Goal: Task Accomplishment & Management: Use online tool/utility

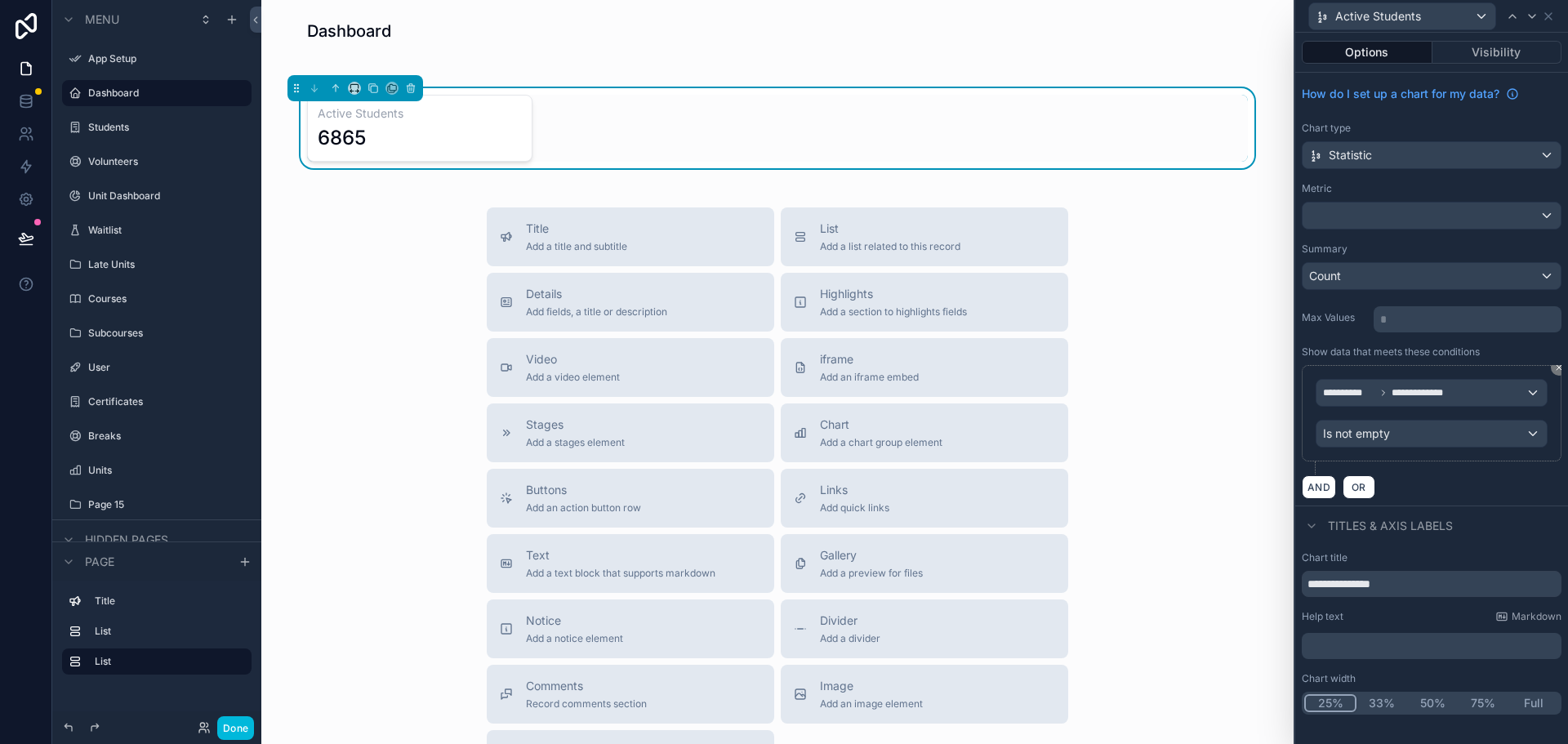
click at [733, 155] on div "Active Students 6865" at bounding box center [777, 128] width 941 height 67
click at [1548, 14] on icon at bounding box center [1549, 16] width 13 height 13
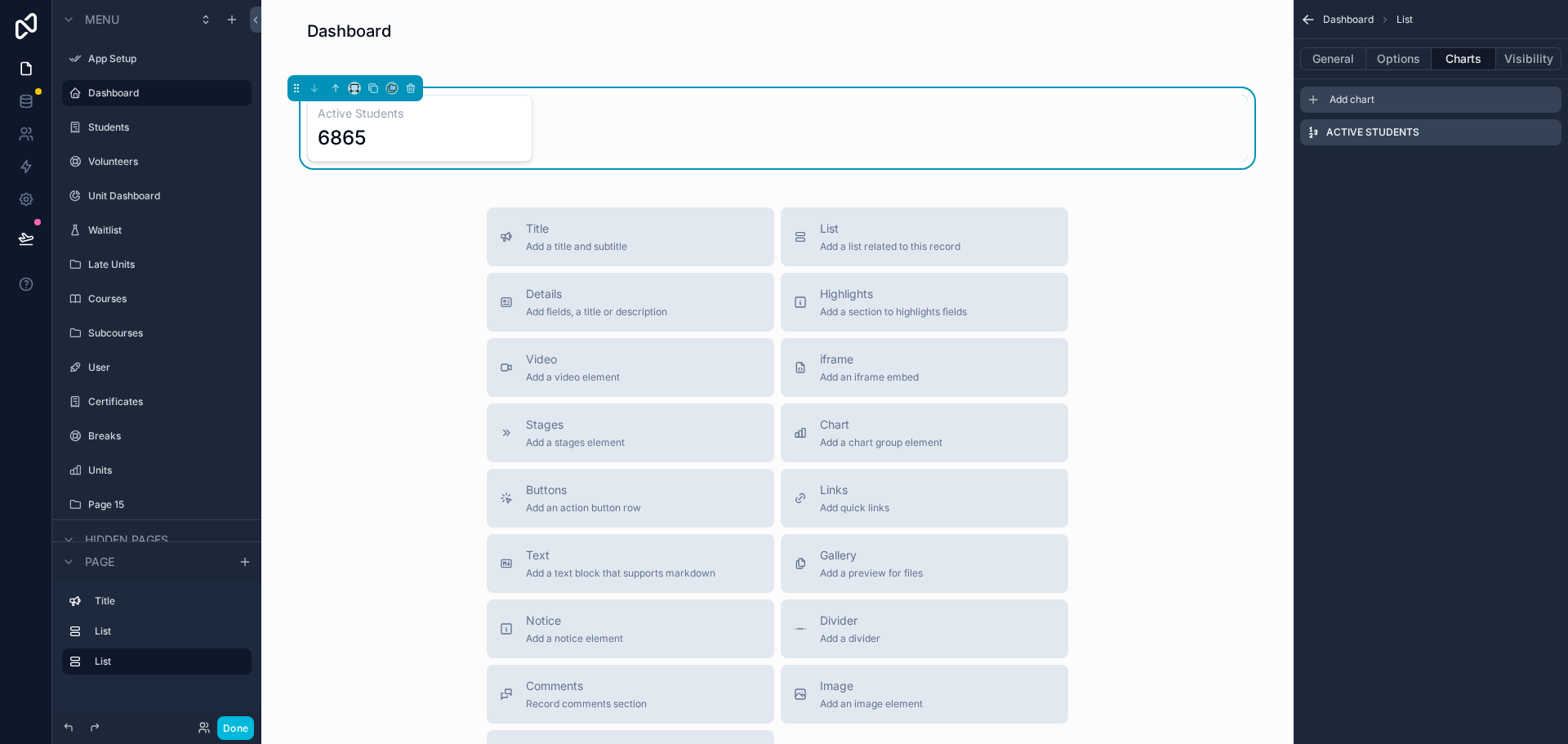
click at [1344, 100] on span "Add chart" at bounding box center [1352, 100] width 45 height 13
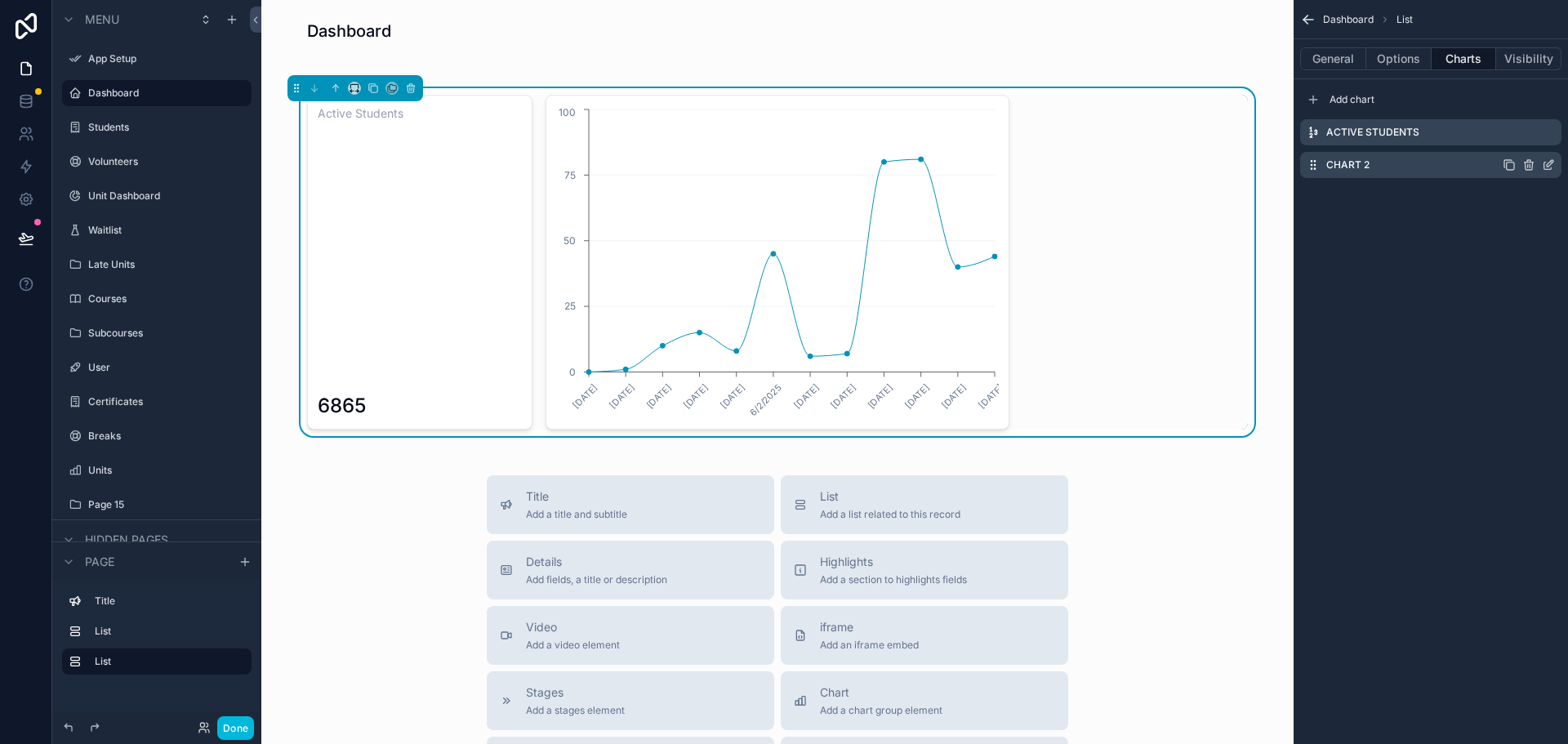
click at [1547, 166] on icon "scrollable content" at bounding box center [1550, 163] width 7 height 7
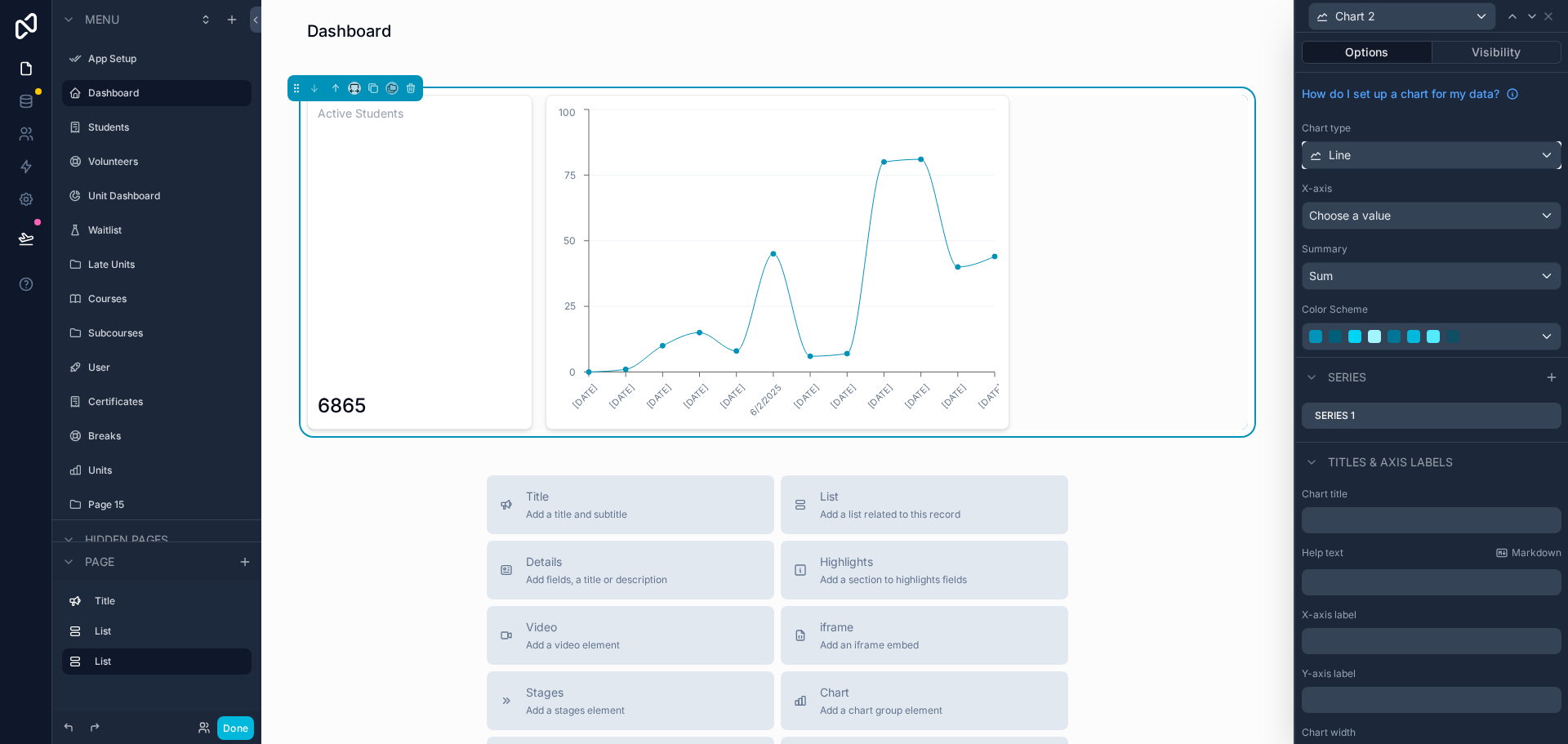
click at [1389, 153] on div "Line" at bounding box center [1432, 154] width 258 height 26
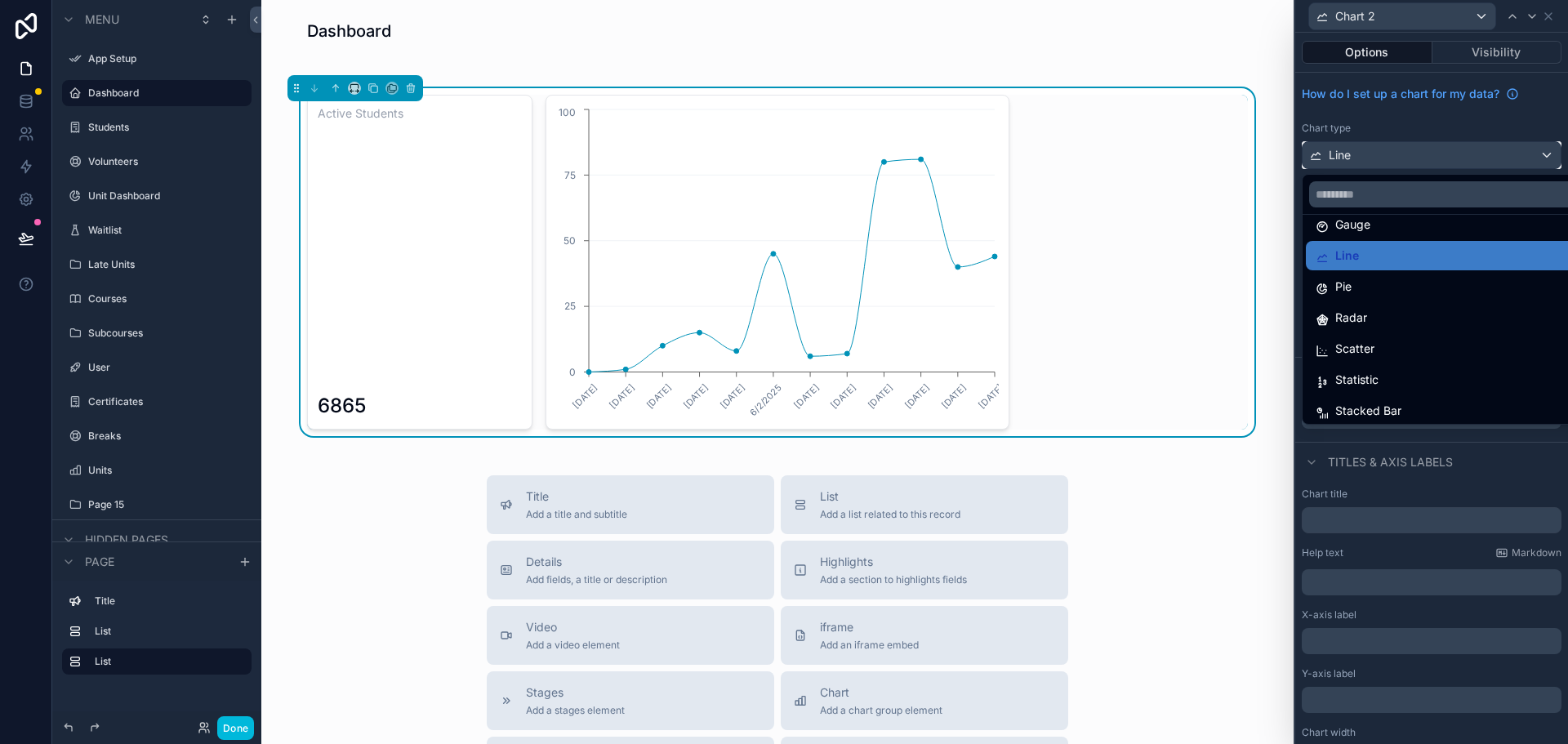
scroll to position [116, 0]
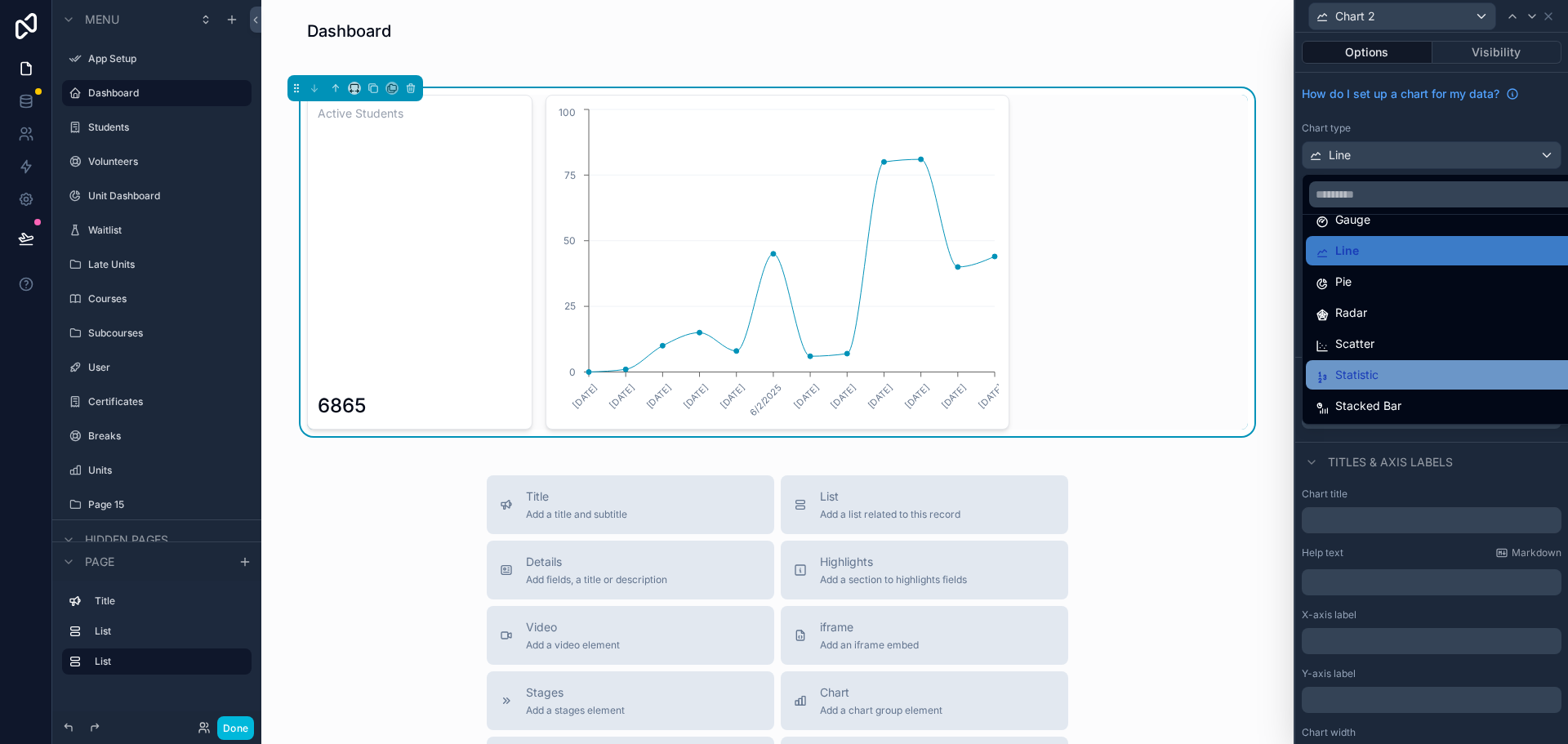
click at [1359, 376] on span "Statistic" at bounding box center [1357, 374] width 43 height 20
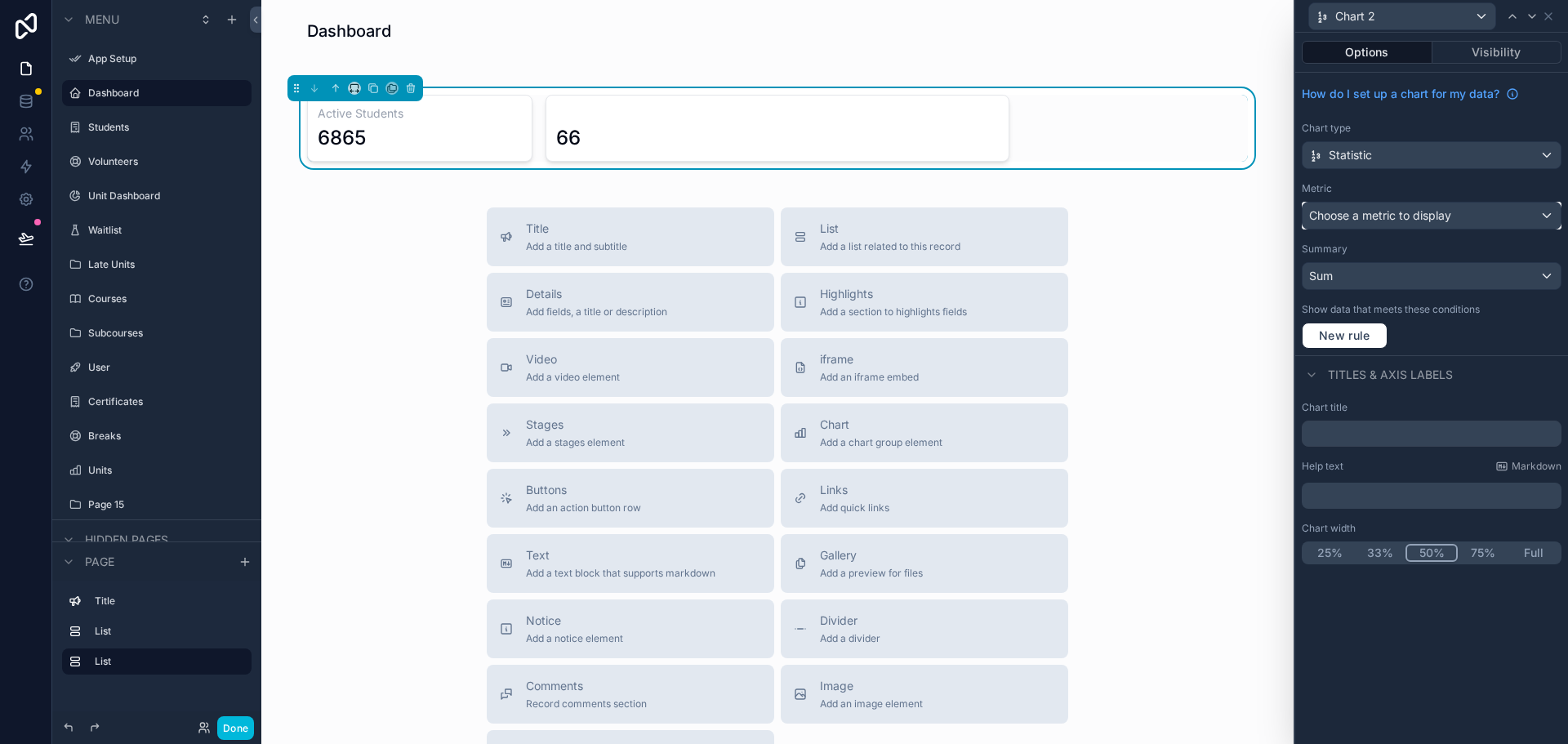
click at [1393, 217] on span "Choose a metric to display" at bounding box center [1379, 215] width 142 height 14
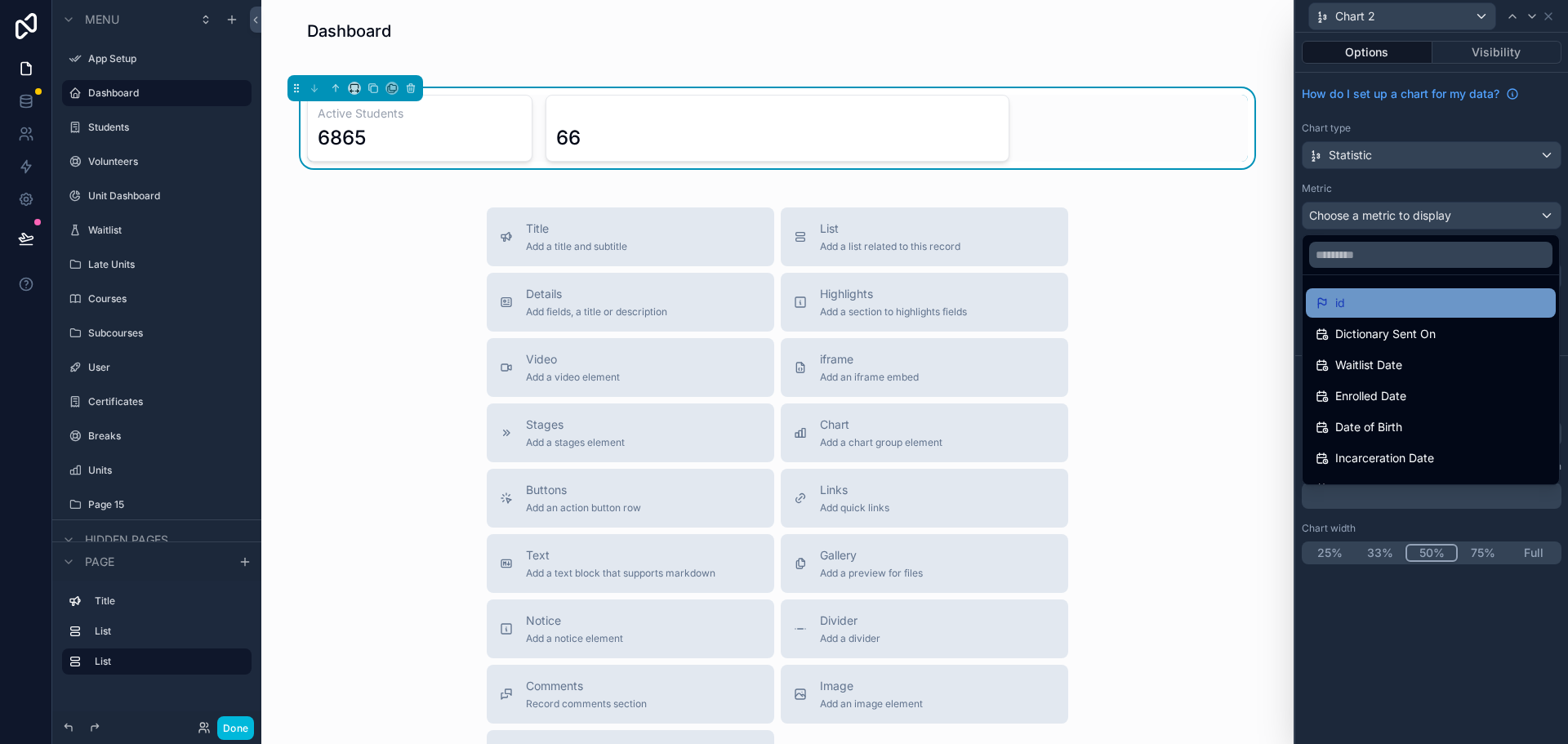
click at [1380, 300] on div "id" at bounding box center [1431, 303] width 231 height 20
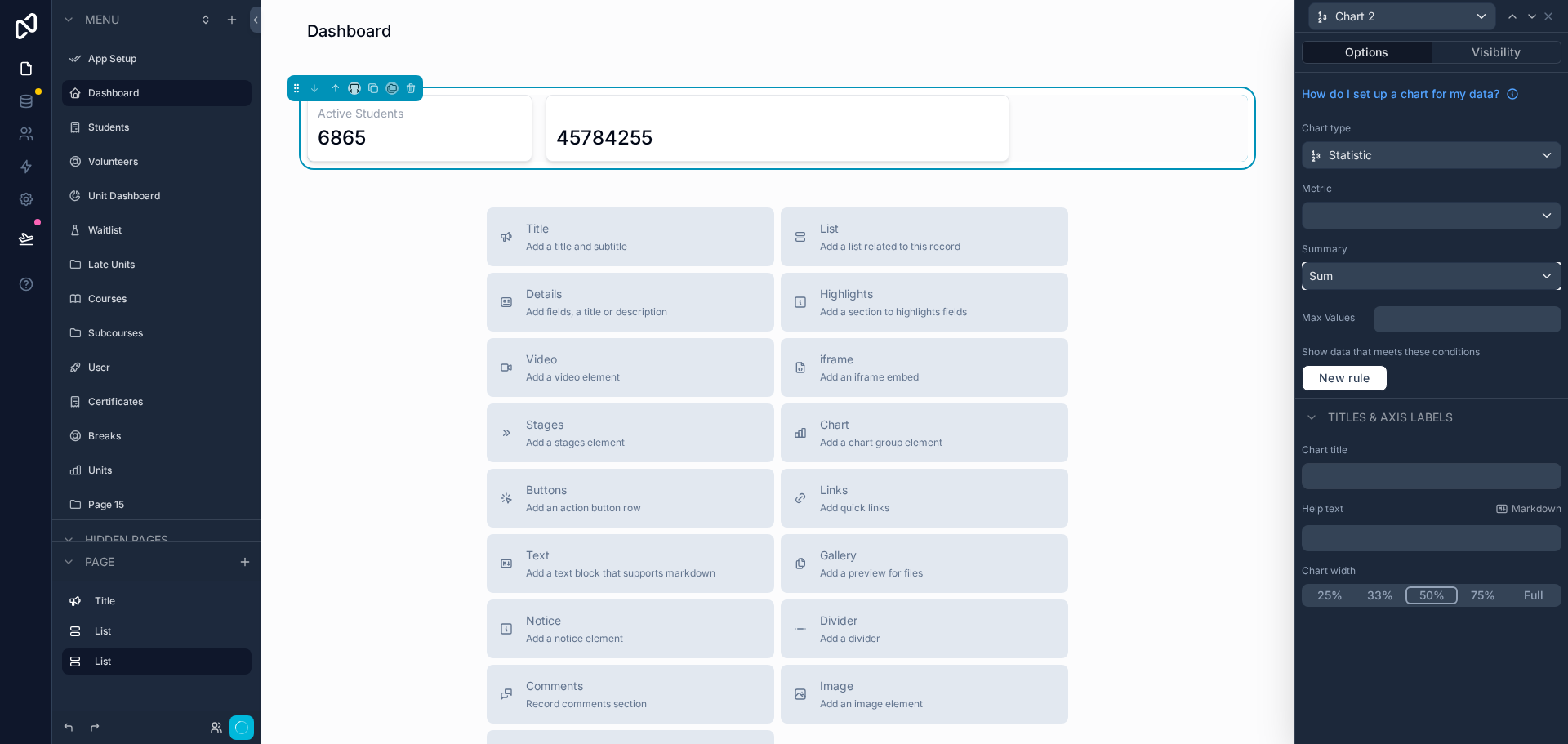
click at [1377, 276] on div "Sum" at bounding box center [1432, 275] width 258 height 26
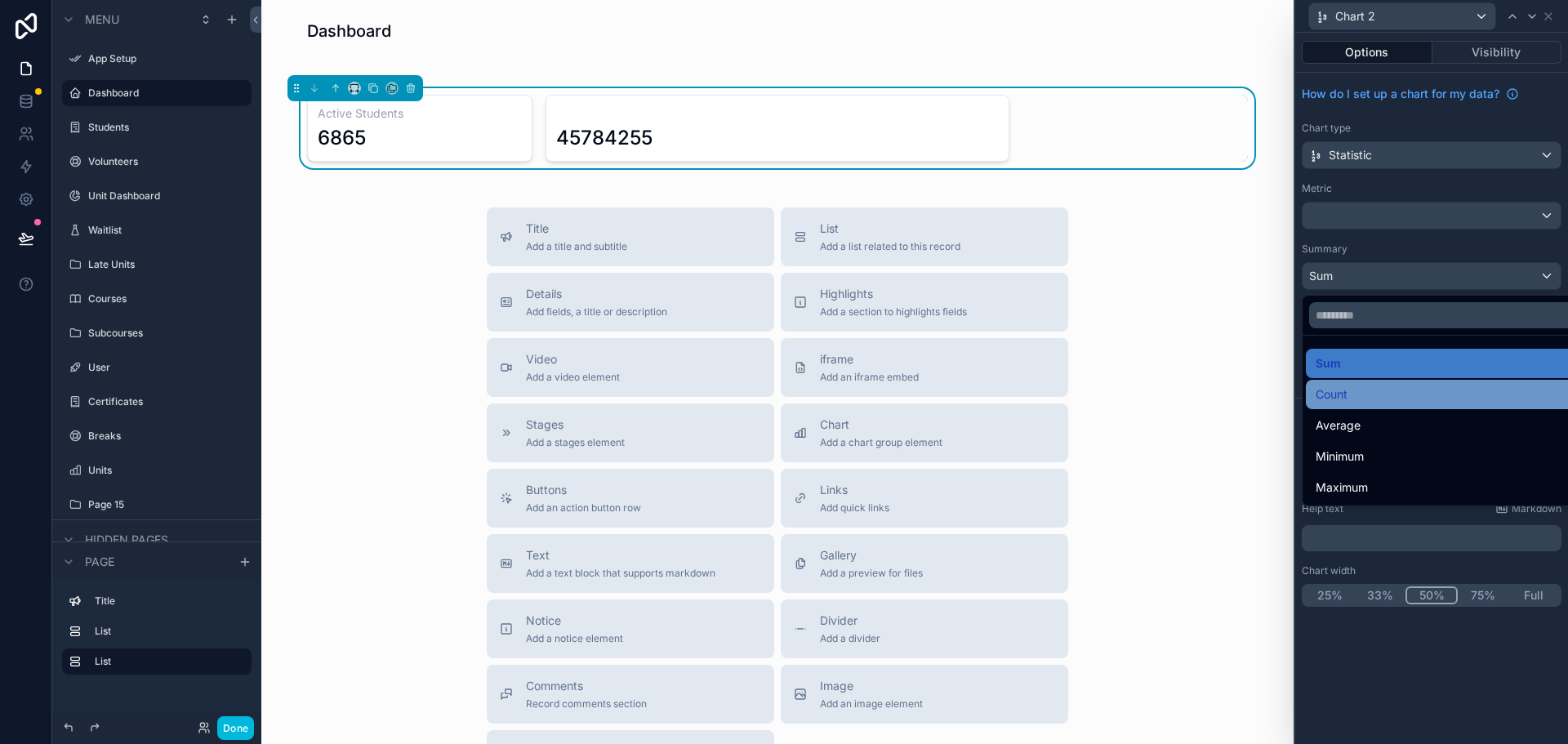
click at [1344, 396] on span "Count" at bounding box center [1331, 394] width 31 height 20
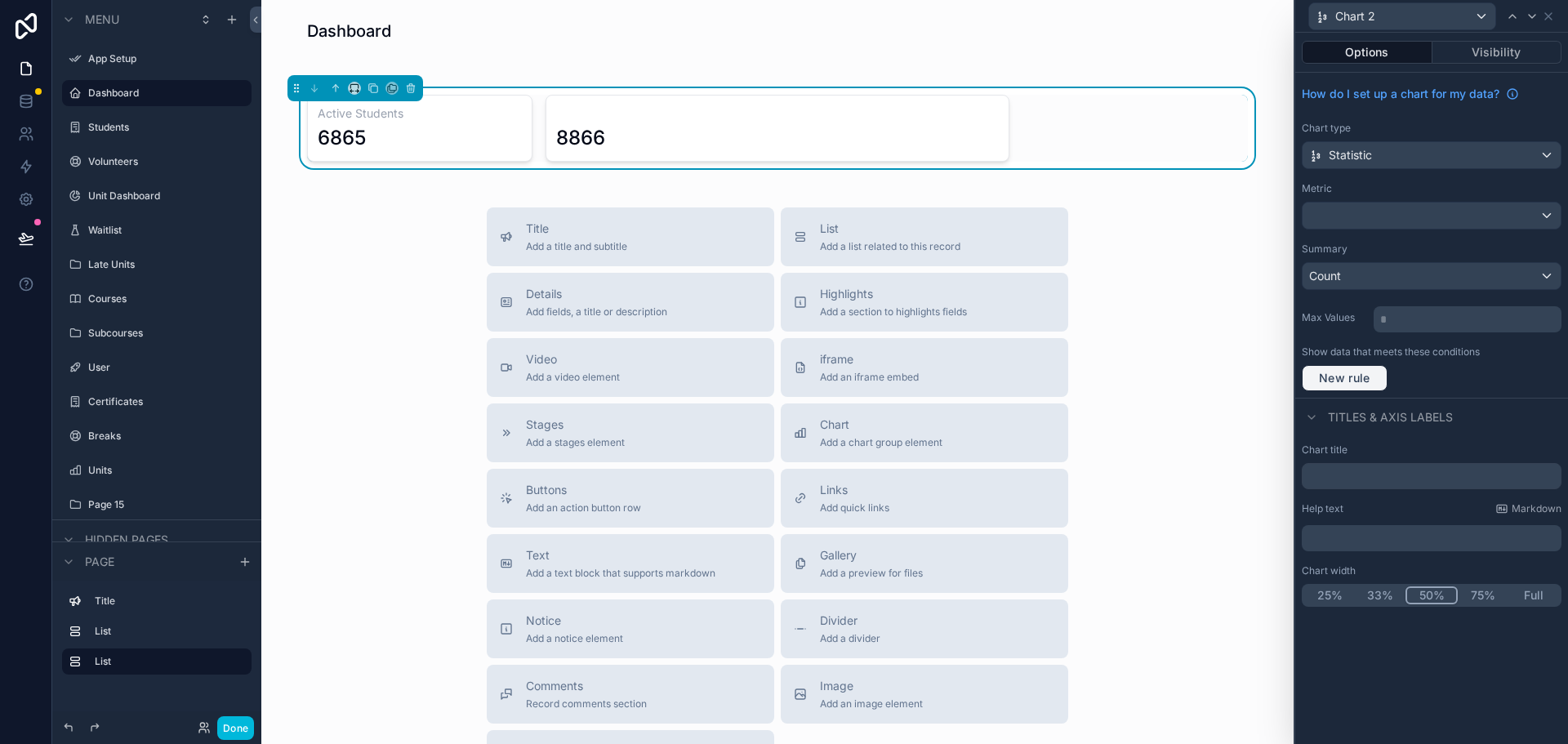
click at [1332, 388] on button "New rule" at bounding box center [1345, 377] width 86 height 26
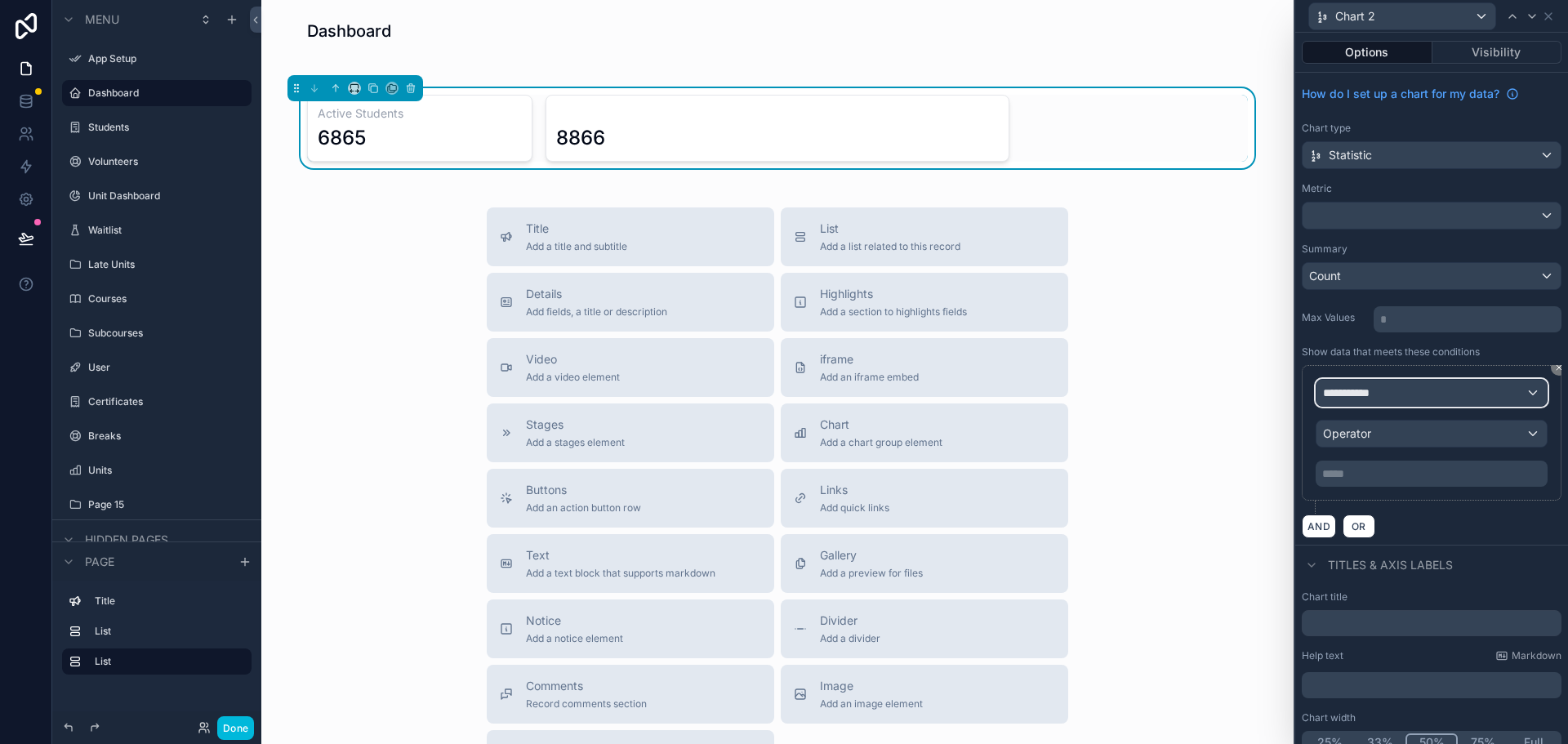
click at [1372, 392] on span "**********" at bounding box center [1353, 392] width 60 height 16
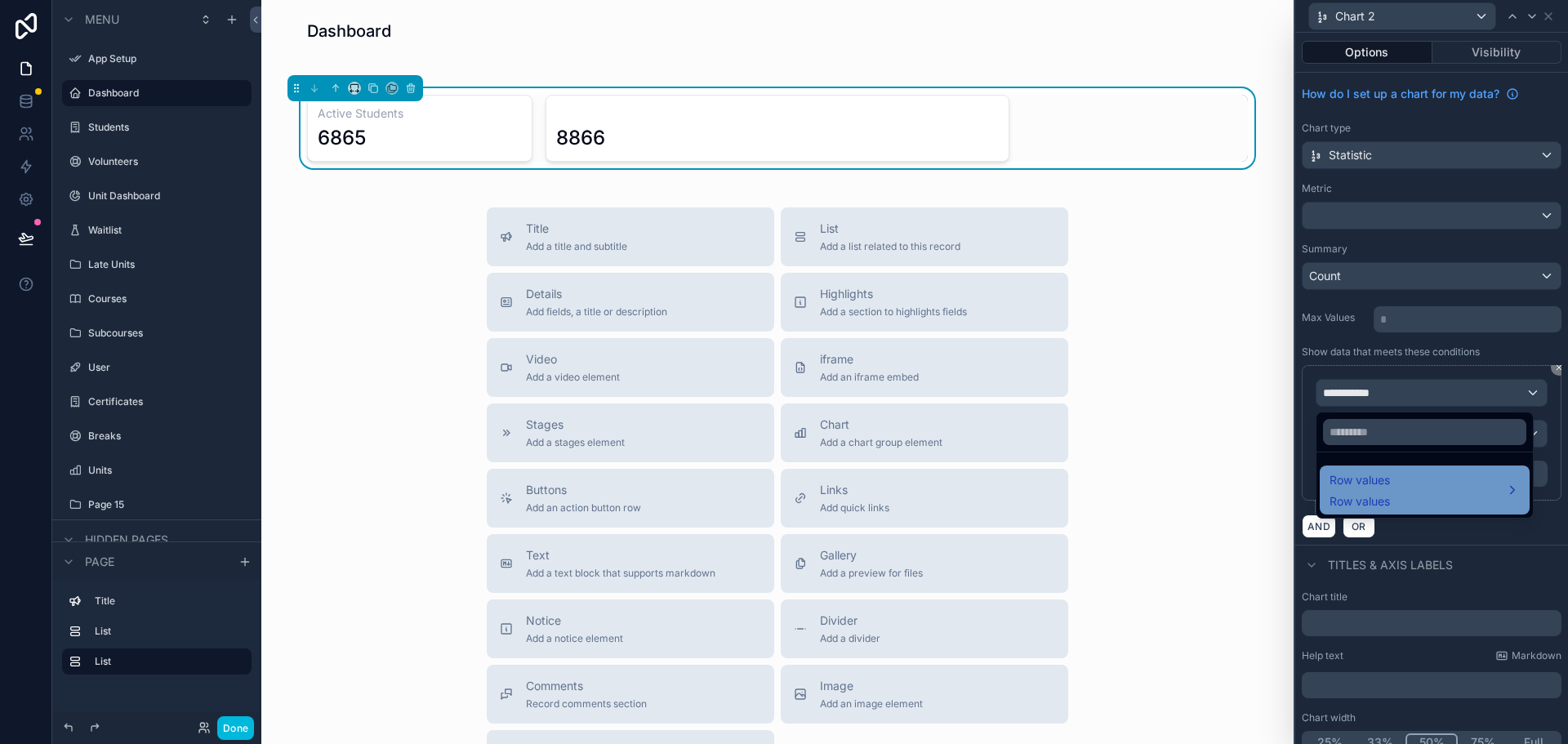
click at [1441, 485] on div "Row values Row values" at bounding box center [1425, 490] width 191 height 39
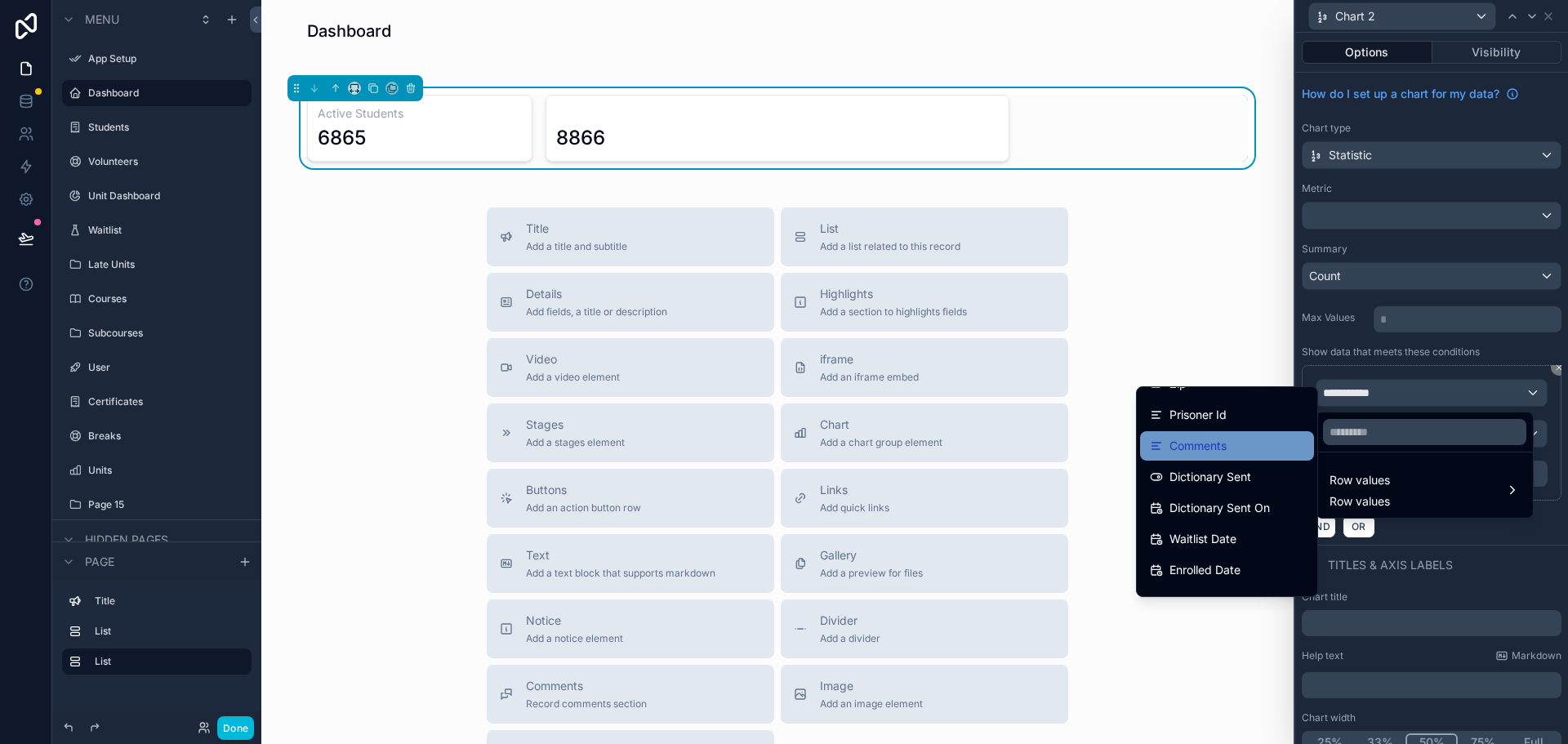
scroll to position [327, 0]
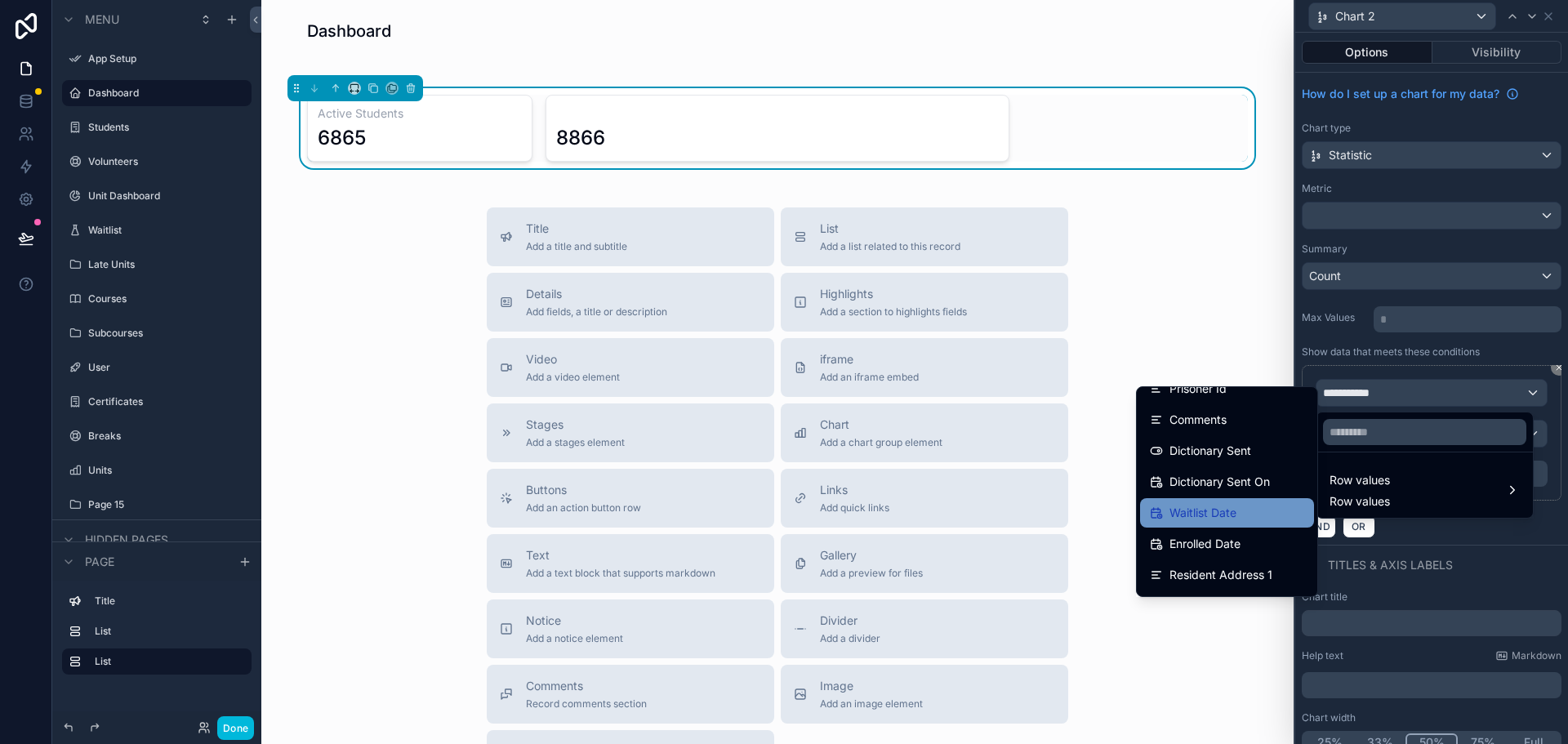
click at [1196, 513] on span "Waitlist Date" at bounding box center [1203, 513] width 67 height 20
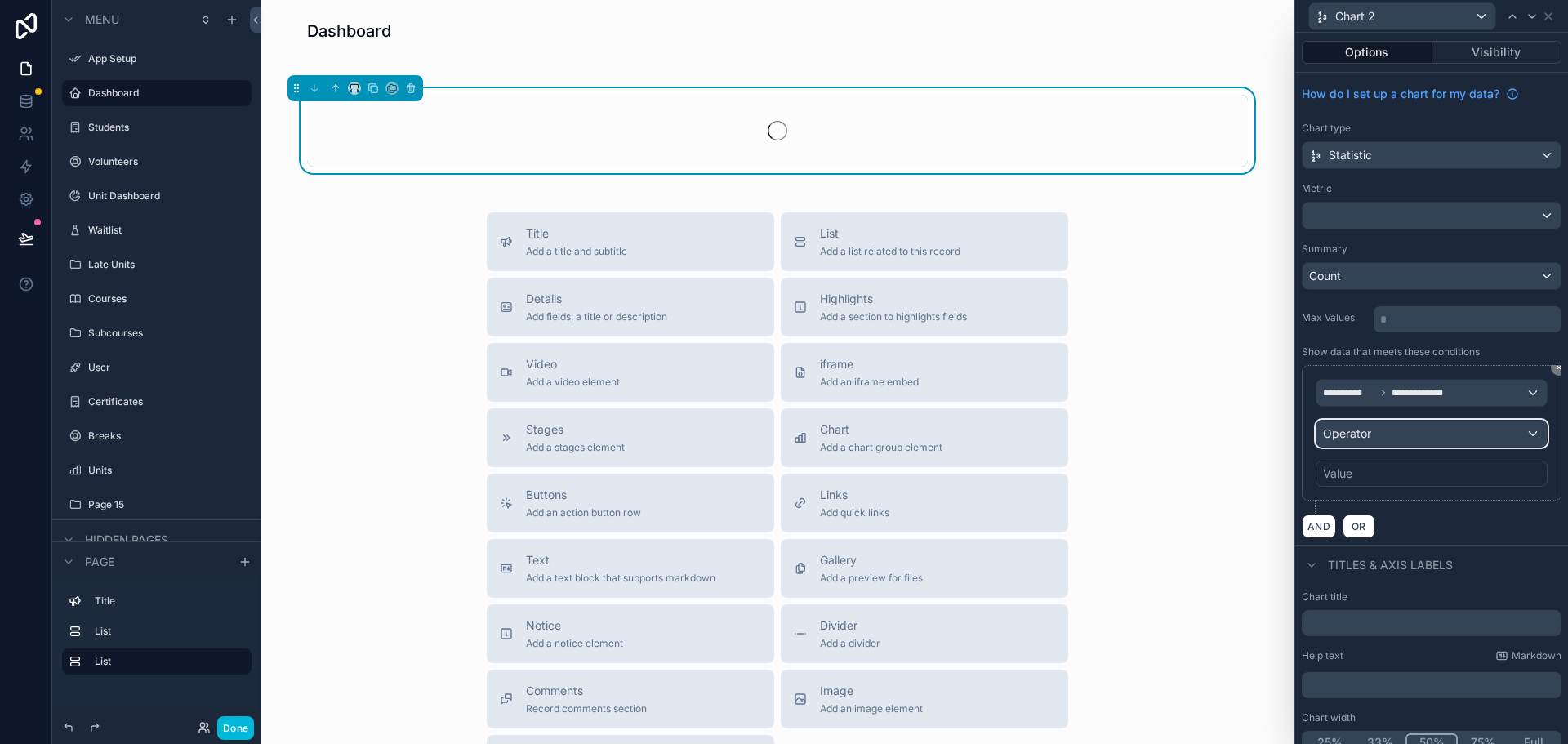
click at [1414, 438] on div "Operator" at bounding box center [1432, 433] width 231 height 26
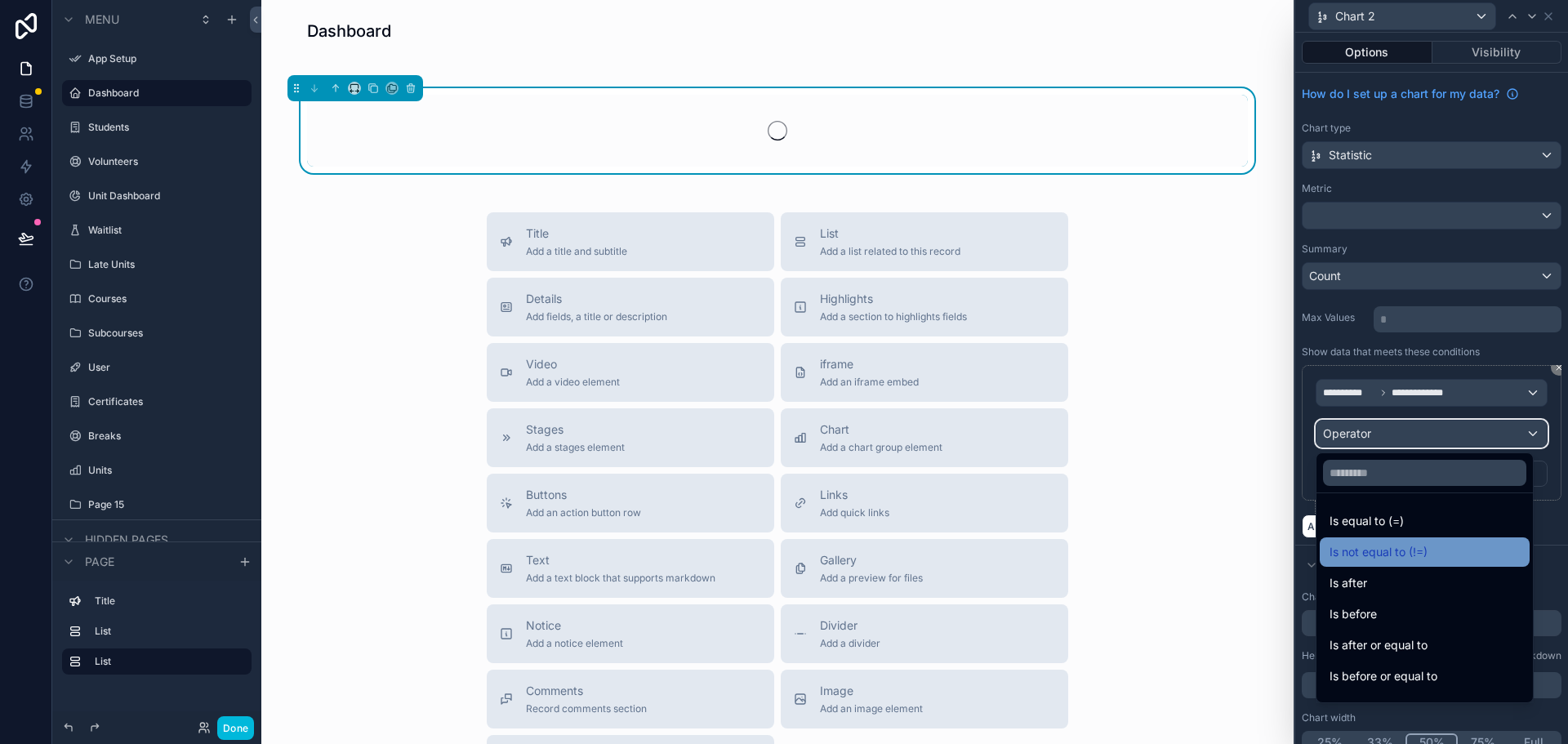
scroll to position [54, 0]
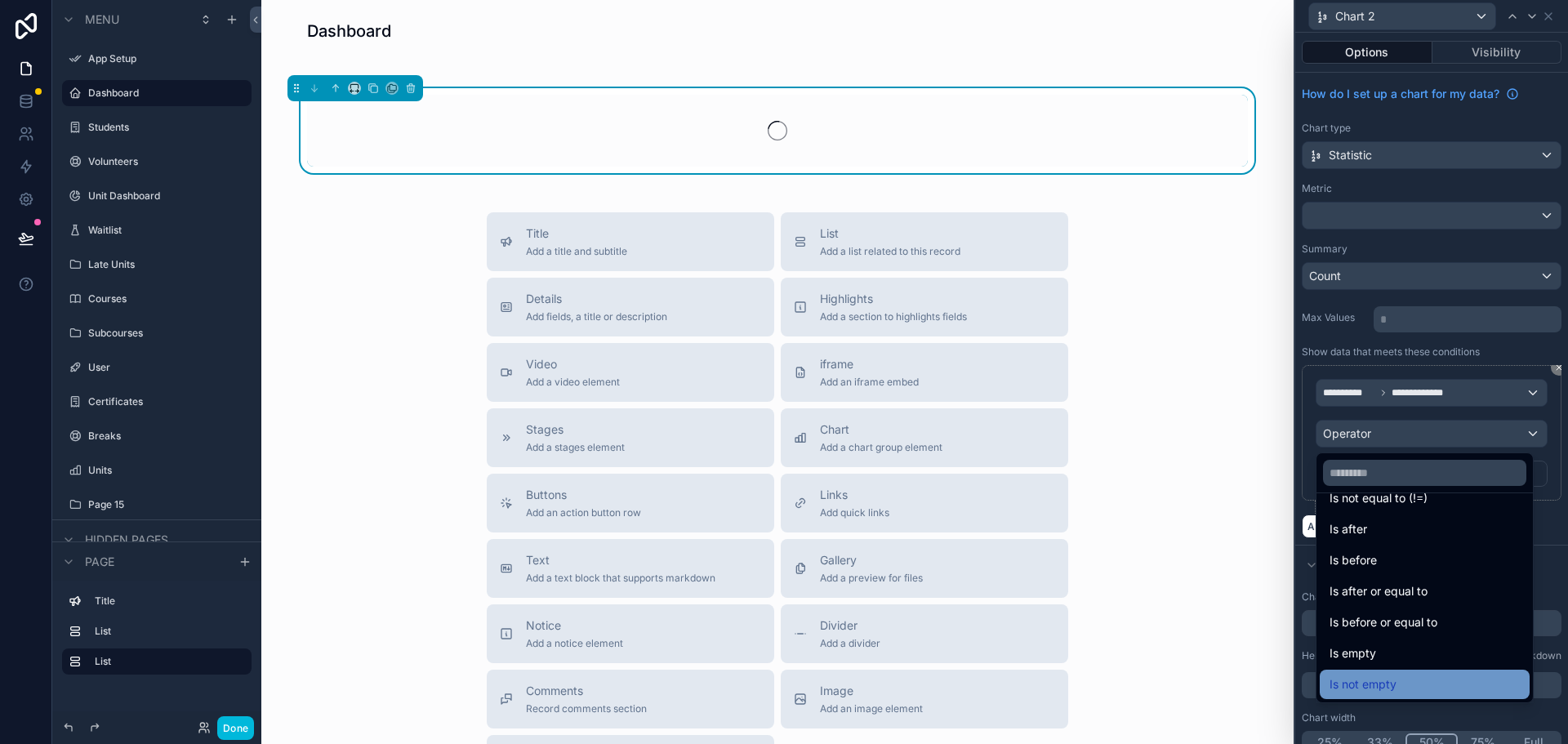
click at [1387, 680] on span "Is not empty" at bounding box center [1363, 684] width 67 height 20
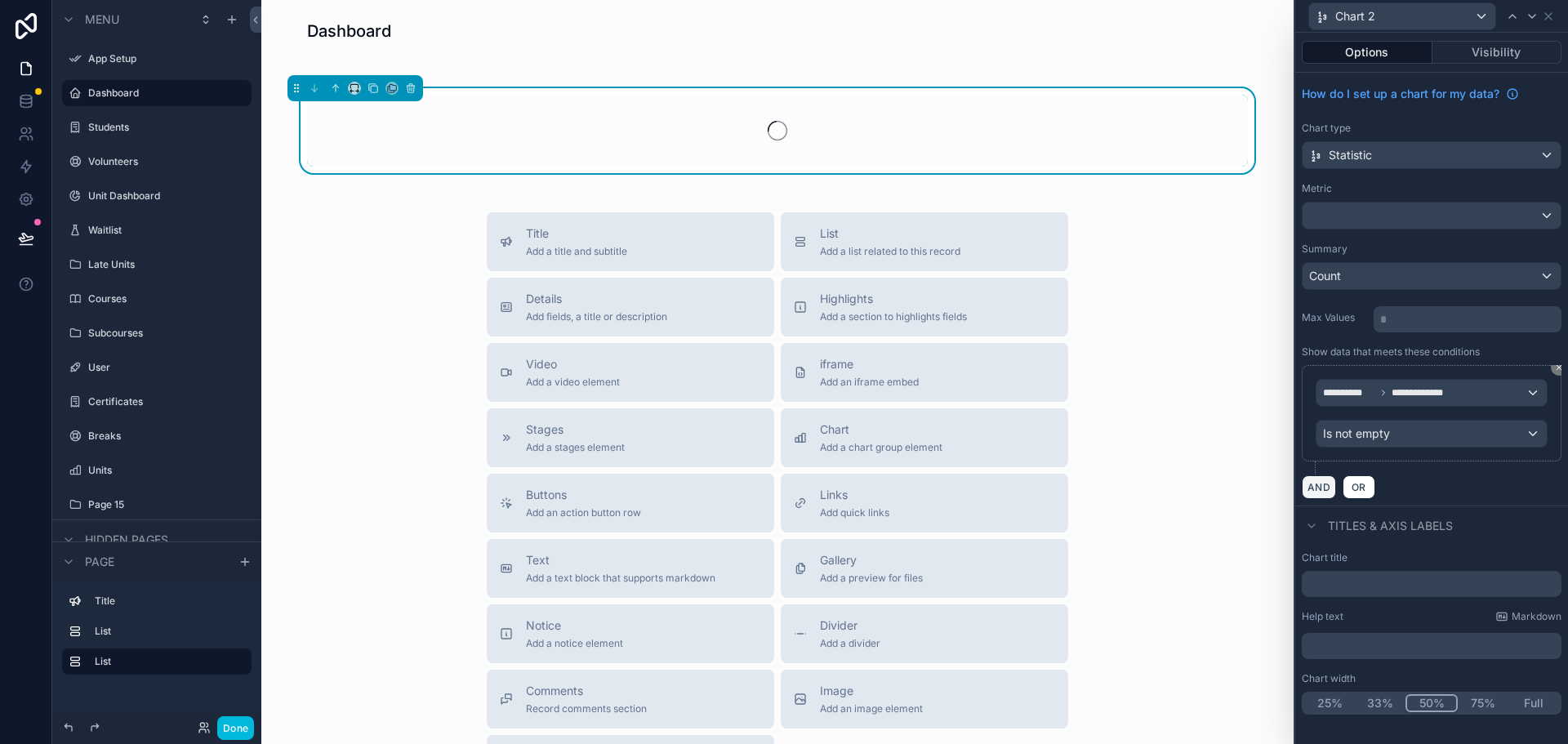
click at [1311, 486] on button "AND" at bounding box center [1319, 487] width 34 height 24
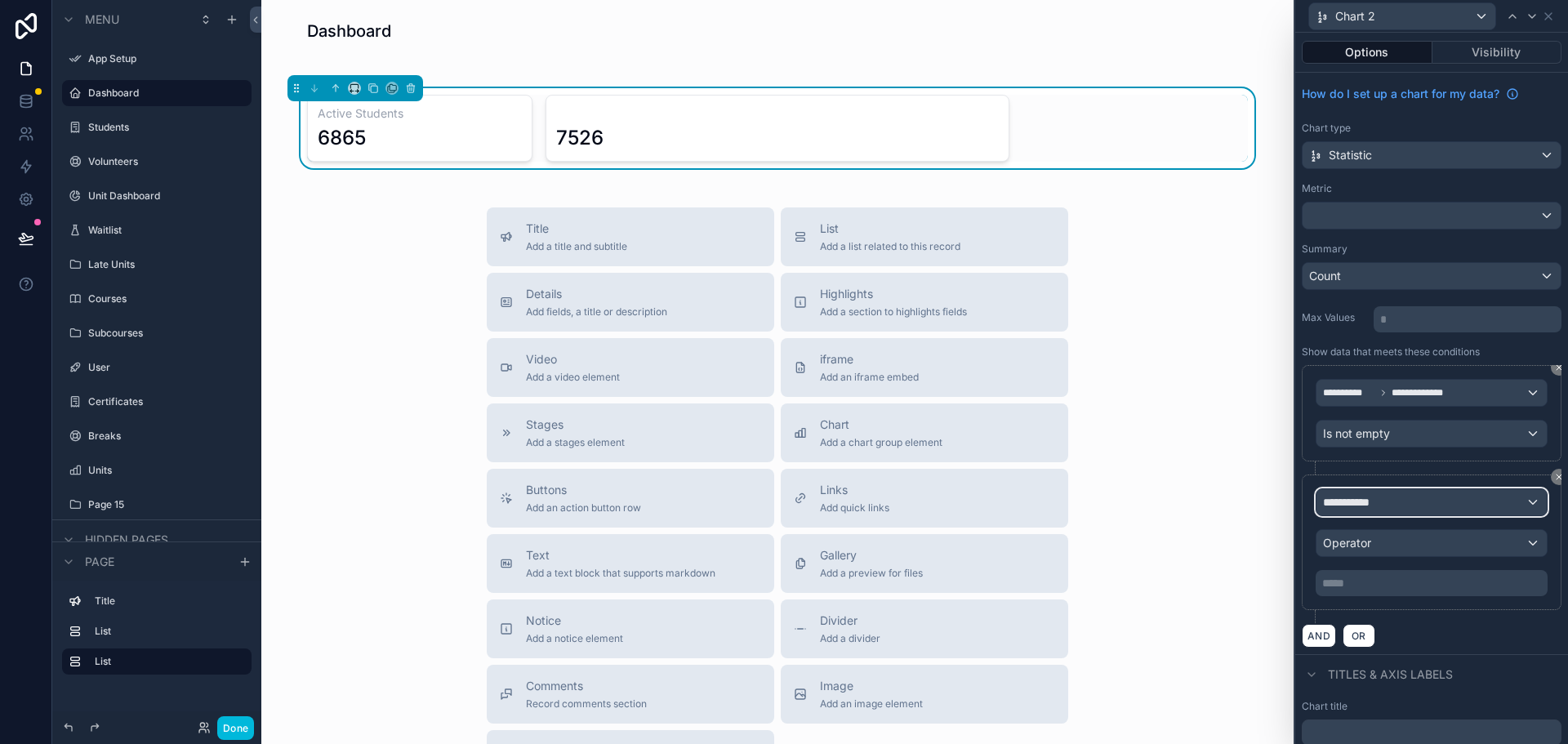
click at [1381, 501] on span "**********" at bounding box center [1353, 502] width 60 height 16
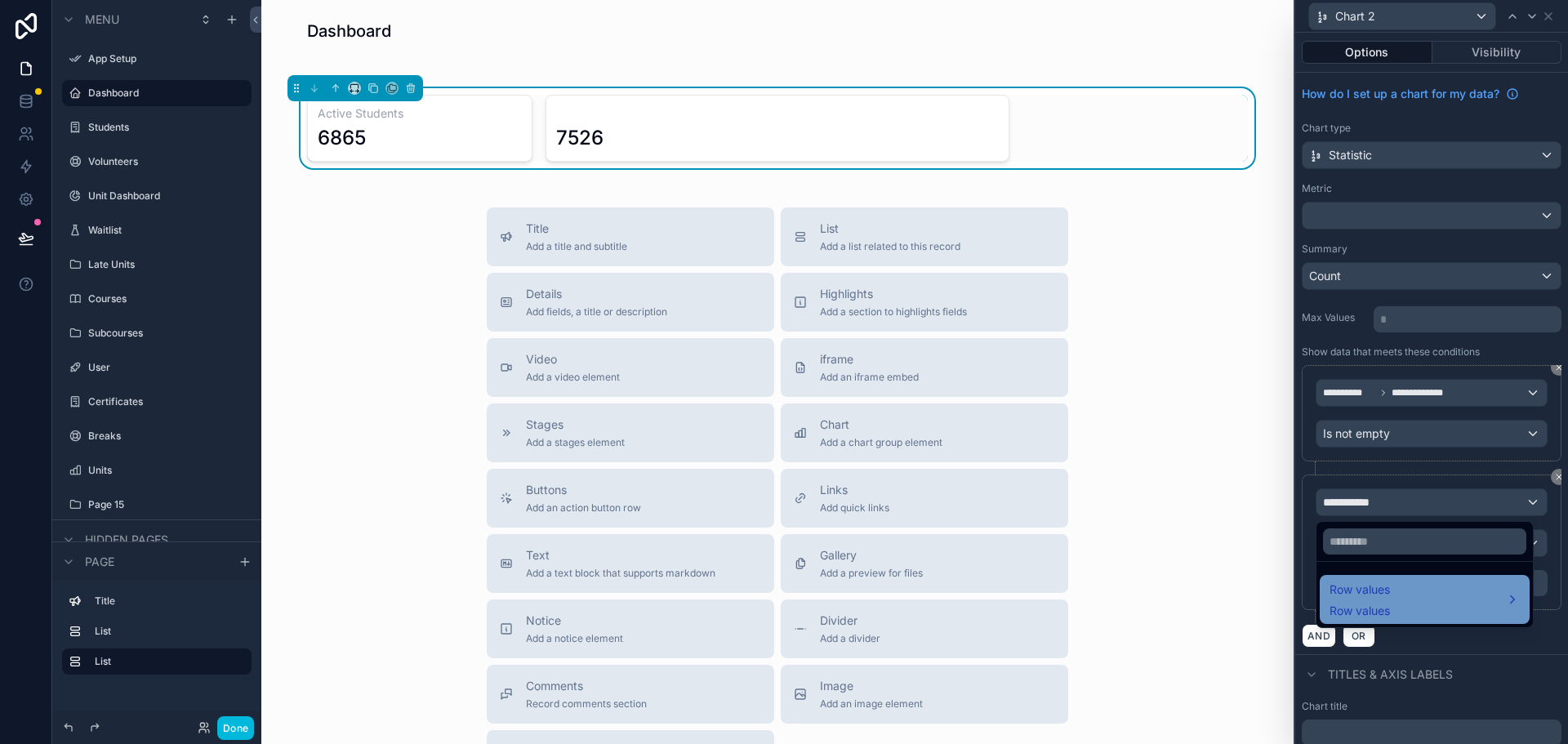
click at [1380, 606] on span "Row values" at bounding box center [1359, 611] width 60 height 16
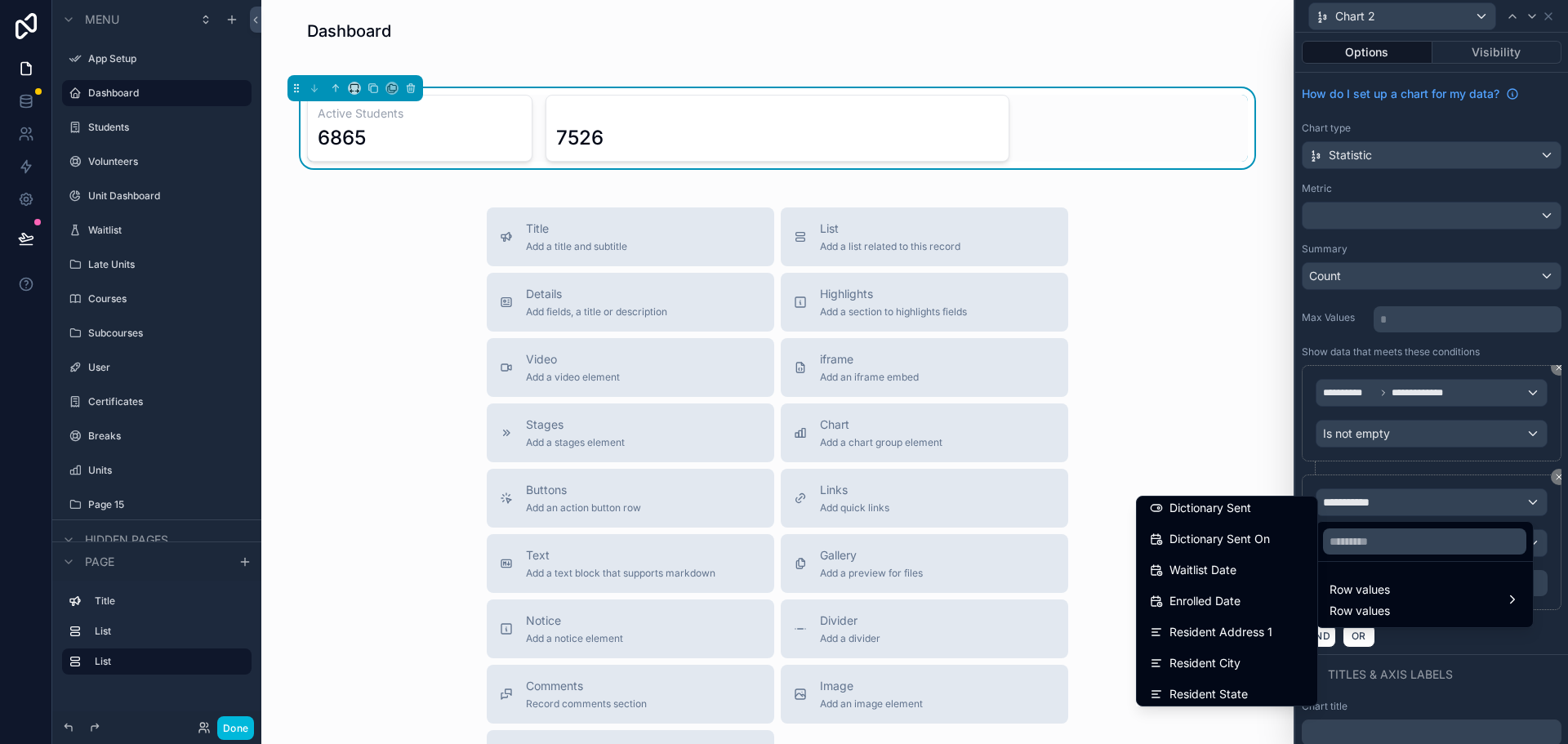
scroll to position [409, 0]
click at [1230, 572] on div "Enrolled Date" at bounding box center [1227, 572] width 154 height 20
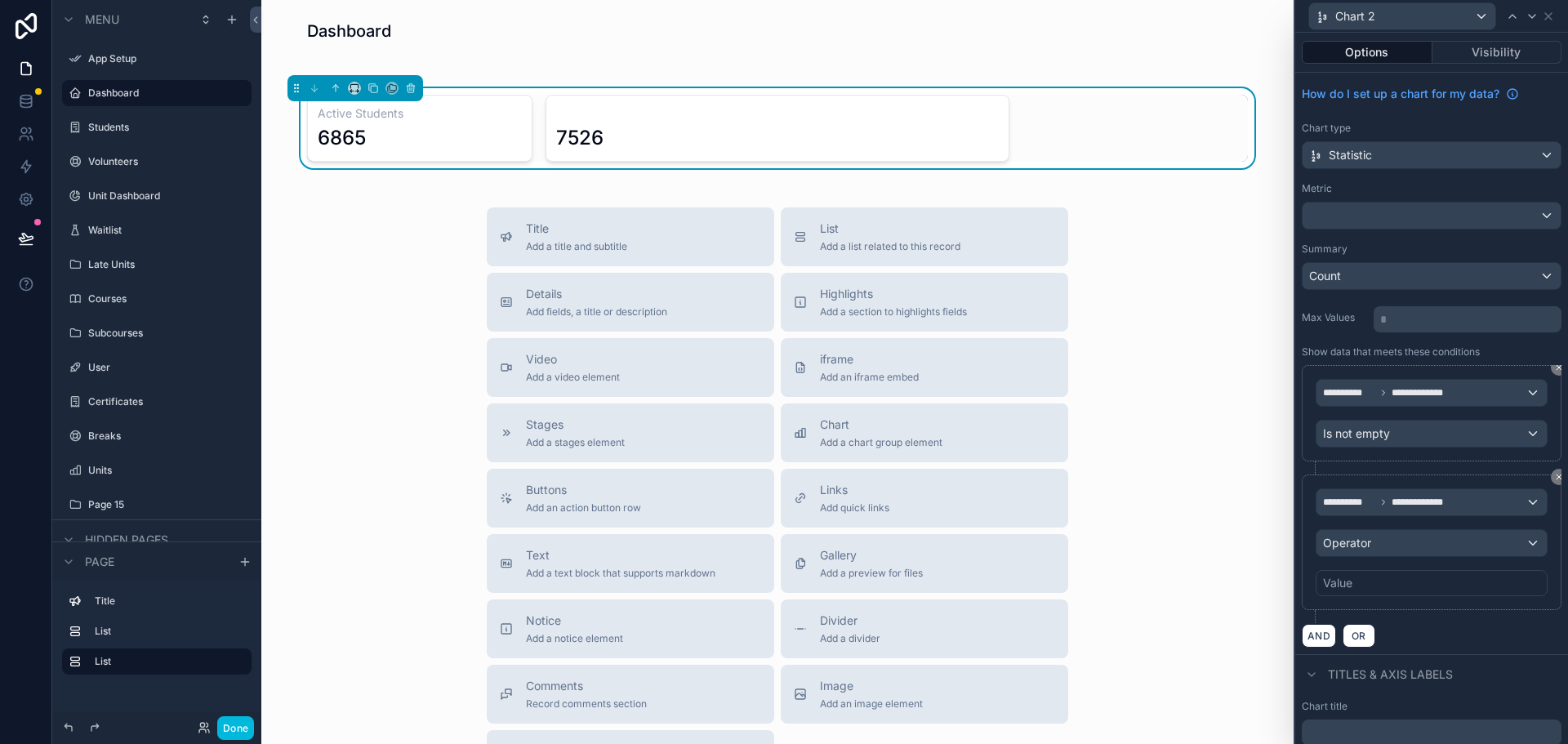
click at [1387, 586] on div "Value" at bounding box center [1431, 582] width 231 height 26
click at [1417, 544] on div "Operator" at bounding box center [1432, 542] width 231 height 26
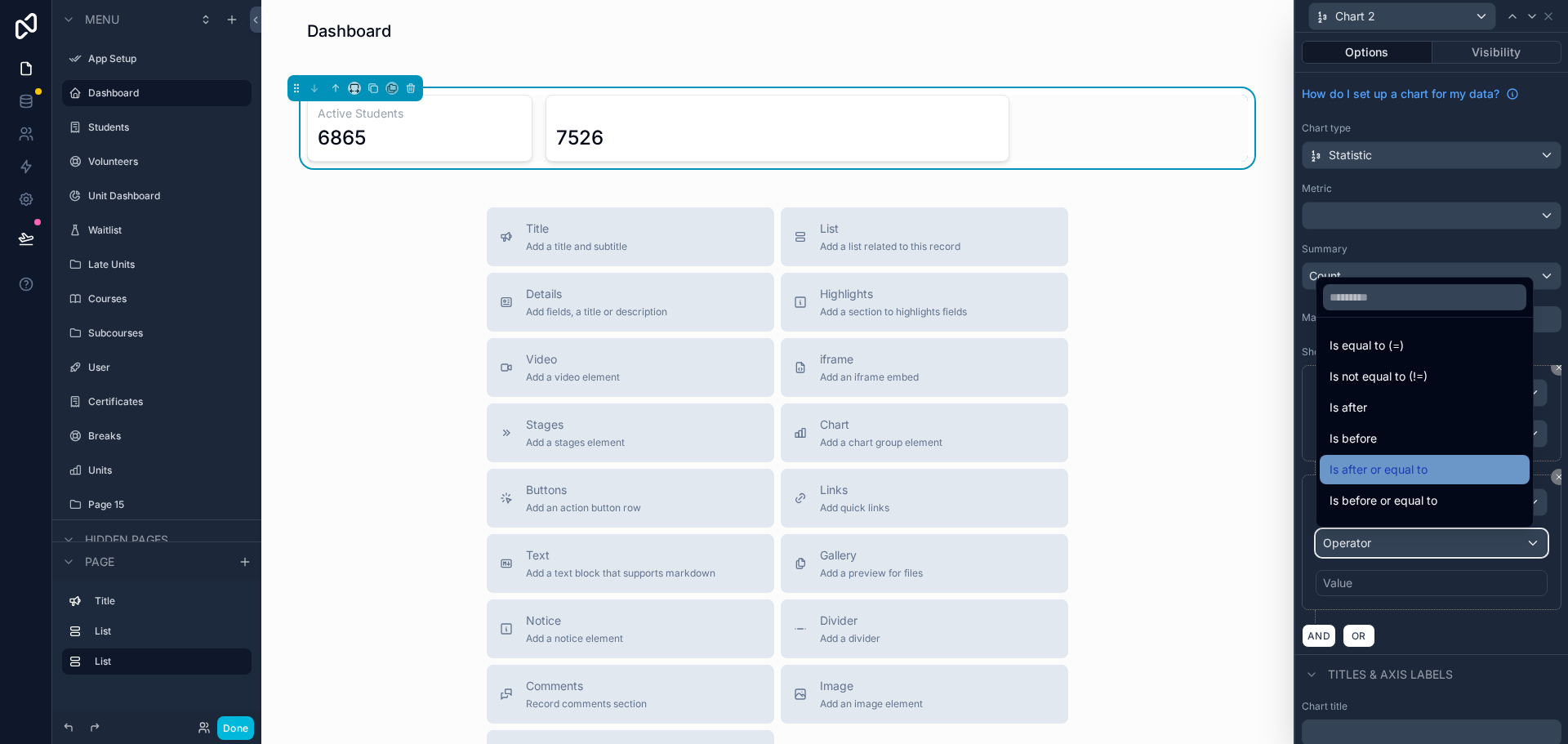
scroll to position [54, 0]
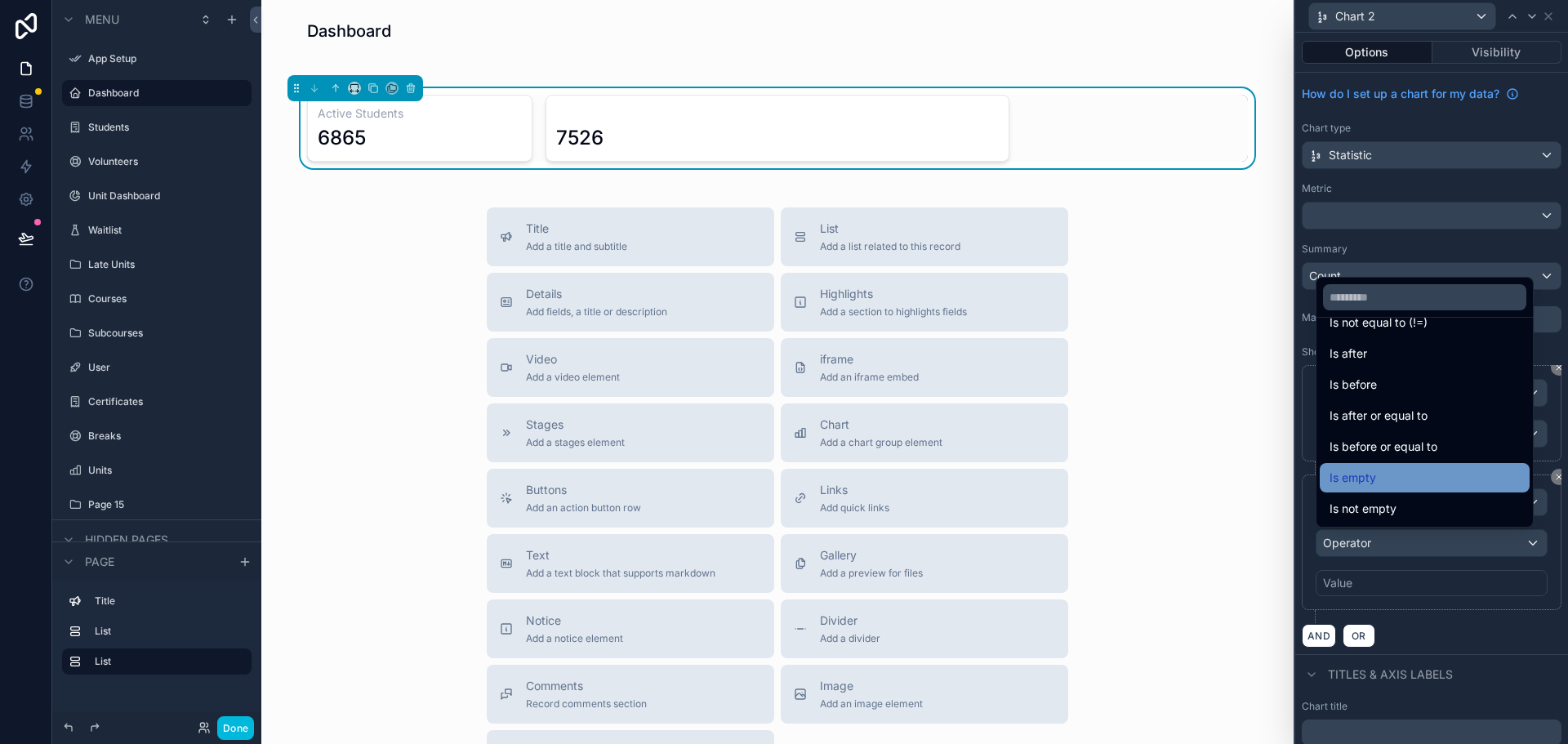
click at [1399, 479] on div "Is empty" at bounding box center [1425, 477] width 191 height 20
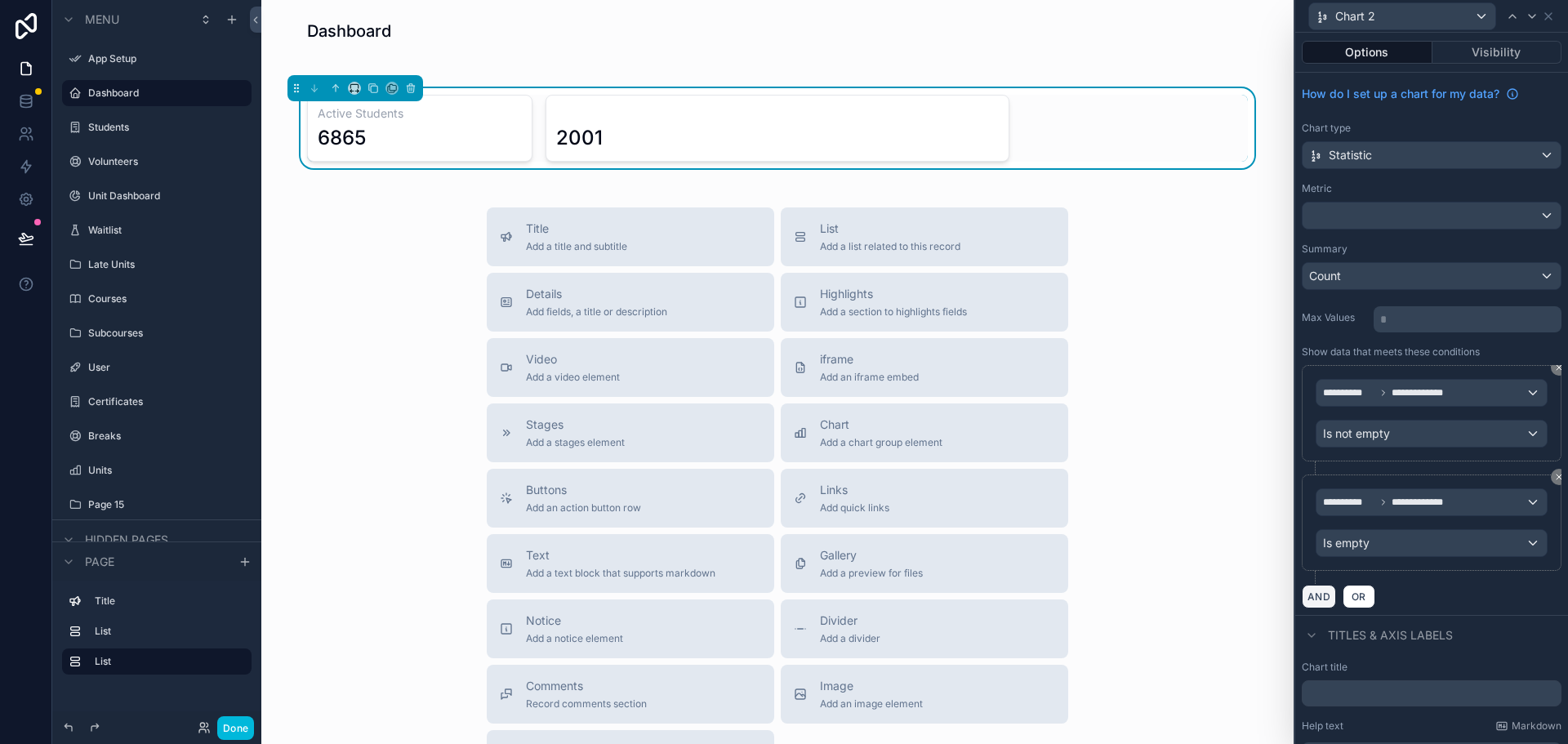
click at [1318, 597] on button "AND" at bounding box center [1319, 596] width 34 height 24
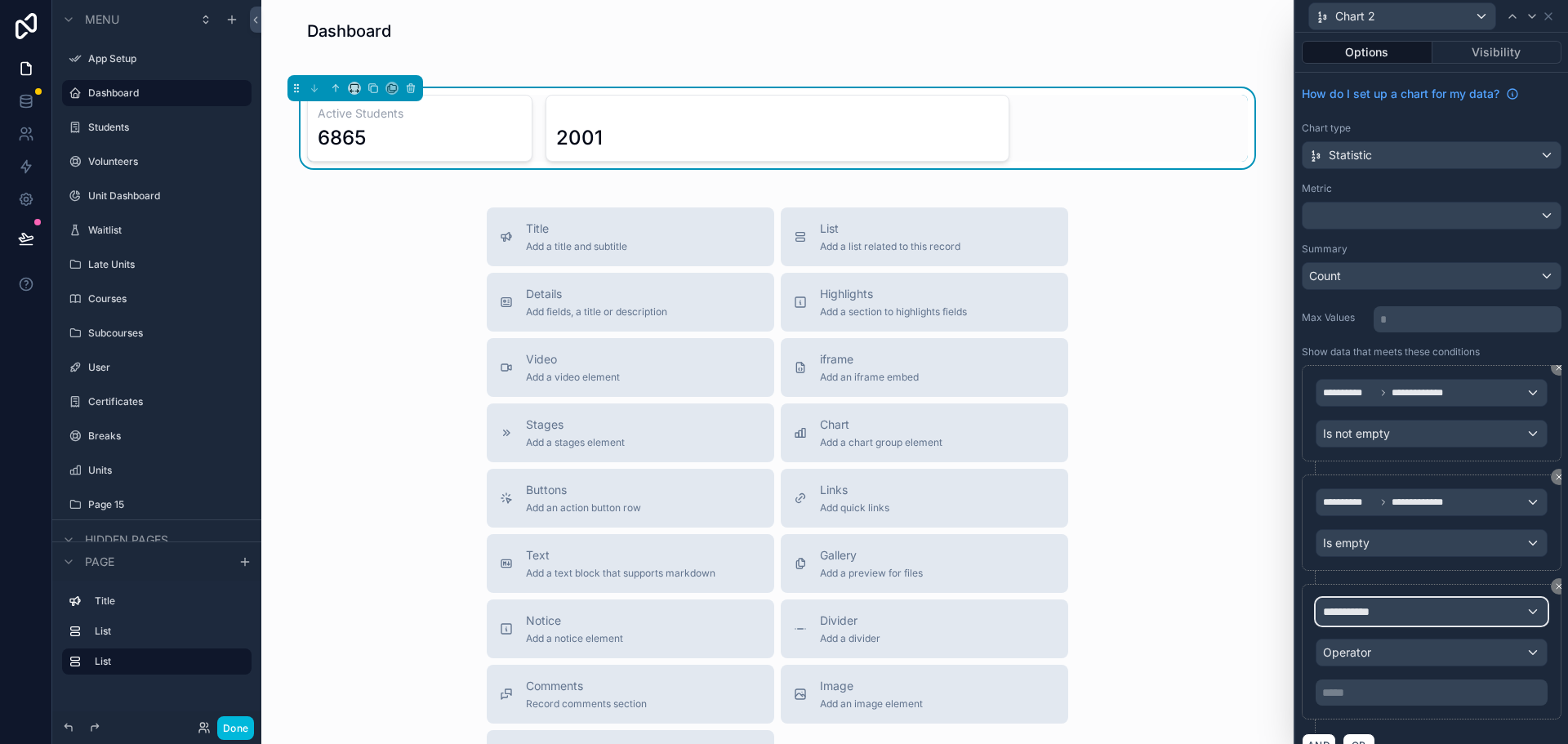
click at [1364, 614] on span "**********" at bounding box center [1353, 612] width 60 height 16
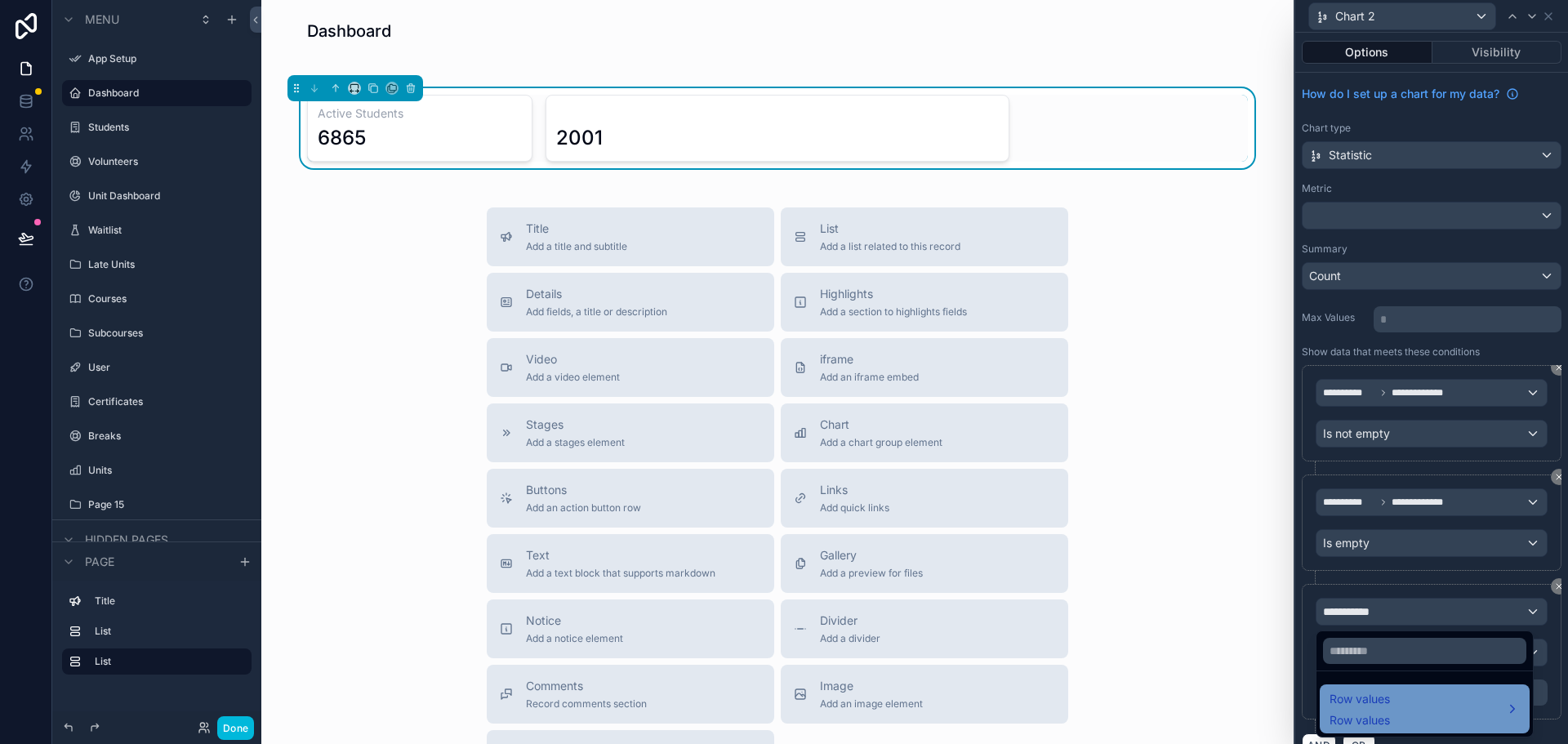
click at [1372, 690] on span "Row values" at bounding box center [1359, 699] width 60 height 20
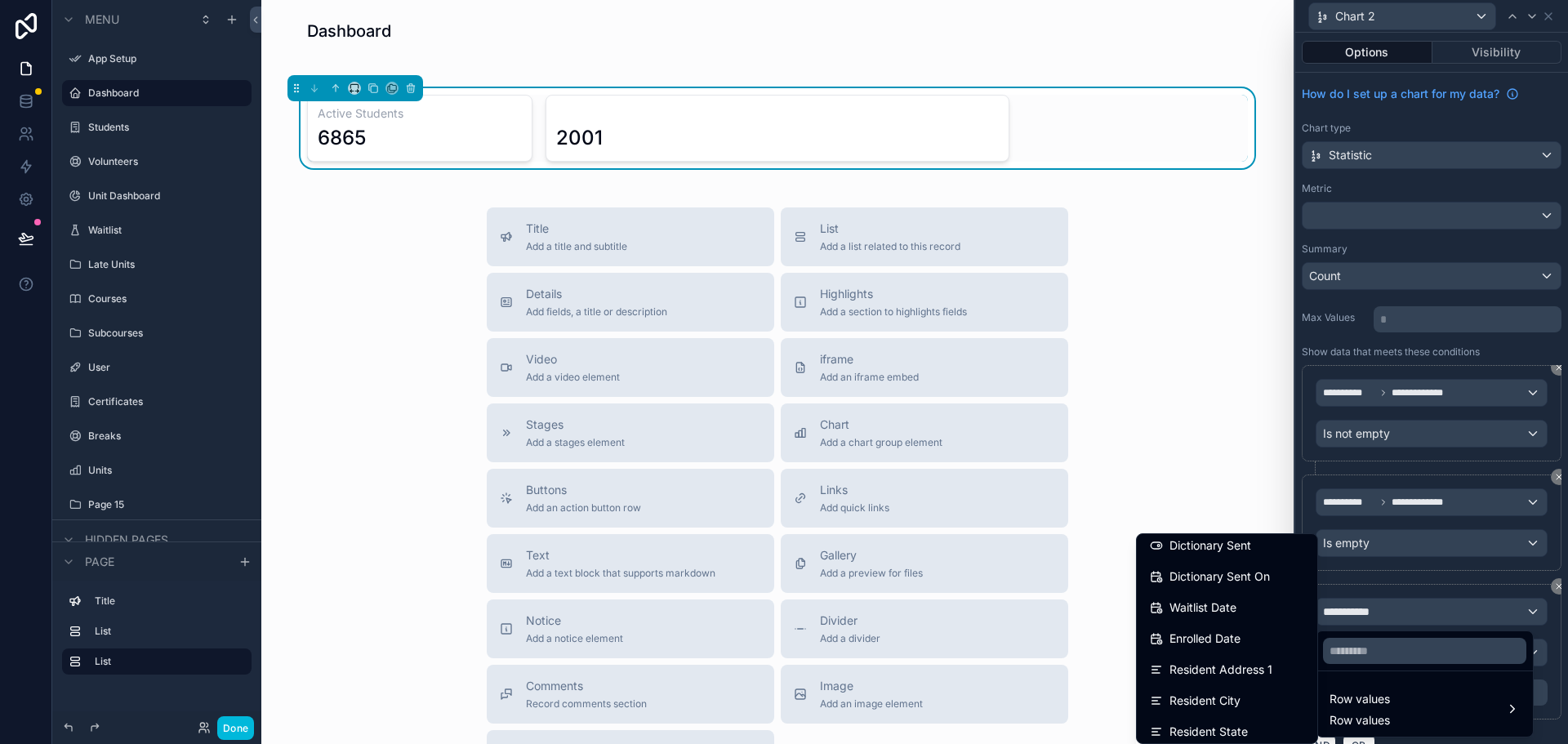
scroll to position [409, 0]
click at [1211, 582] on span "Waitlist Date" at bounding box center [1203, 578] width 67 height 20
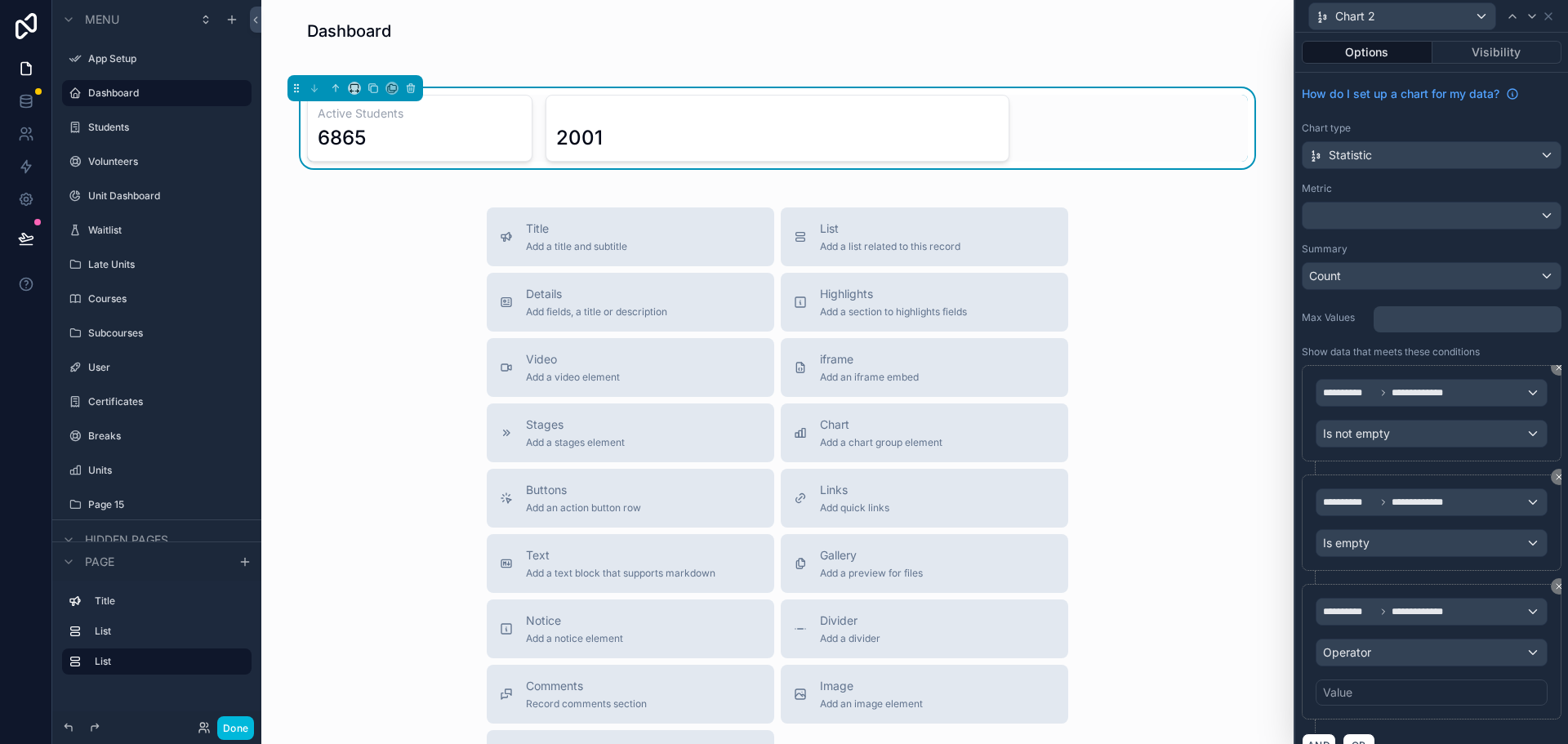
scroll to position [163, 0]
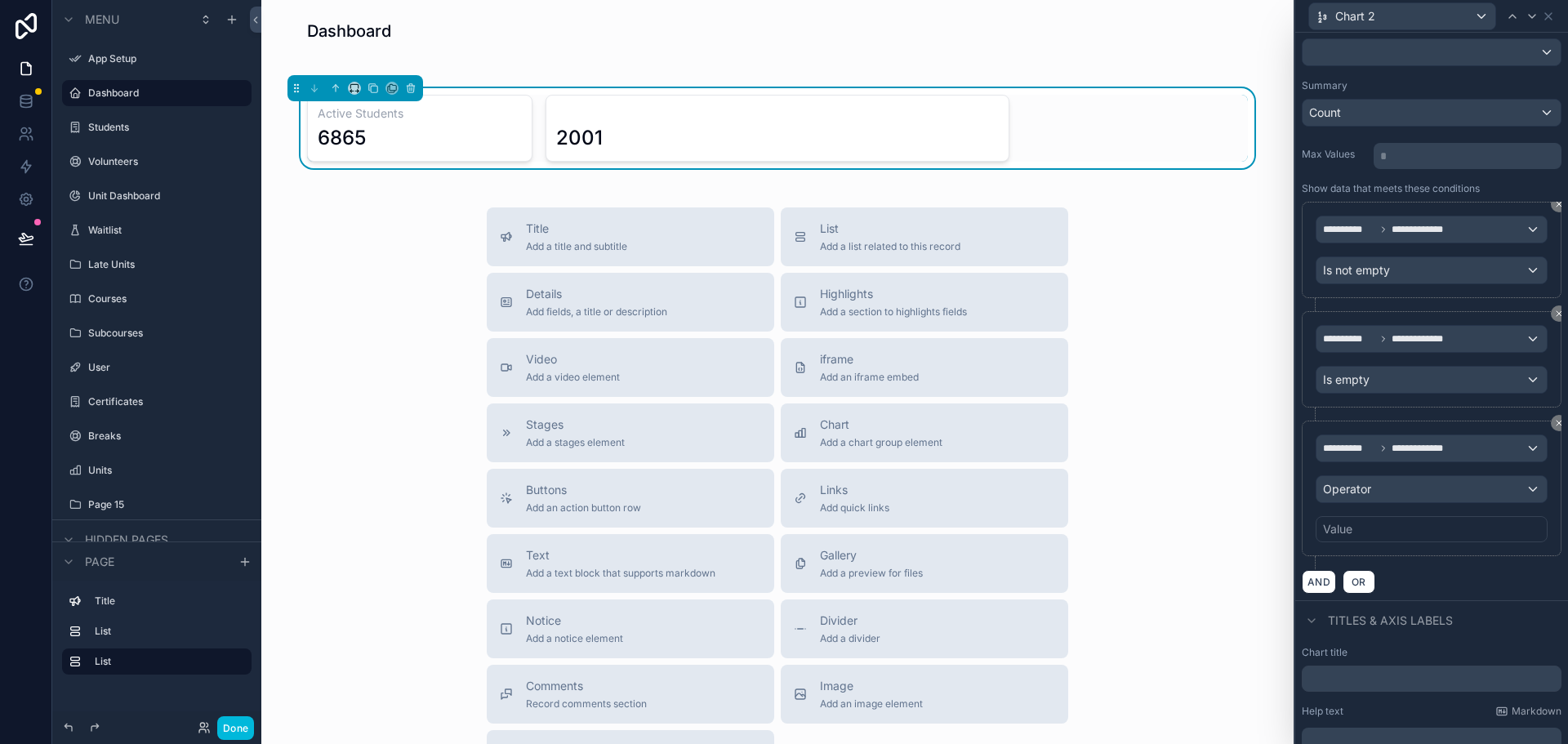
click at [1366, 524] on div "Value" at bounding box center [1431, 529] width 231 height 26
click at [1406, 490] on div "Operator" at bounding box center [1432, 489] width 231 height 26
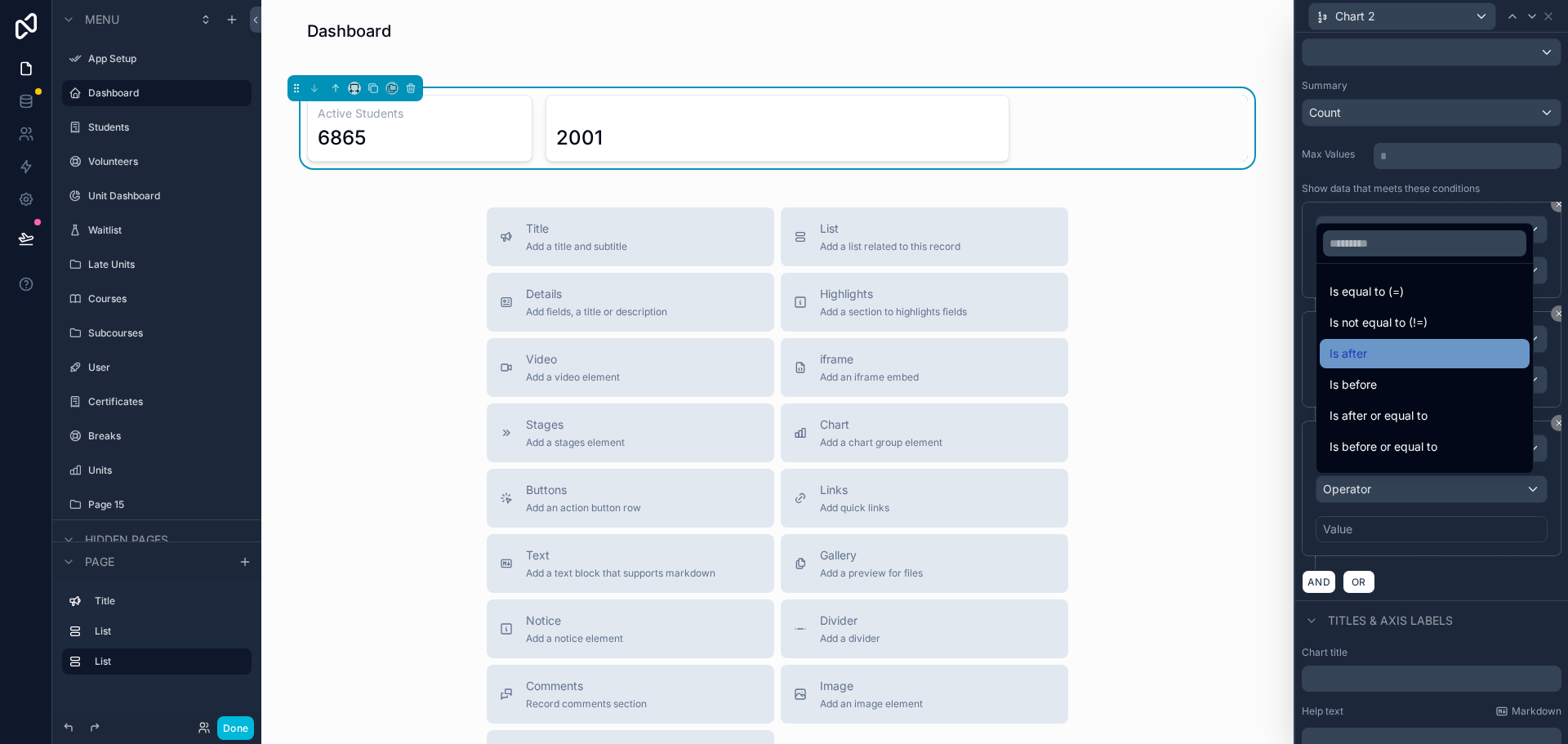
click at [1350, 352] on span "Is after" at bounding box center [1348, 353] width 37 height 20
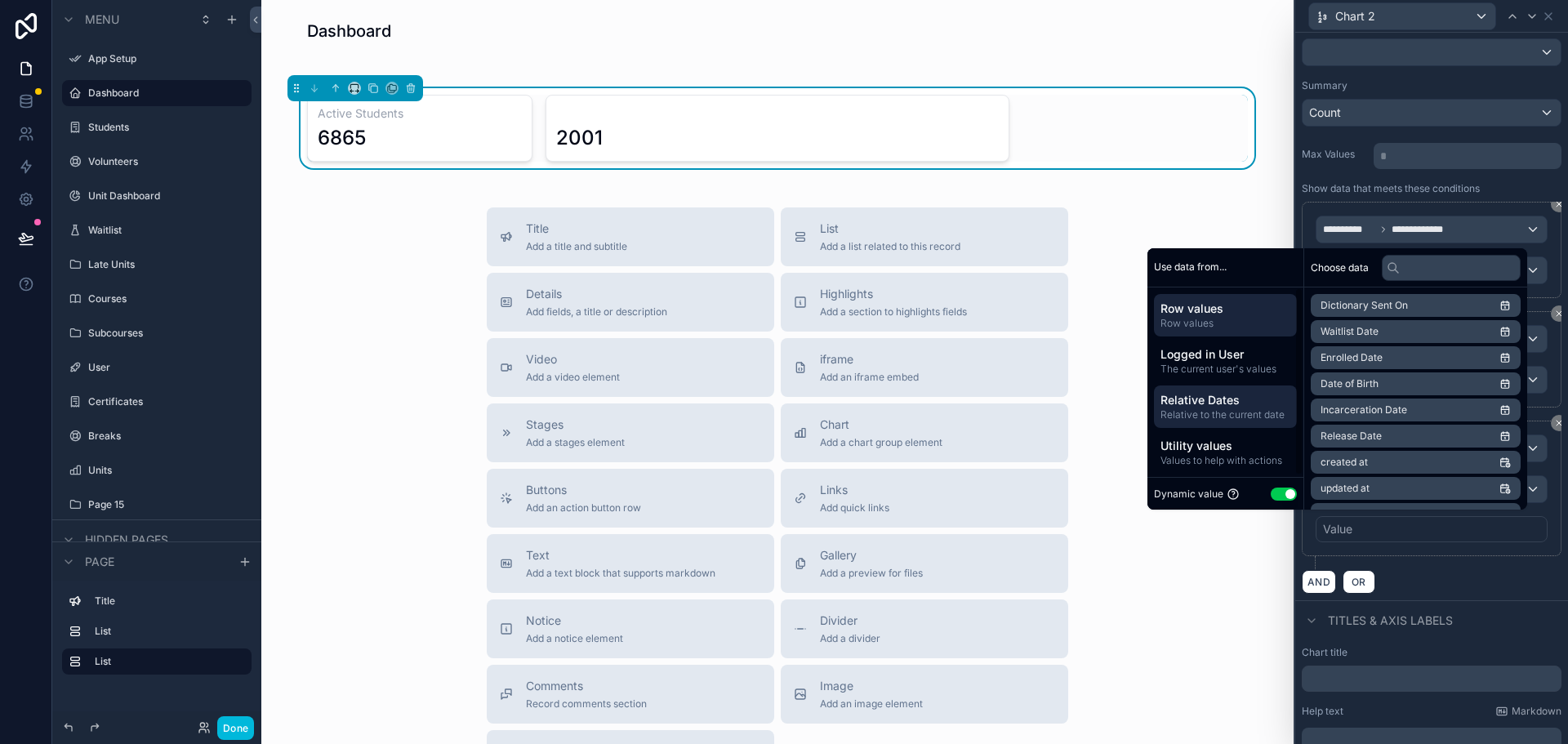
click at [1207, 407] on span "Relative Dates" at bounding box center [1225, 400] width 130 height 16
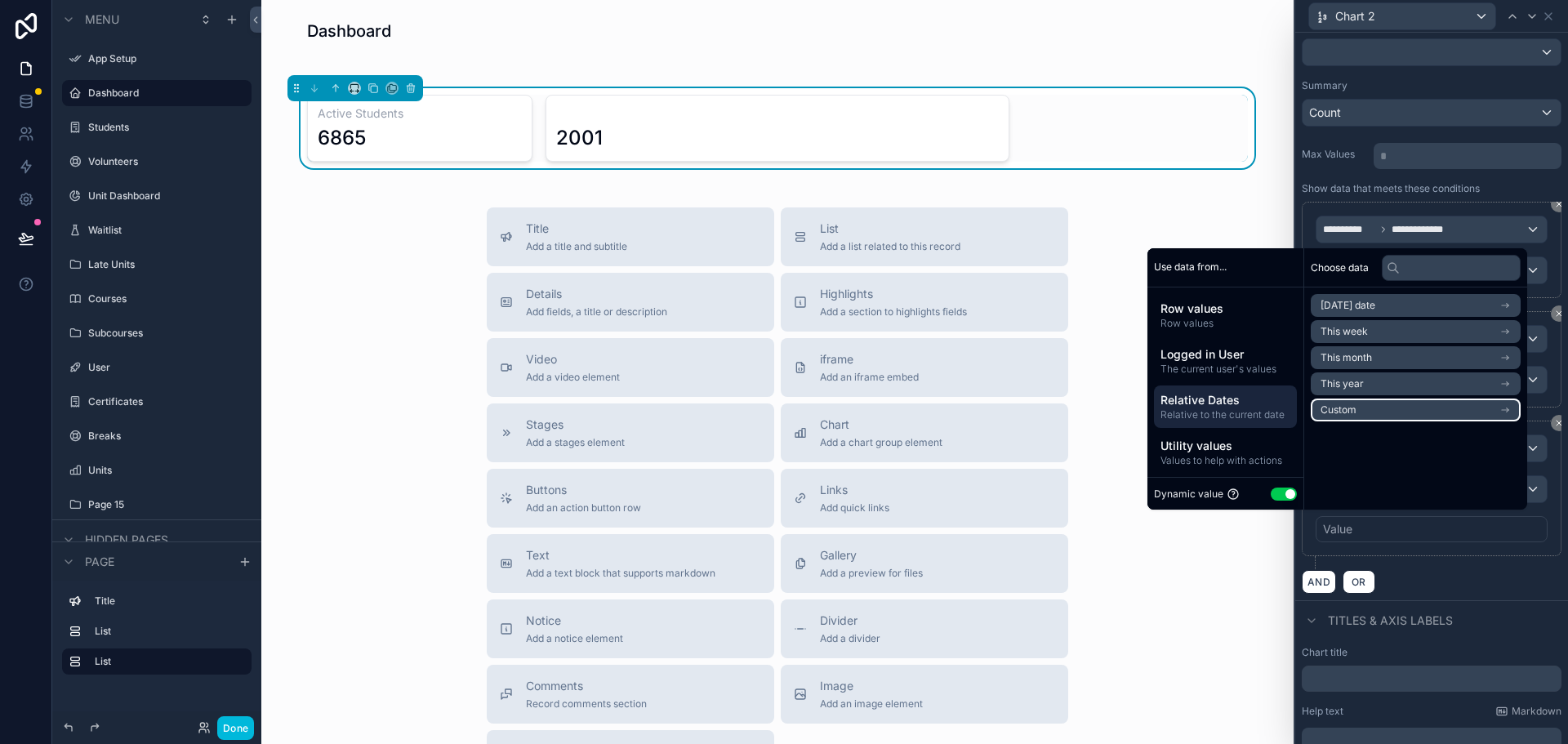
click at [1383, 410] on li "Custom" at bounding box center [1416, 410] width 210 height 23
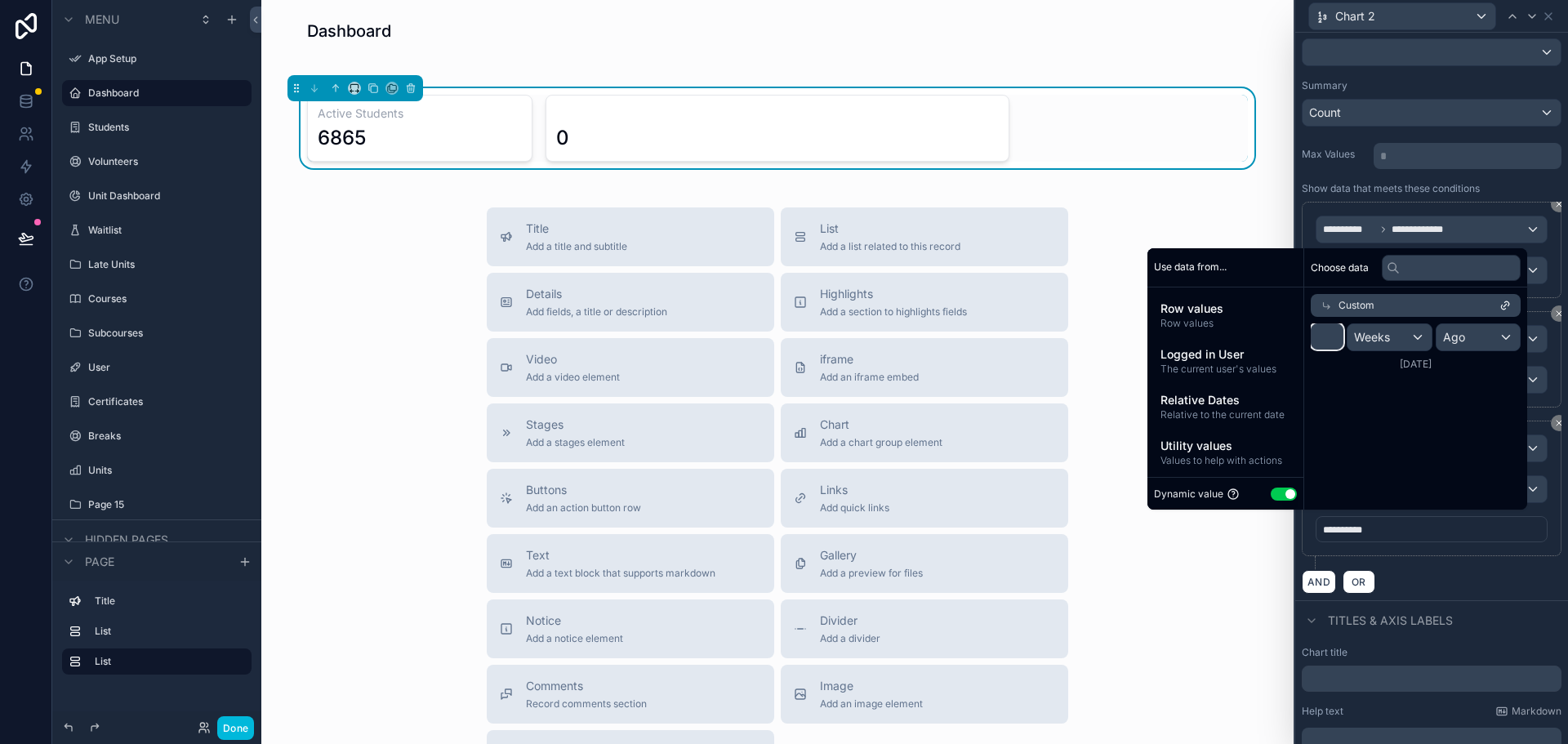
click at [1312, 333] on input "*" at bounding box center [1327, 336] width 32 height 26
drag, startPoint x: 1317, startPoint y: 335, endPoint x: 1301, endPoint y: 335, distance: 16.0
click at [1311, 335] on input "*" at bounding box center [1327, 336] width 32 height 26
type input "*"
click at [1395, 335] on div "Weeks" at bounding box center [1390, 336] width 84 height 26
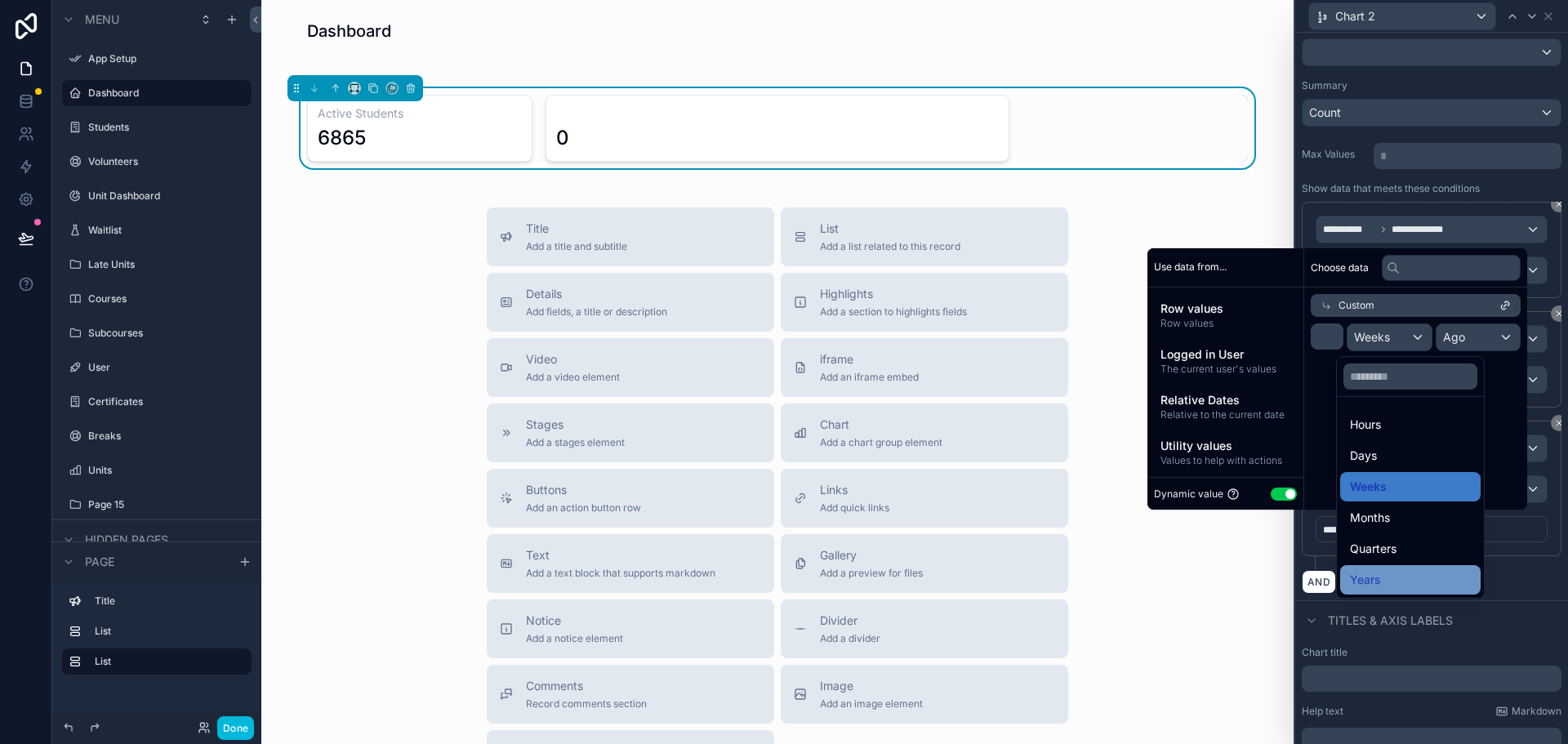
click at [1383, 578] on div "Years" at bounding box center [1410, 579] width 121 height 20
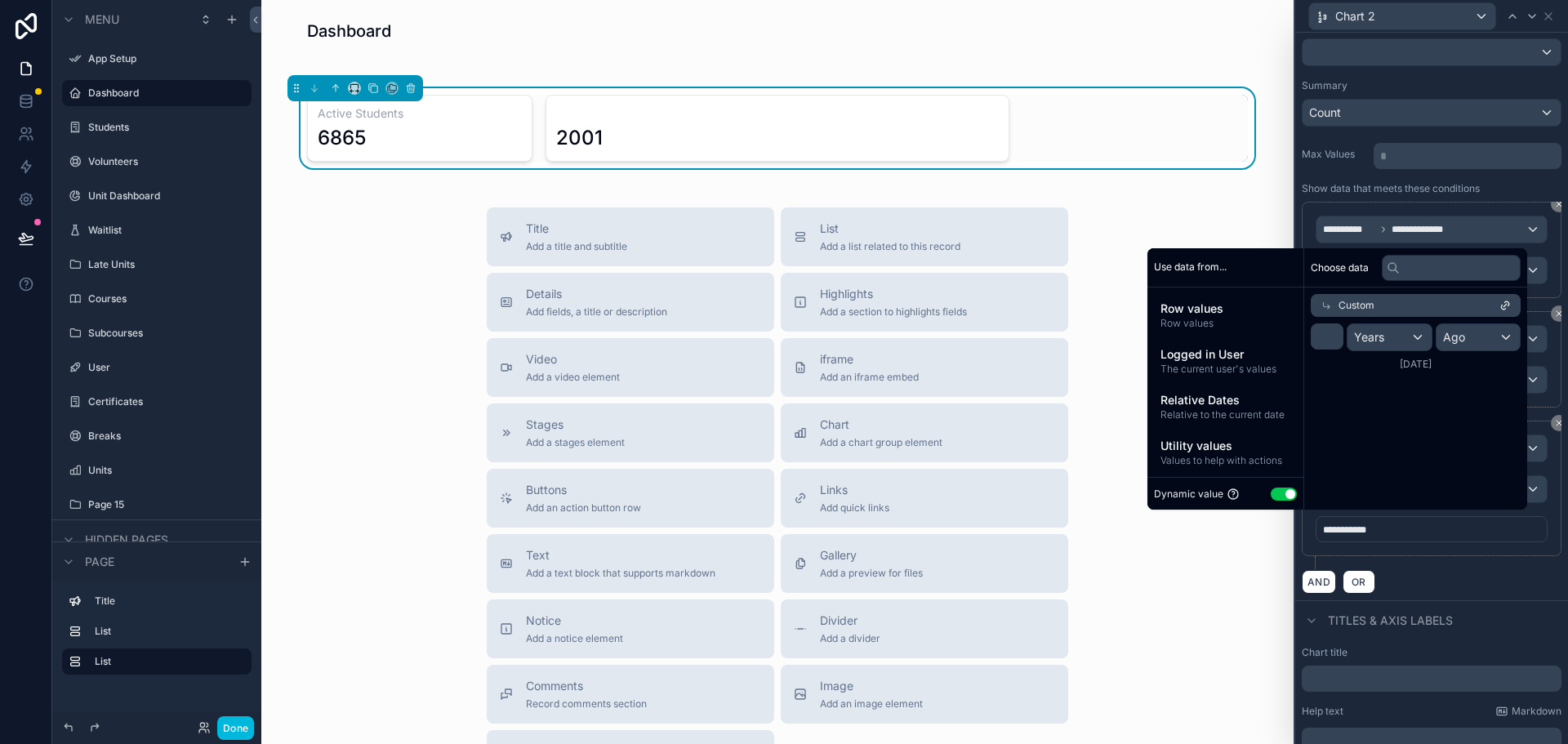
click at [1543, 262] on div "**********" at bounding box center [1432, 250] width 260 height 96
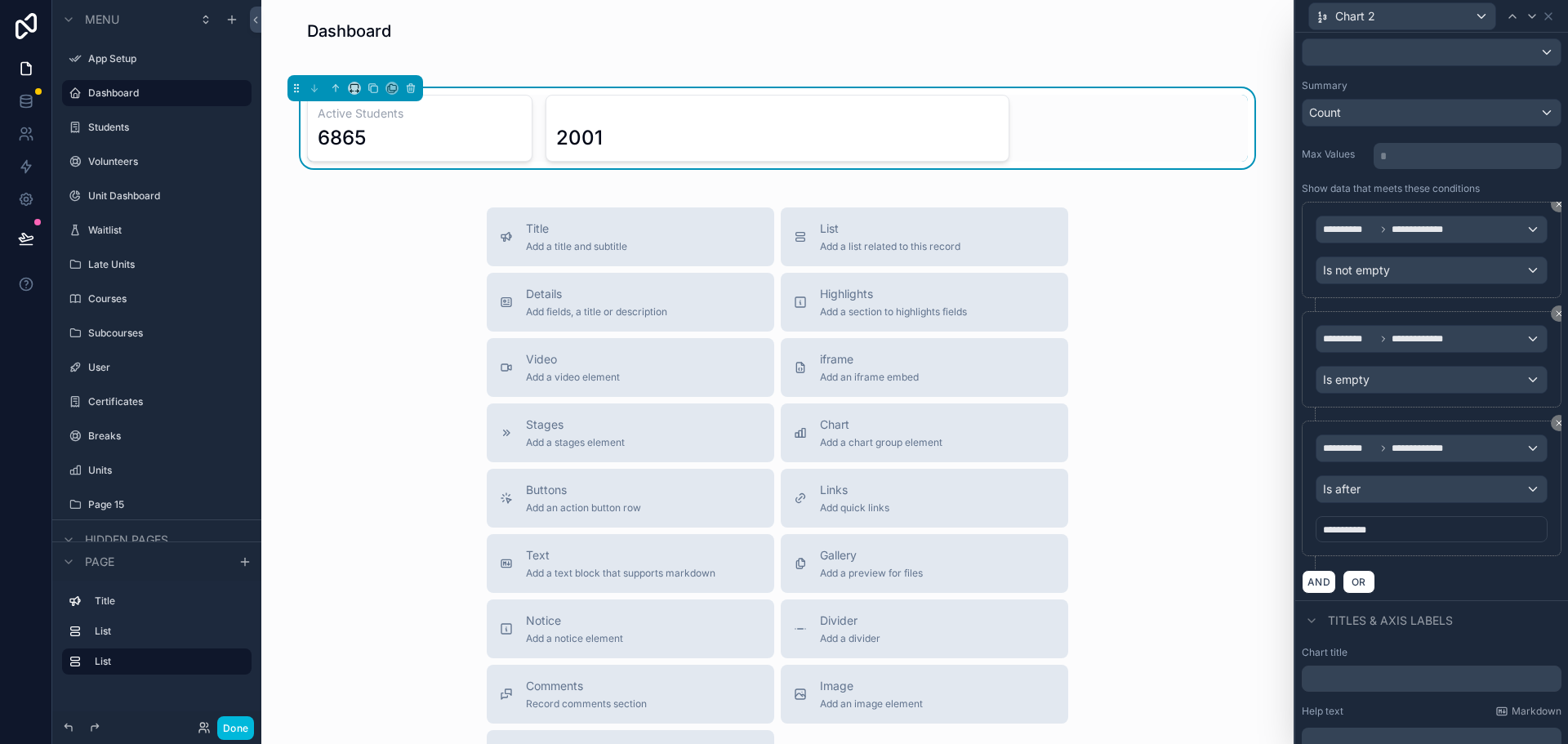
scroll to position [0, 0]
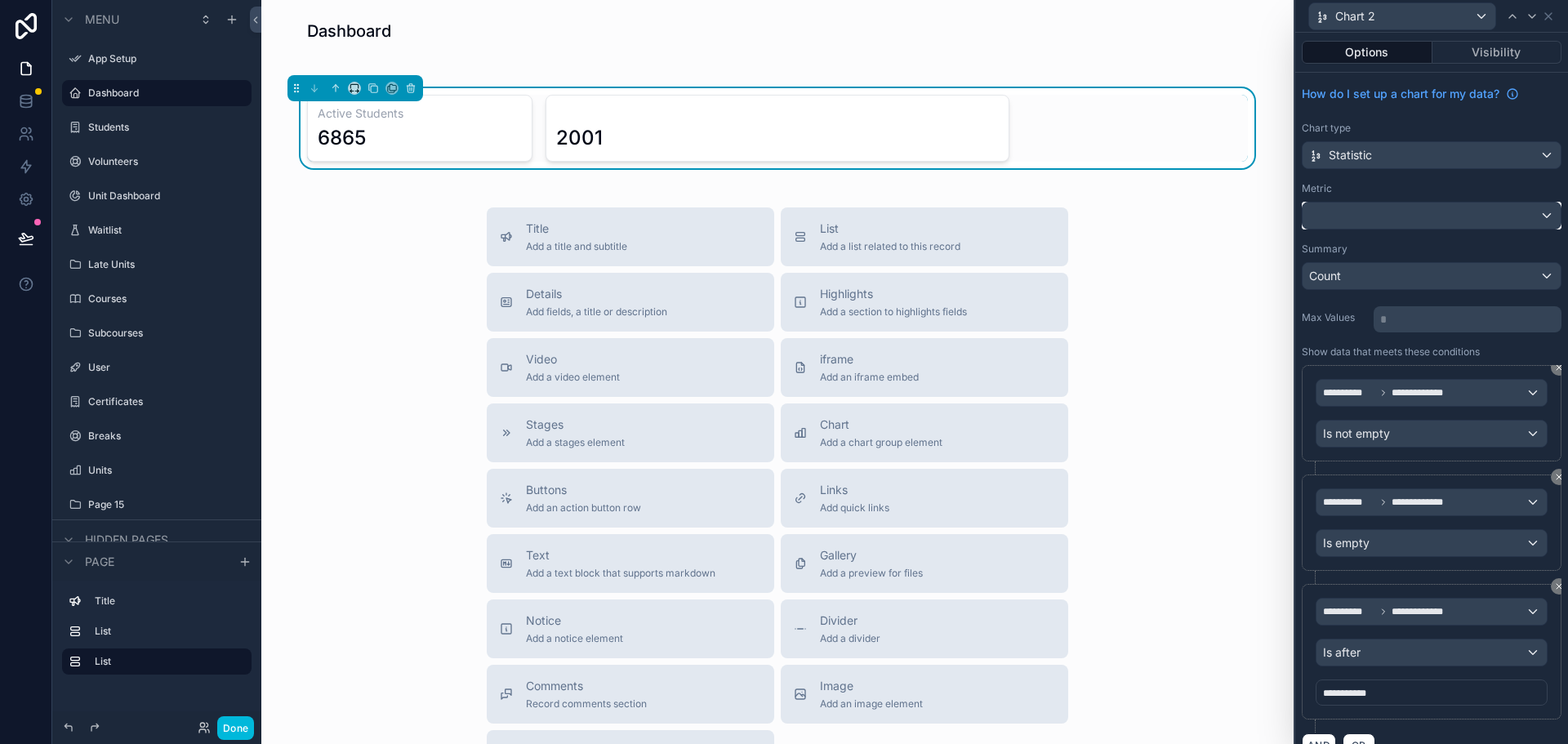
click at [1361, 220] on div at bounding box center [1432, 215] width 258 height 26
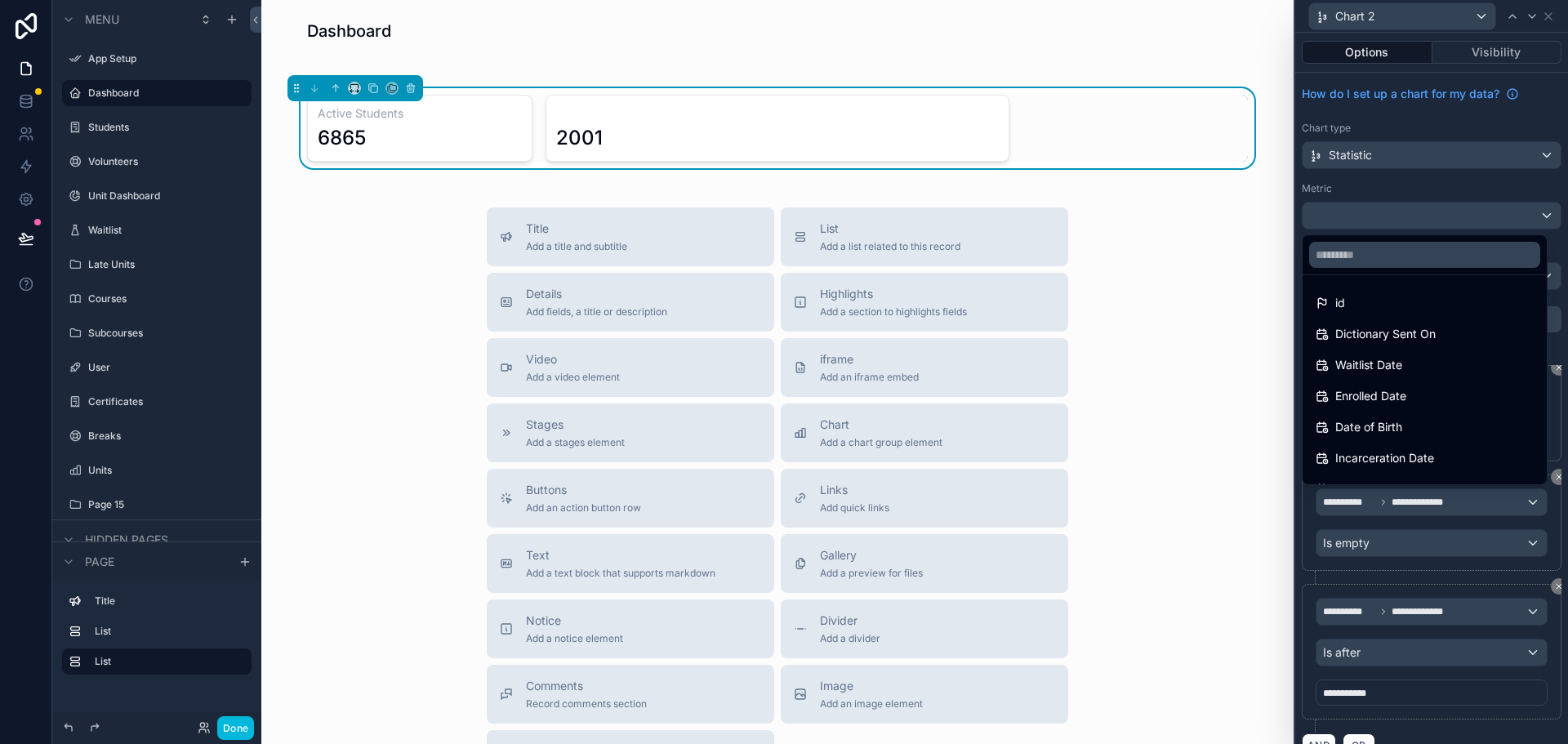
click at [1361, 220] on div at bounding box center [1432, 372] width 272 height 744
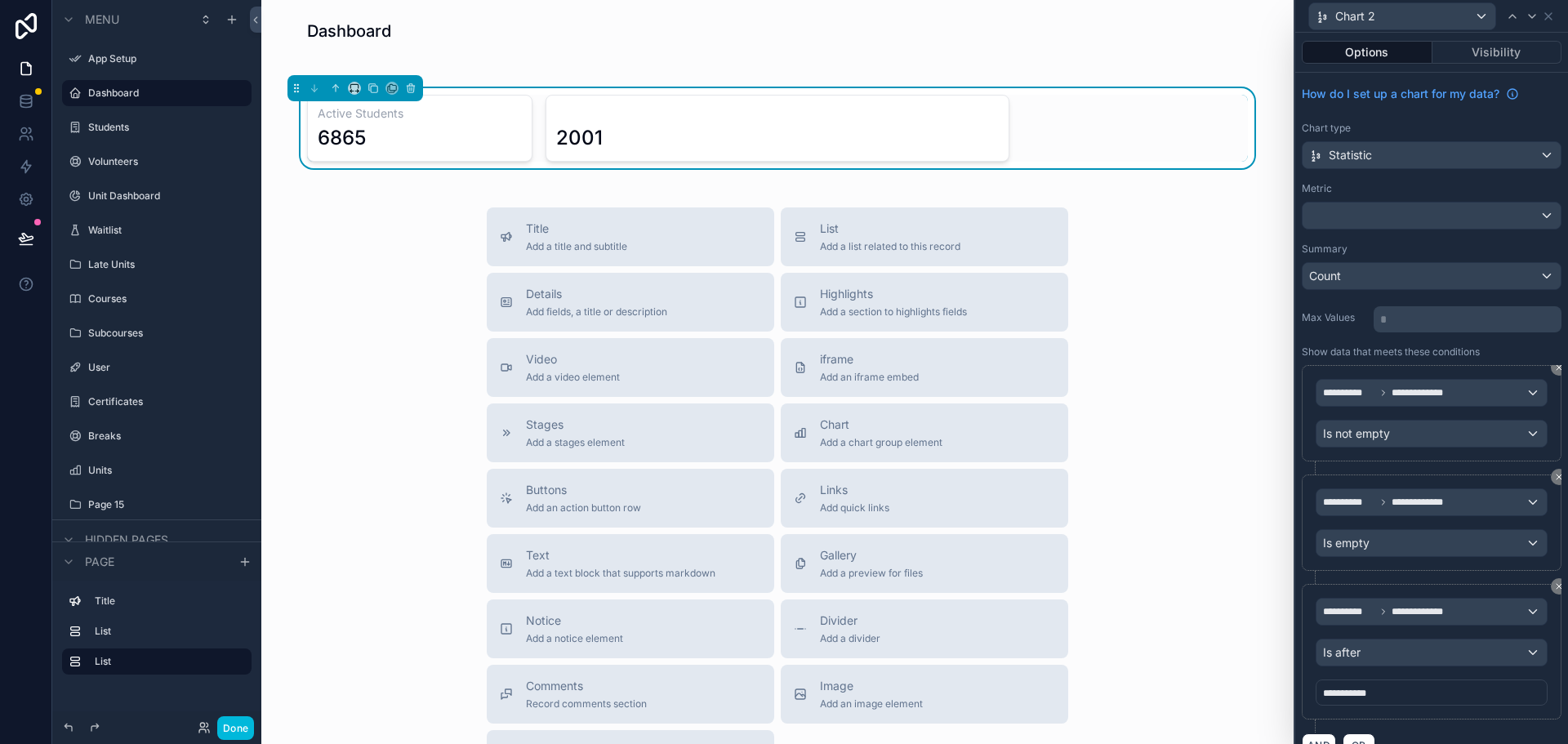
click at [1397, 111] on div "**********" at bounding box center [1432, 417] width 272 height 691
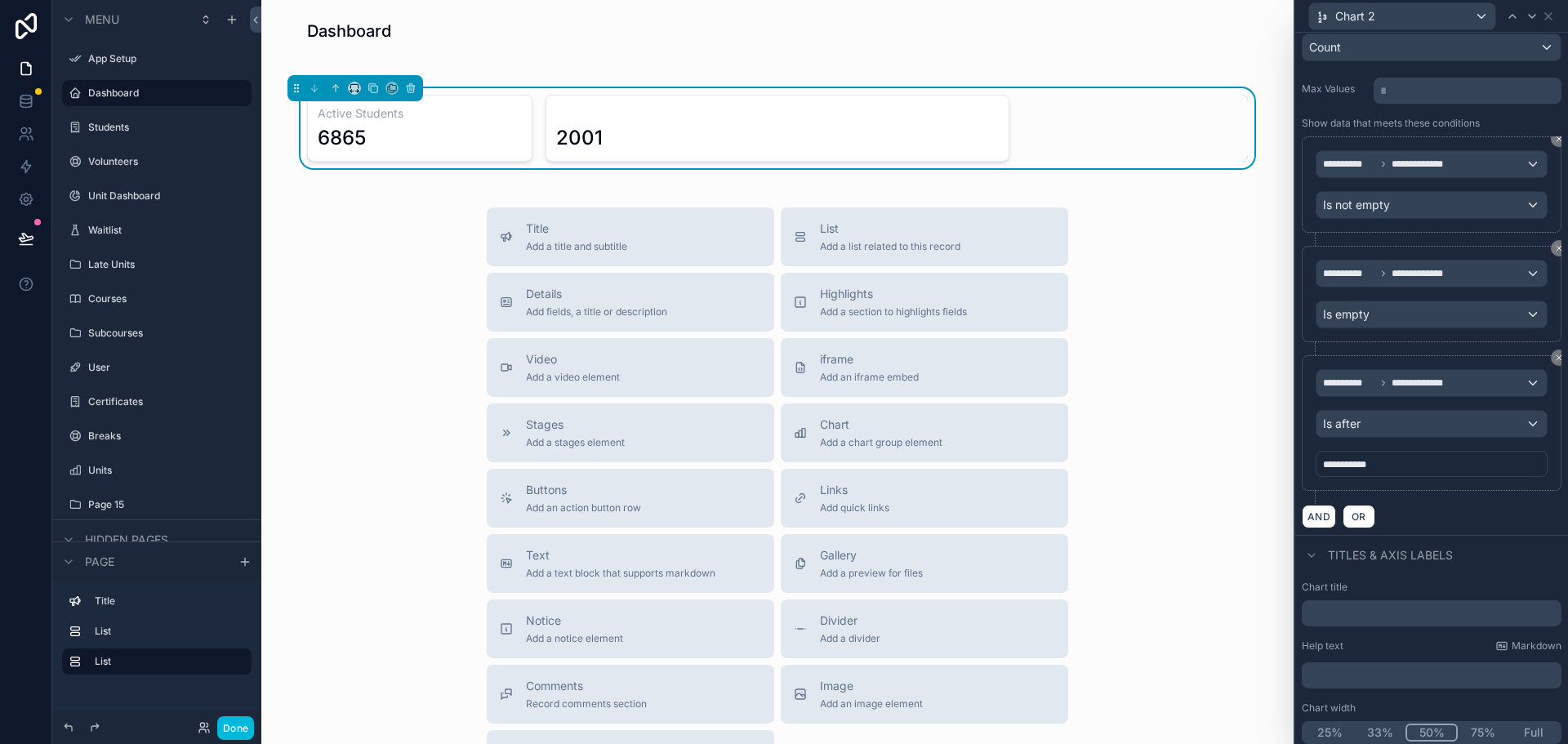
scroll to position [235, 0]
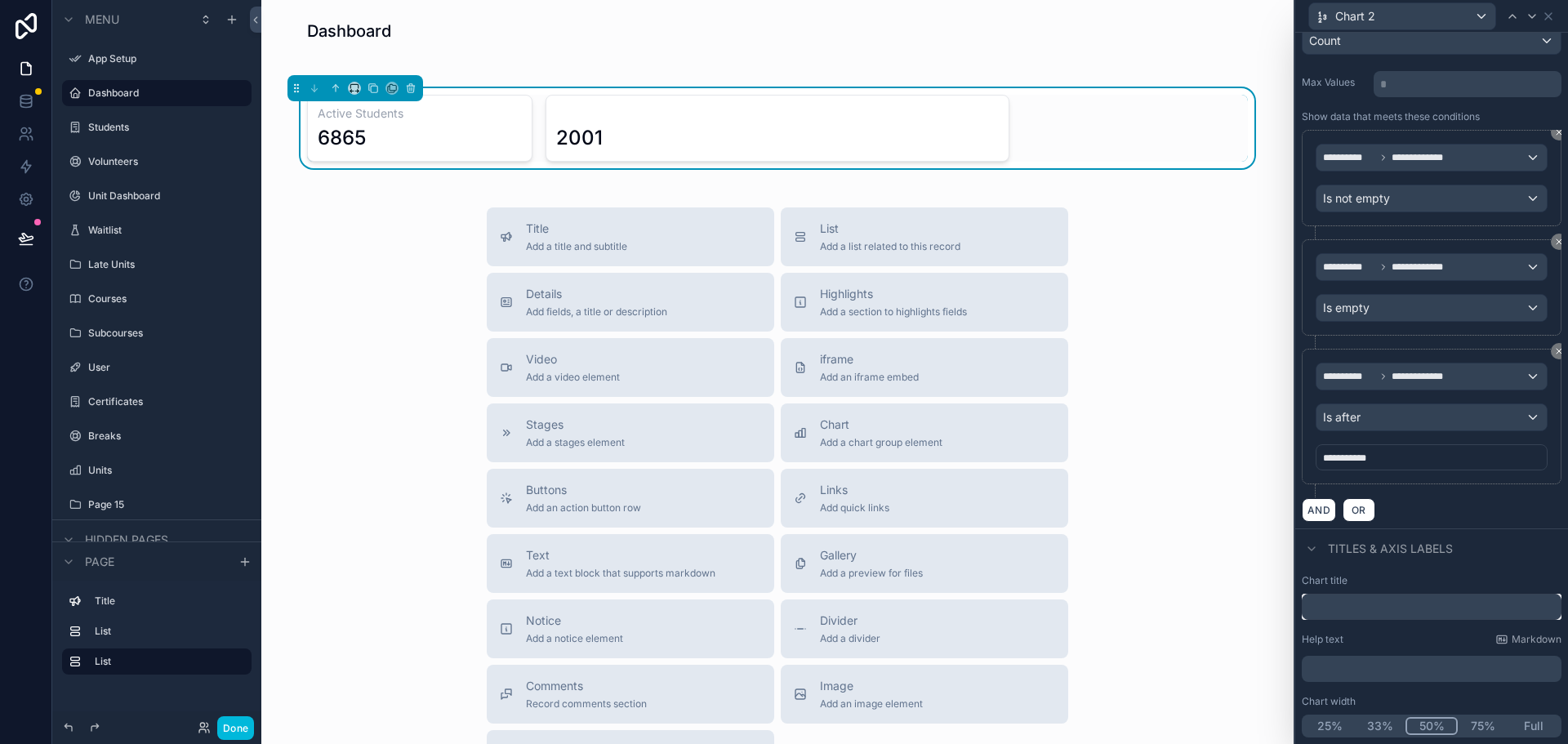
click at [1339, 610] on input "text" at bounding box center [1432, 606] width 260 height 26
type input "**********"
click at [1366, 725] on button "33%" at bounding box center [1379, 726] width 50 height 18
click at [1549, 15] on icon at bounding box center [1548, 16] width 7 height 7
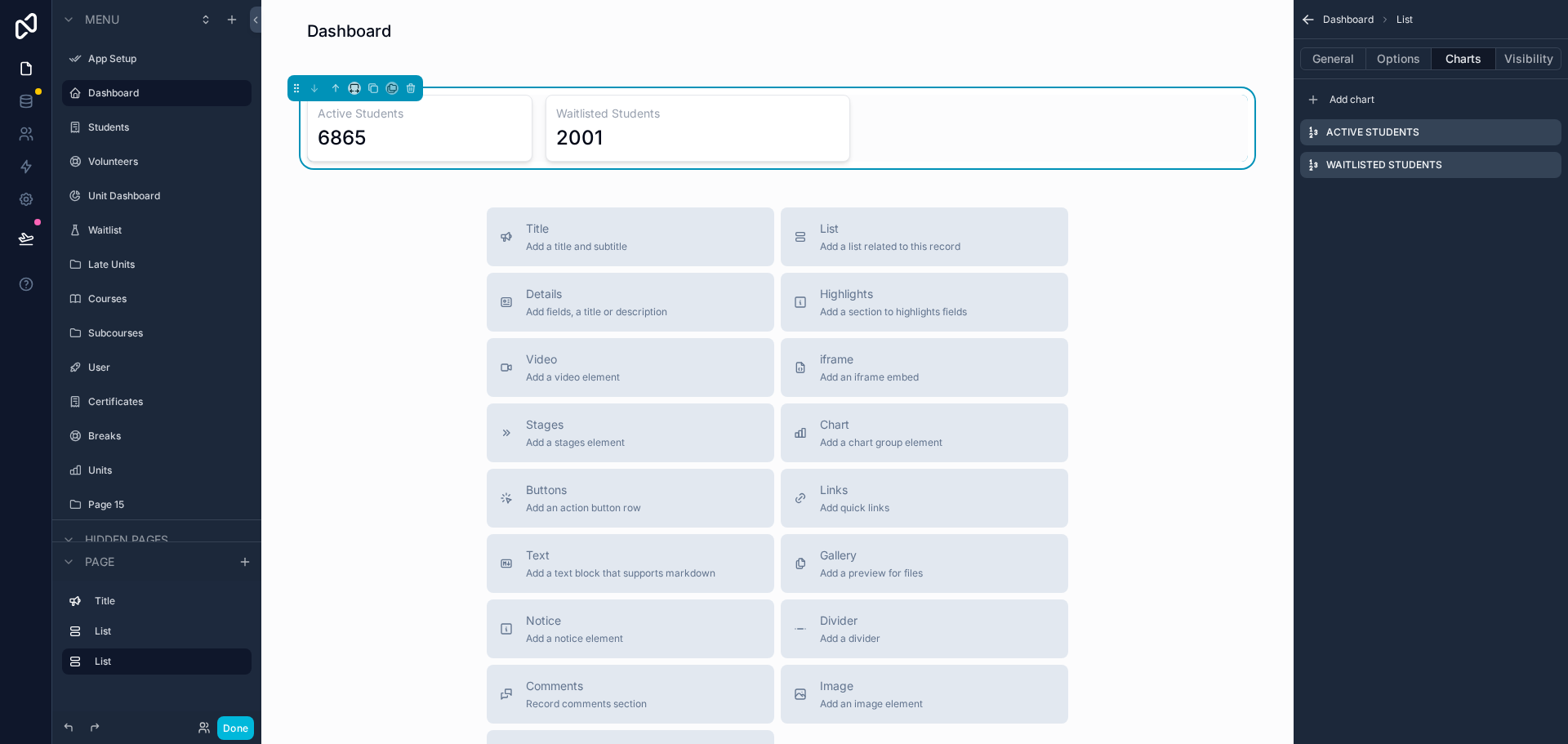
click at [0, 0] on icon "scrollable content" at bounding box center [0, 0] width 0 height 0
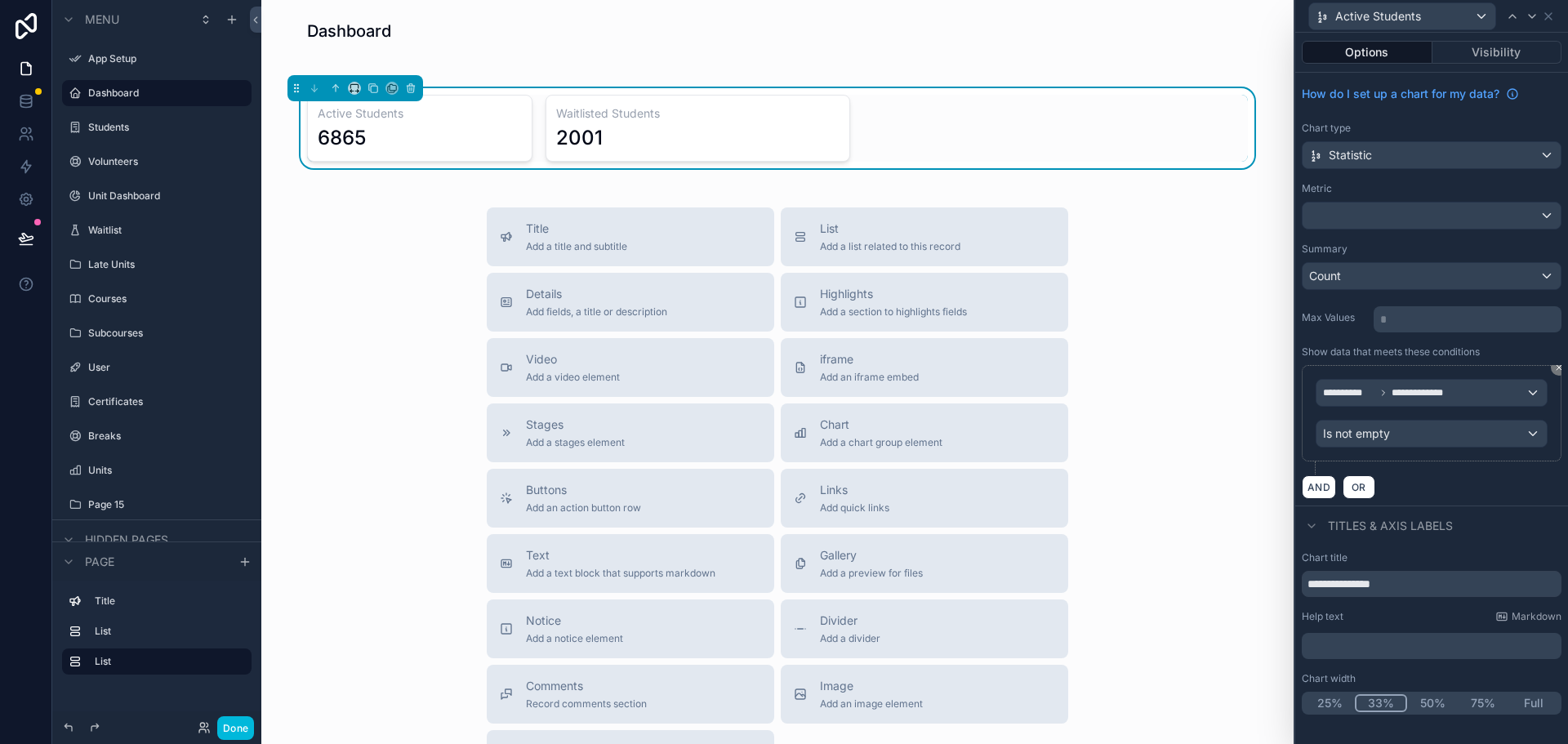
click at [1373, 706] on button "33%" at bounding box center [1380, 703] width 52 height 18
click at [1079, 185] on div "Dashboard Active Students 6865 Waitlisted Students 2001 Title Add a title and s…" at bounding box center [777, 459] width 1033 height 919
click at [872, 432] on span "Chart" at bounding box center [881, 424] width 123 height 16
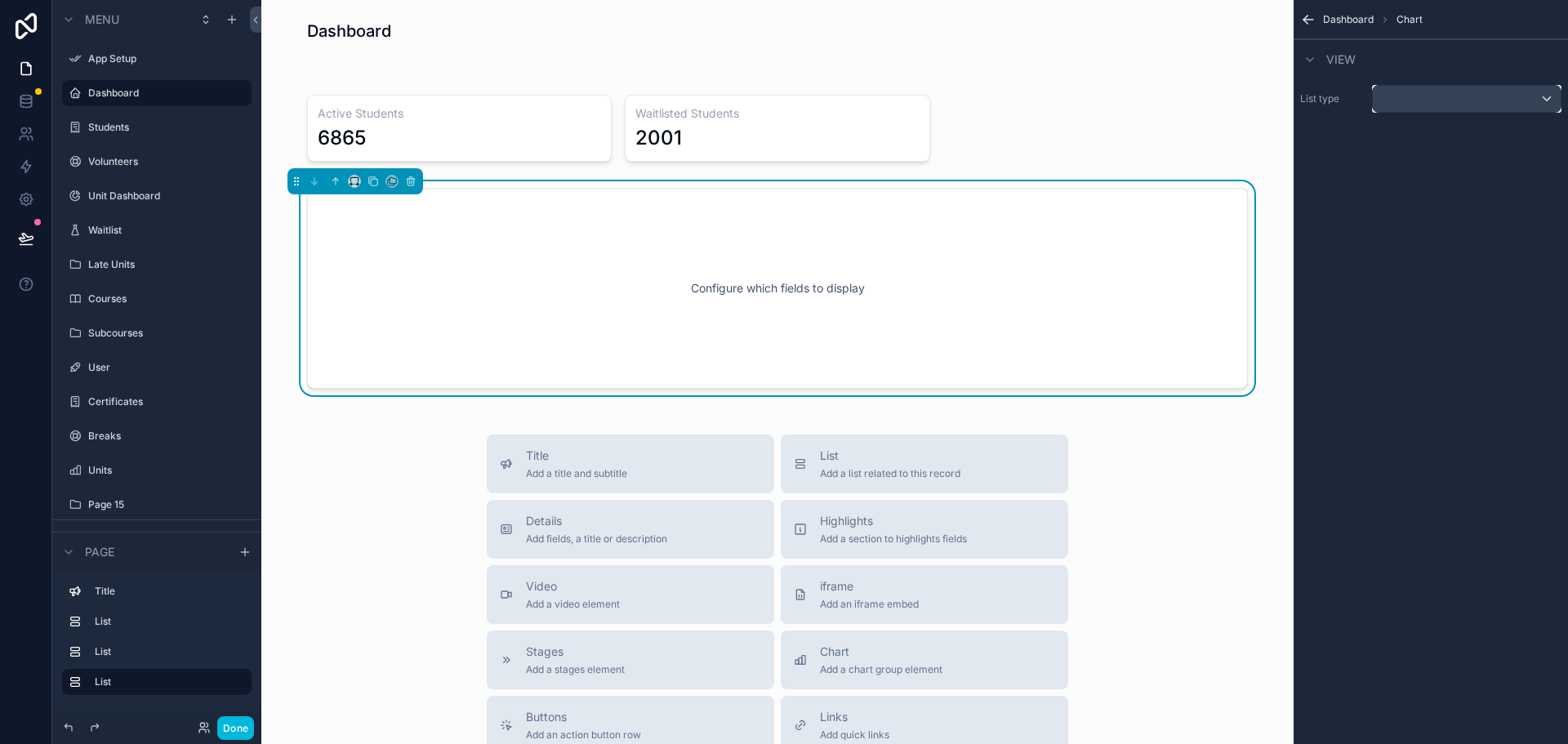
click at [1475, 100] on div "scrollable content" at bounding box center [1466, 98] width 188 height 26
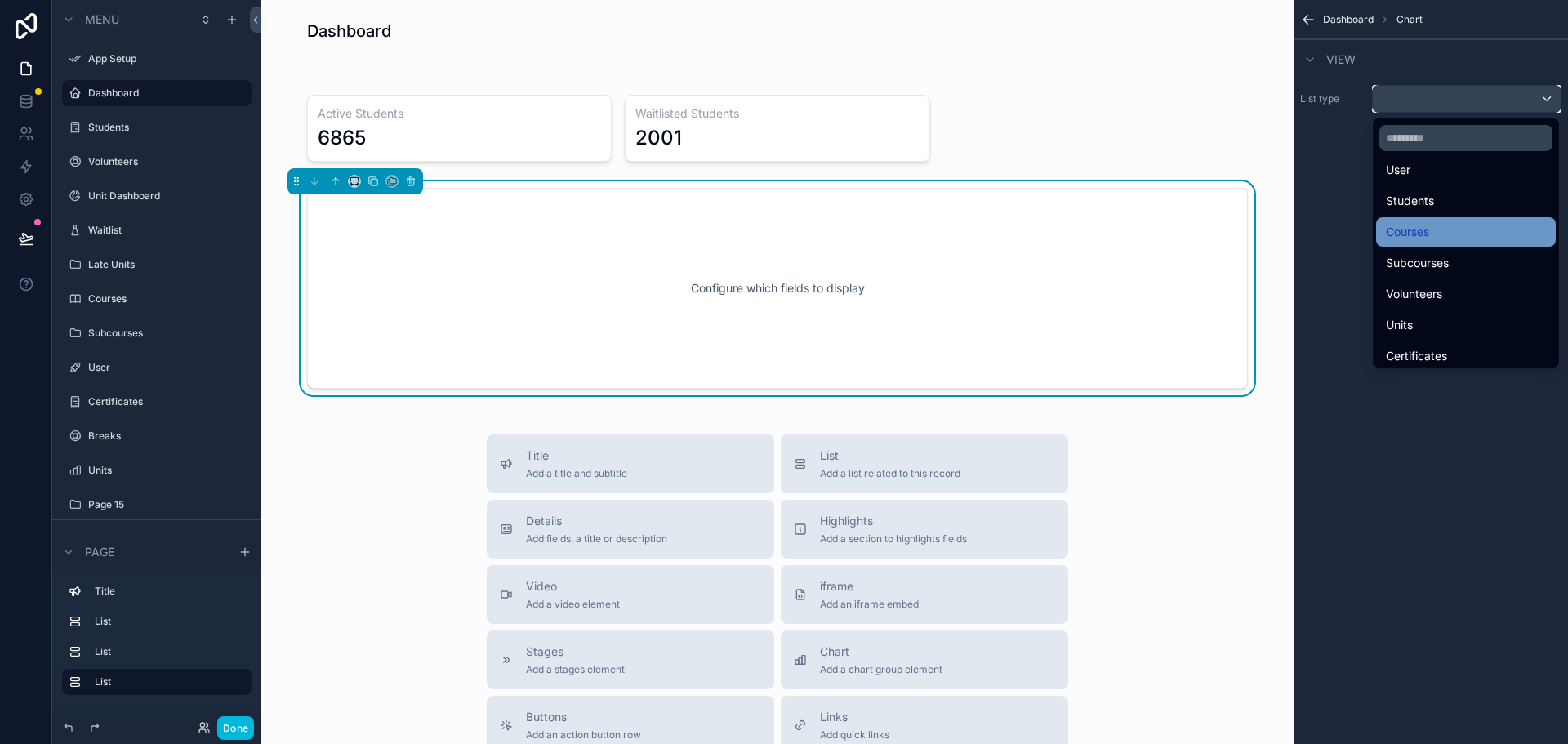
scroll to position [78, 0]
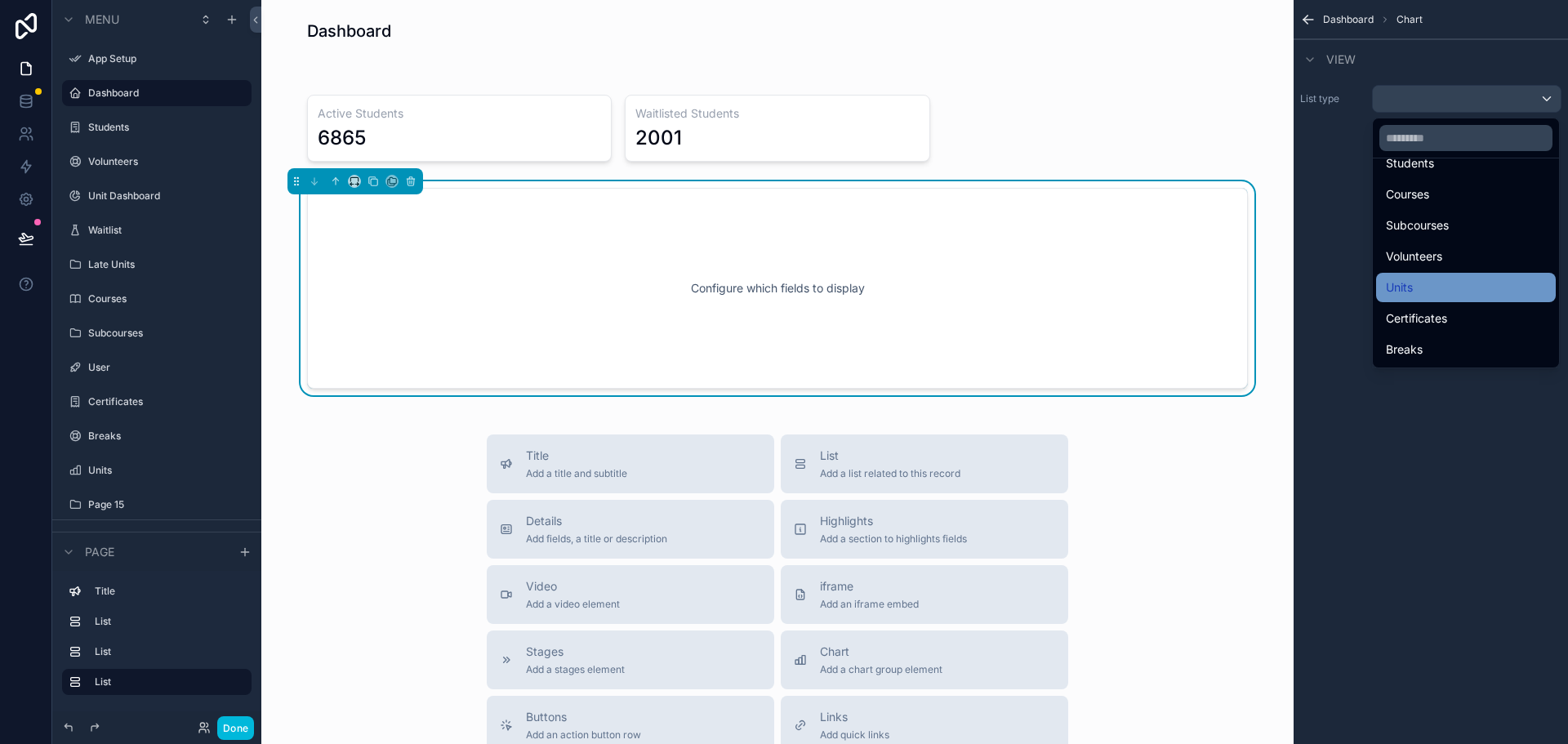
click at [1441, 279] on div "Units" at bounding box center [1466, 288] width 160 height 20
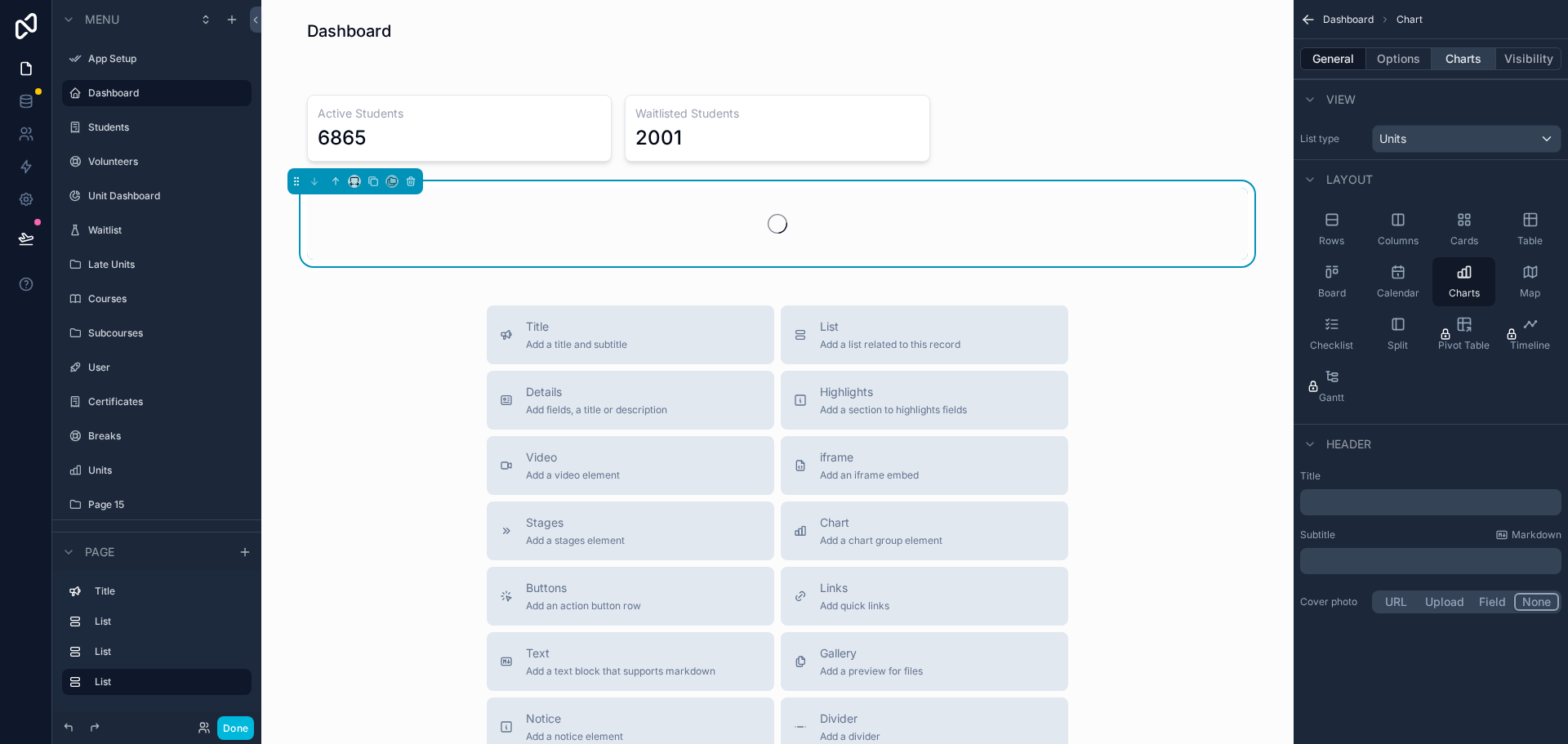
click at [1466, 60] on button "Charts" at bounding box center [1464, 59] width 66 height 23
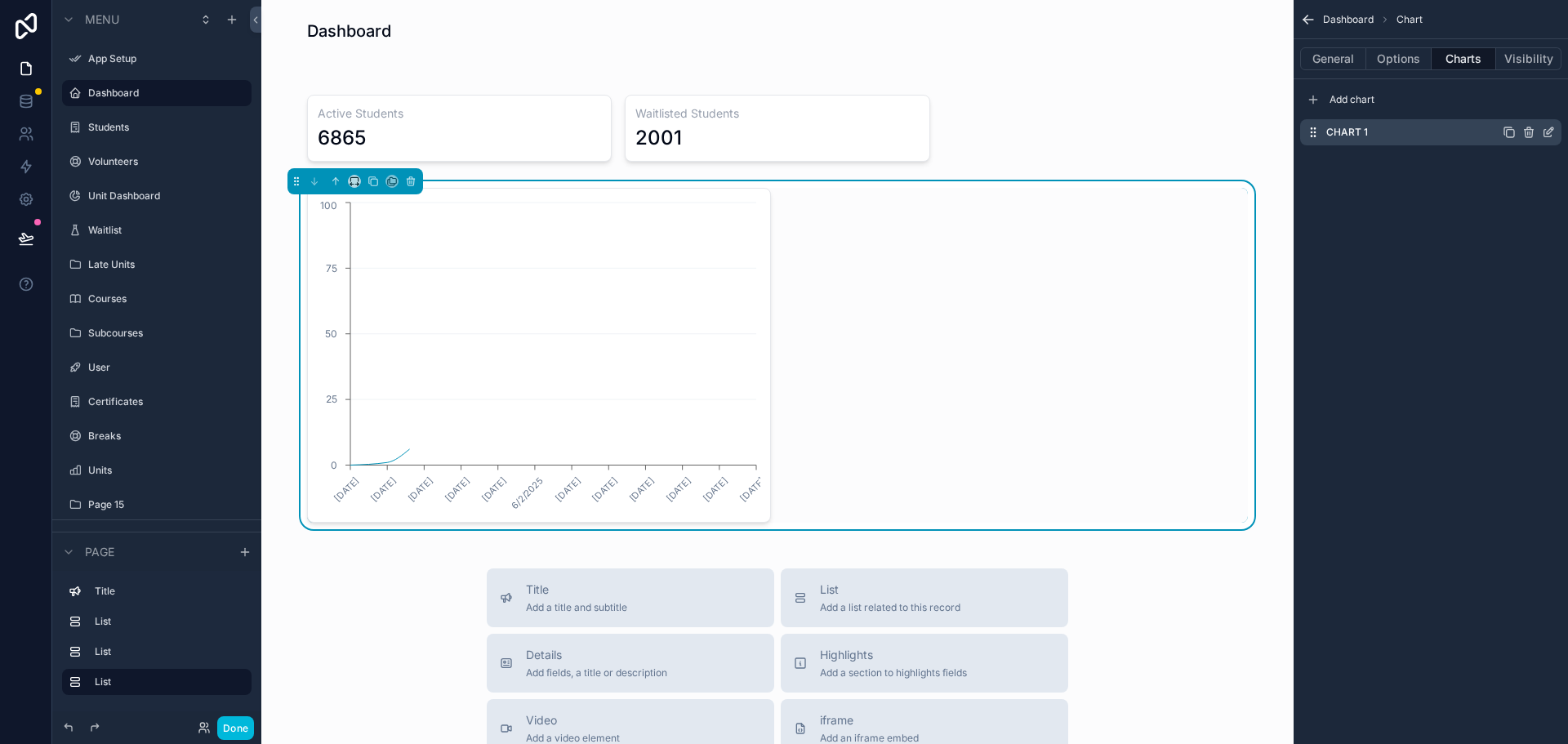
click at [1547, 133] on icon "scrollable content" at bounding box center [1550, 131] width 7 height 7
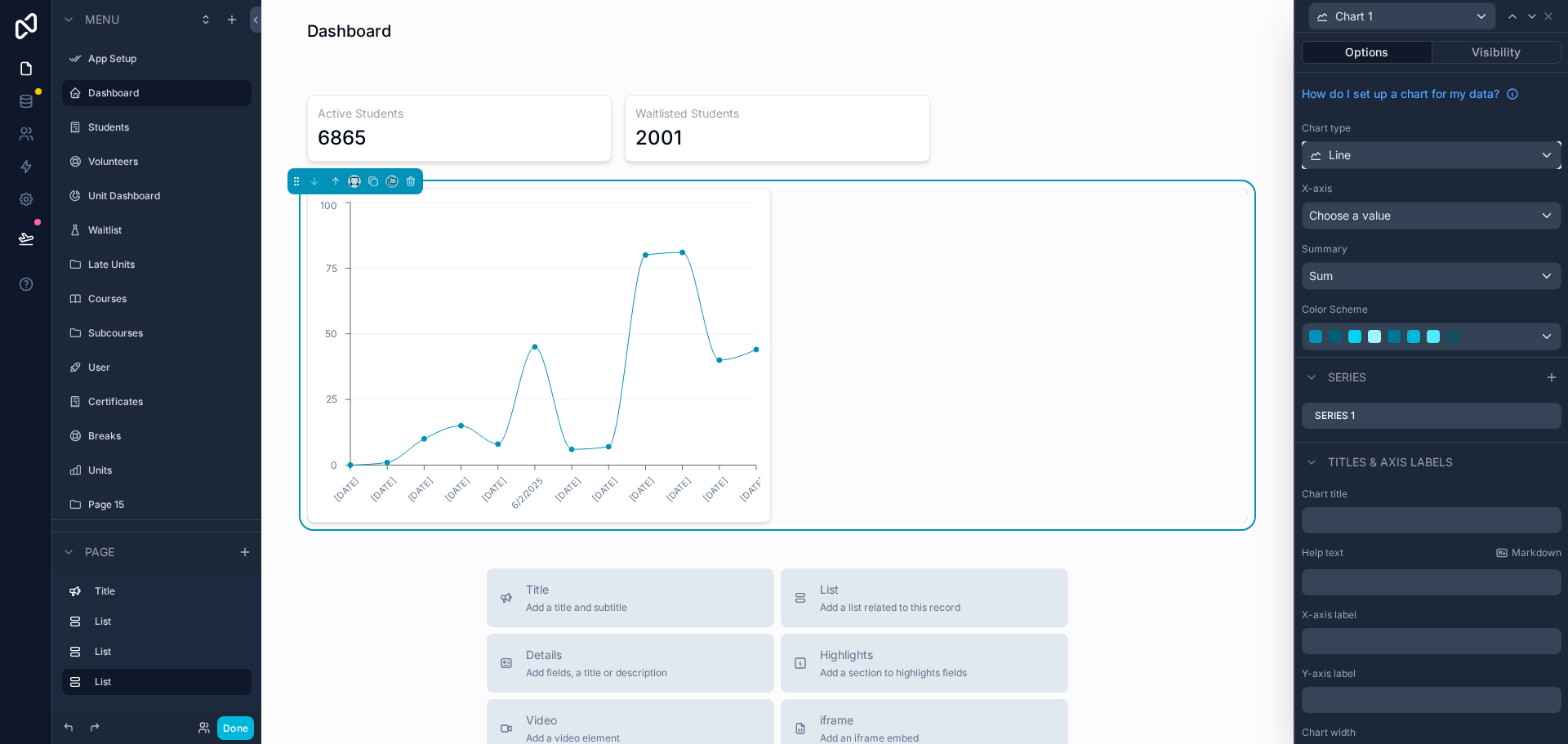
click at [1366, 152] on div "Line" at bounding box center [1432, 154] width 258 height 26
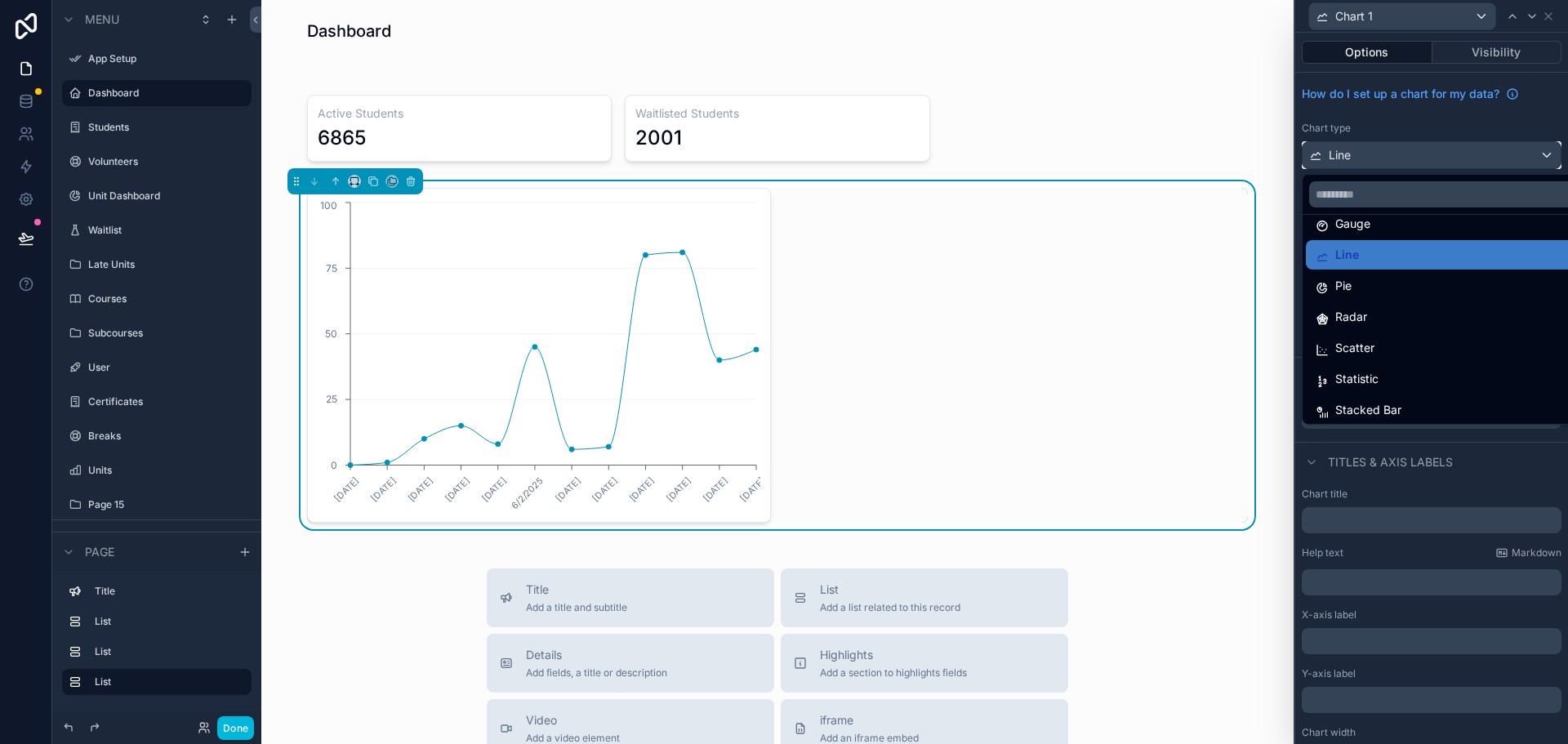
scroll to position [116, 0]
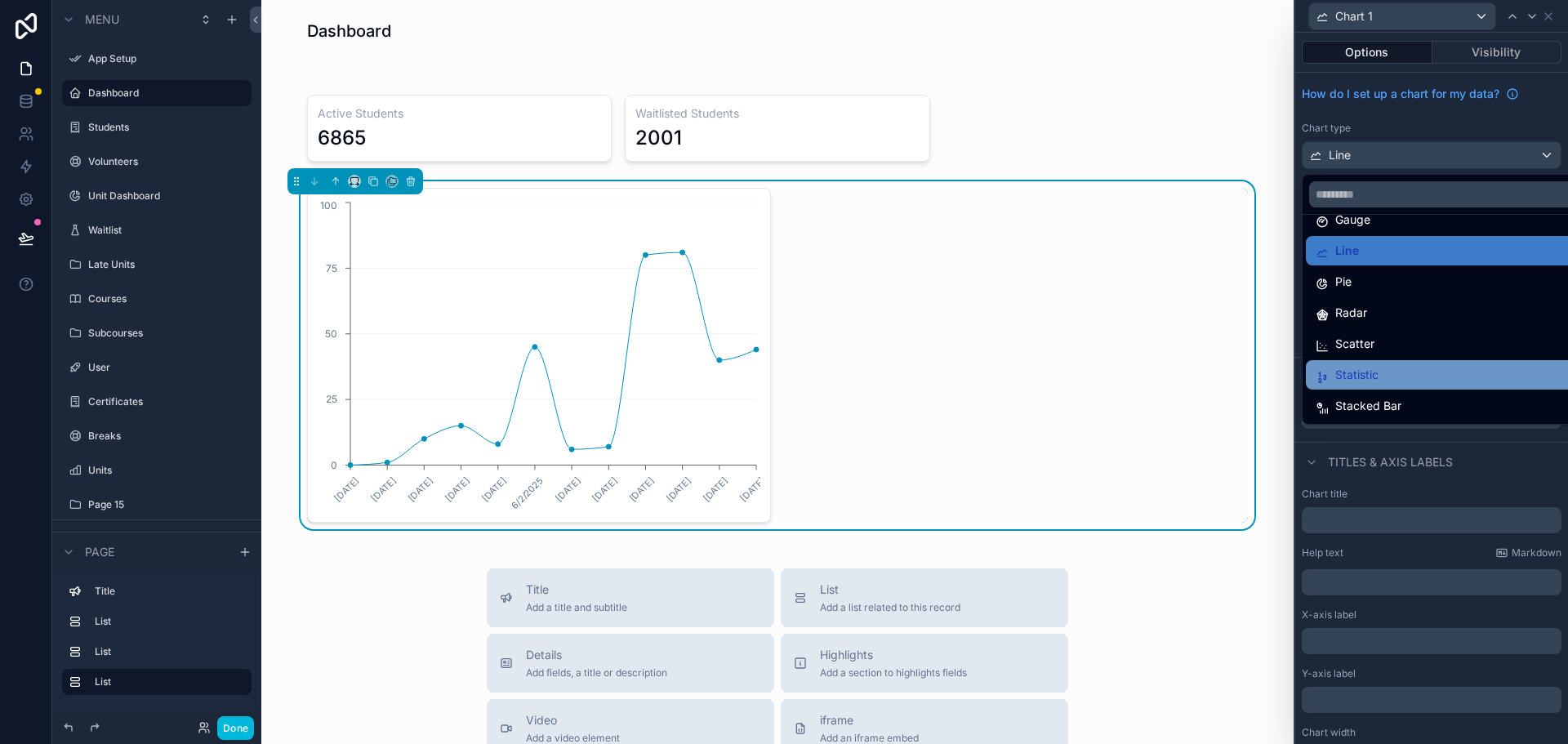
click at [1370, 375] on span "Statistic" at bounding box center [1357, 374] width 43 height 20
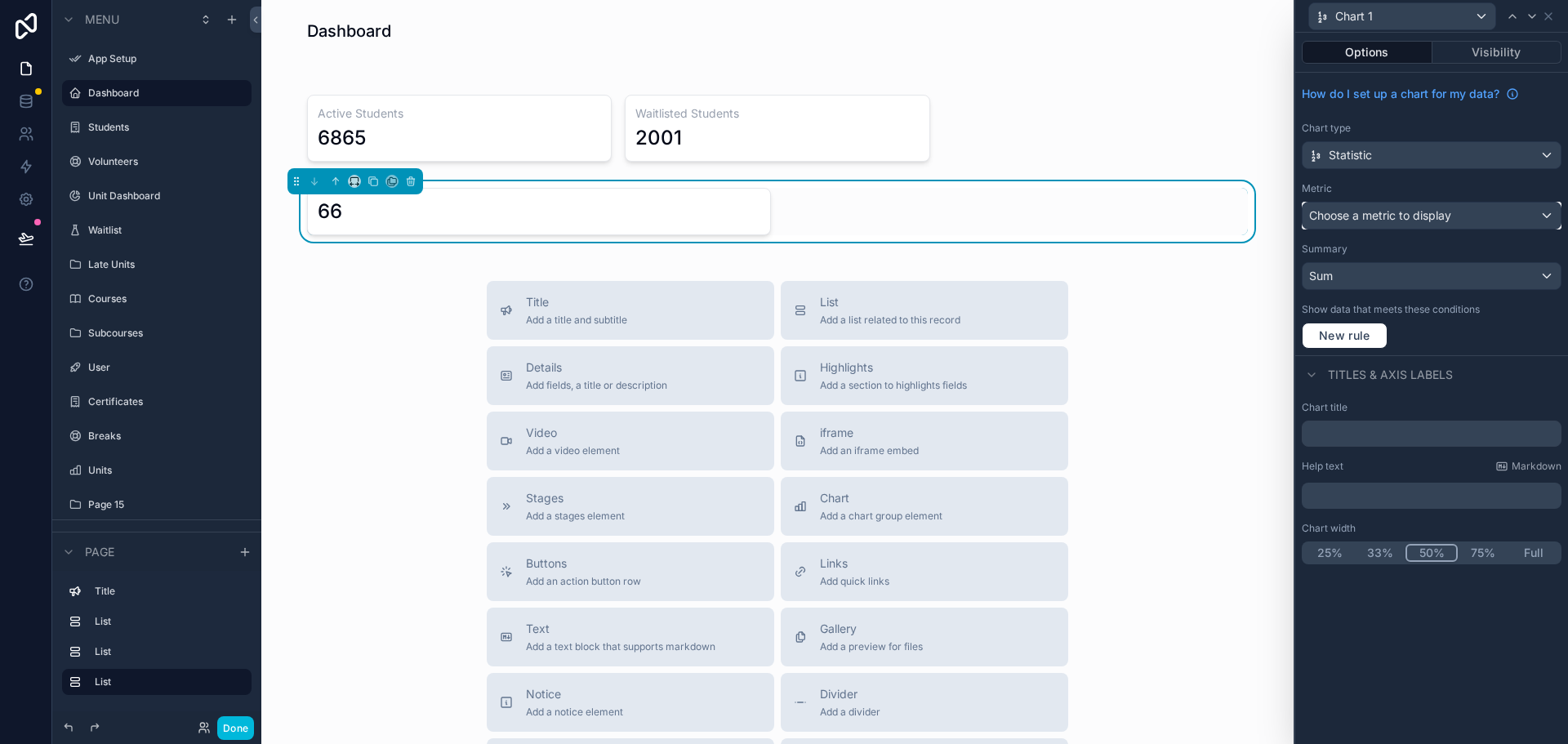
click at [1409, 214] on span "Choose a metric to display" at bounding box center [1379, 215] width 142 height 14
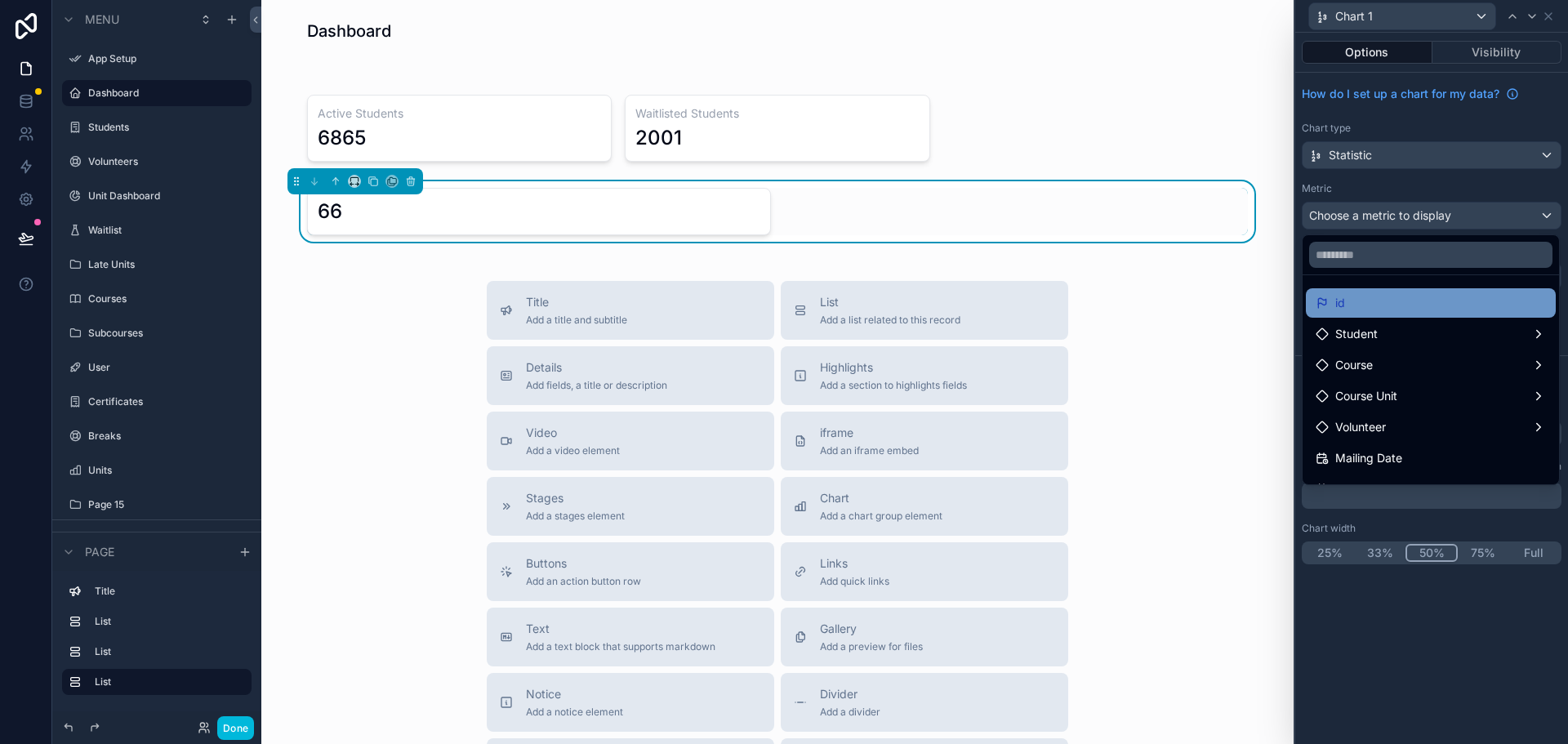
click at [1362, 306] on div "id" at bounding box center [1431, 303] width 231 height 20
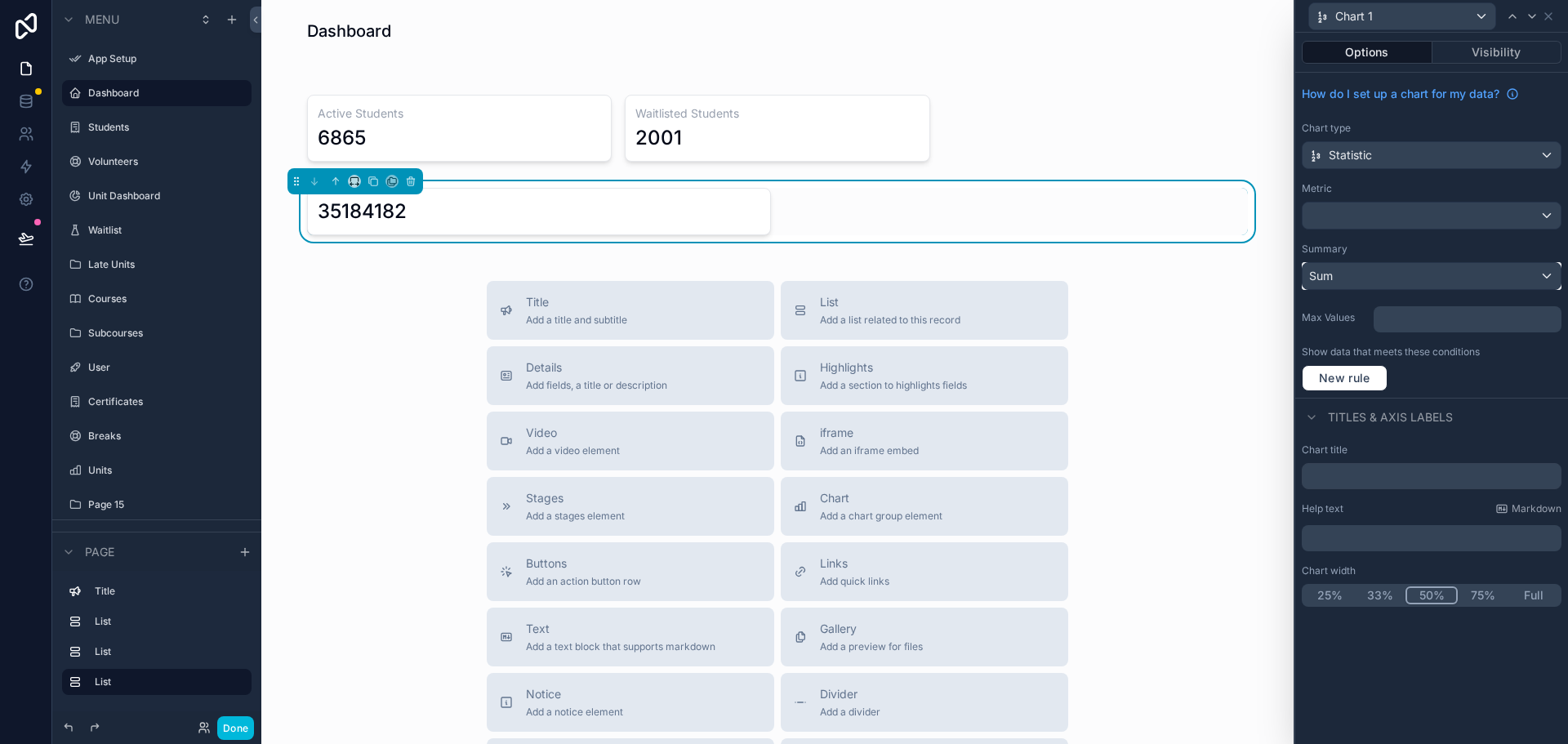
click at [1349, 280] on div "Sum" at bounding box center [1432, 275] width 258 height 26
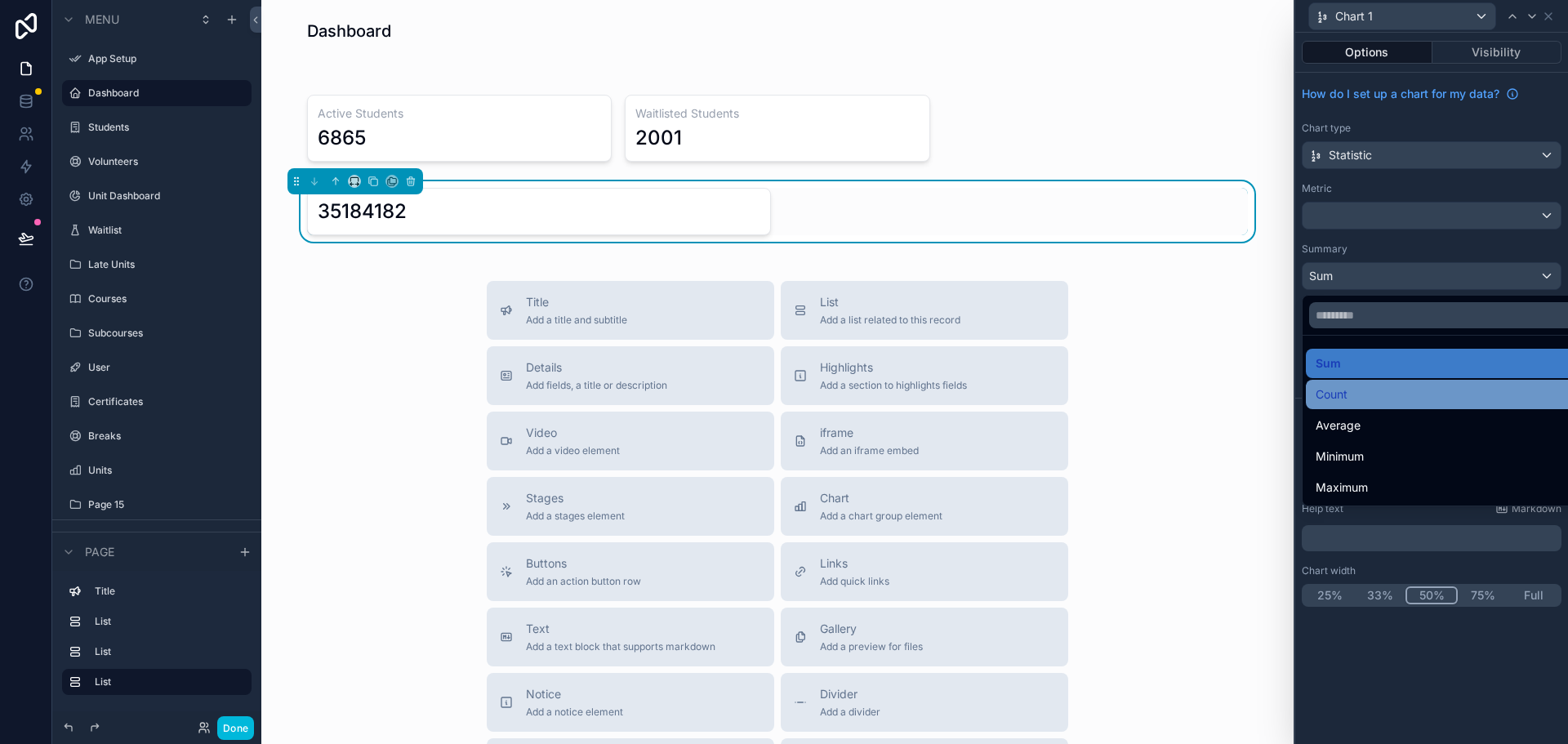
click at [1341, 398] on span "Count" at bounding box center [1331, 394] width 31 height 20
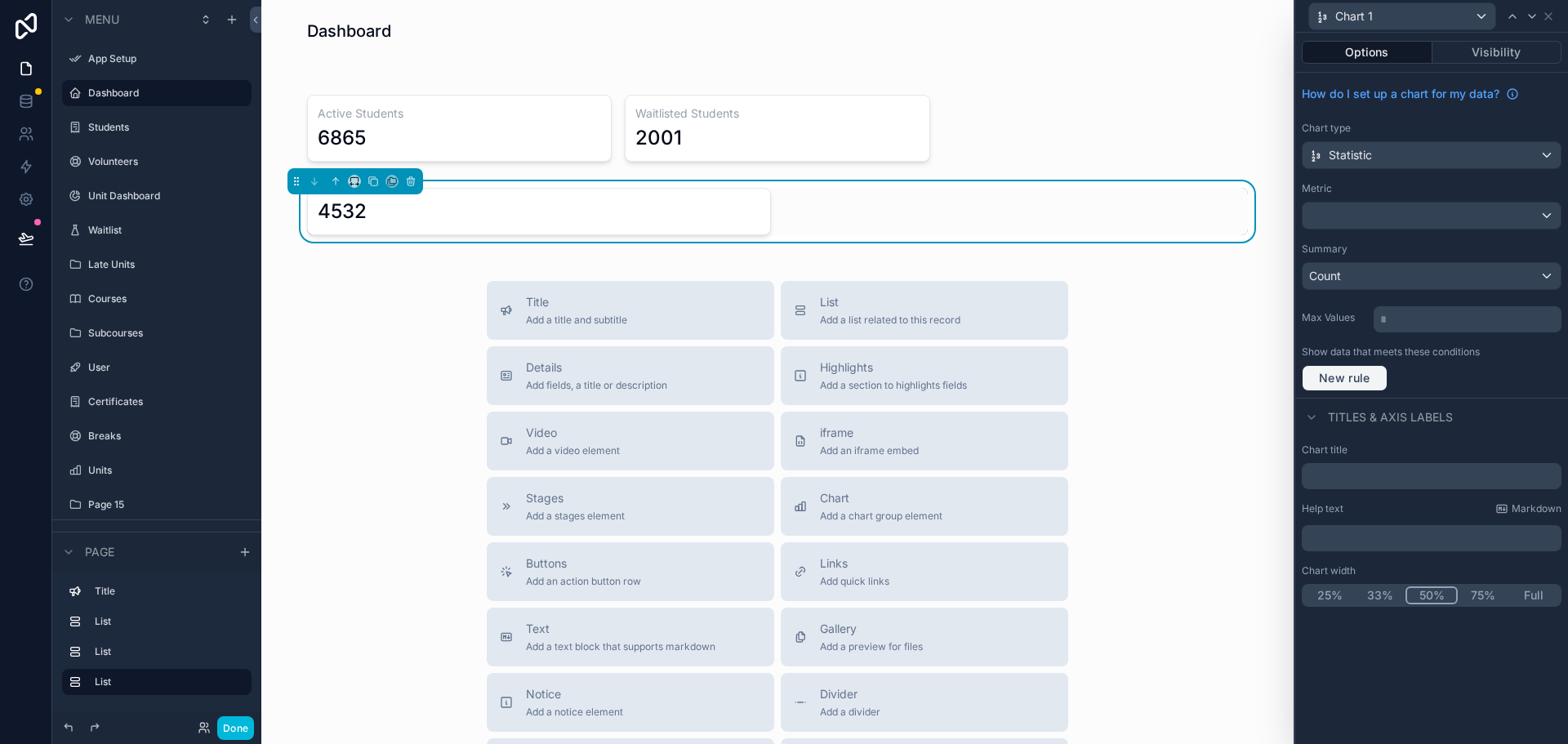
click at [1346, 375] on span "New rule" at bounding box center [1345, 377] width 65 height 14
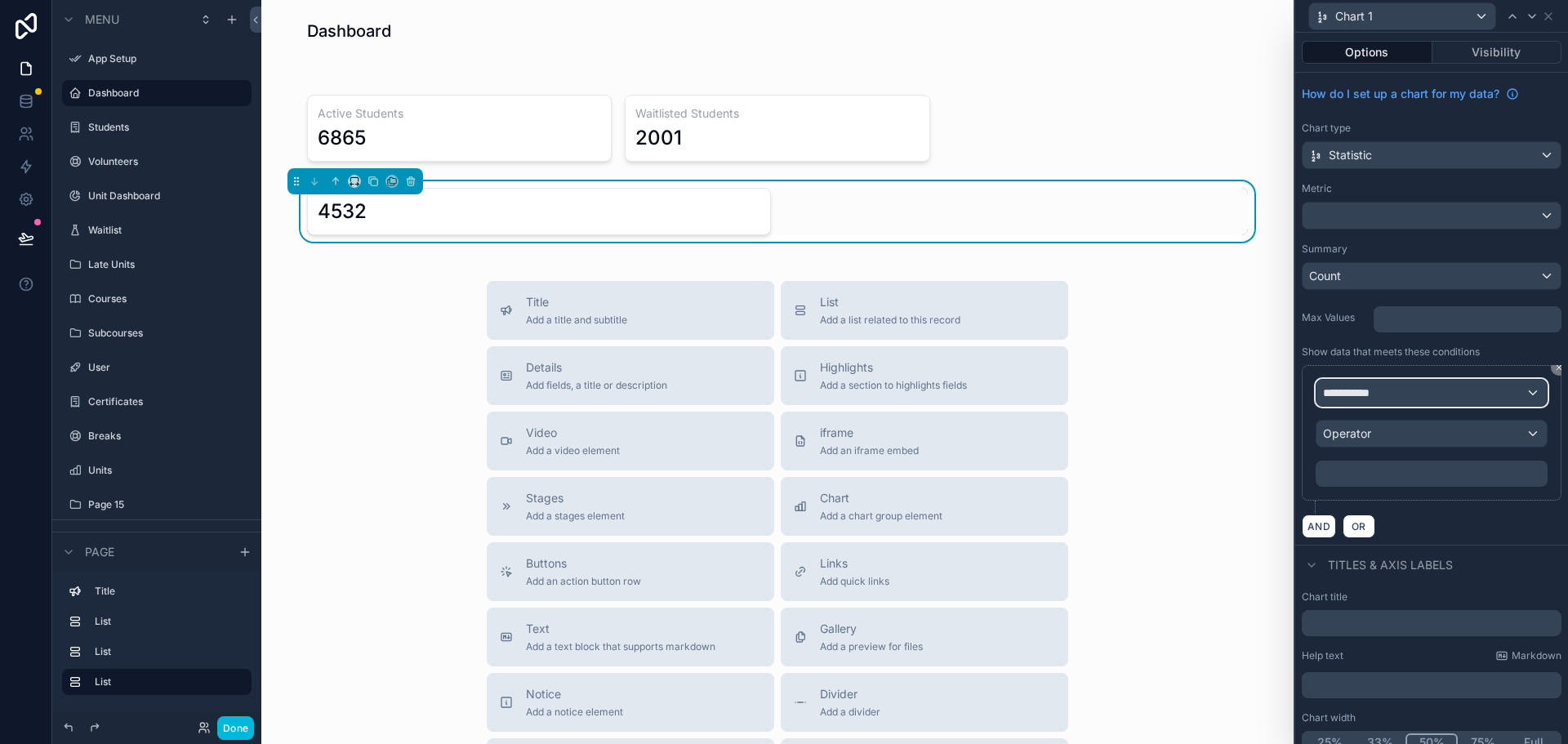
click at [1370, 387] on span "**********" at bounding box center [1346, 392] width 47 height 16
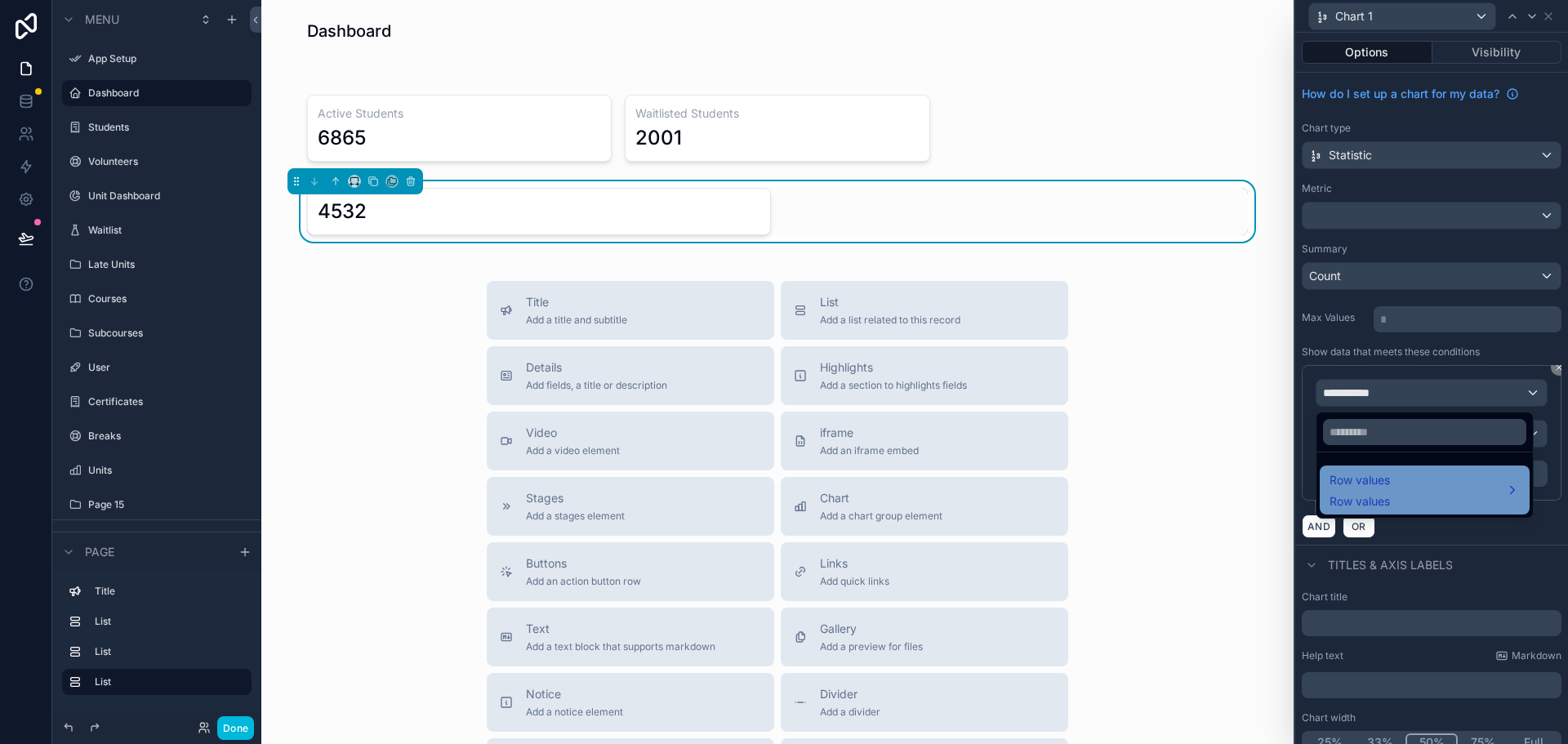
click at [1422, 485] on div "Row values Row values" at bounding box center [1425, 490] width 191 height 39
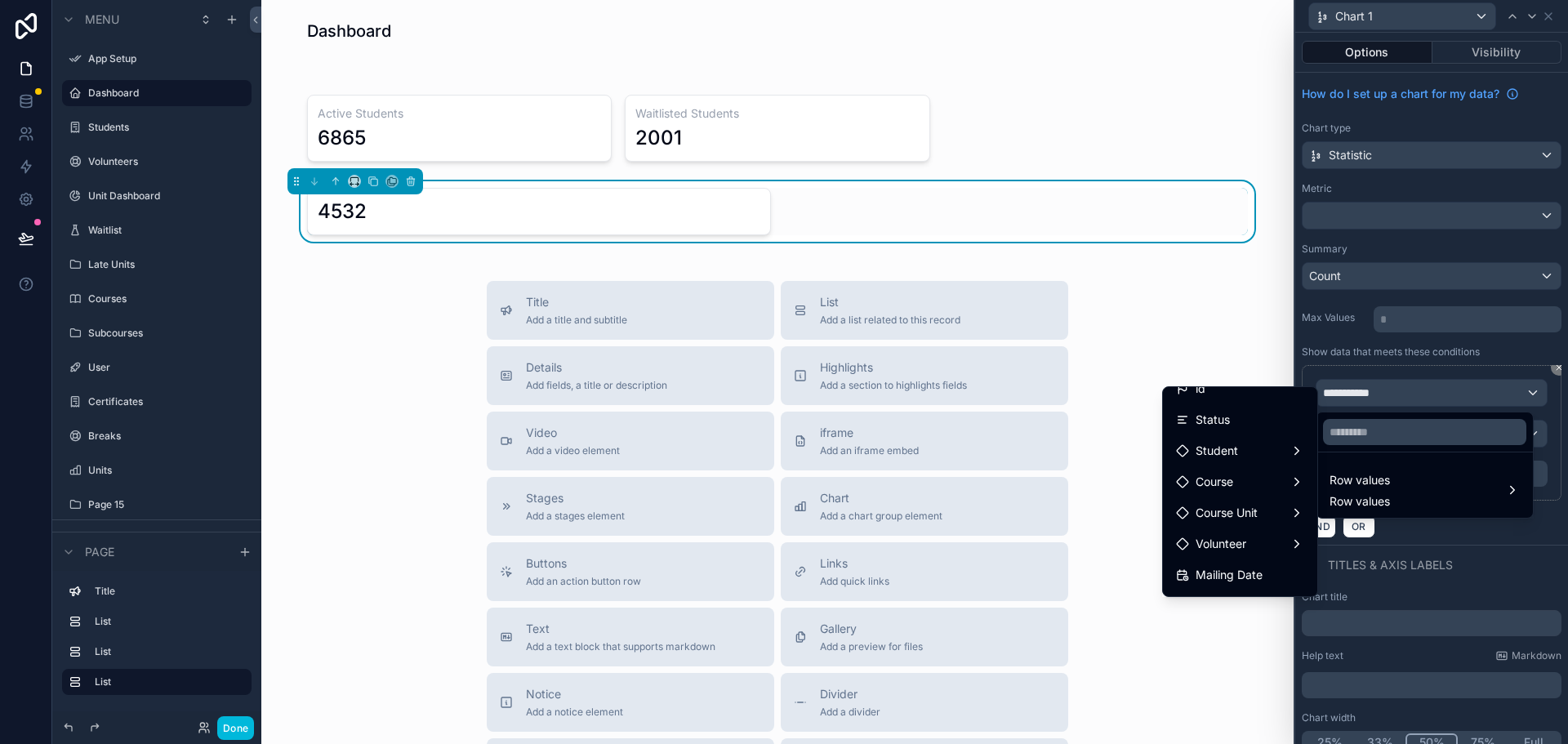
scroll to position [0, 0]
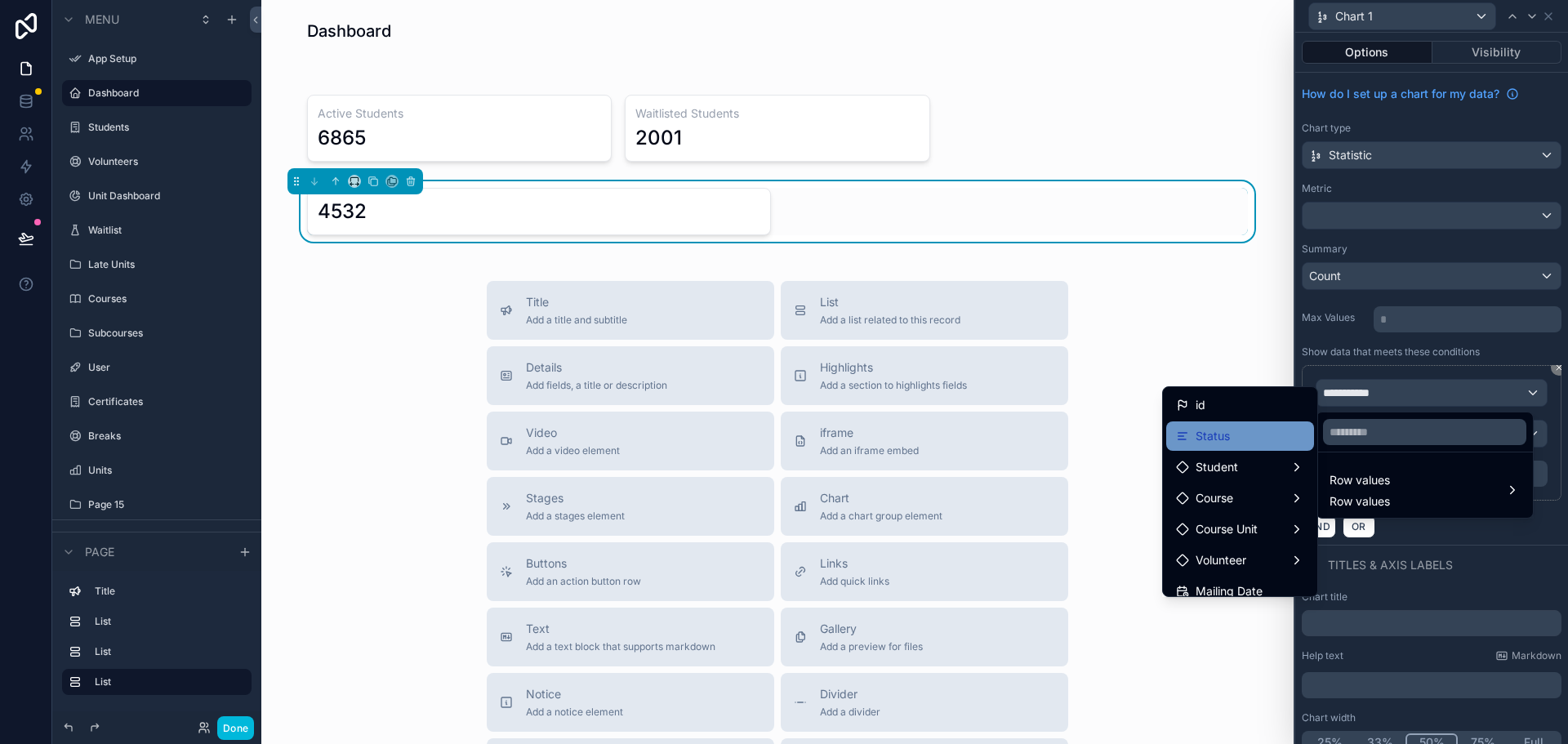
click at [1197, 438] on span "Status" at bounding box center [1213, 436] width 34 height 20
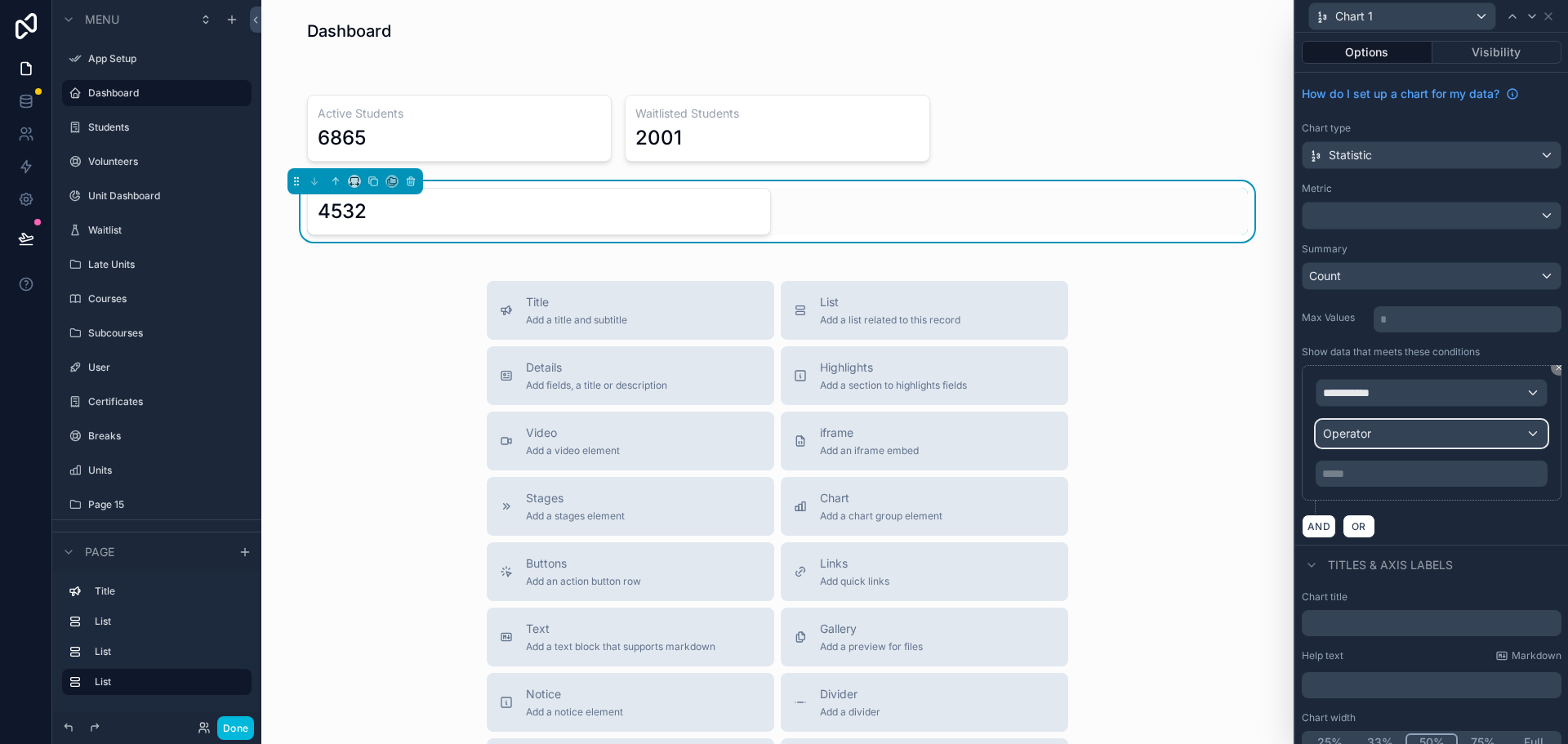
click at [1384, 437] on div "Operator" at bounding box center [1432, 433] width 231 height 26
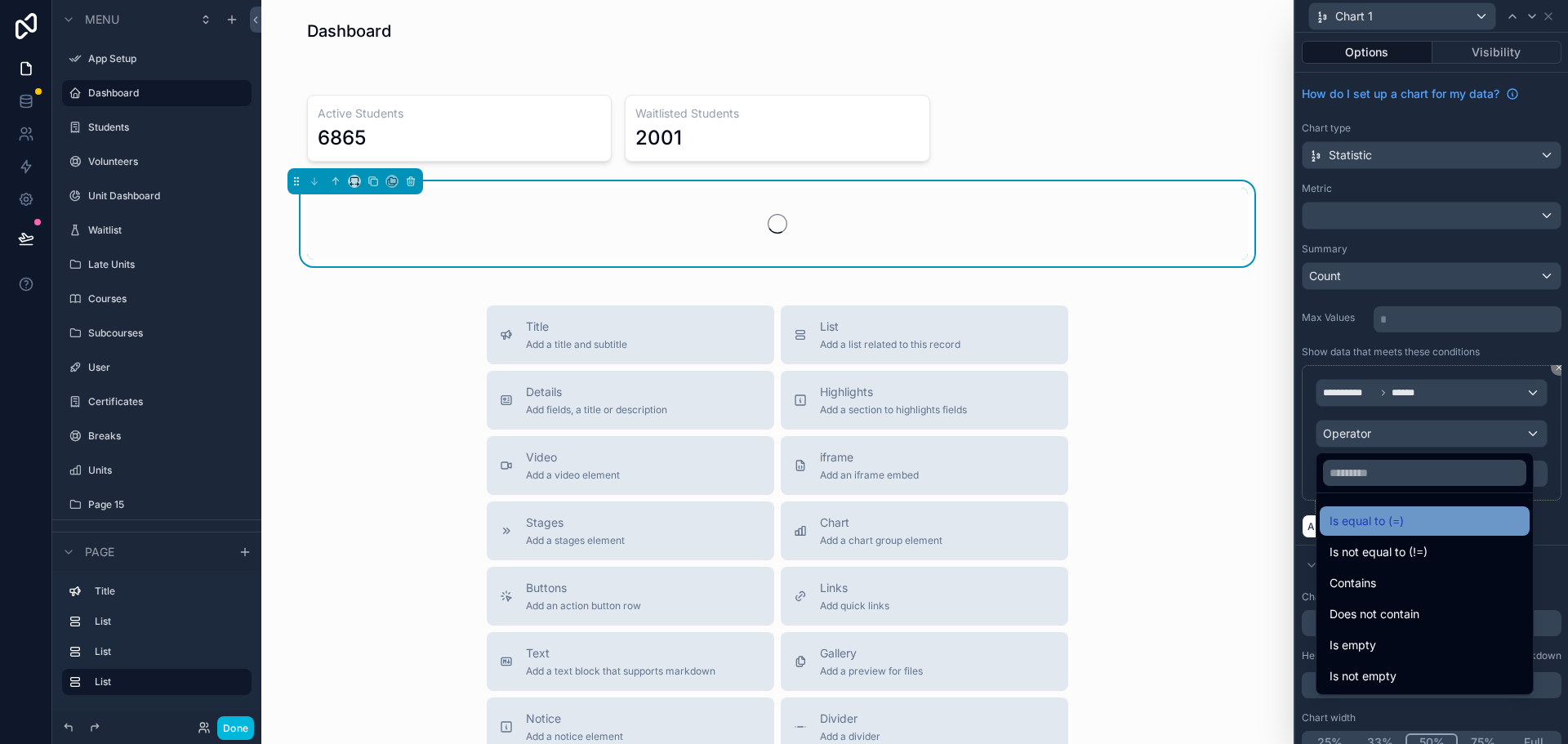
click at [1370, 524] on span "Is equal to (=)" at bounding box center [1367, 521] width 74 height 20
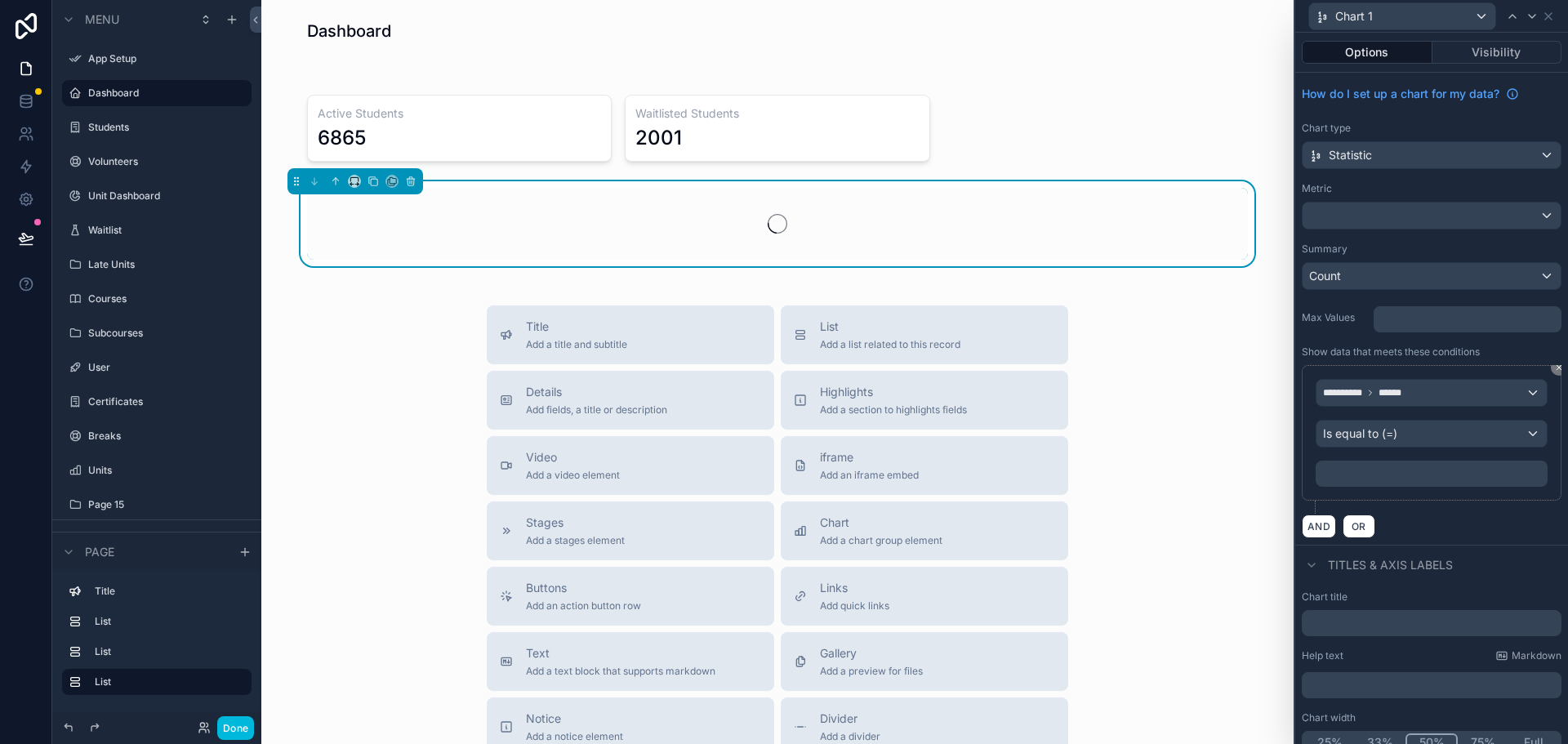
click at [1380, 473] on p "﻿" at bounding box center [1433, 473] width 222 height 16
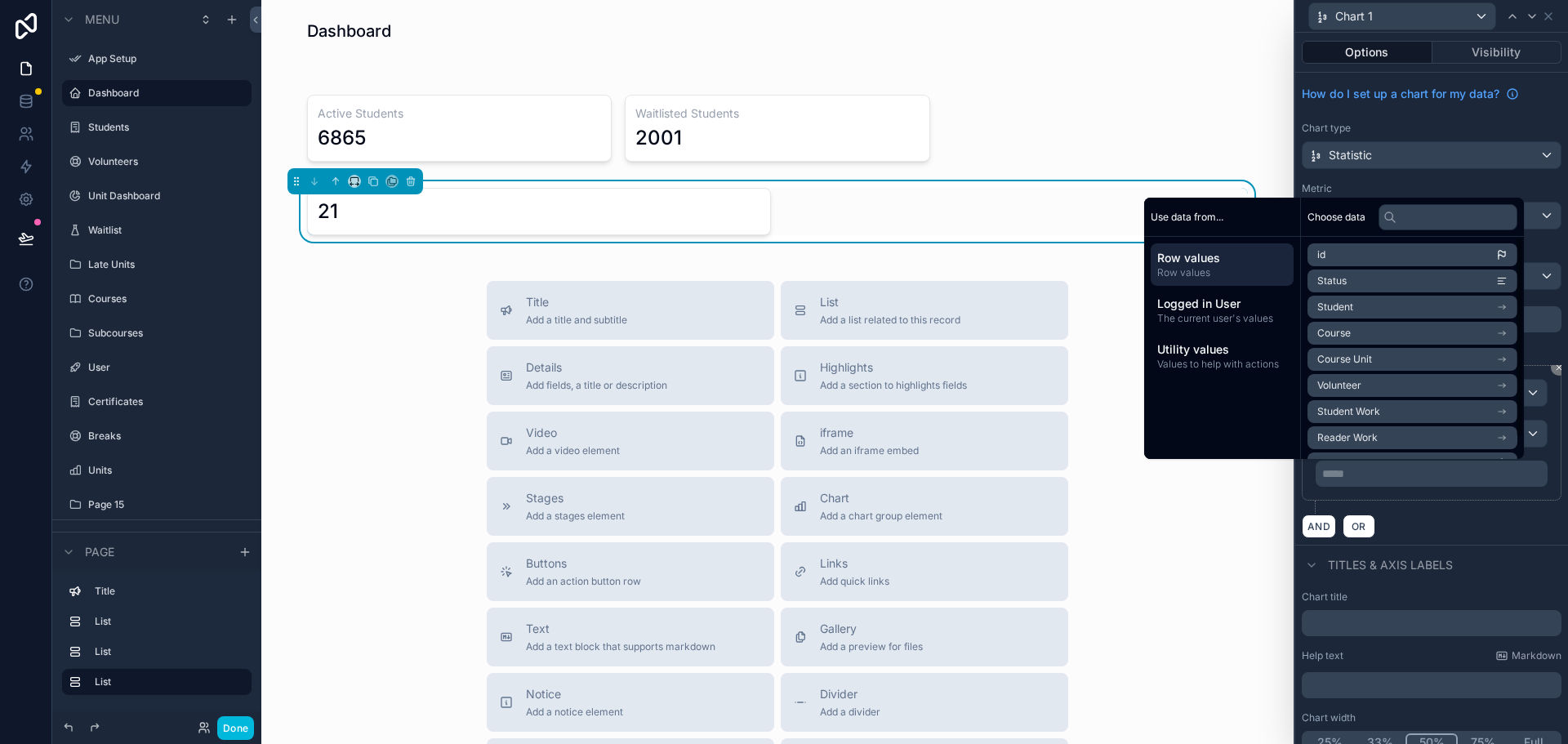
click at [1399, 479] on p "***** ﻿" at bounding box center [1433, 473] width 222 height 16
click at [1446, 539] on div "**********" at bounding box center [1432, 309] width 272 height 473
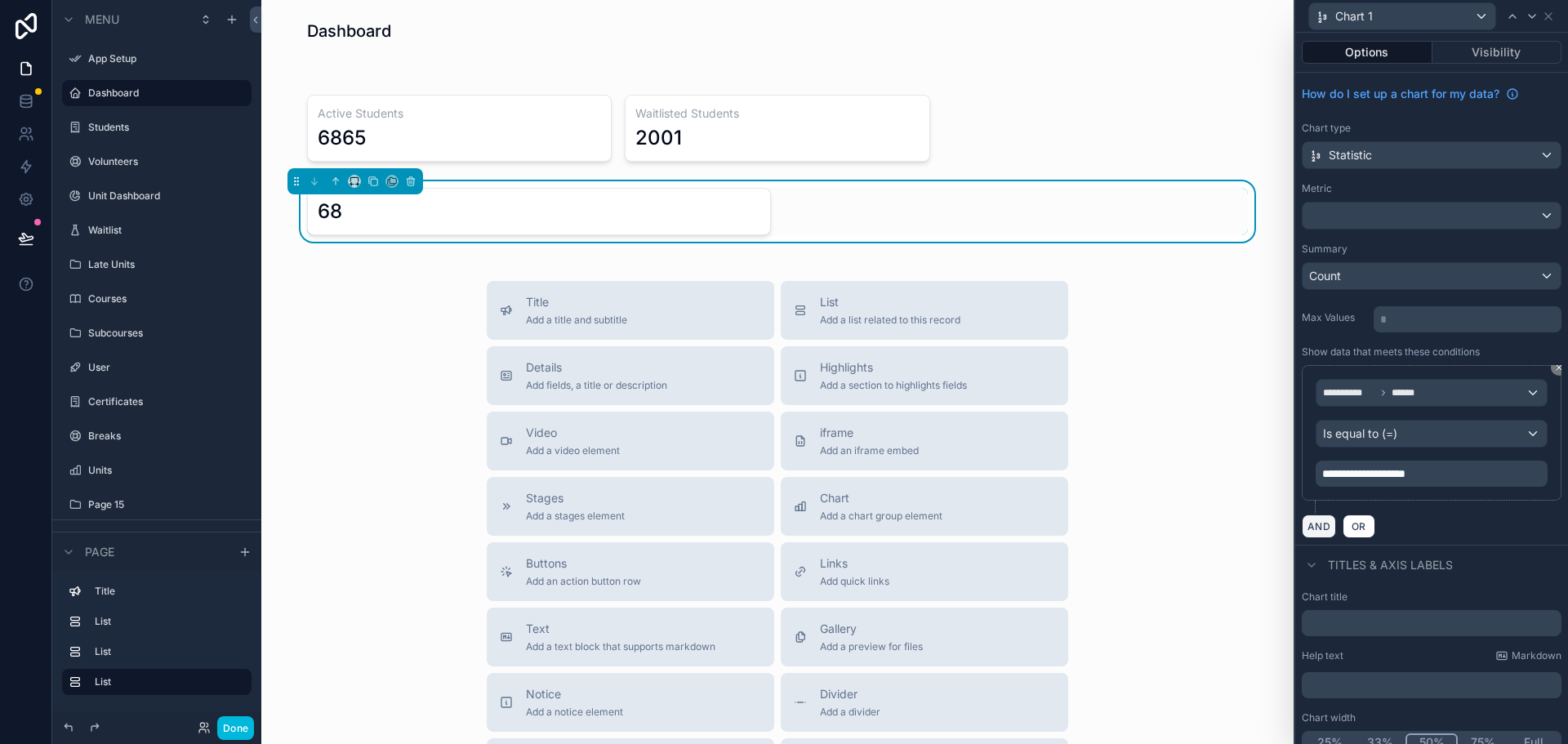
click at [1317, 531] on button "AND" at bounding box center [1319, 526] width 34 height 24
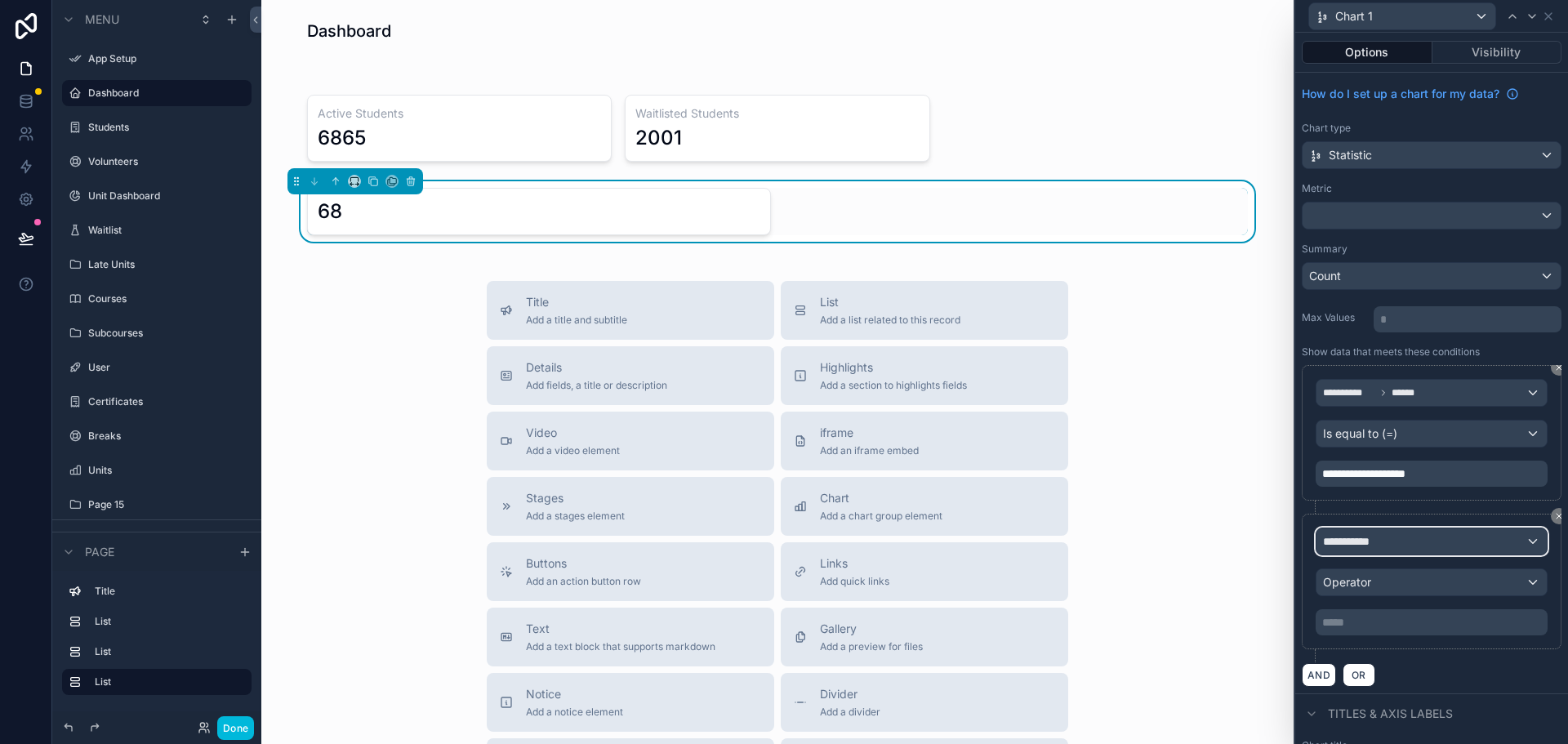
click at [1394, 543] on div "**********" at bounding box center [1432, 541] width 231 height 26
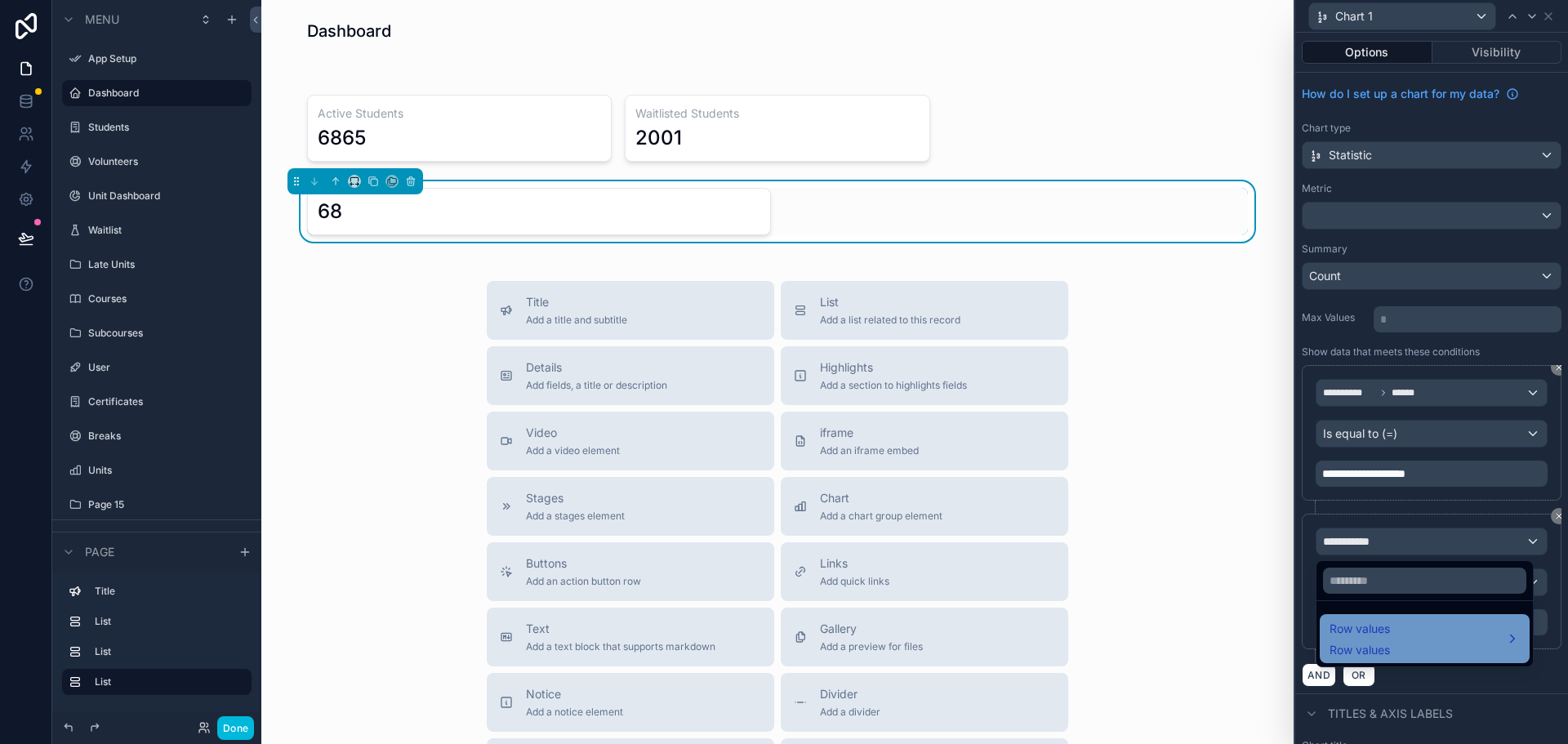
click at [1406, 638] on div "Row values Row values" at bounding box center [1425, 638] width 191 height 39
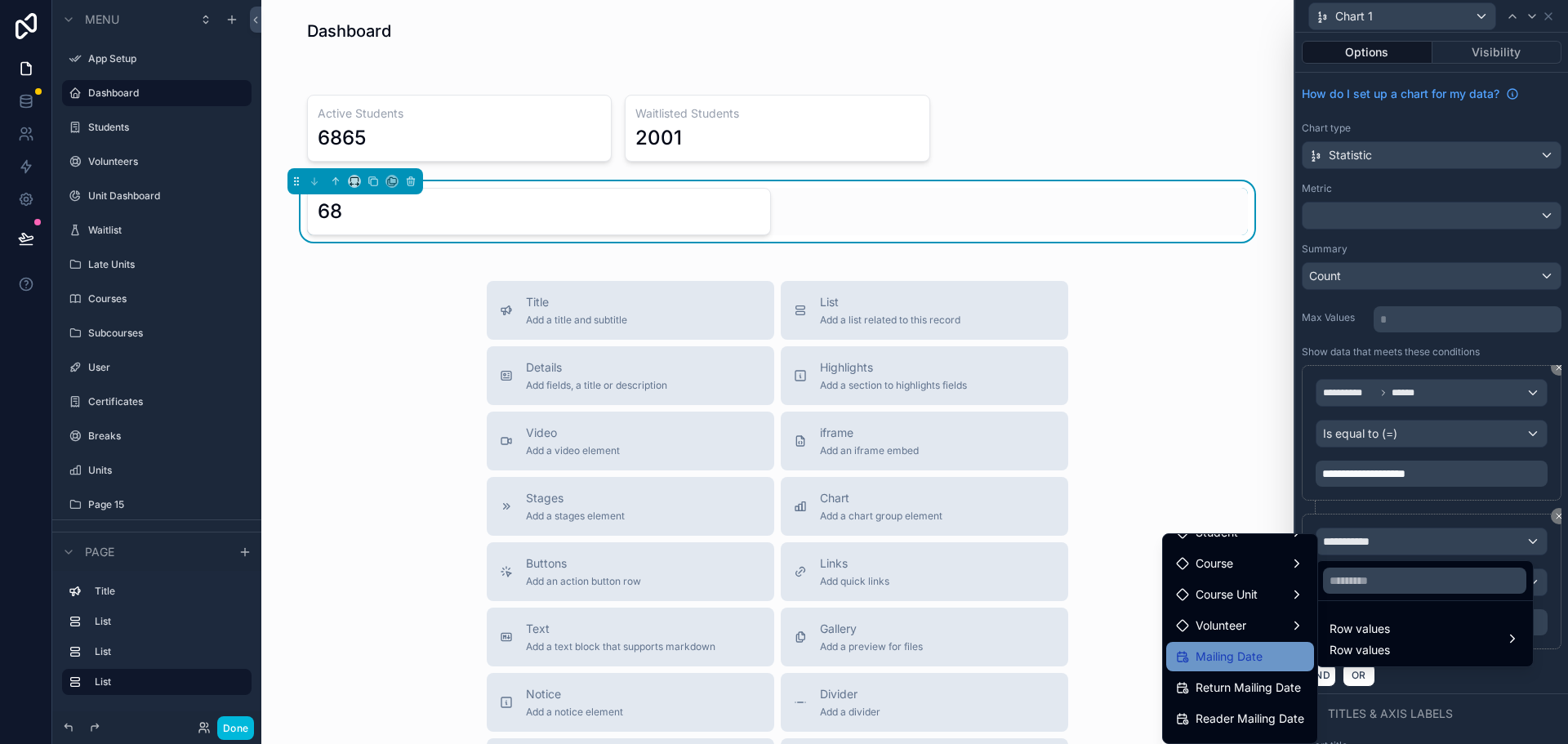
scroll to position [163, 0]
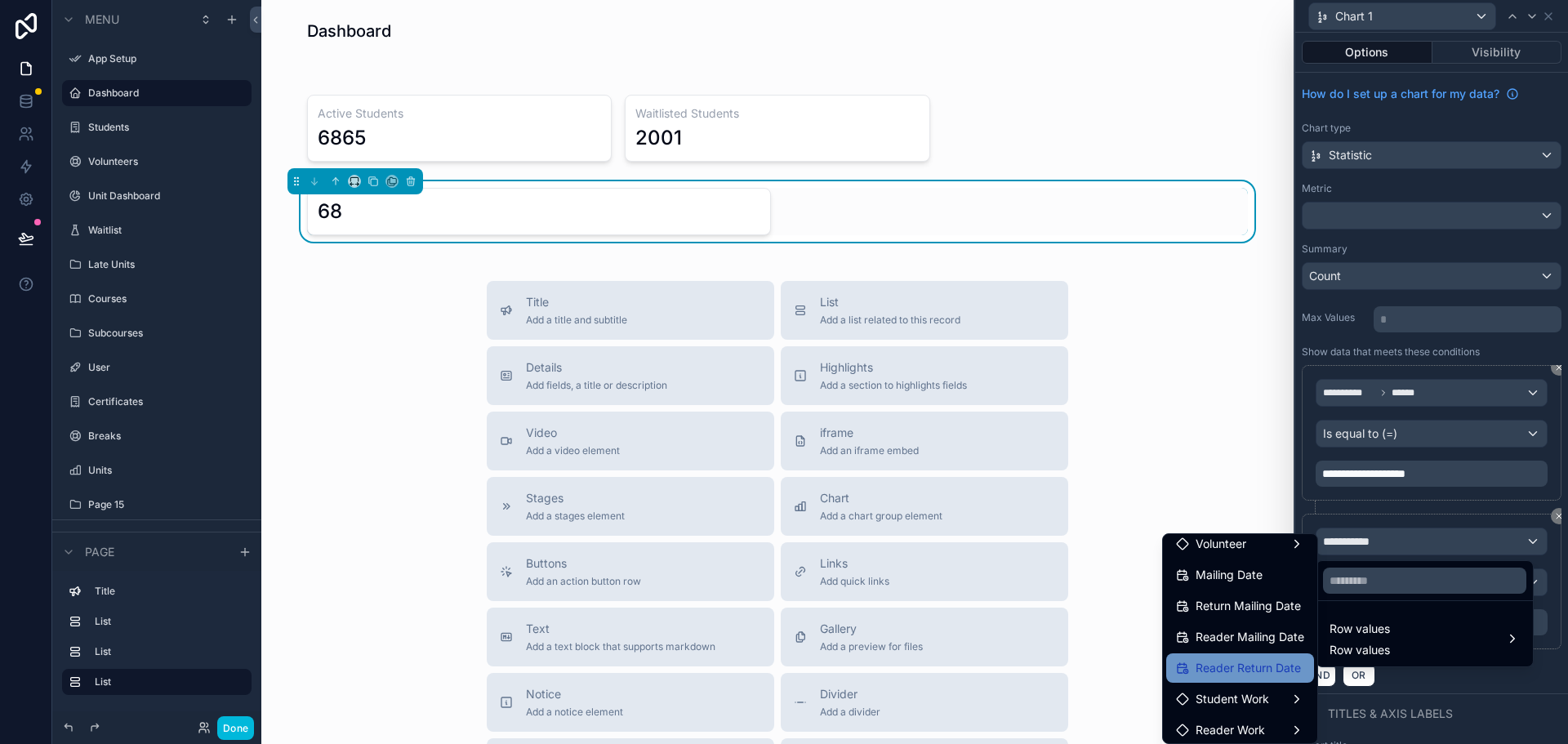
click at [1223, 667] on span "Reader Return Date" at bounding box center [1248, 668] width 106 height 20
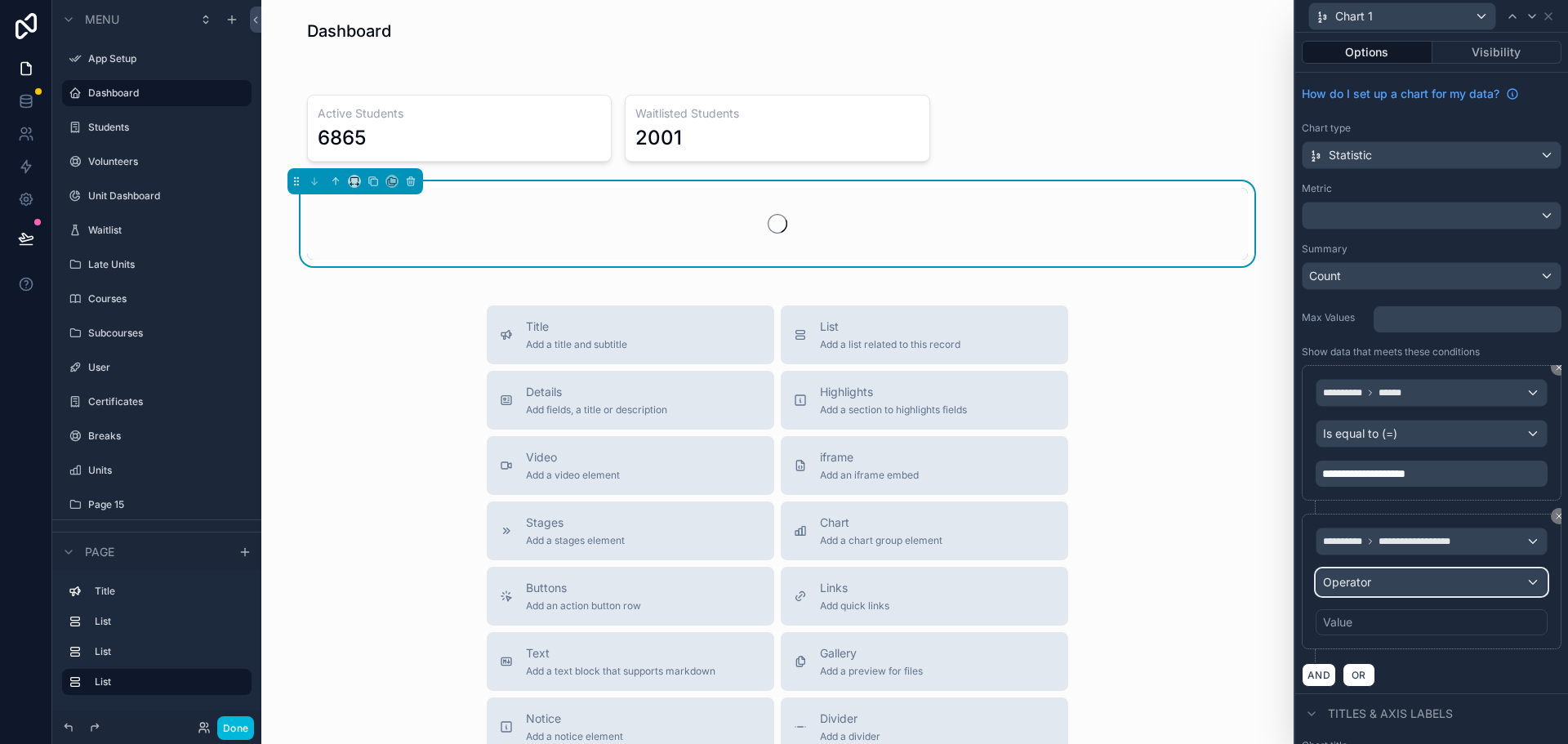
click at [1403, 582] on div "Operator" at bounding box center [1432, 582] width 231 height 26
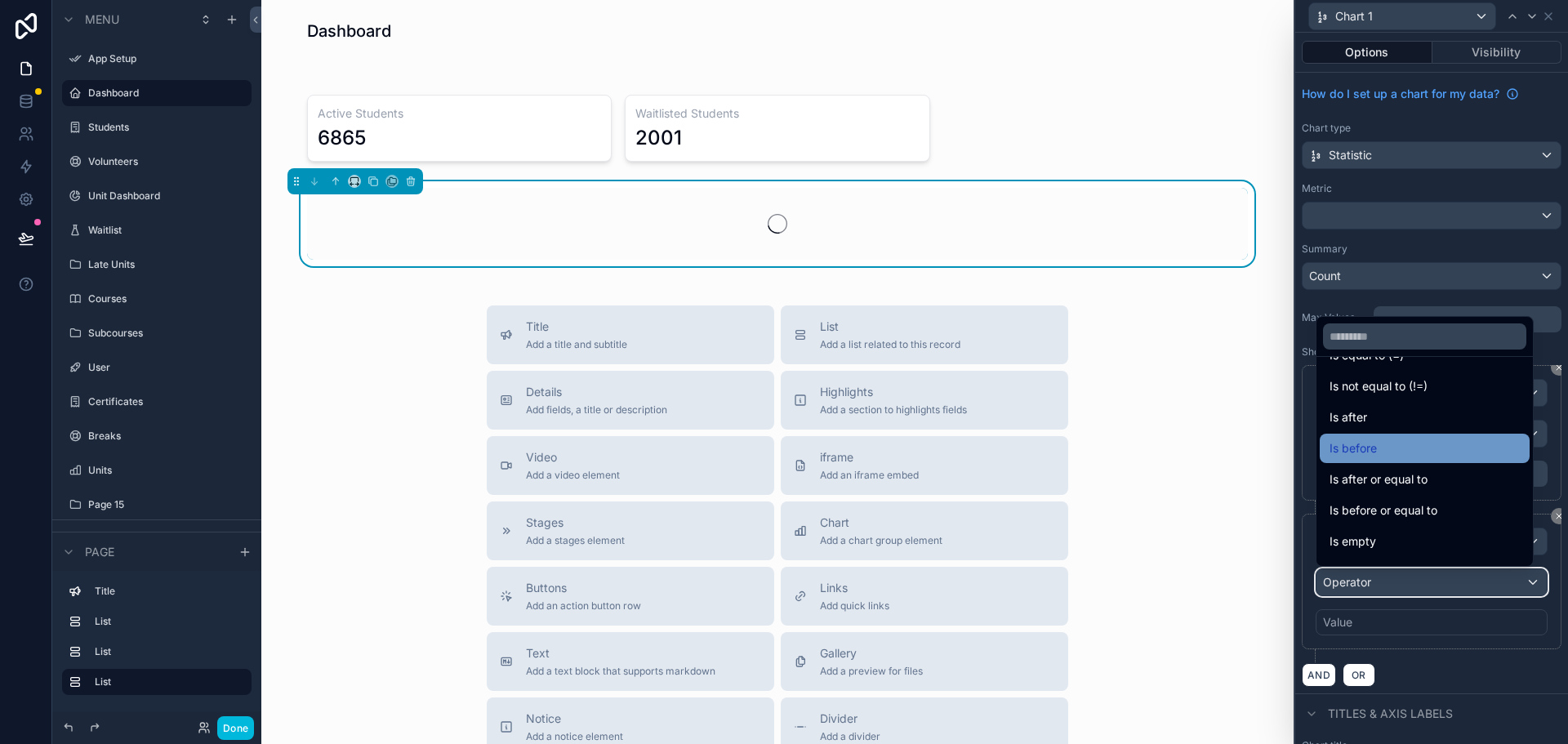
scroll to position [54, 0]
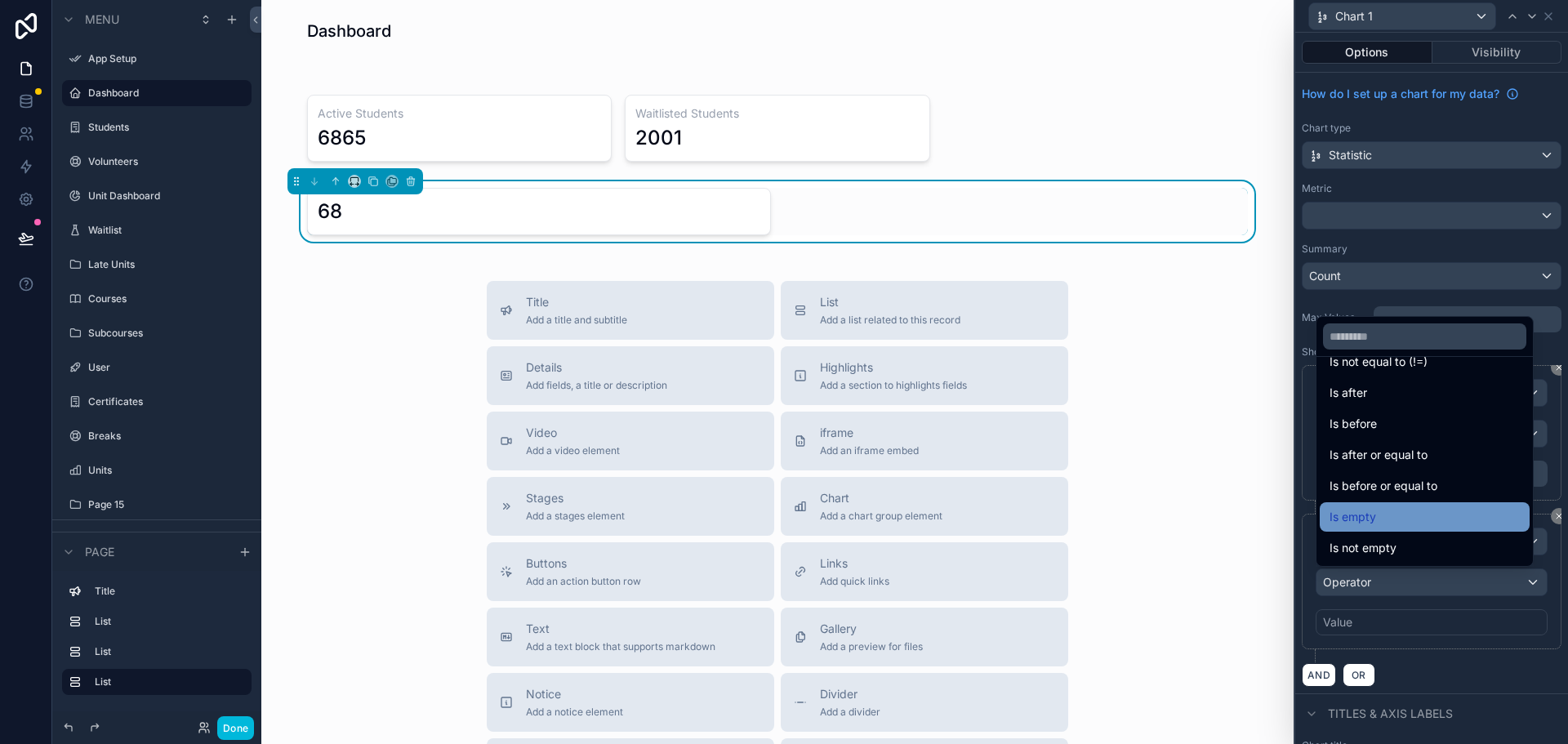
click at [1375, 514] on span "Is empty" at bounding box center [1353, 516] width 47 height 20
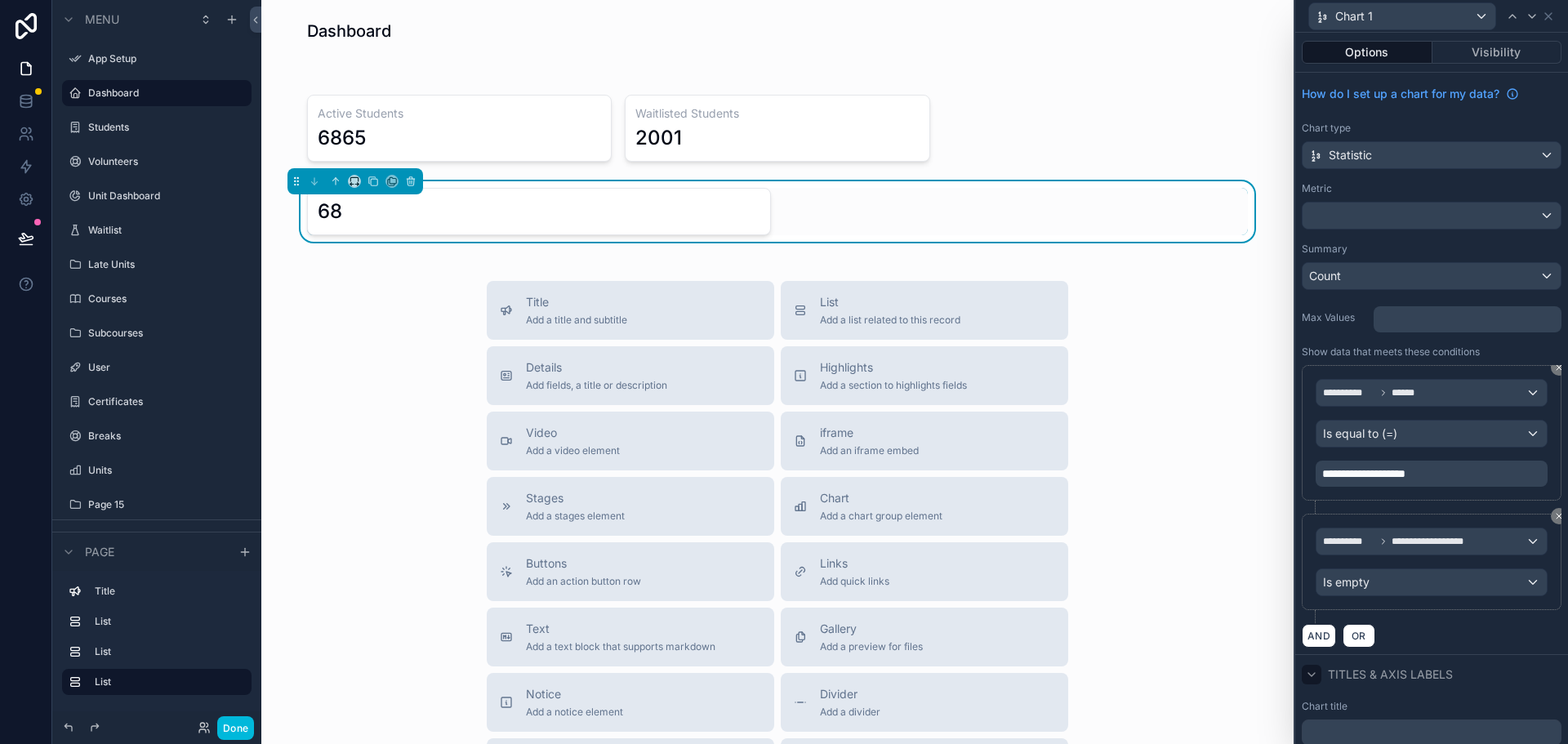
click at [1311, 673] on icon at bounding box center [1312, 674] width 13 height 13
click at [1315, 631] on button "AND" at bounding box center [1319, 635] width 34 height 24
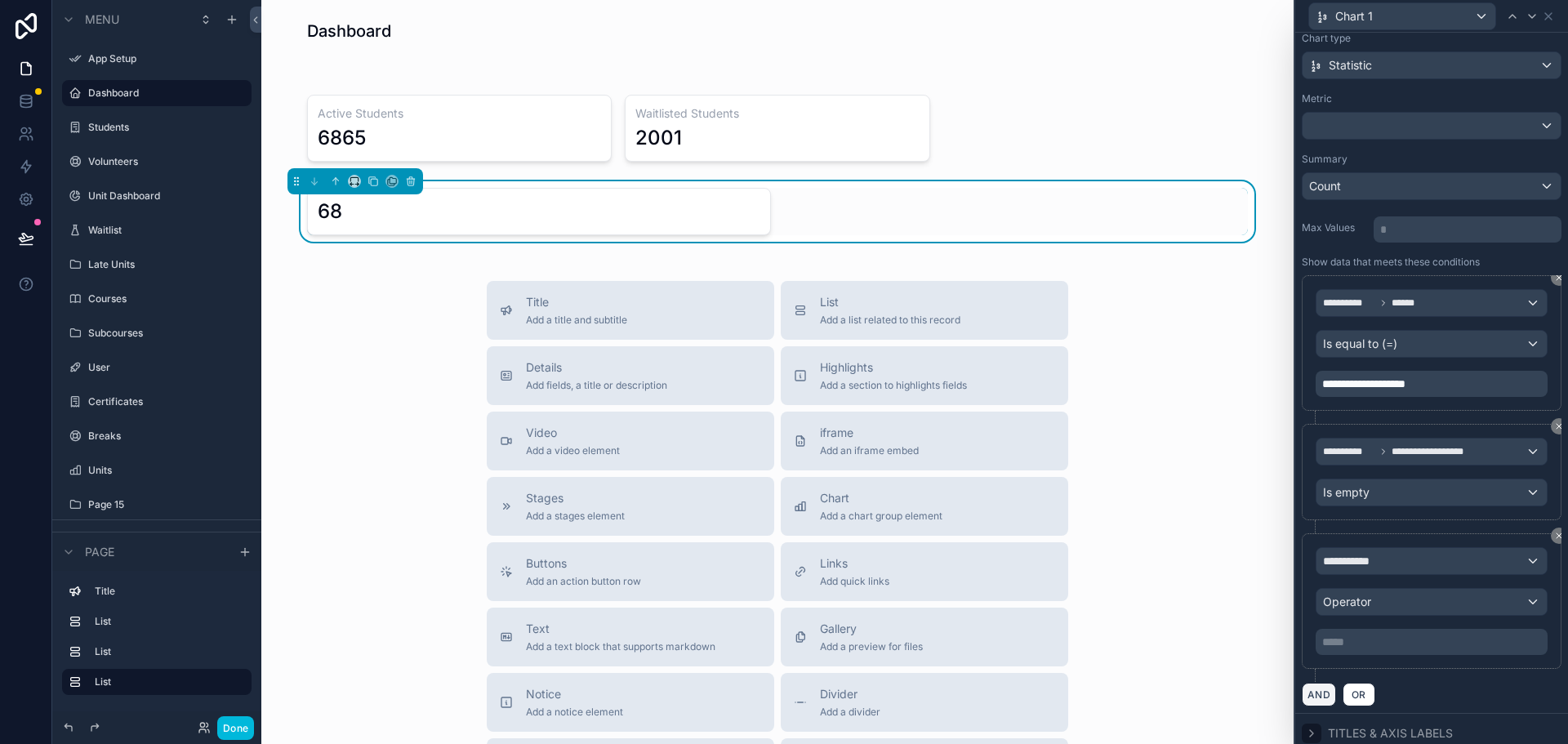
scroll to position [98, 0]
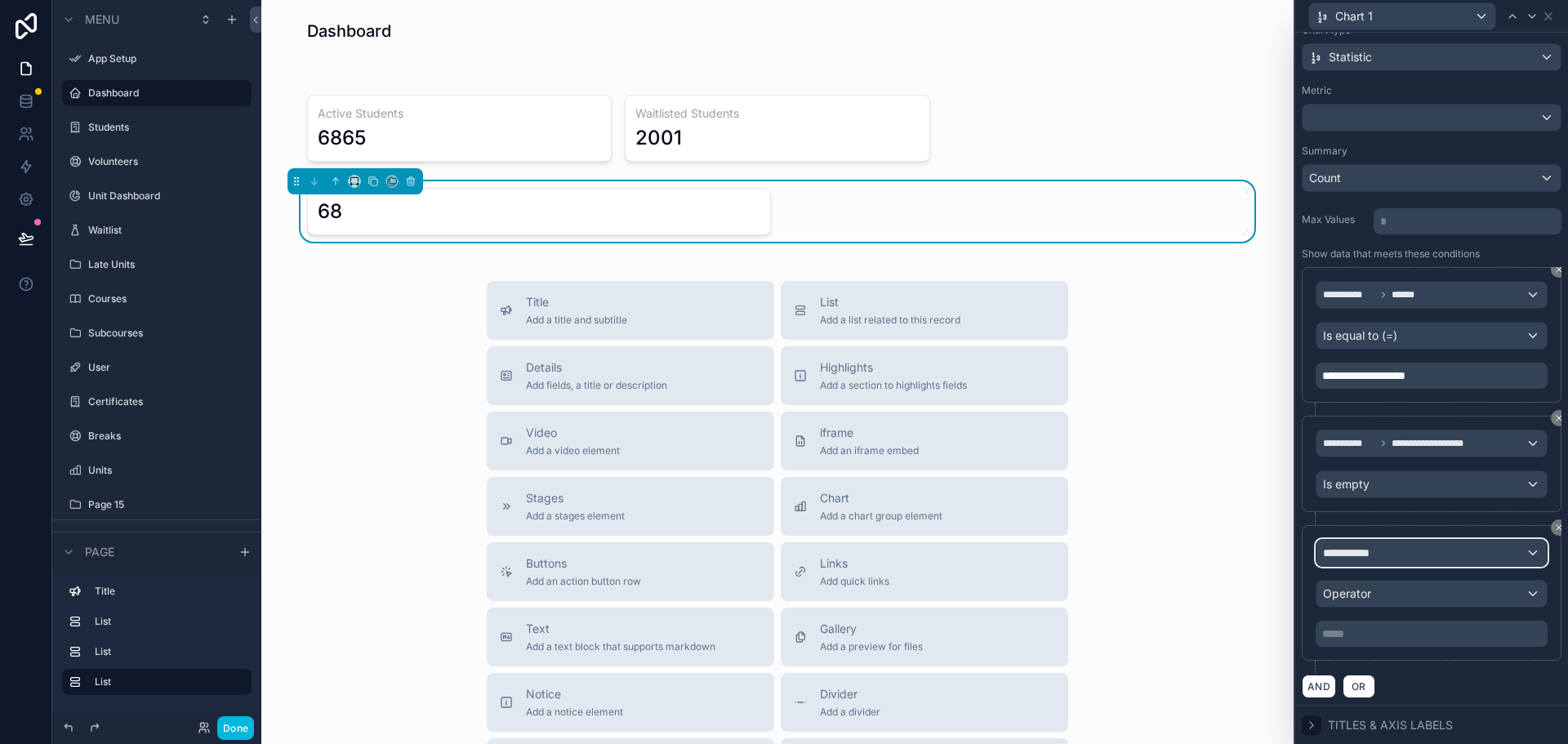
click at [1375, 551] on span "**********" at bounding box center [1353, 553] width 60 height 16
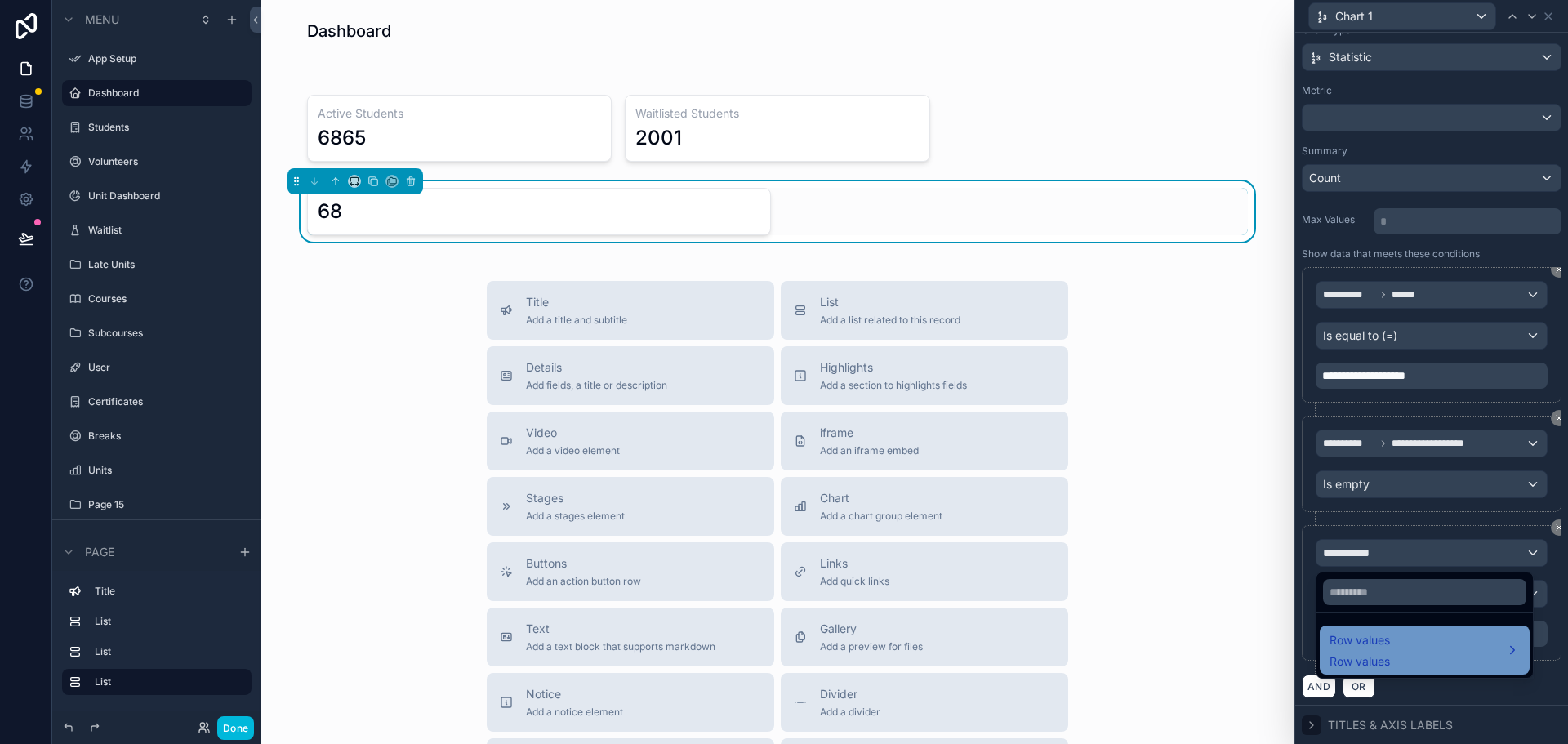
click at [1395, 634] on div "Row values Row values" at bounding box center [1425, 650] width 191 height 39
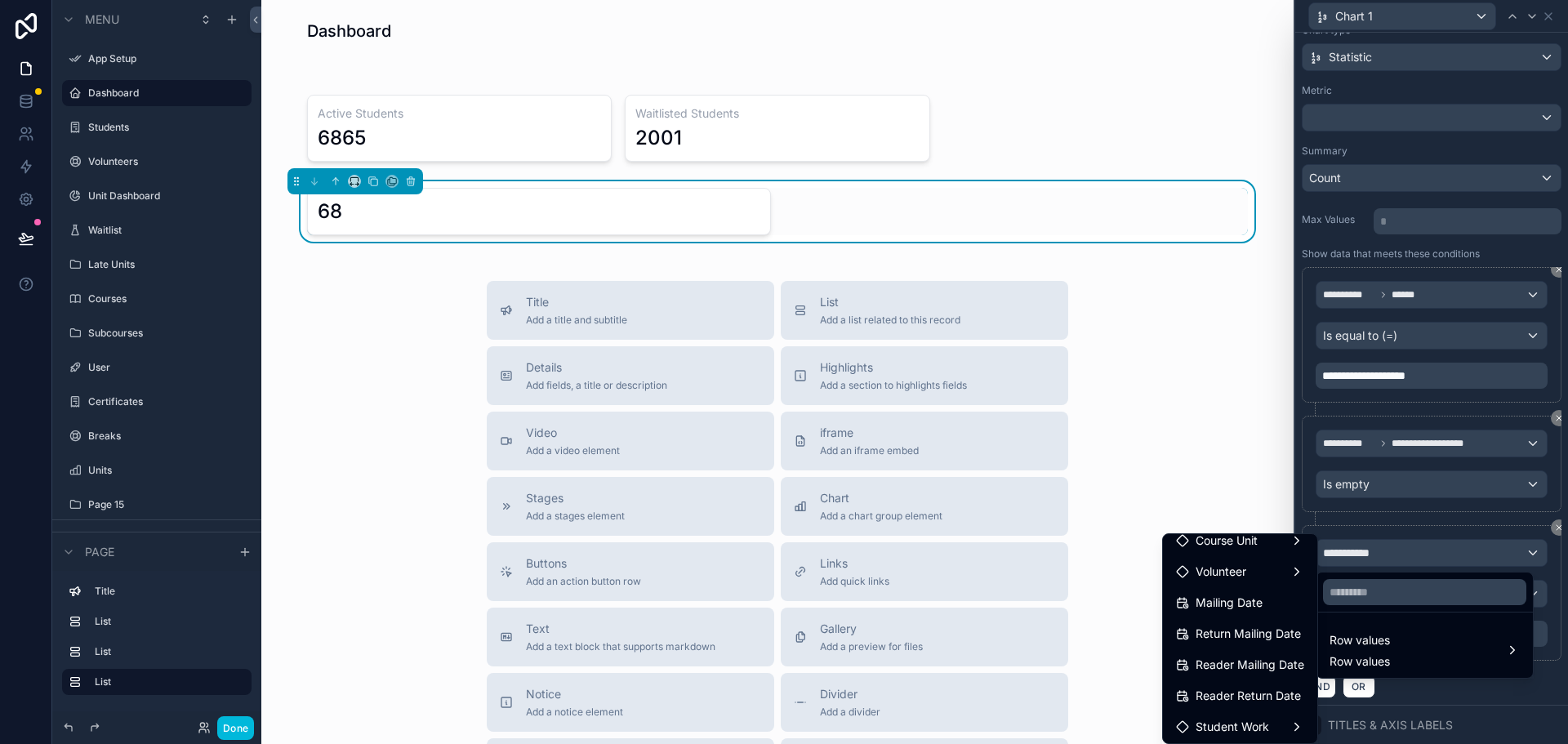
scroll to position [163, 0]
click at [1210, 640] on span "Reader Mailing Date" at bounding box center [1250, 636] width 109 height 20
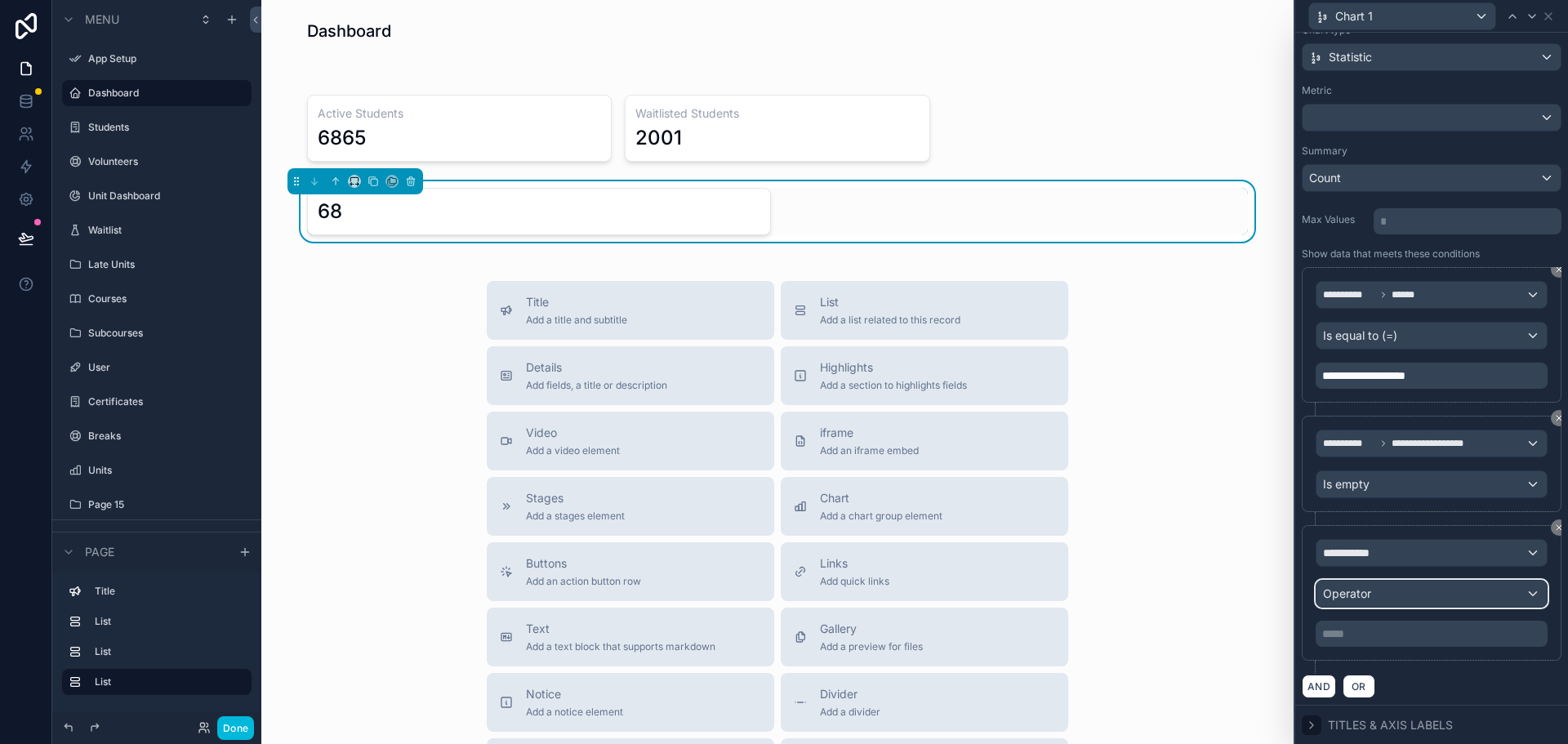
click at [1377, 593] on div "Operator" at bounding box center [1432, 593] width 231 height 26
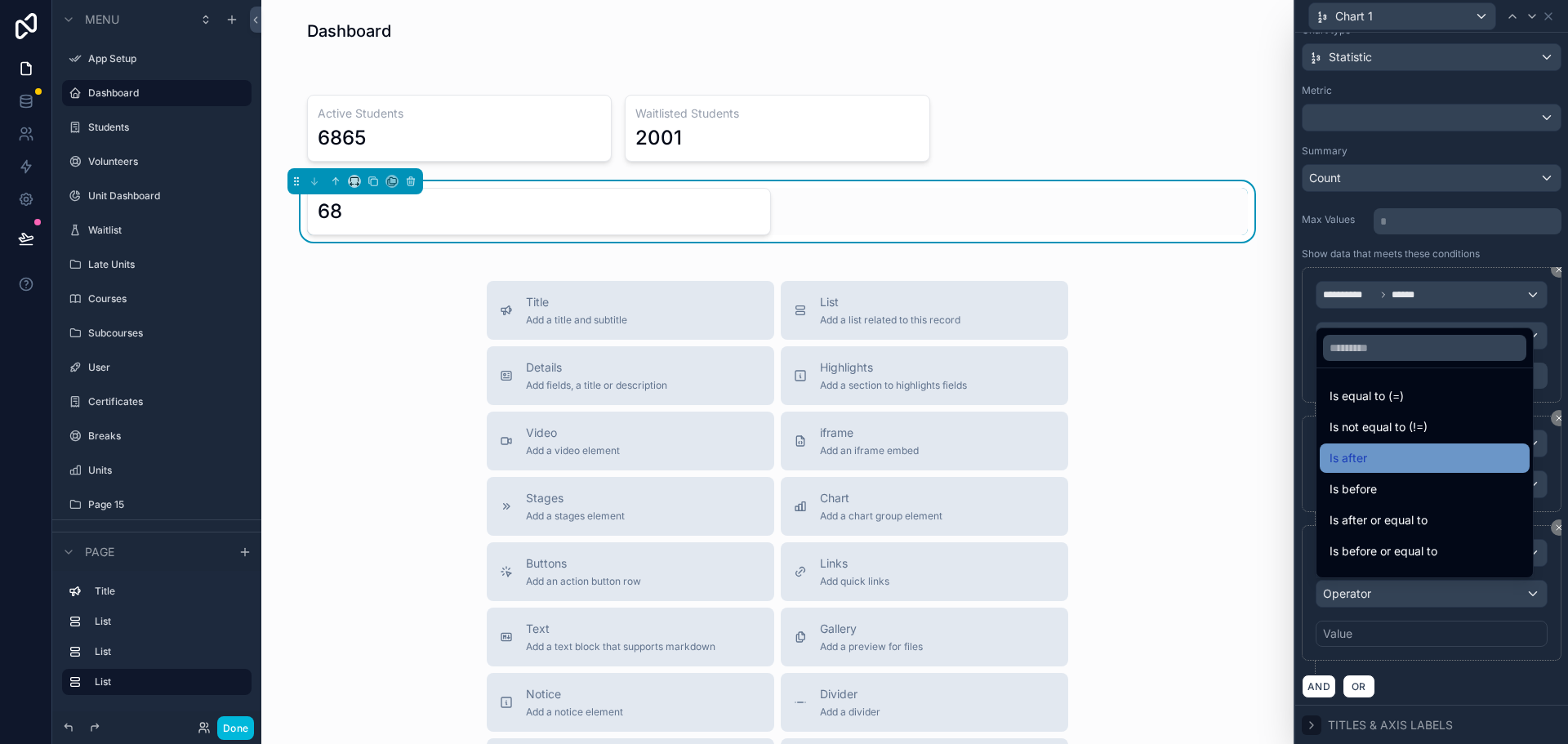
click at [1354, 458] on span "Is after" at bounding box center [1348, 458] width 37 height 20
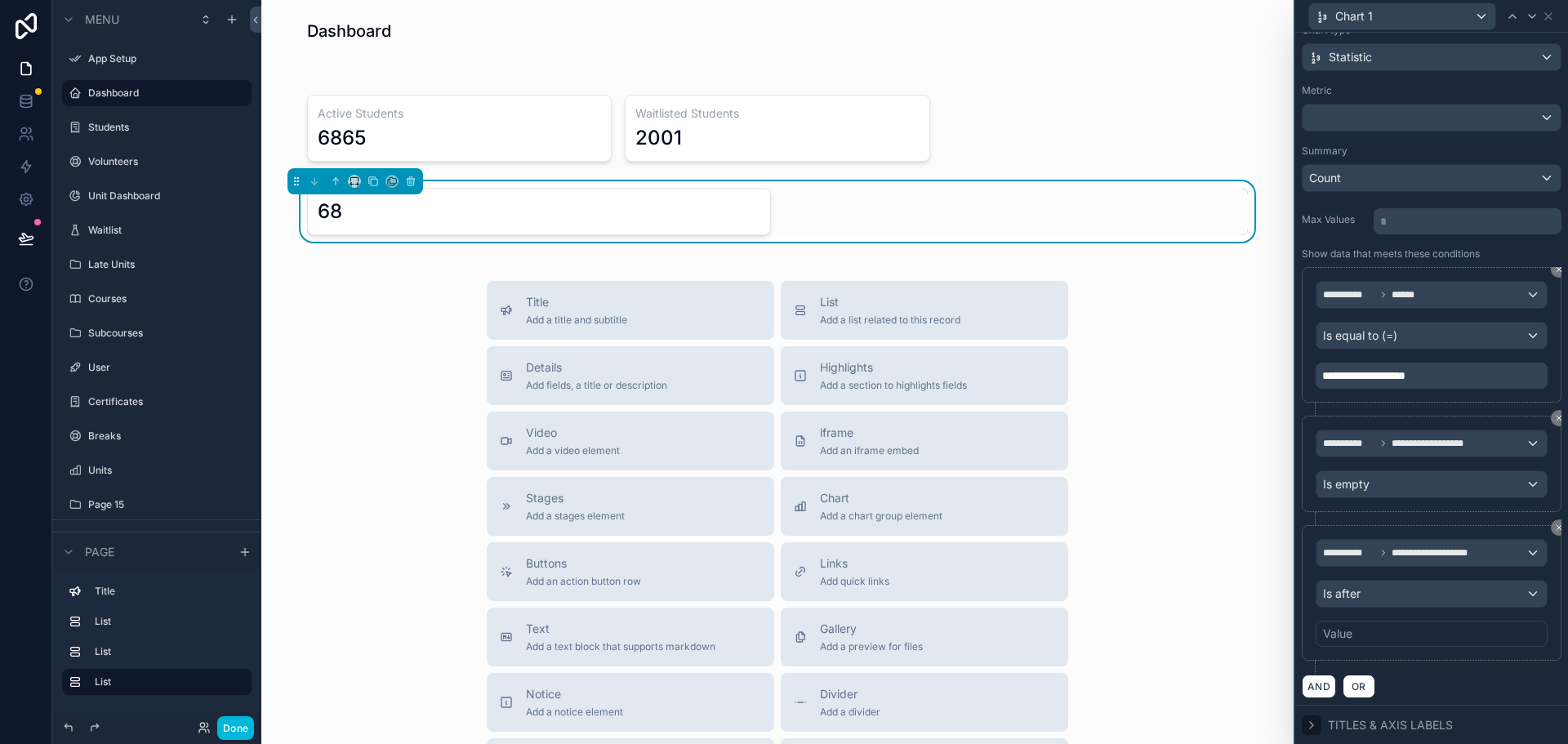
click at [1366, 635] on div "Value" at bounding box center [1431, 633] width 231 height 26
click at [1397, 628] on div "Value" at bounding box center [1431, 633] width 231 height 26
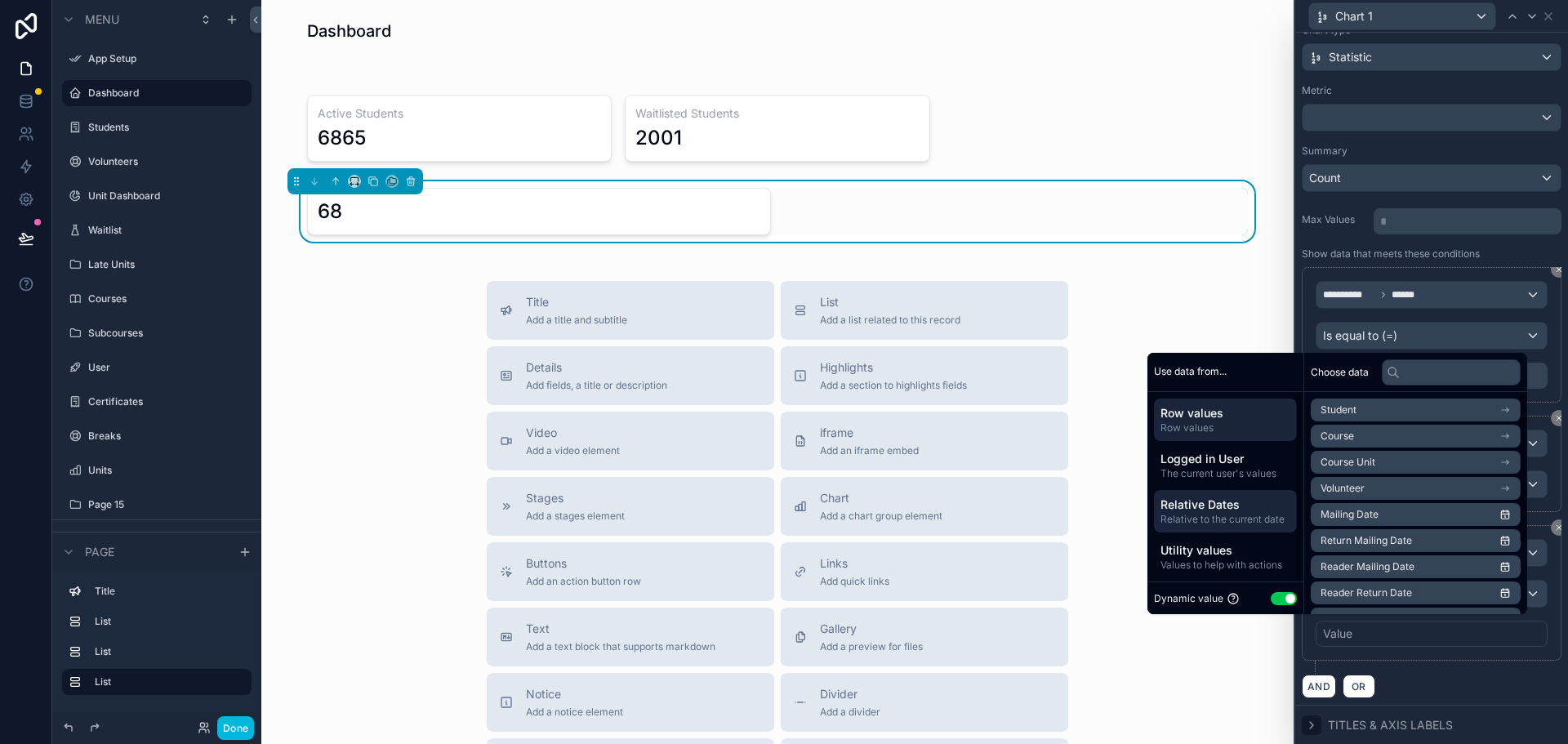
click at [1216, 519] on span "Relative to the current date" at bounding box center [1225, 519] width 130 height 13
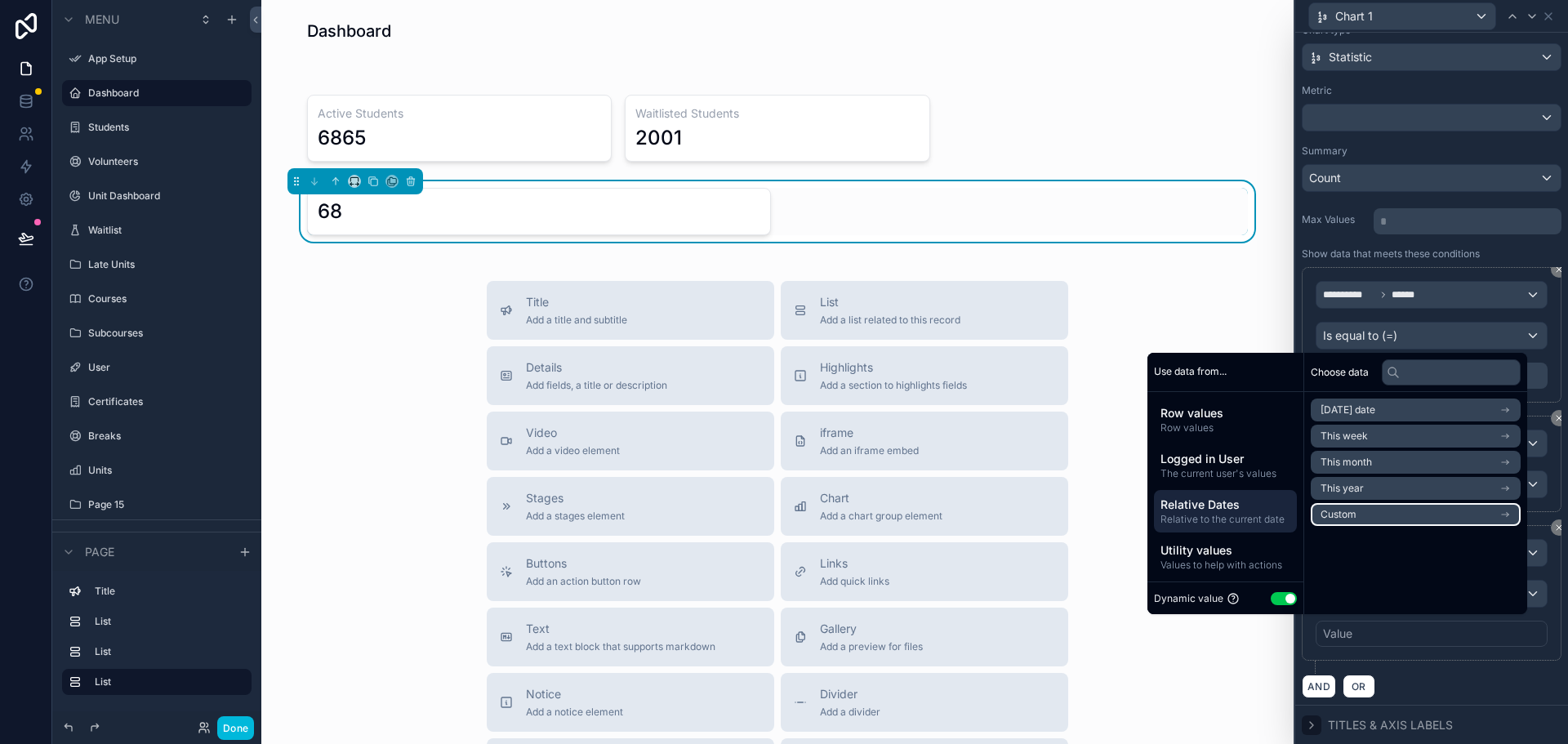
click at [1352, 519] on li "Custom" at bounding box center [1416, 514] width 210 height 23
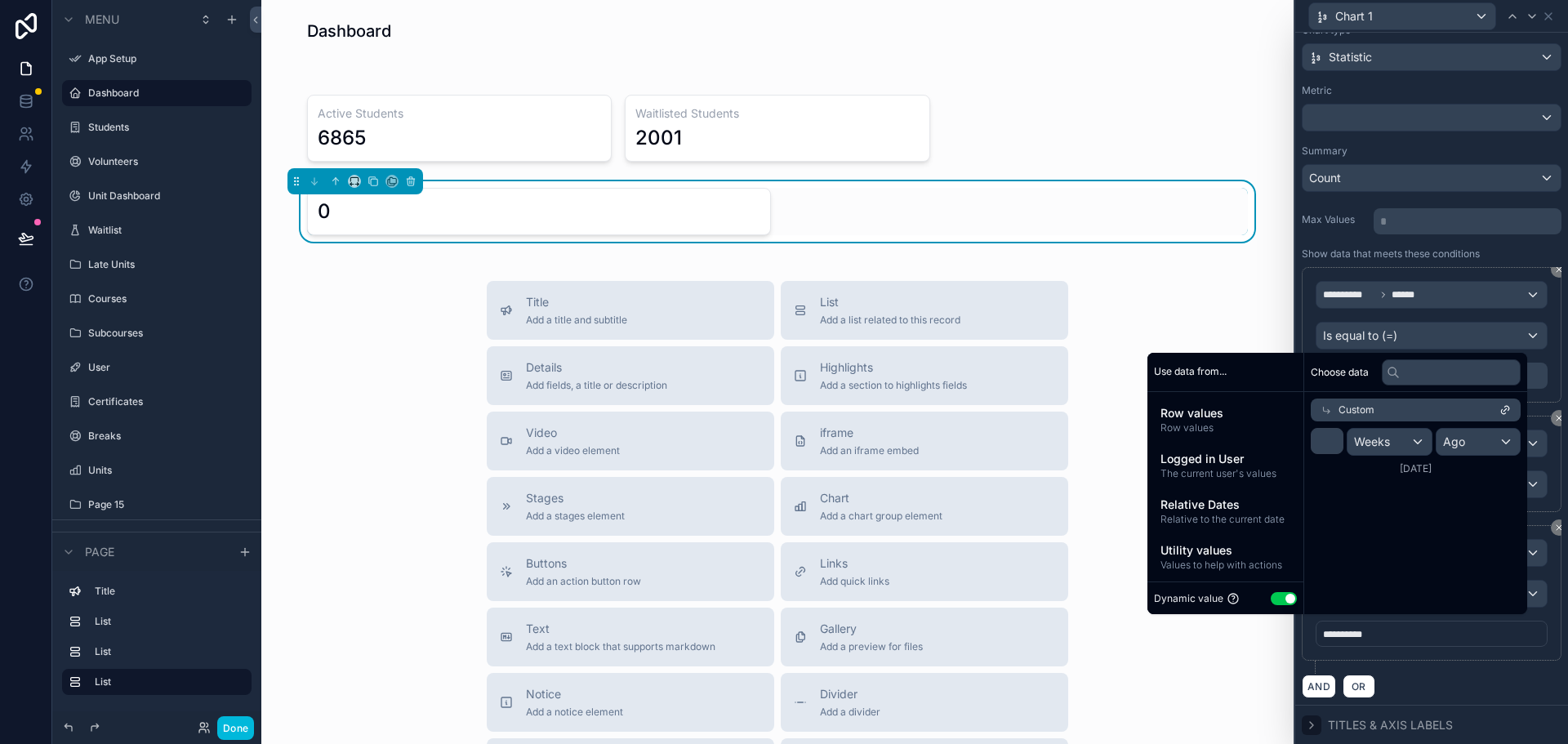
click at [1446, 673] on div "**********" at bounding box center [1432, 599] width 260 height 149
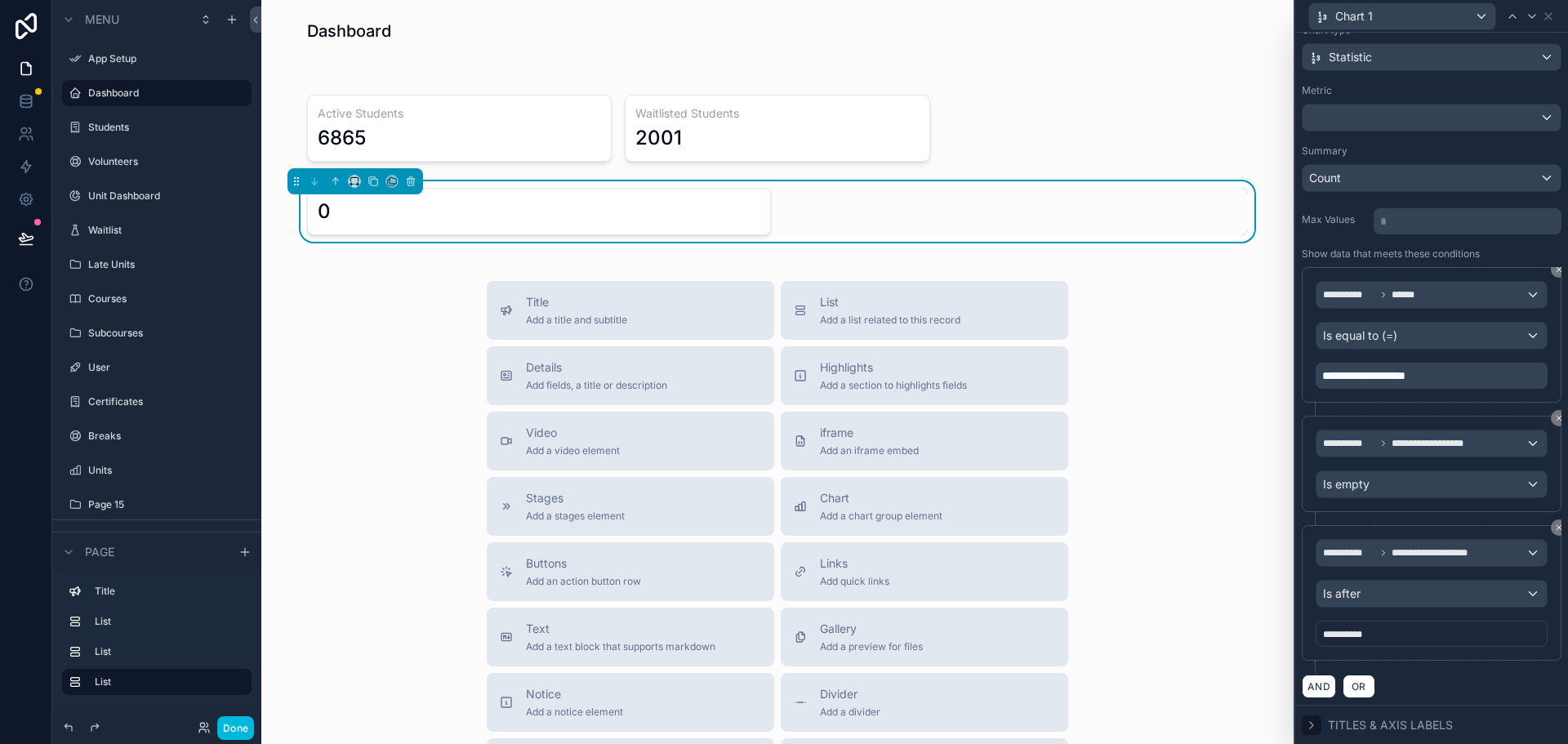
scroll to position [0, 0]
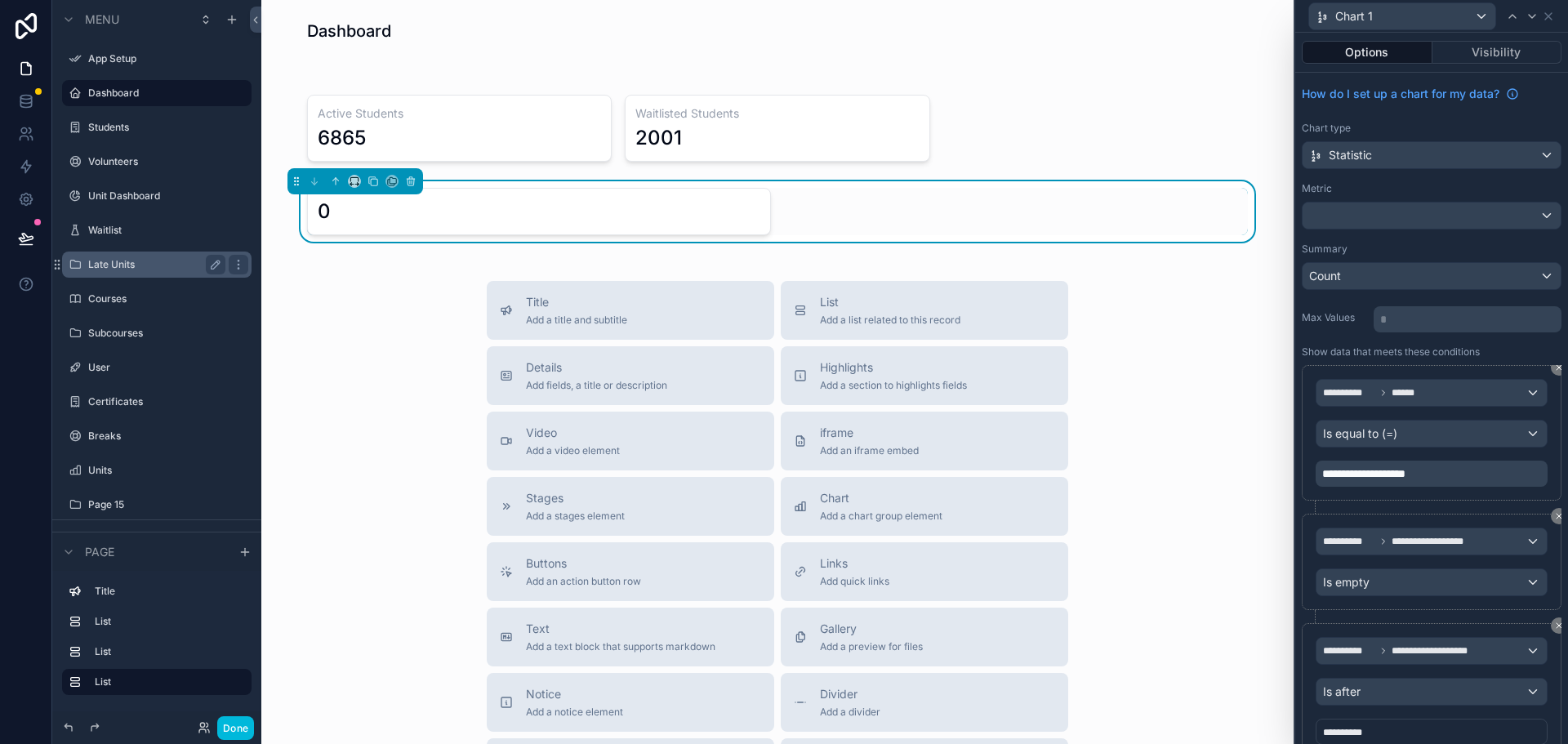
click at [104, 271] on label "Late Units" at bounding box center [153, 265] width 131 height 13
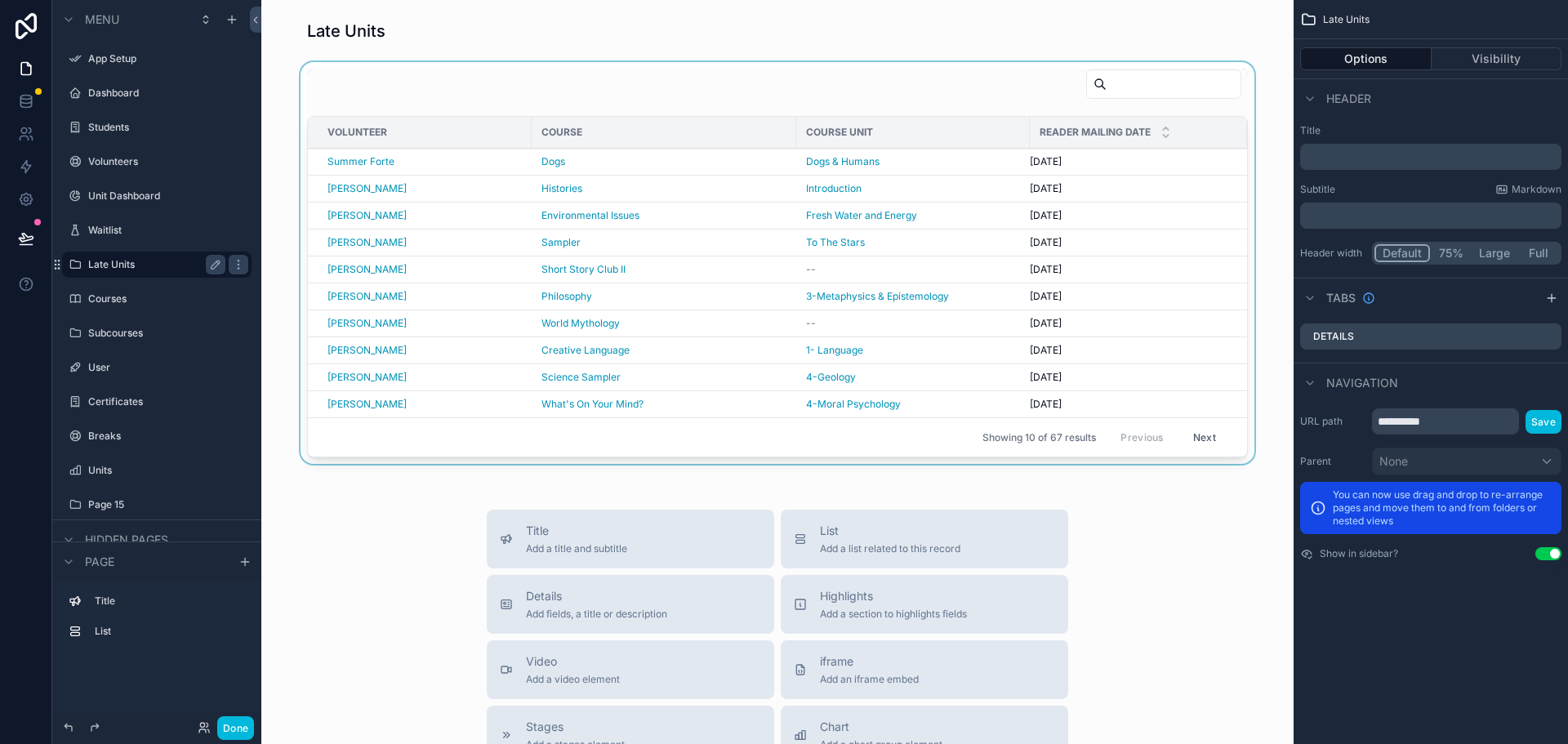
click at [1205, 124] on div "Reader Mailing Date" at bounding box center [1138, 132] width 217 height 31
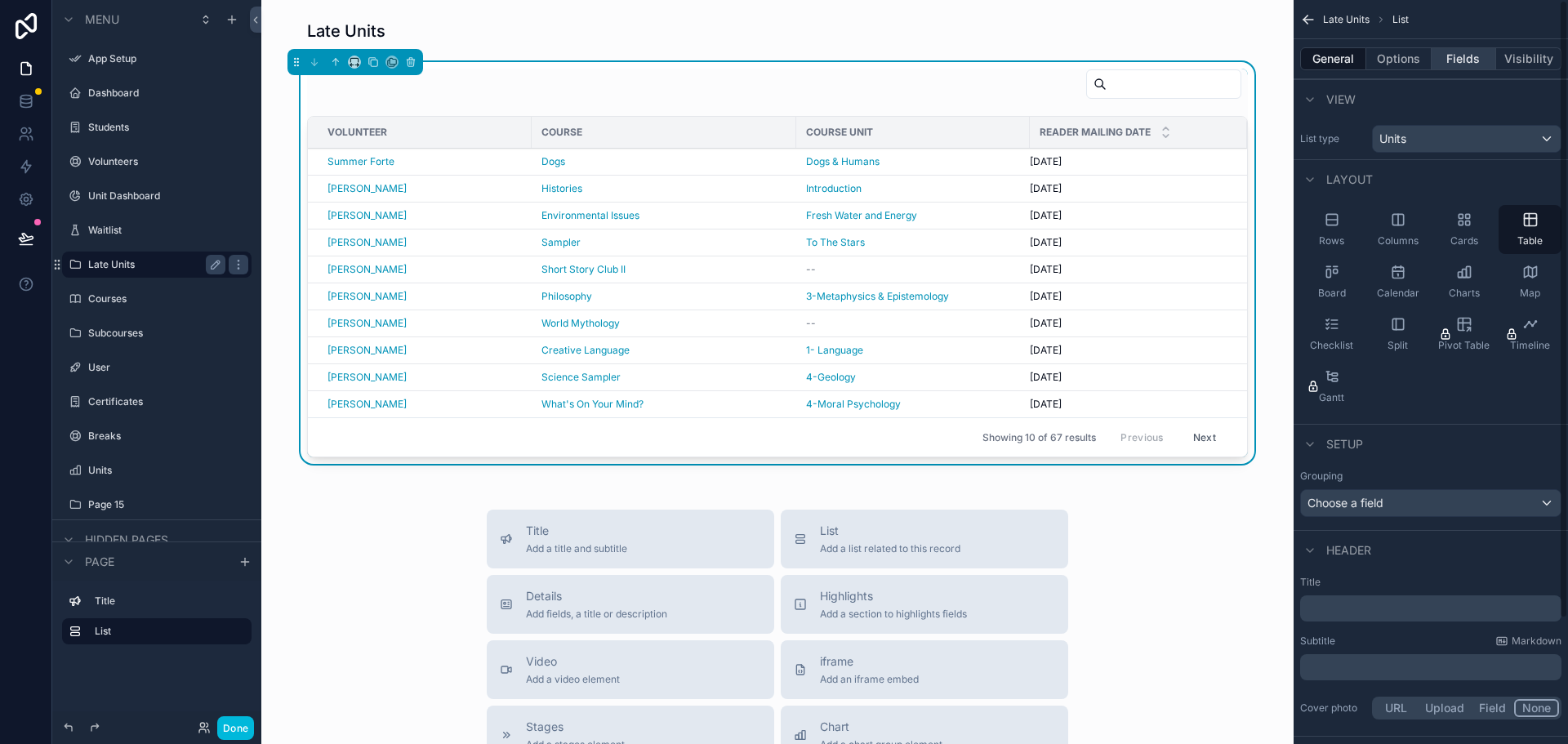
click at [1466, 64] on button "Fields" at bounding box center [1464, 59] width 66 height 23
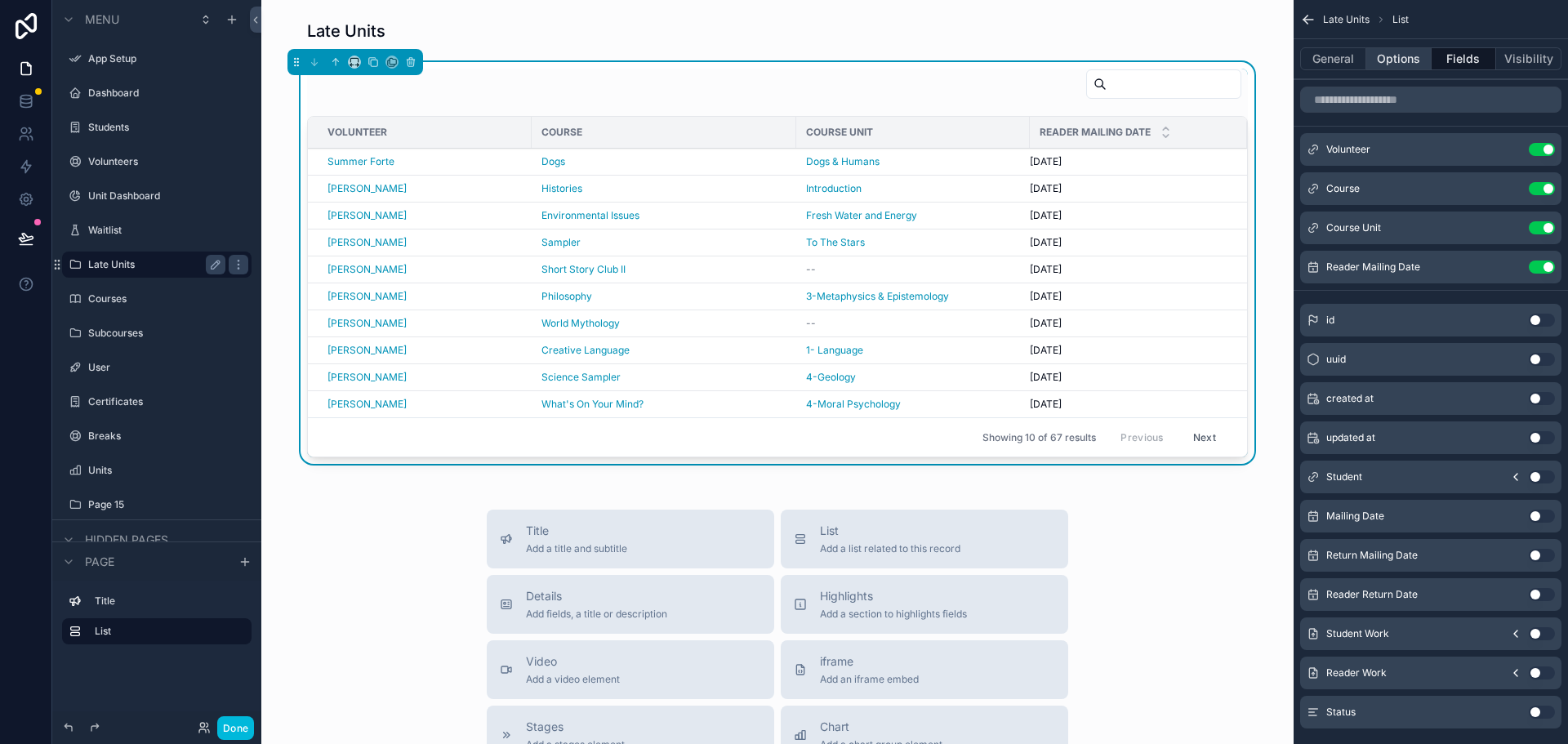
click at [1407, 60] on button "Options" at bounding box center [1398, 59] width 66 height 23
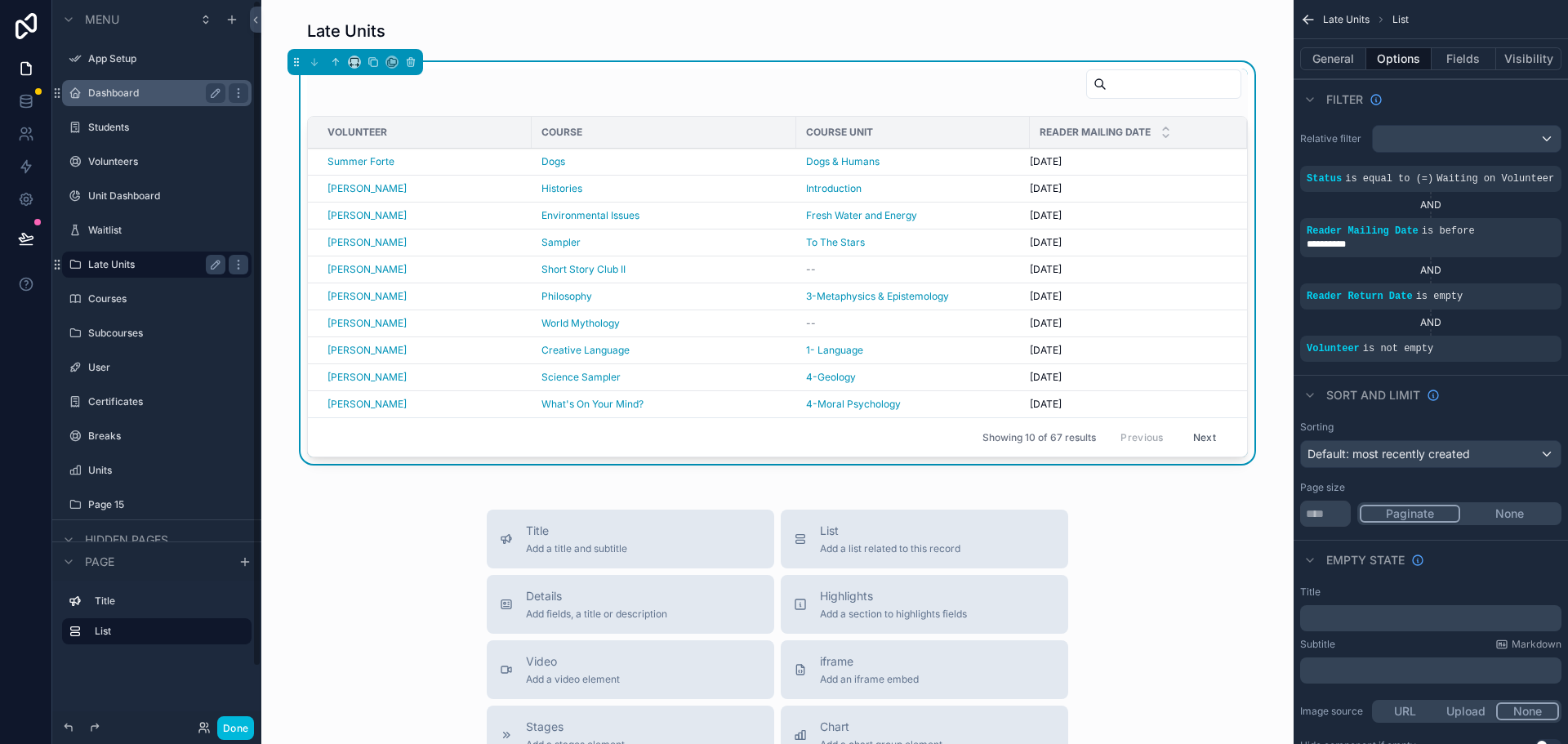
click at [116, 93] on label "Dashboard" at bounding box center [153, 93] width 131 height 13
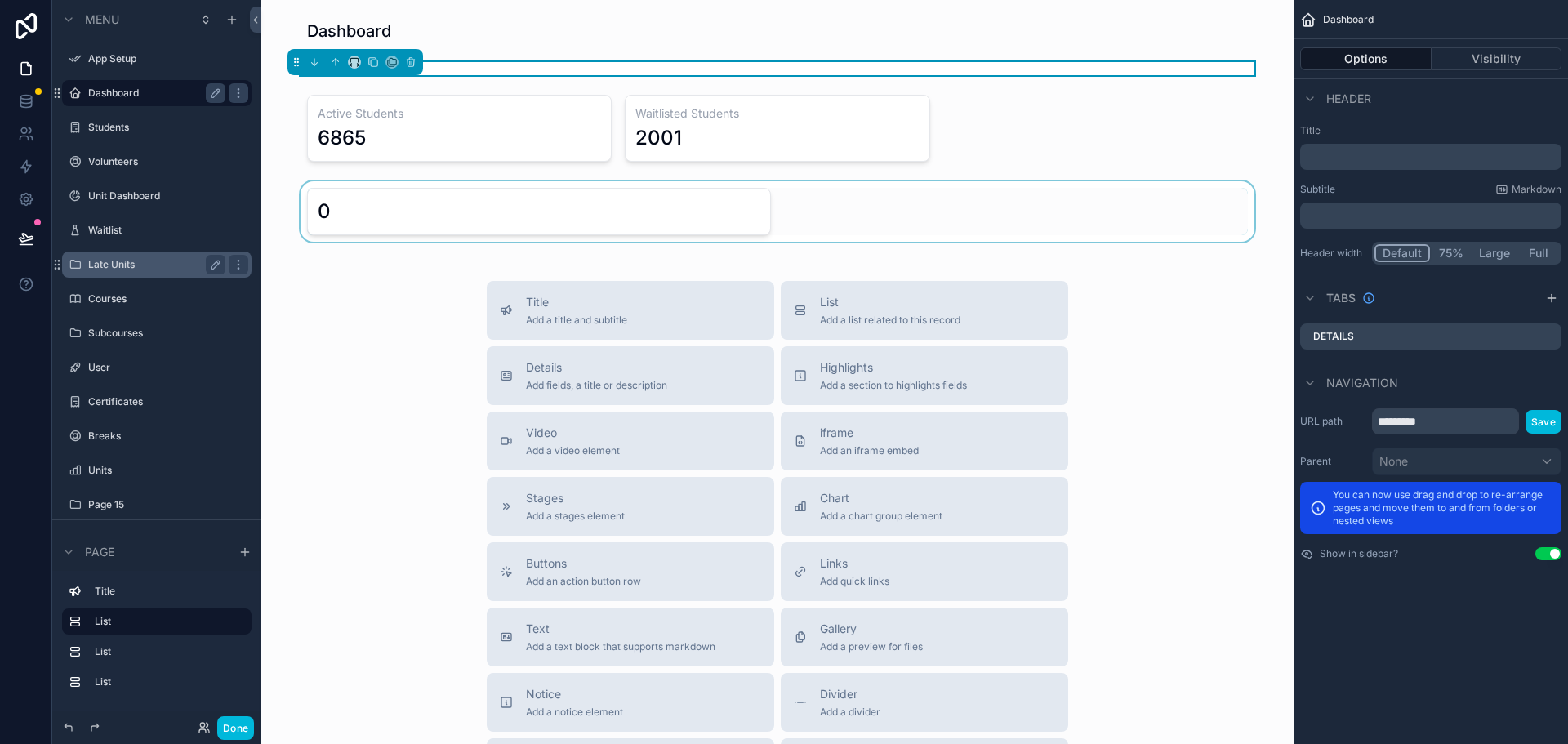
click at [524, 207] on div "scrollable content" at bounding box center [777, 211] width 1006 height 60
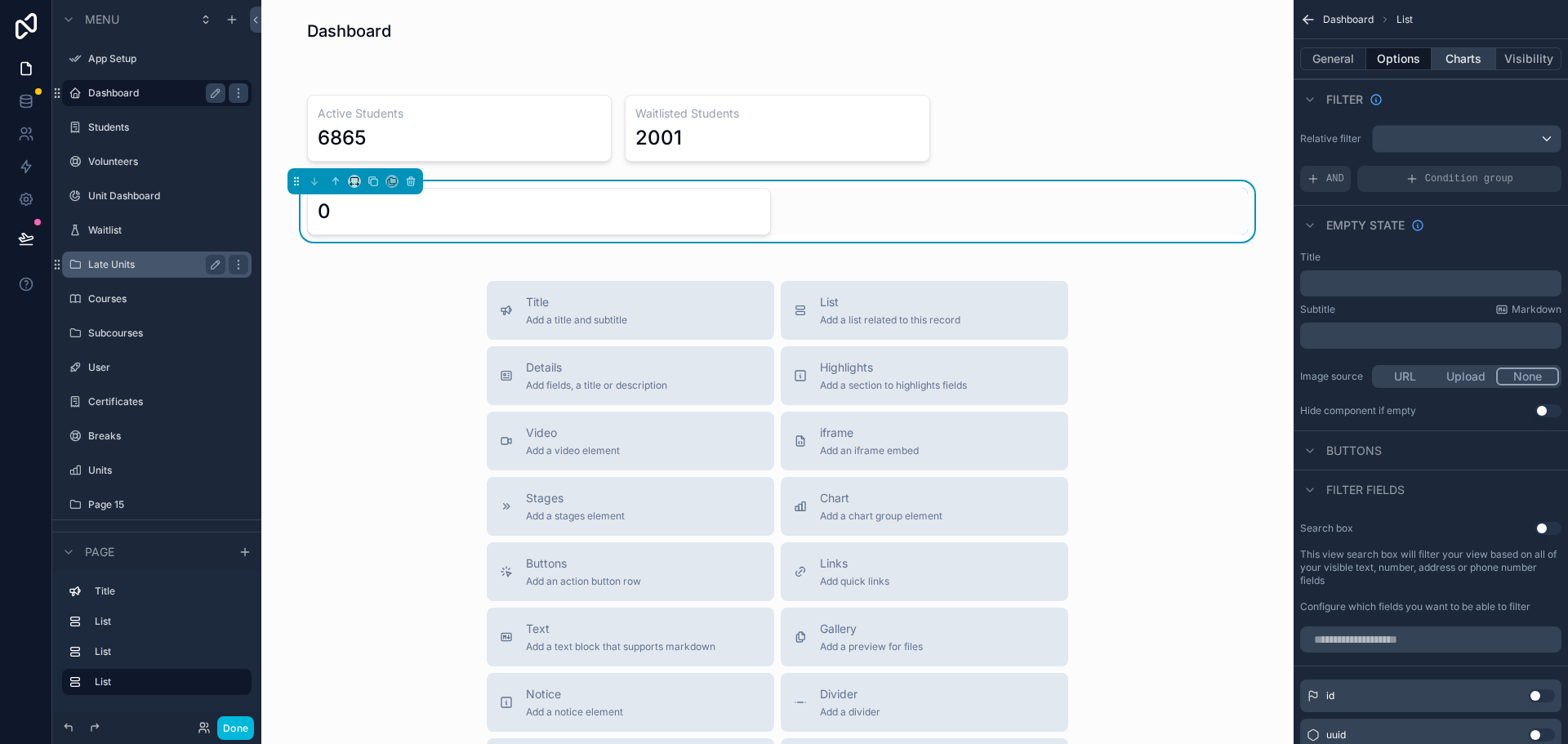
click at [1477, 61] on button "Charts" at bounding box center [1464, 59] width 66 height 23
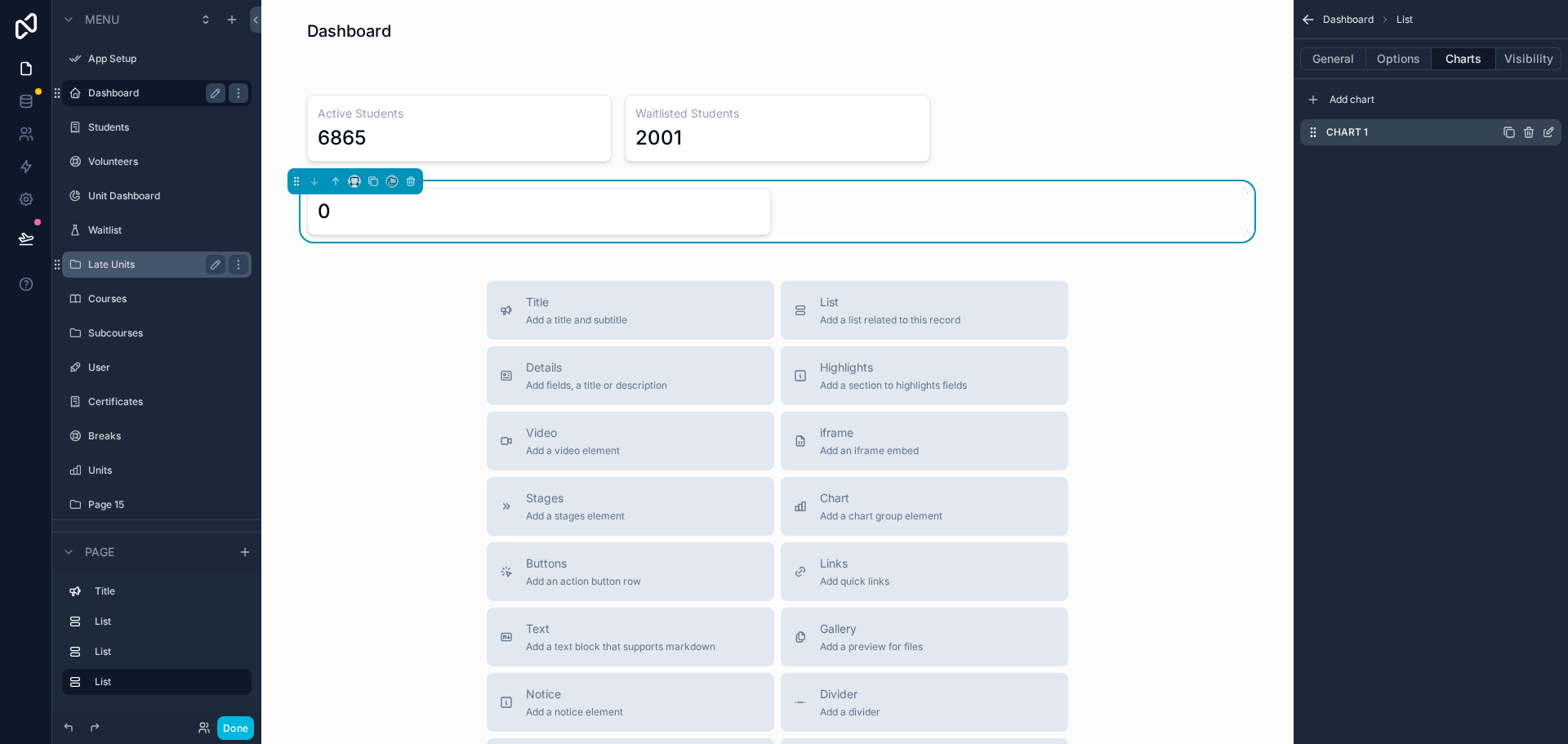
click at [1550, 133] on icon "scrollable content" at bounding box center [1549, 132] width 13 height 13
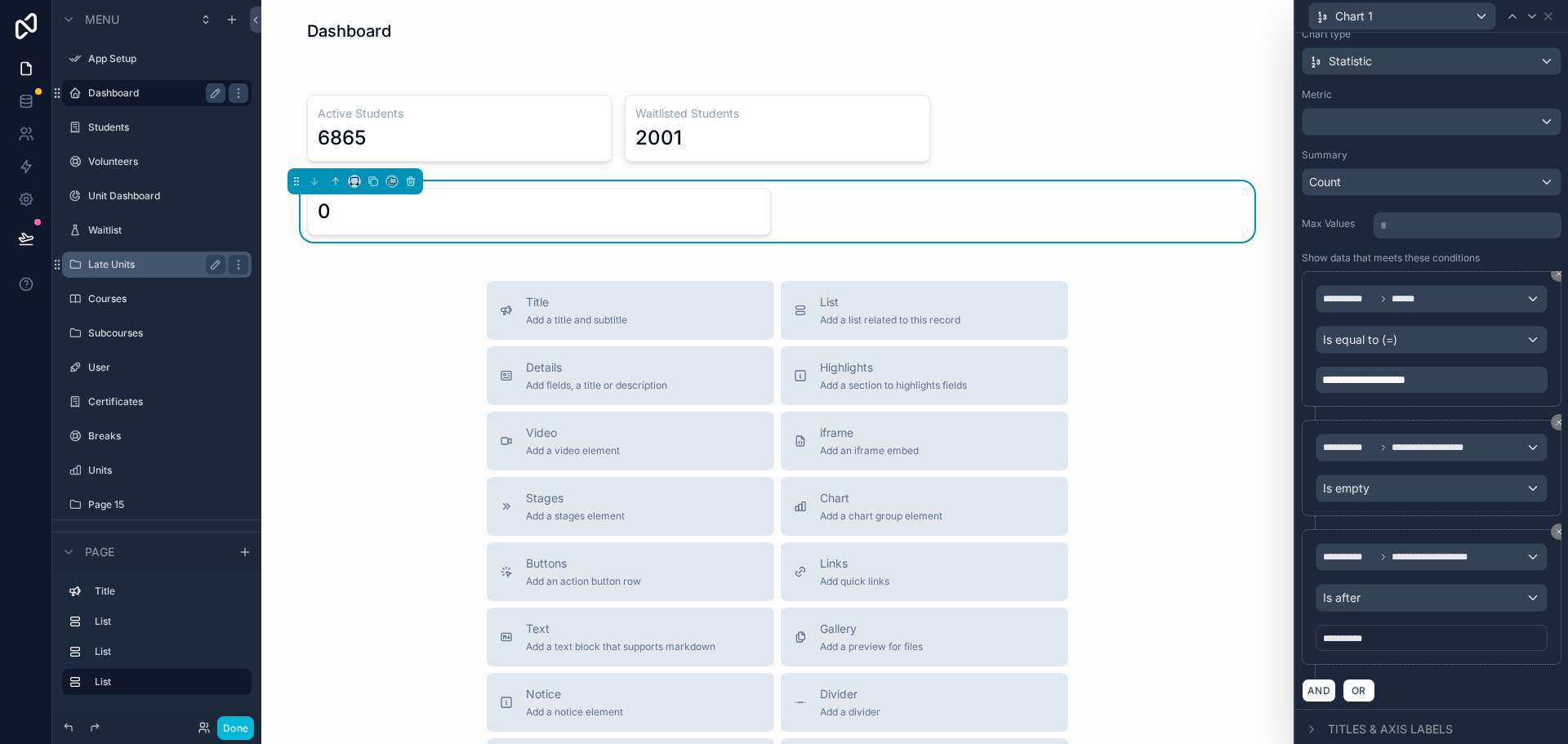
scroll to position [98, 0]
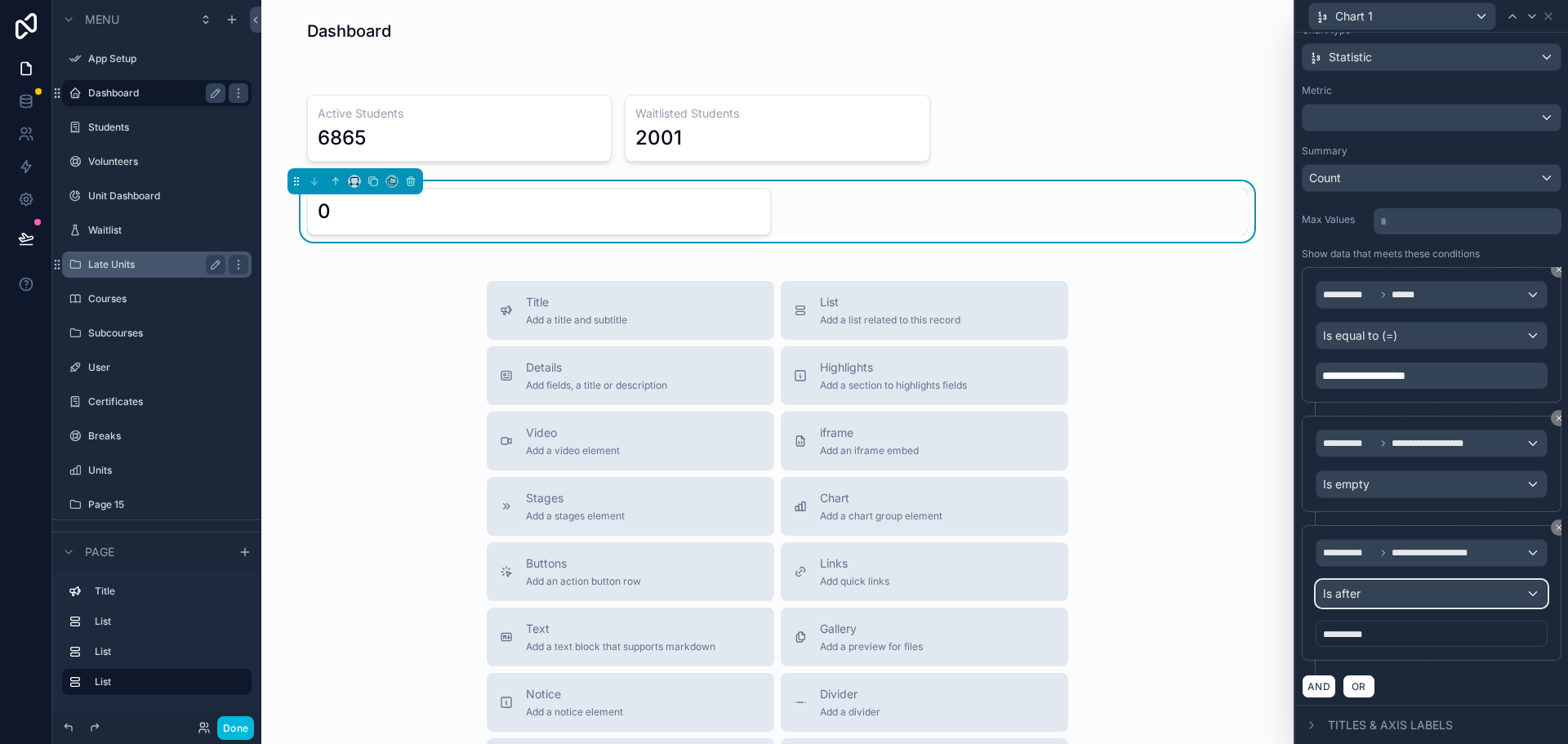
click at [1427, 590] on div "Is after" at bounding box center [1432, 593] width 231 height 26
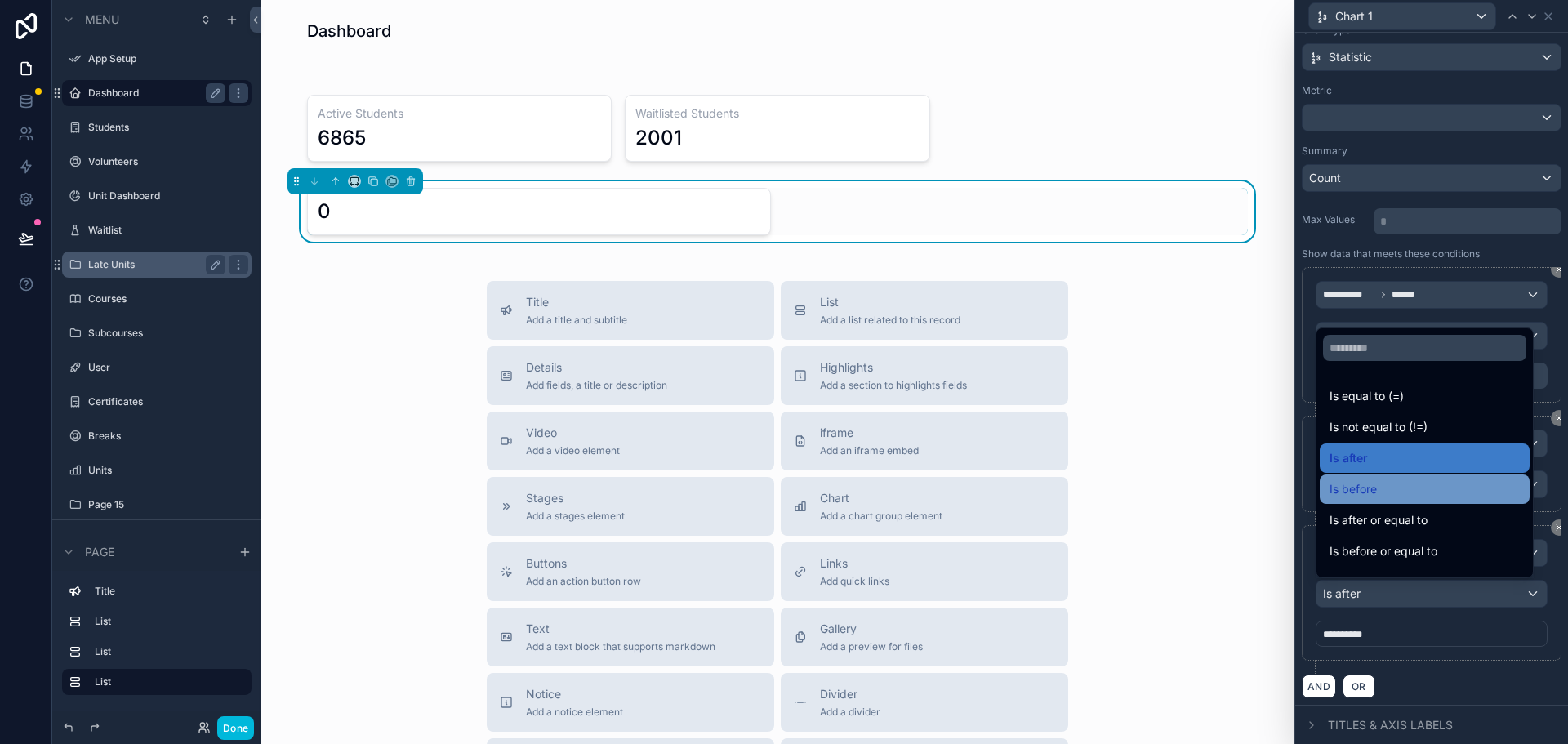
click at [1369, 495] on span "Is before" at bounding box center [1354, 489] width 48 height 20
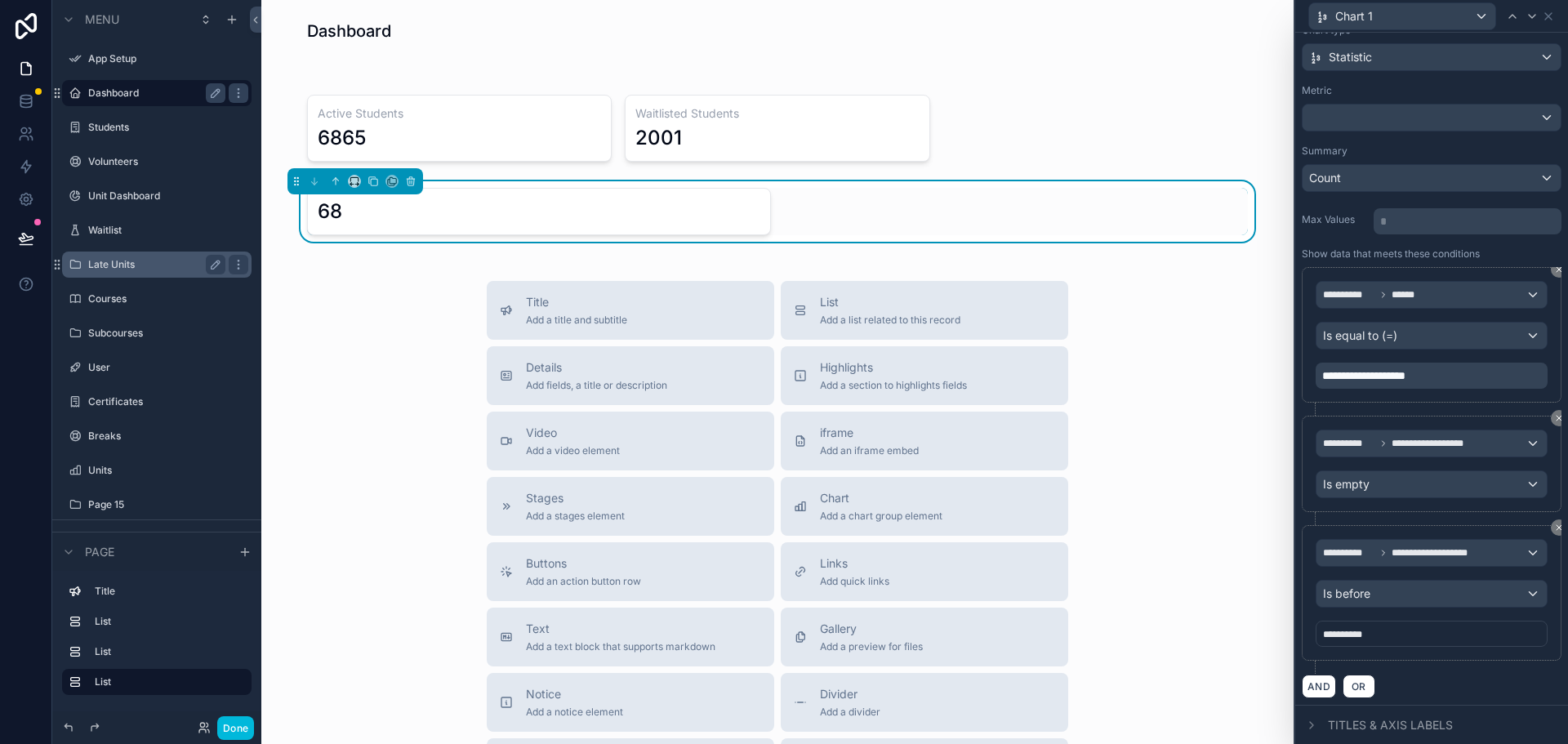
click at [1397, 634] on div "**********" at bounding box center [1431, 633] width 231 height 26
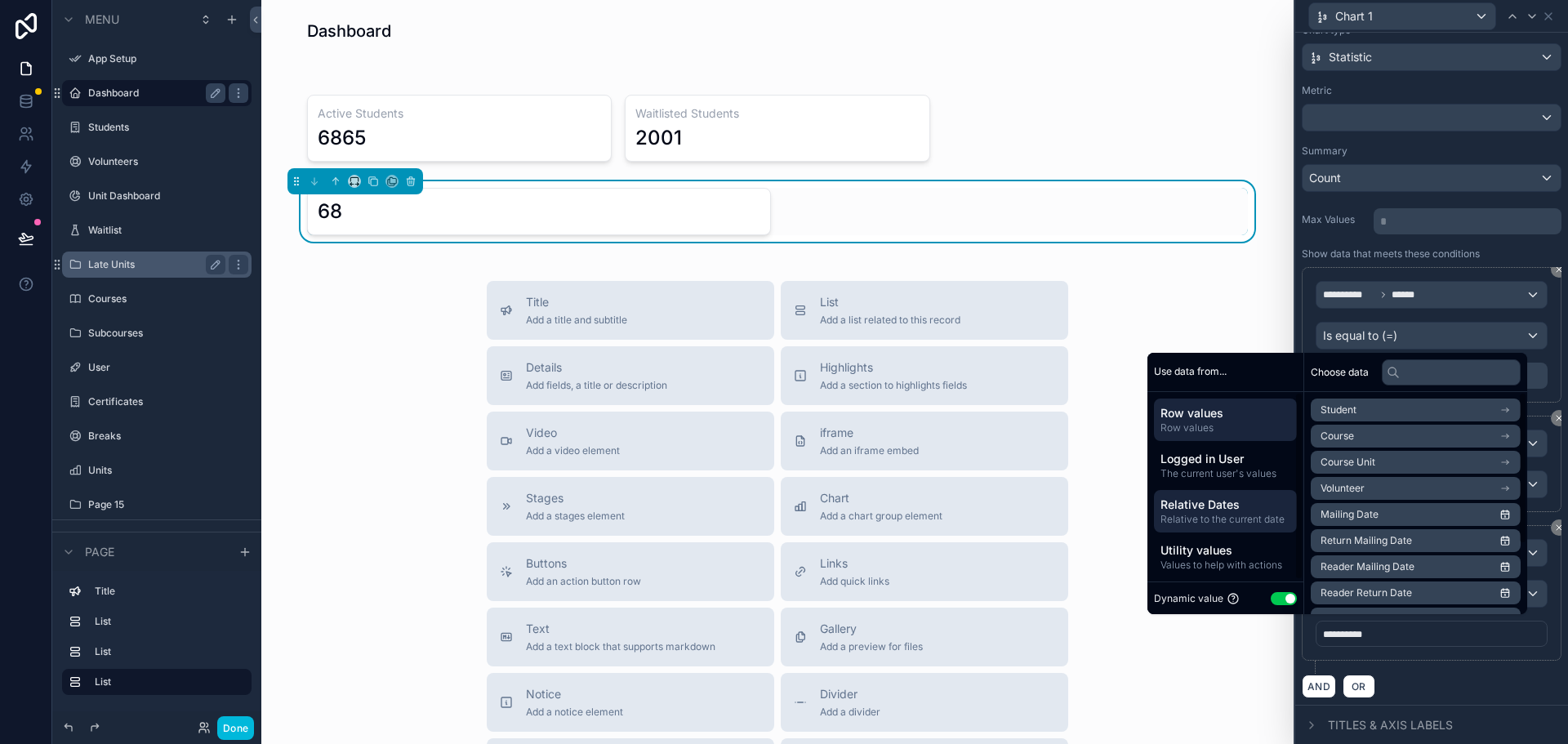
click at [1216, 517] on span "Relative to the current date" at bounding box center [1225, 519] width 130 height 13
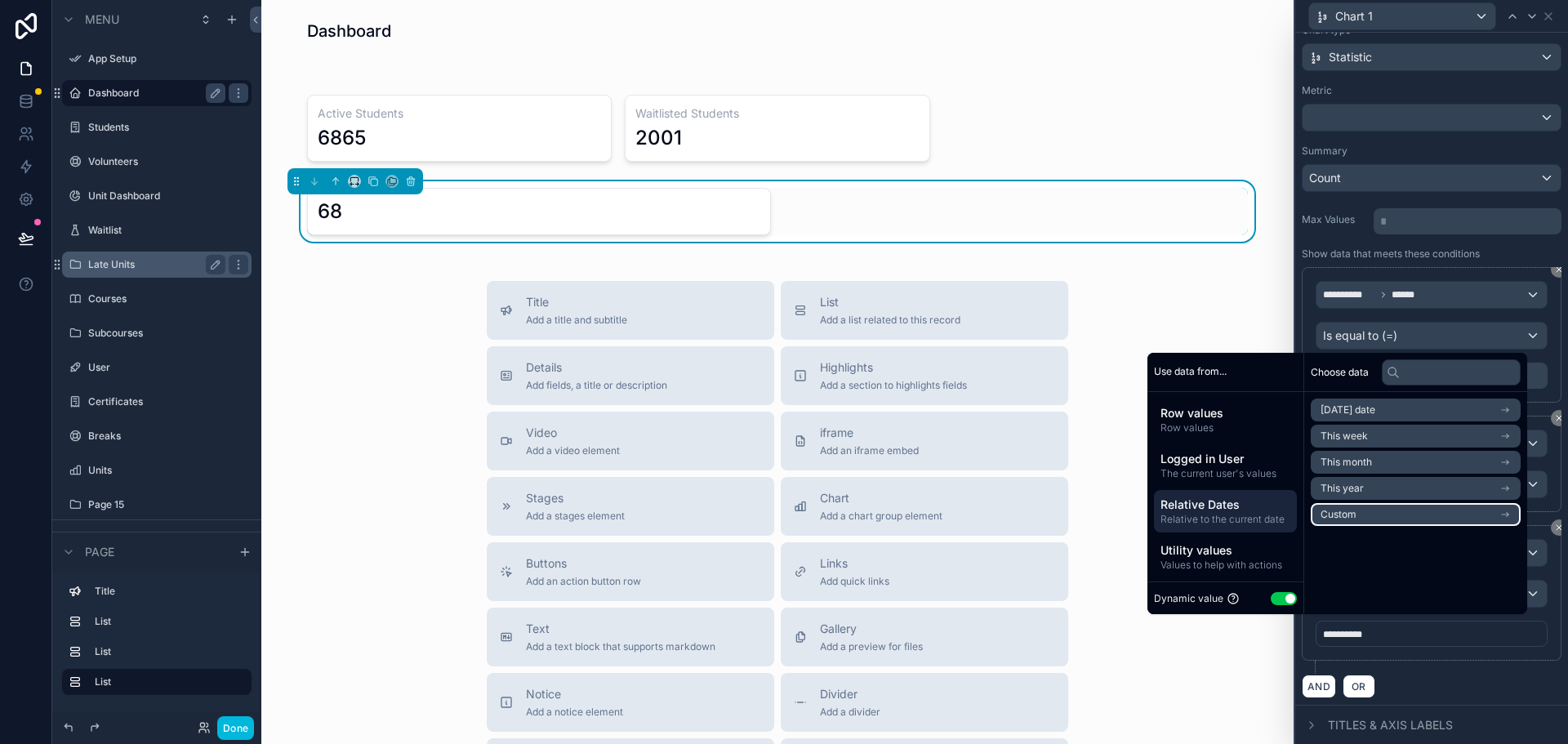
click at [1338, 516] on span "Custom" at bounding box center [1338, 514] width 36 height 13
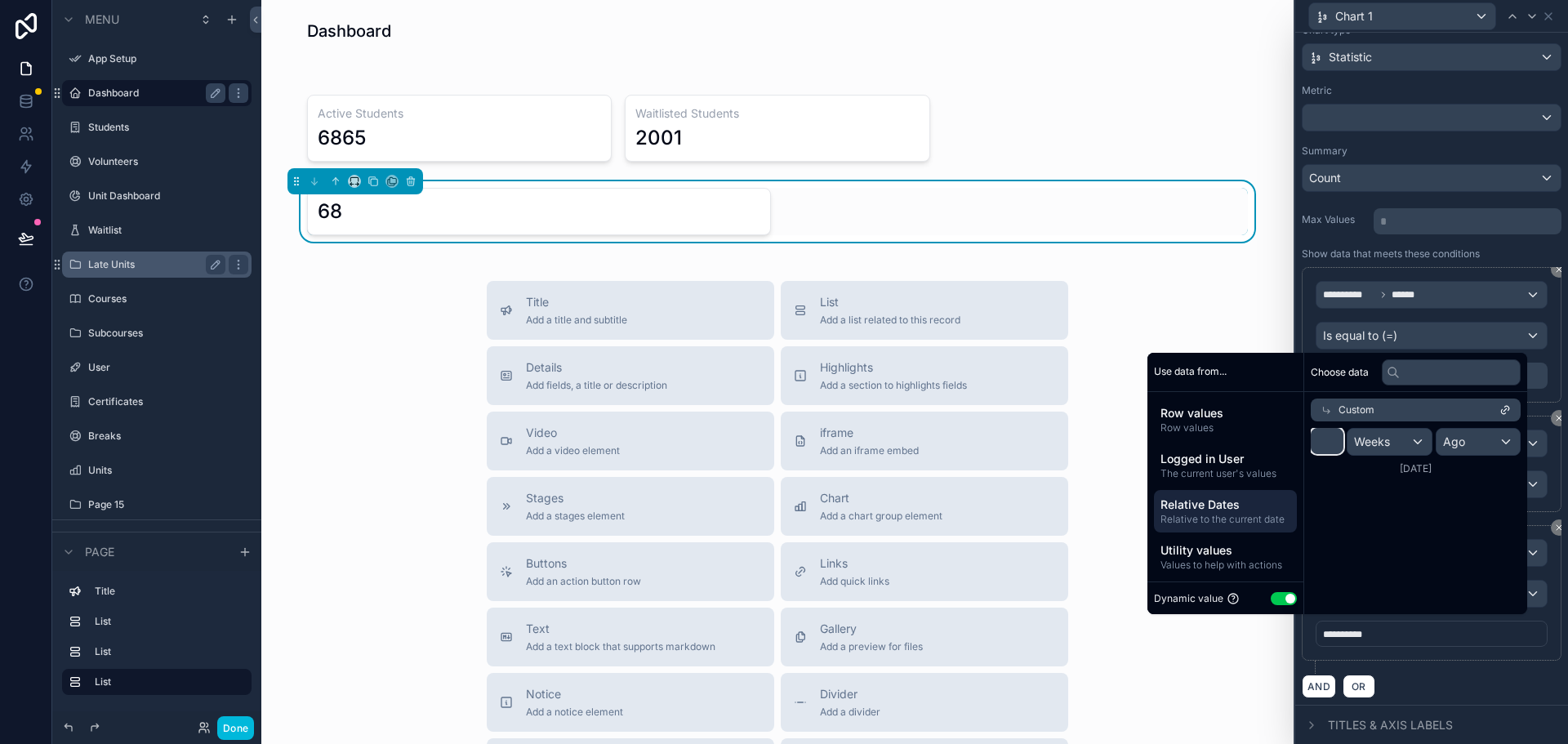
click at [1282, 439] on div "Use data from... Row values Row values Logged in User The current user's values…" at bounding box center [1337, 483] width 380 height 261
click at [1318, 438] on input "*" at bounding box center [1327, 440] width 32 height 26
type input "*"
click at [1376, 440] on span "Weeks" at bounding box center [1373, 441] width 36 height 16
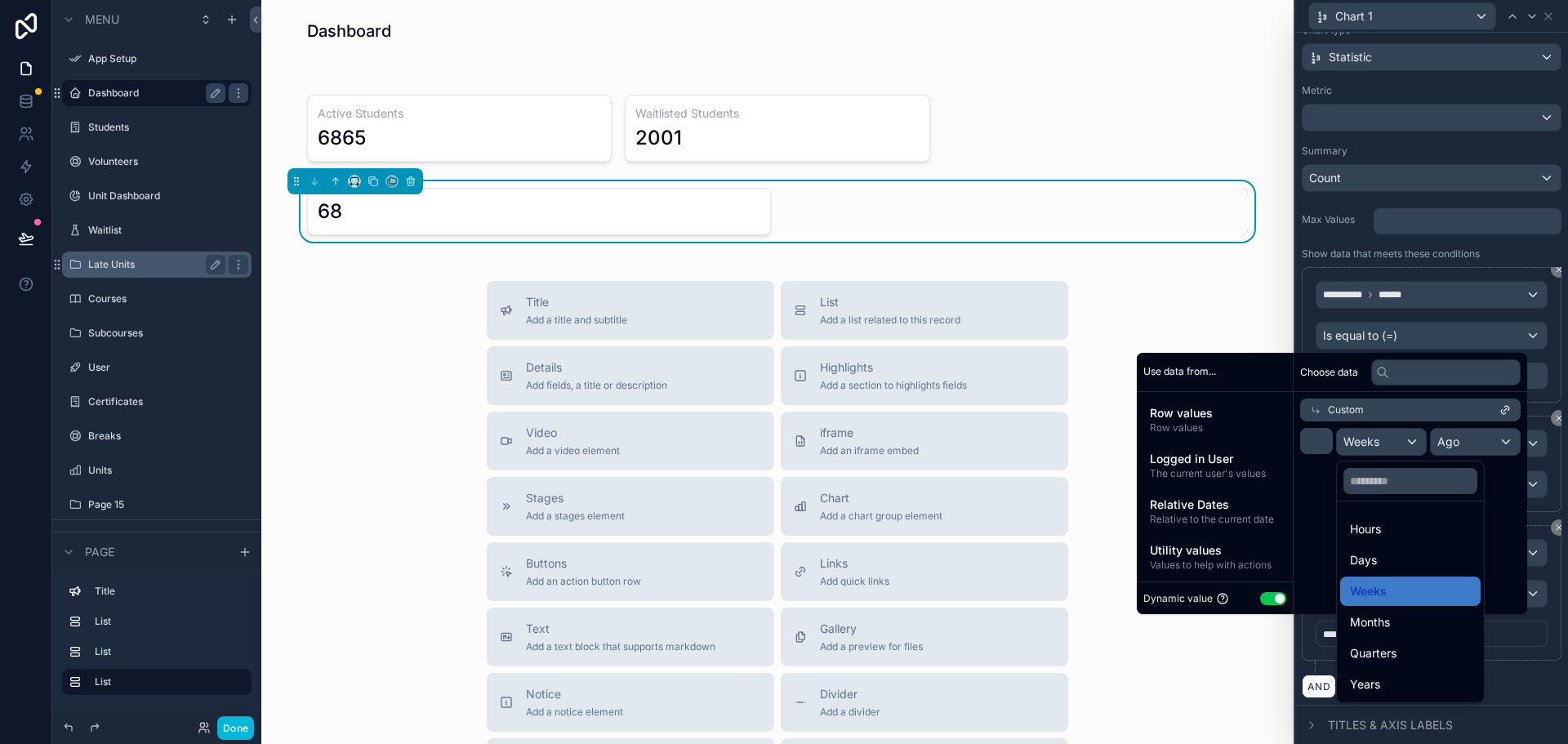
click at [1416, 443] on div "scrollable content" at bounding box center [1332, 483] width 391 height 261
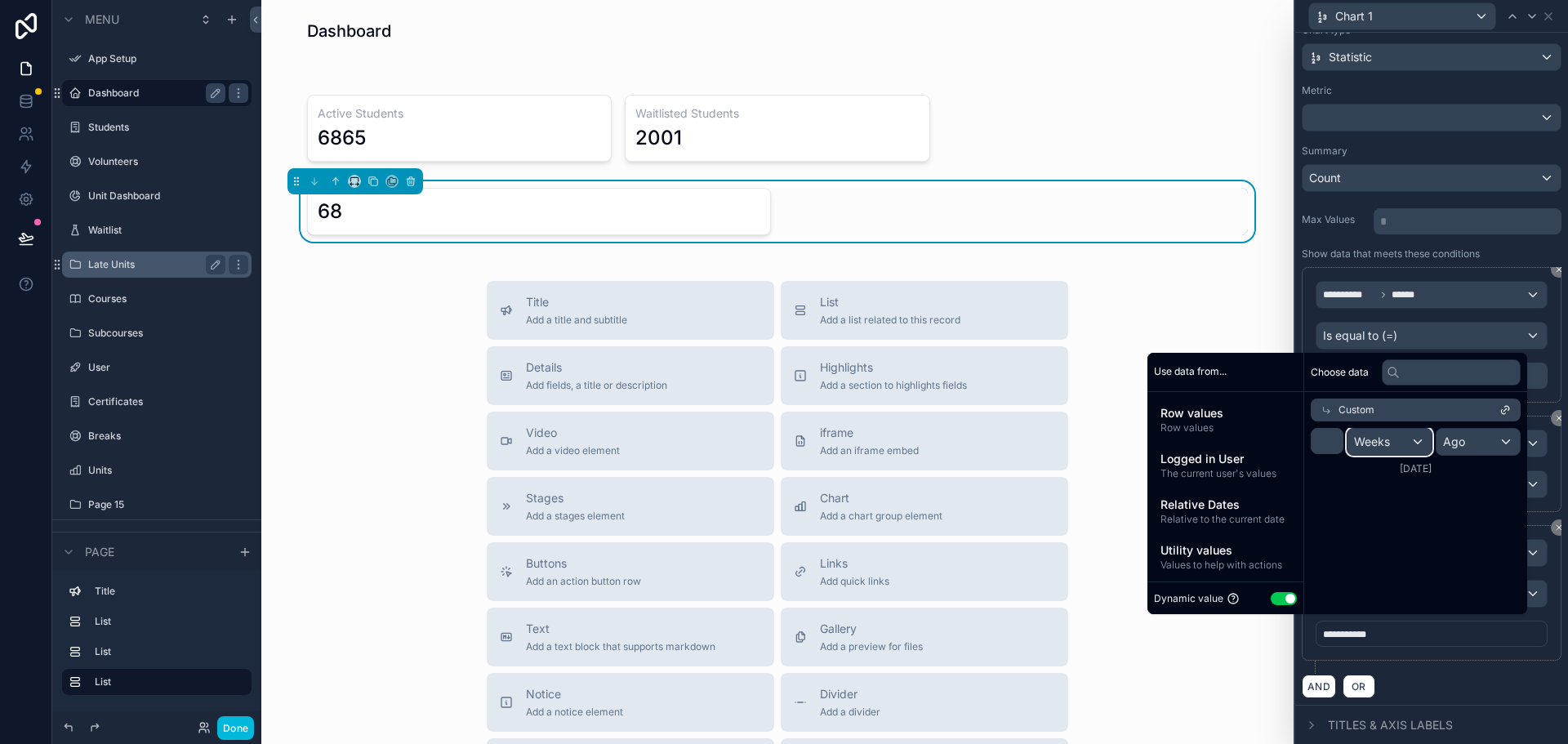
click at [1404, 441] on div "Weeks" at bounding box center [1390, 441] width 84 height 26
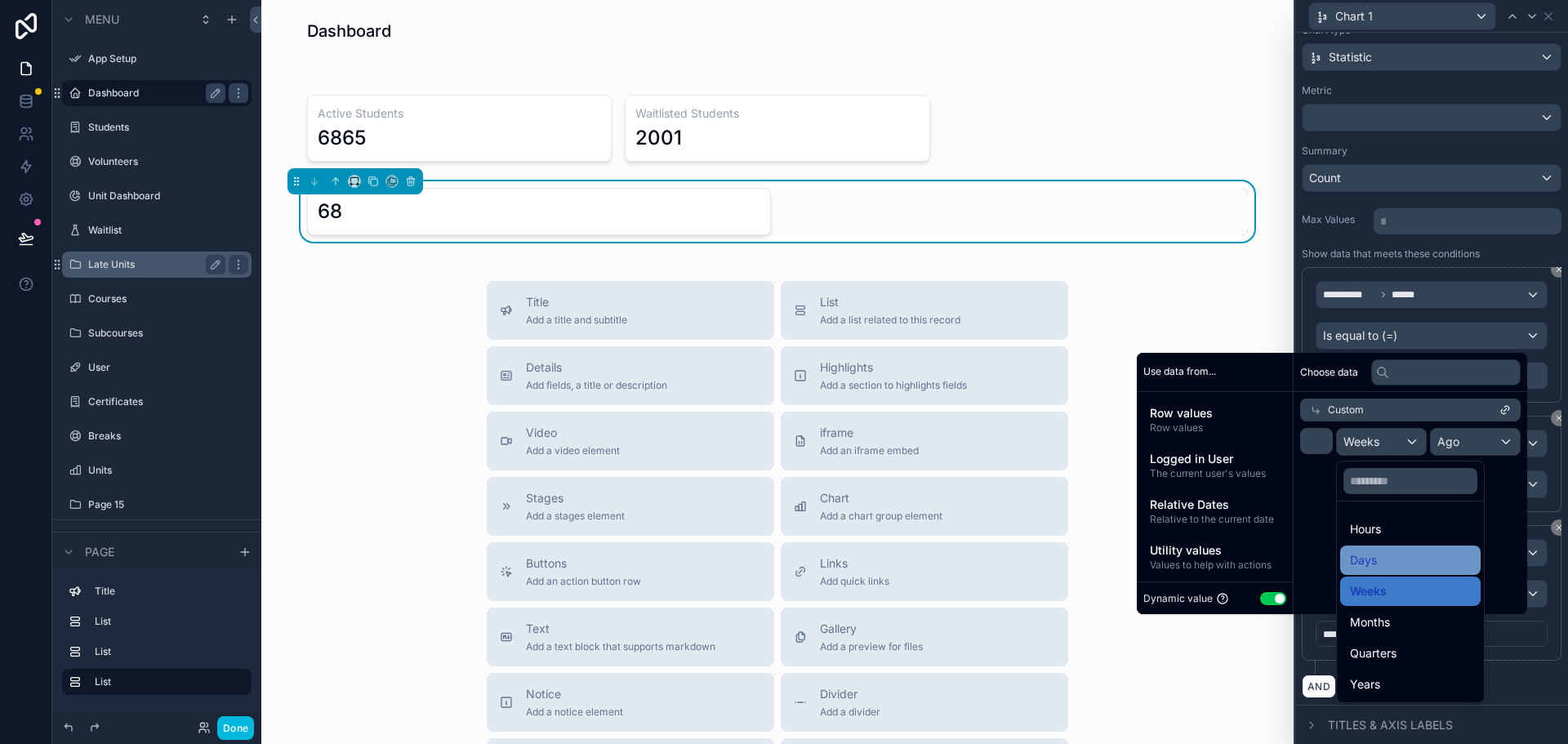
click at [1383, 559] on div "Days" at bounding box center [1410, 560] width 121 height 20
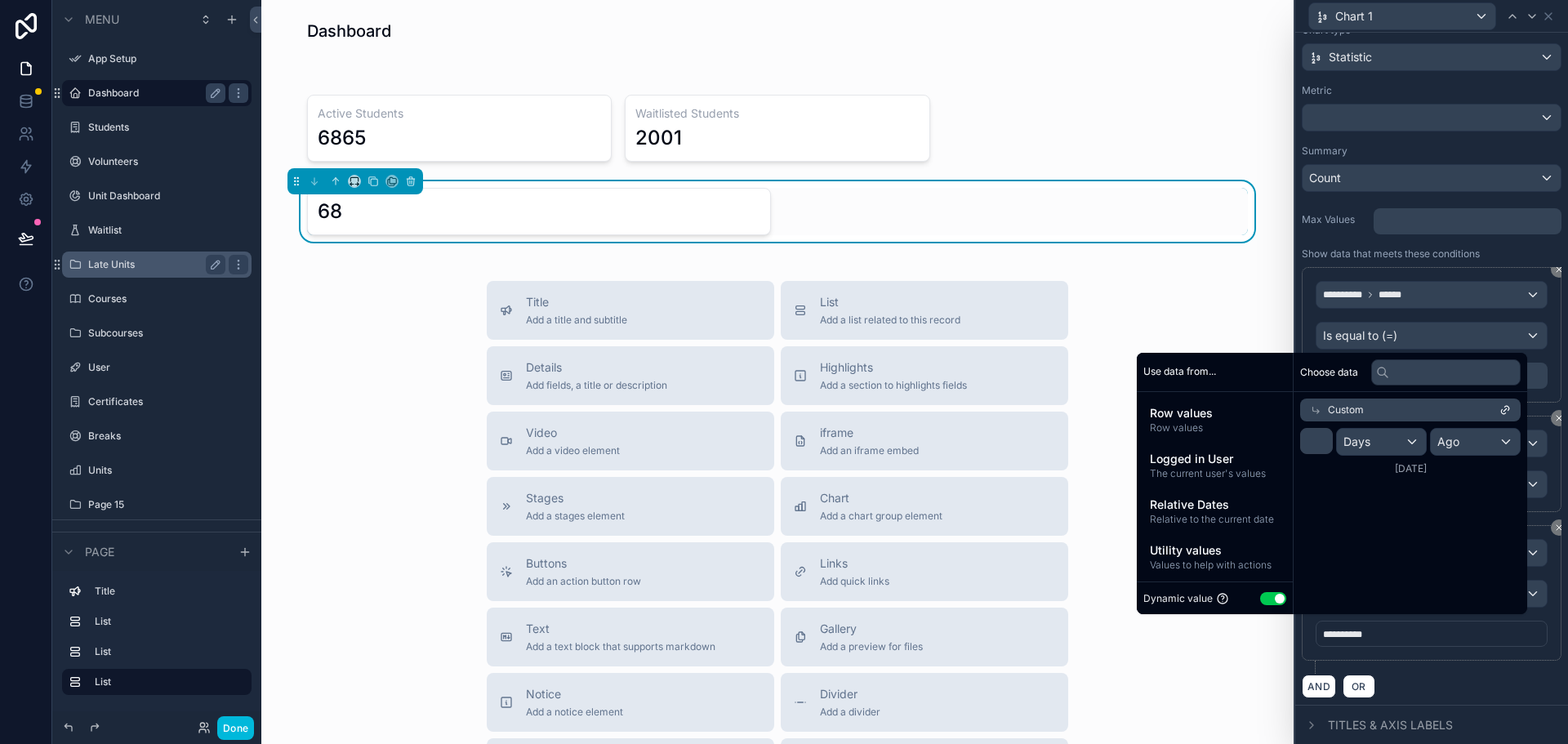
click at [1494, 685] on div "AND OR" at bounding box center [1432, 686] width 260 height 25
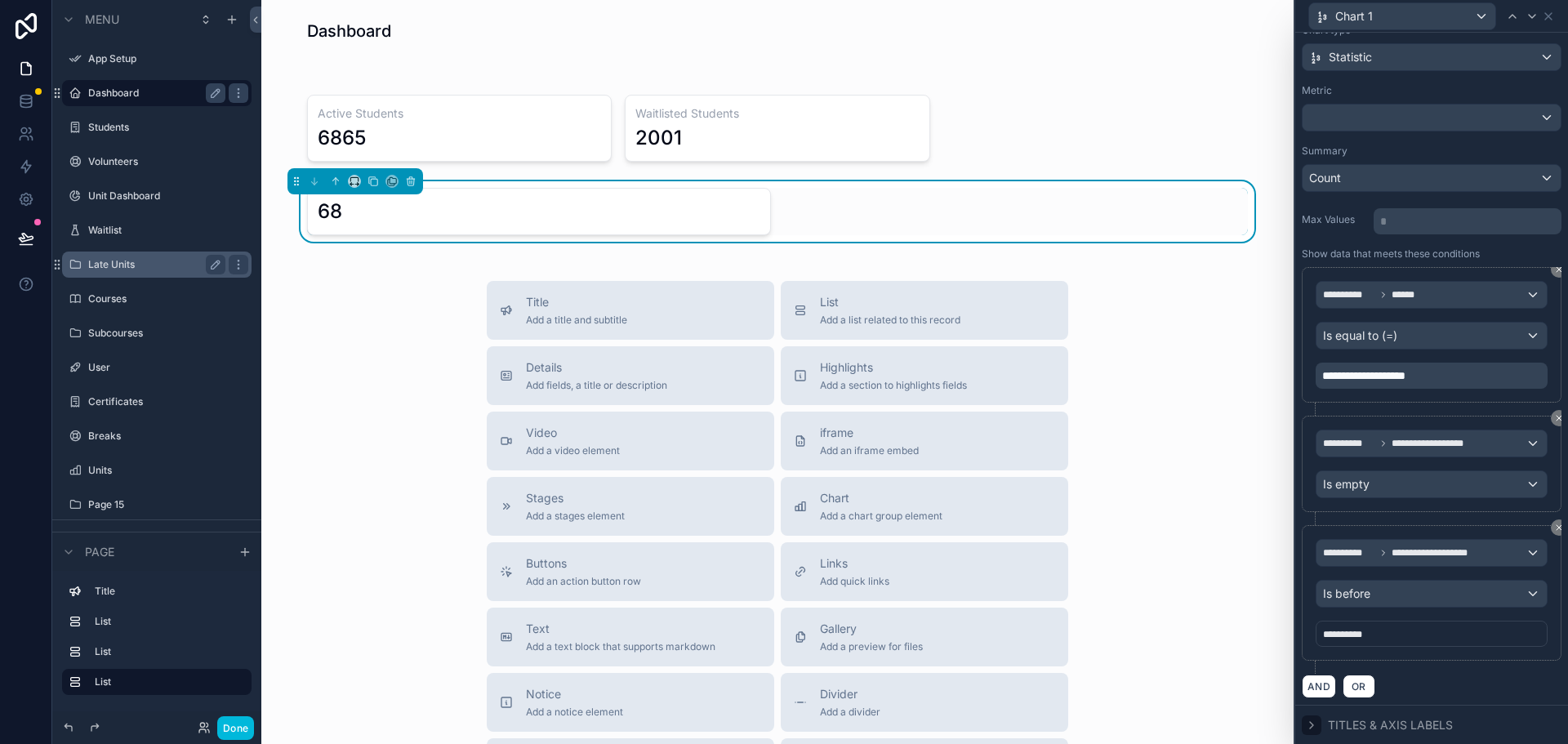
click at [1307, 724] on icon at bounding box center [1312, 726] width 13 height 13
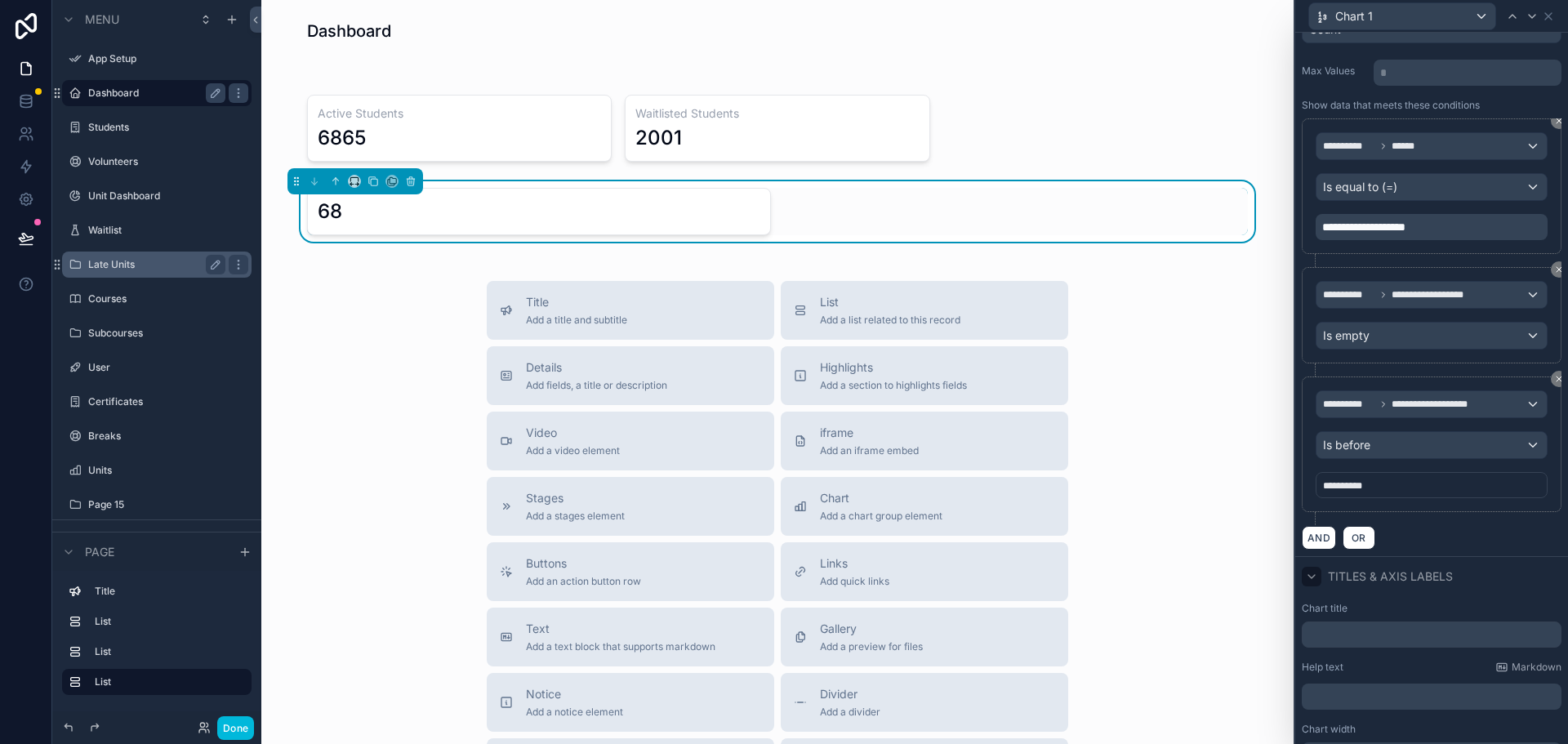
scroll to position [274, 0]
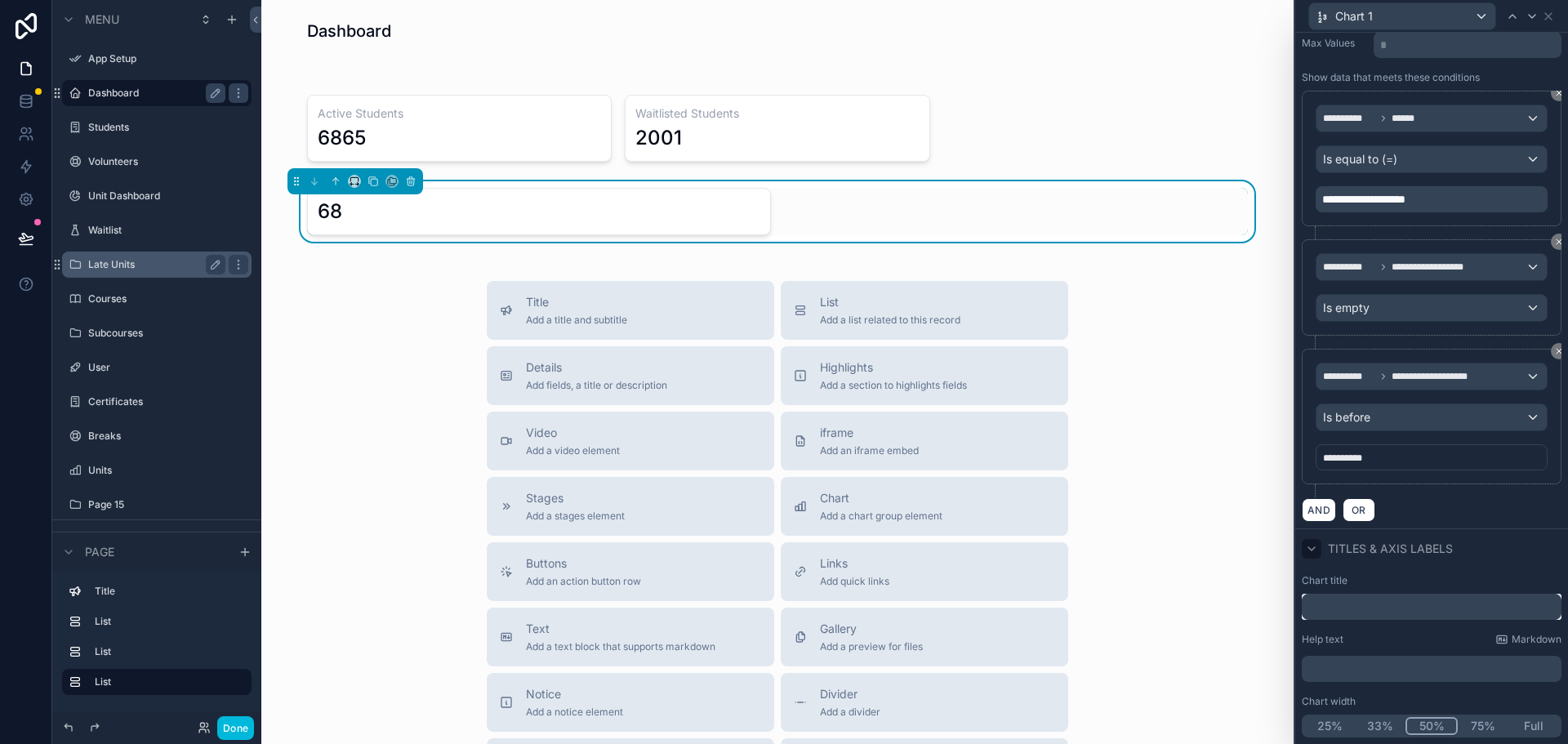
click at [1335, 609] on input "text" at bounding box center [1432, 606] width 260 height 26
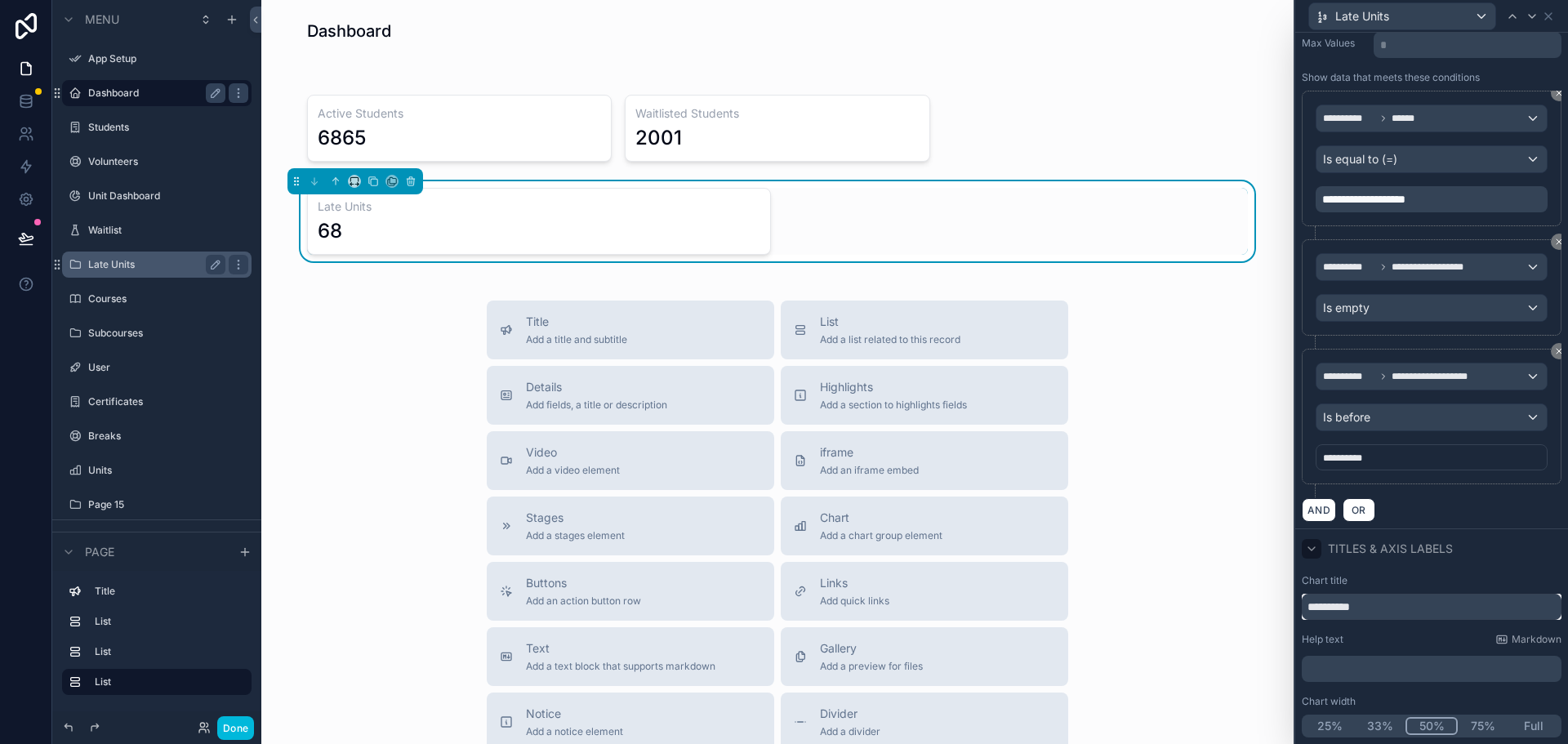
type input "**********"
click at [1335, 729] on button "25%" at bounding box center [1330, 726] width 52 height 18
click at [1550, 12] on icon at bounding box center [1549, 16] width 13 height 13
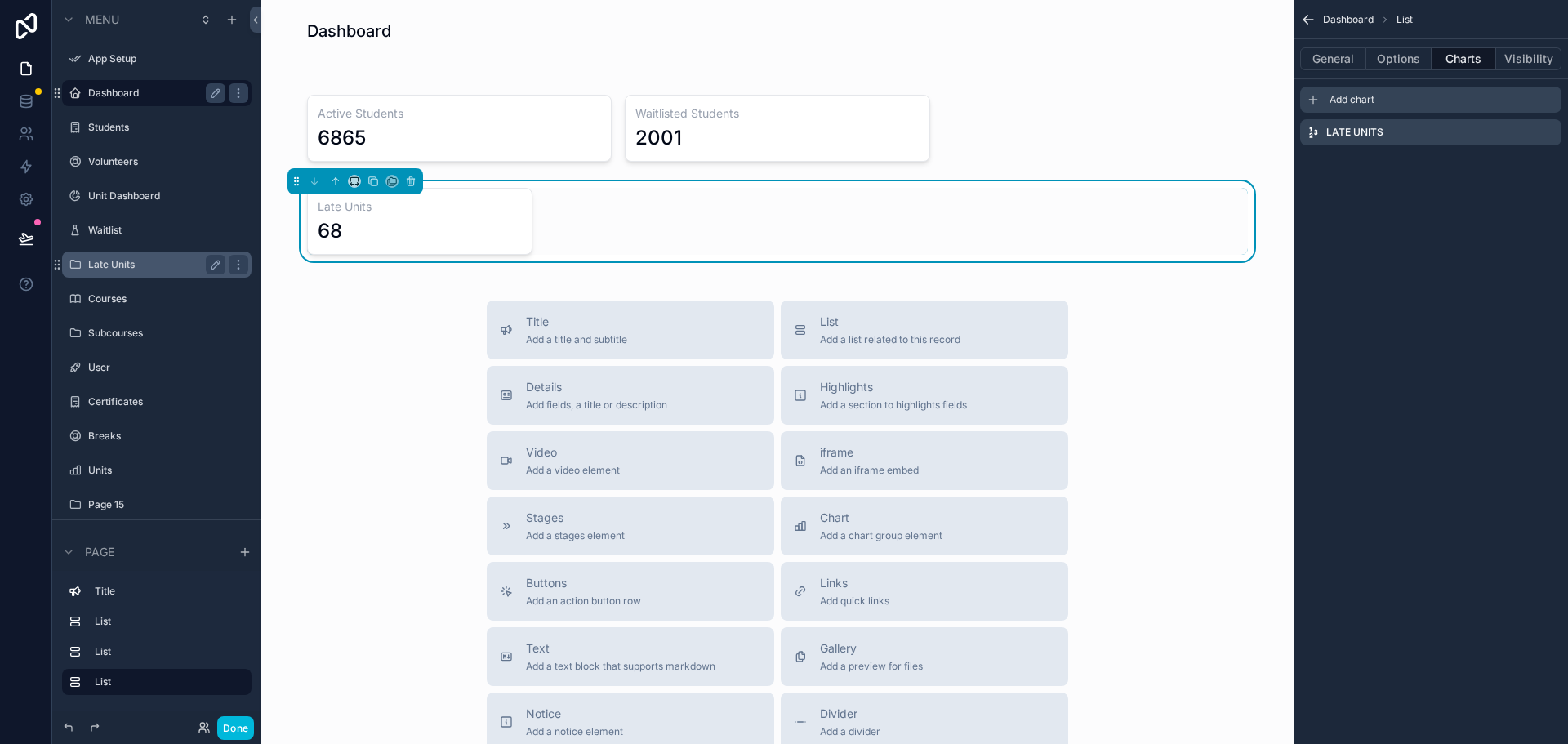
click at [1402, 103] on div "Add chart" at bounding box center [1431, 99] width 261 height 26
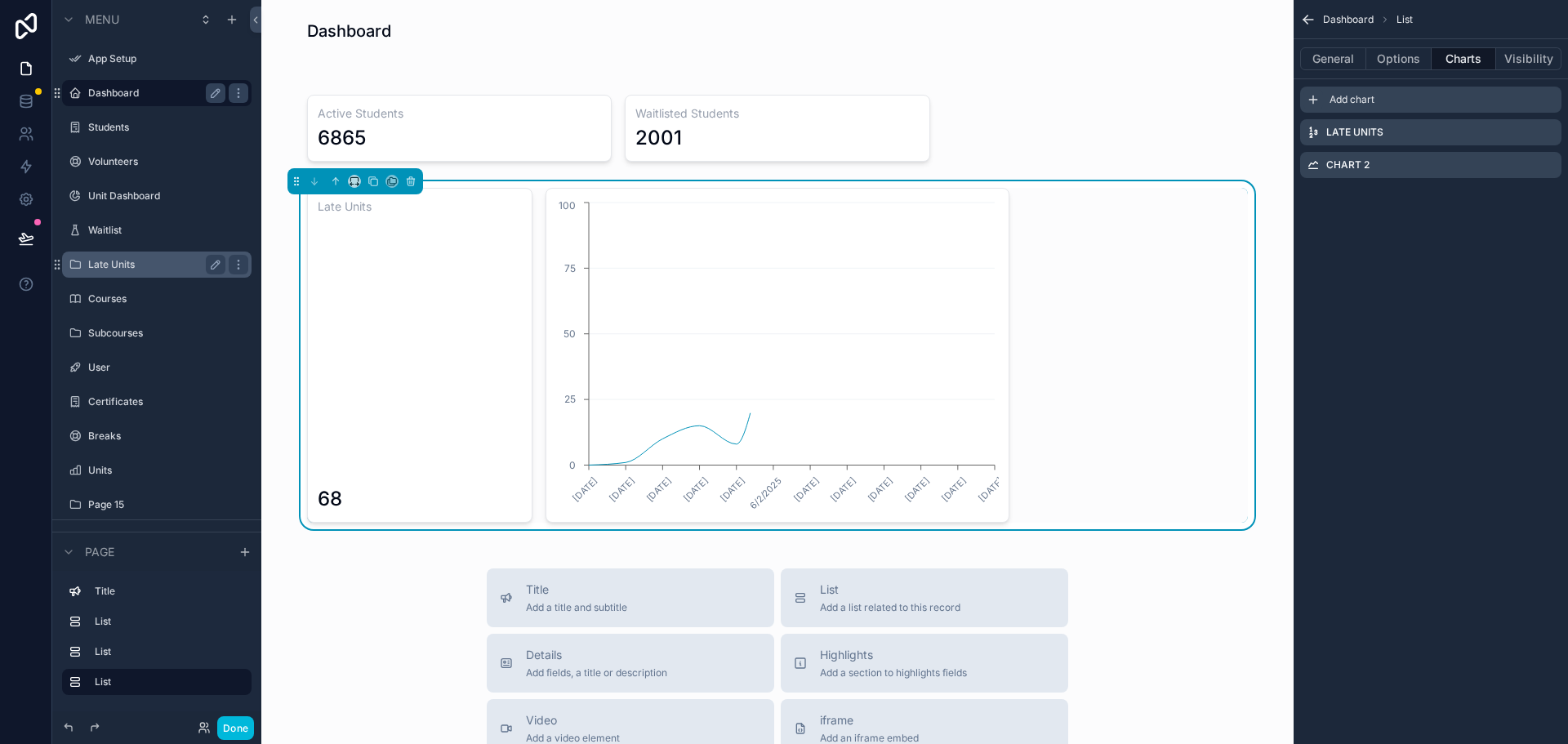
click at [1312, 97] on icon "scrollable content" at bounding box center [1314, 100] width 13 height 13
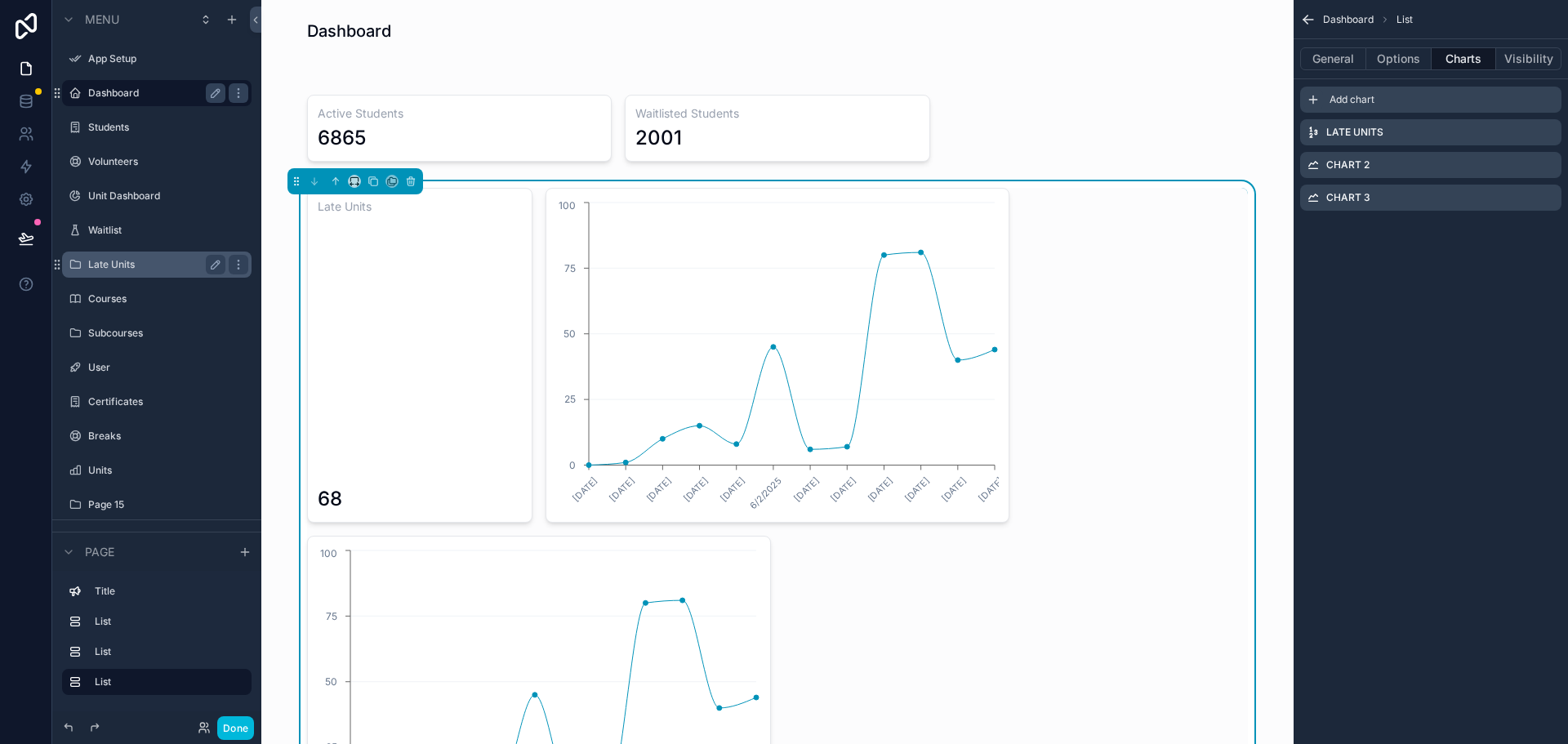
click at [1317, 98] on icon "scrollable content" at bounding box center [1314, 100] width 13 height 13
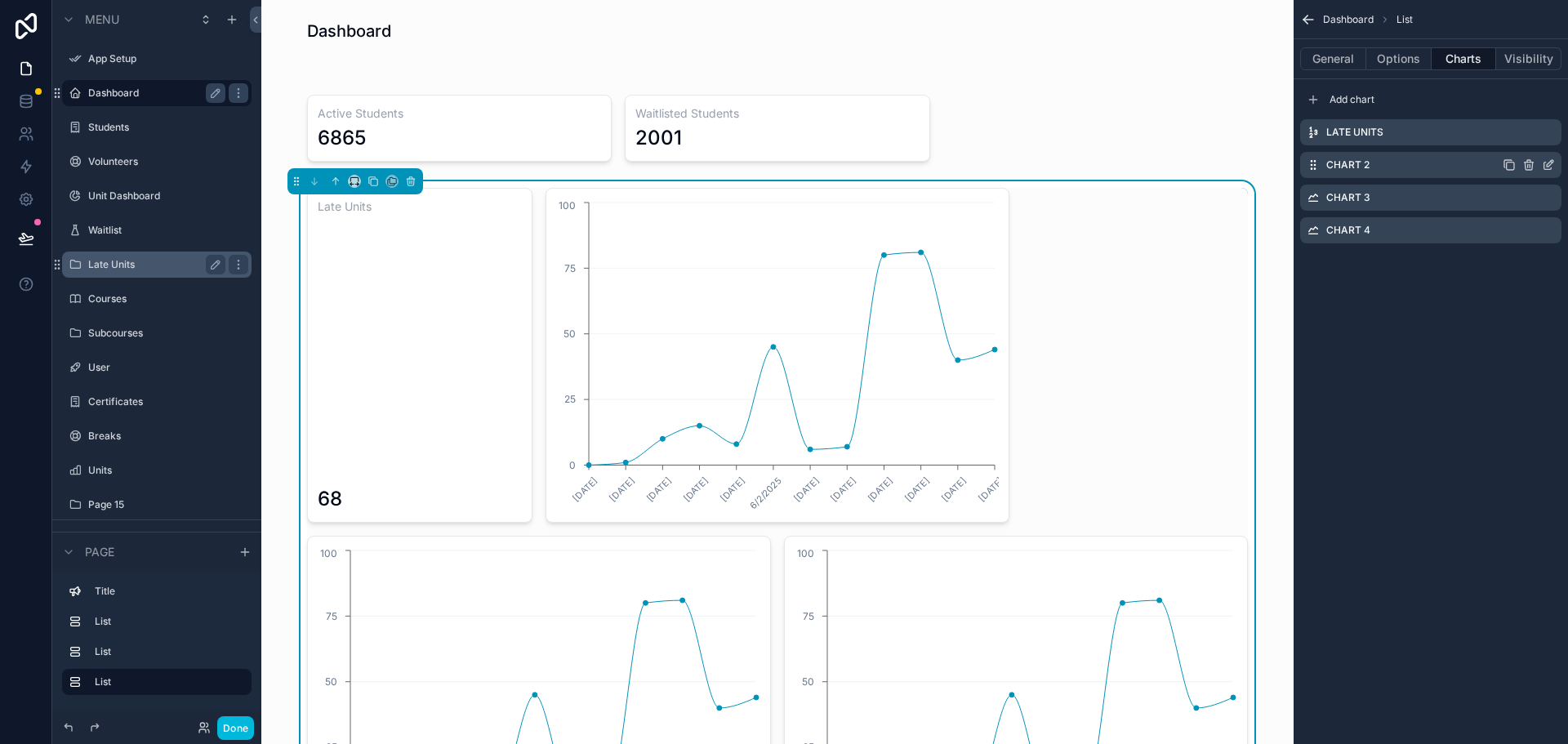
click at [1372, 166] on div "Chart 2" at bounding box center [1431, 164] width 261 height 26
click at [1549, 163] on icon "scrollable content" at bounding box center [1550, 163] width 7 height 7
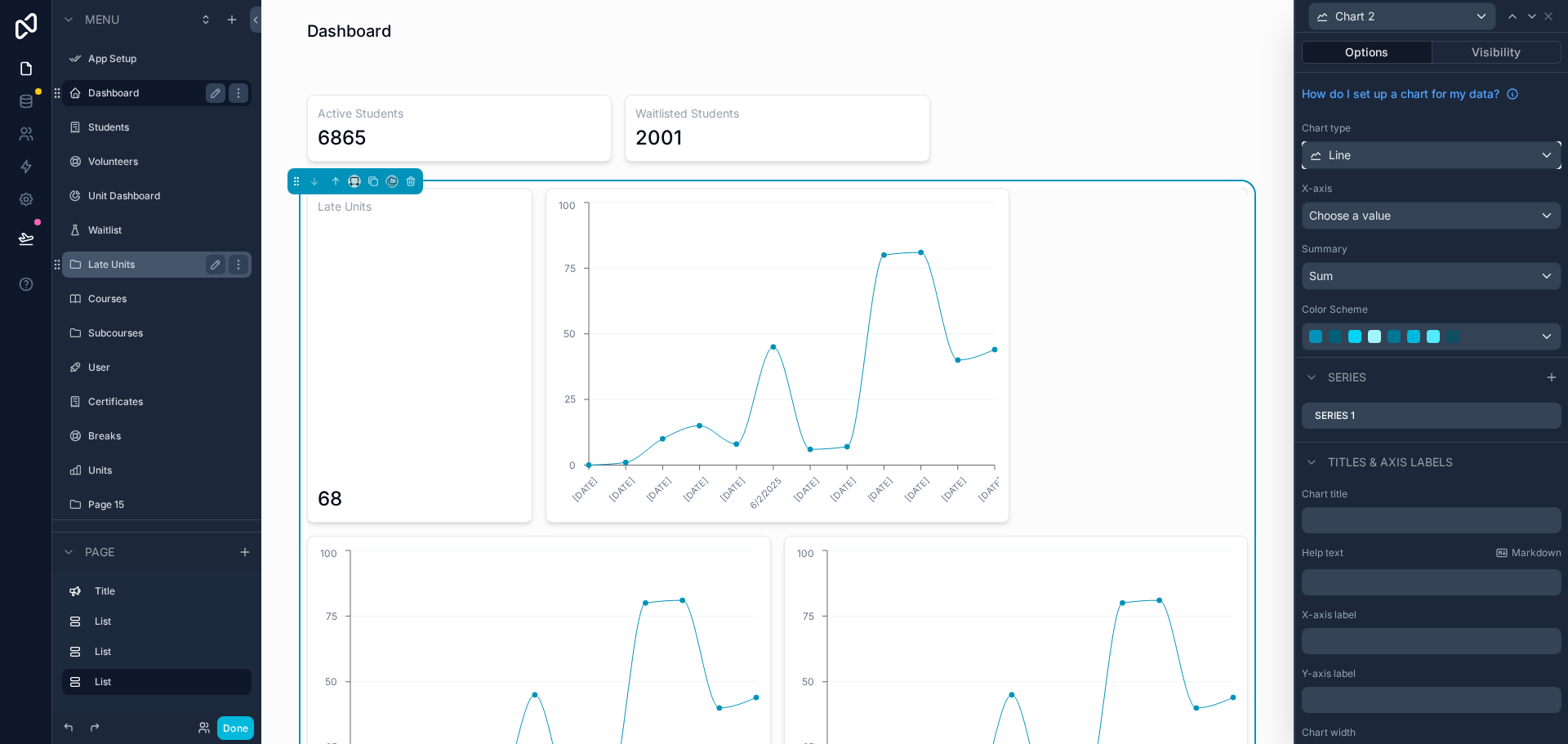
click at [1391, 152] on div "Line" at bounding box center [1432, 154] width 258 height 26
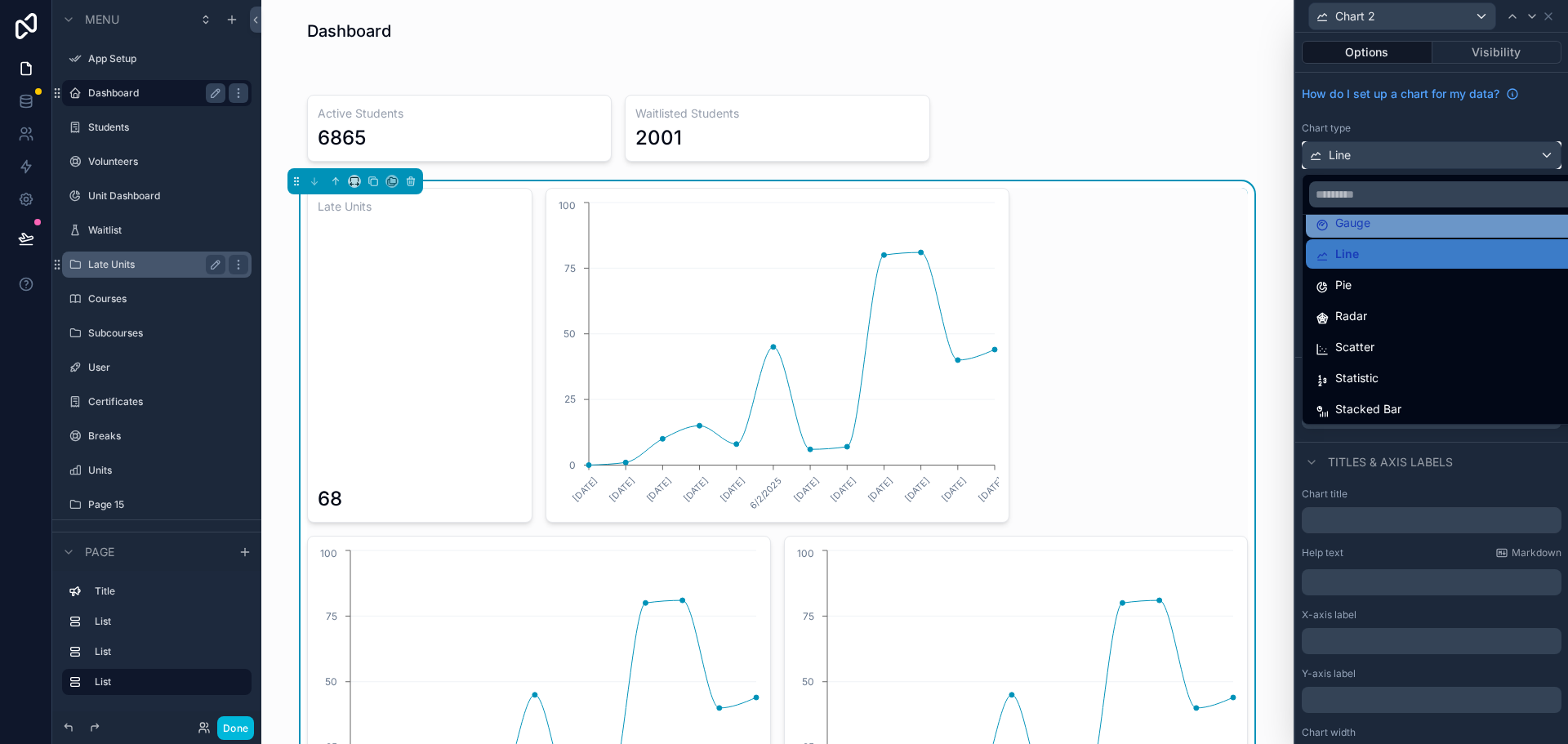
scroll to position [116, 0]
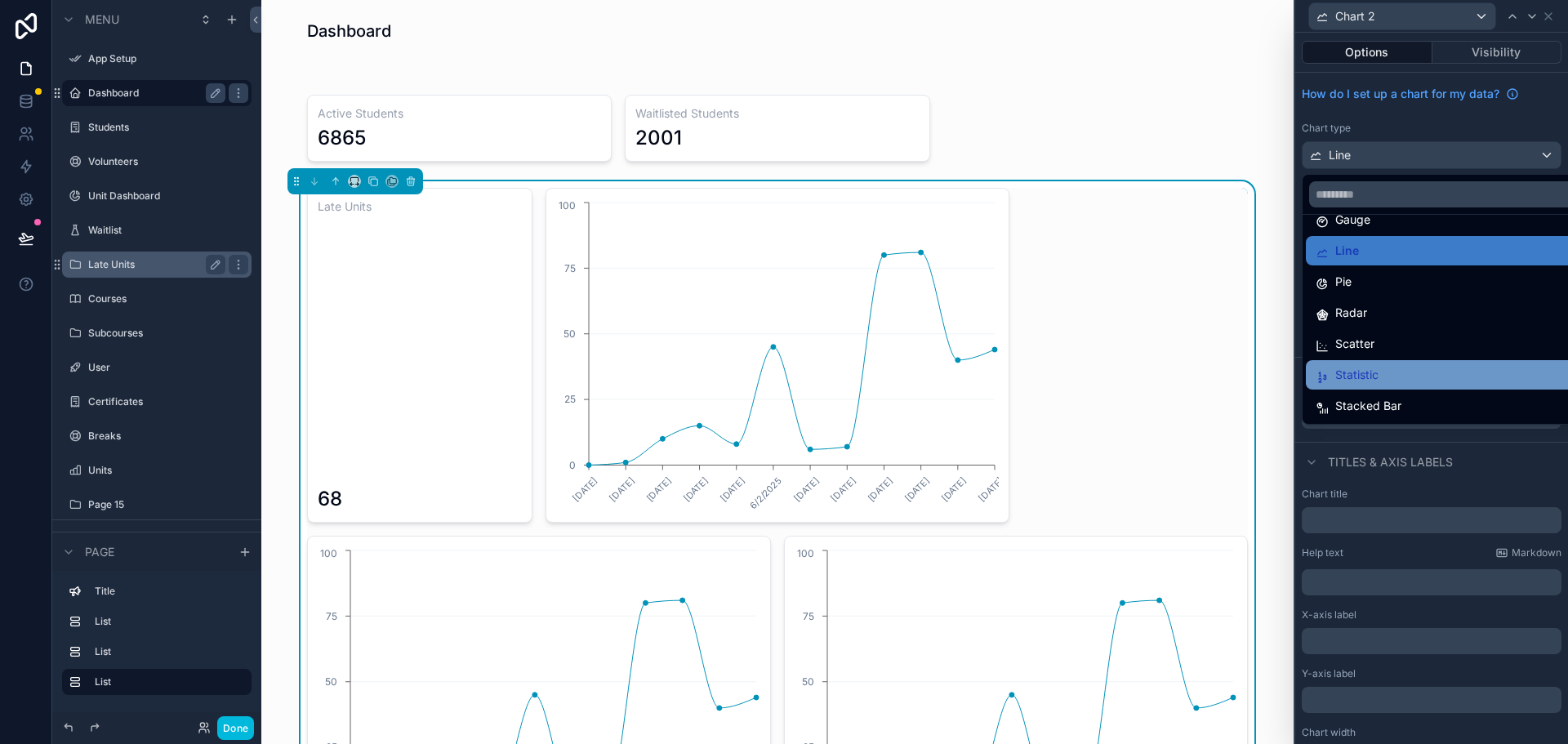
click at [1378, 375] on div "Statistic" at bounding box center [1444, 374] width 257 height 20
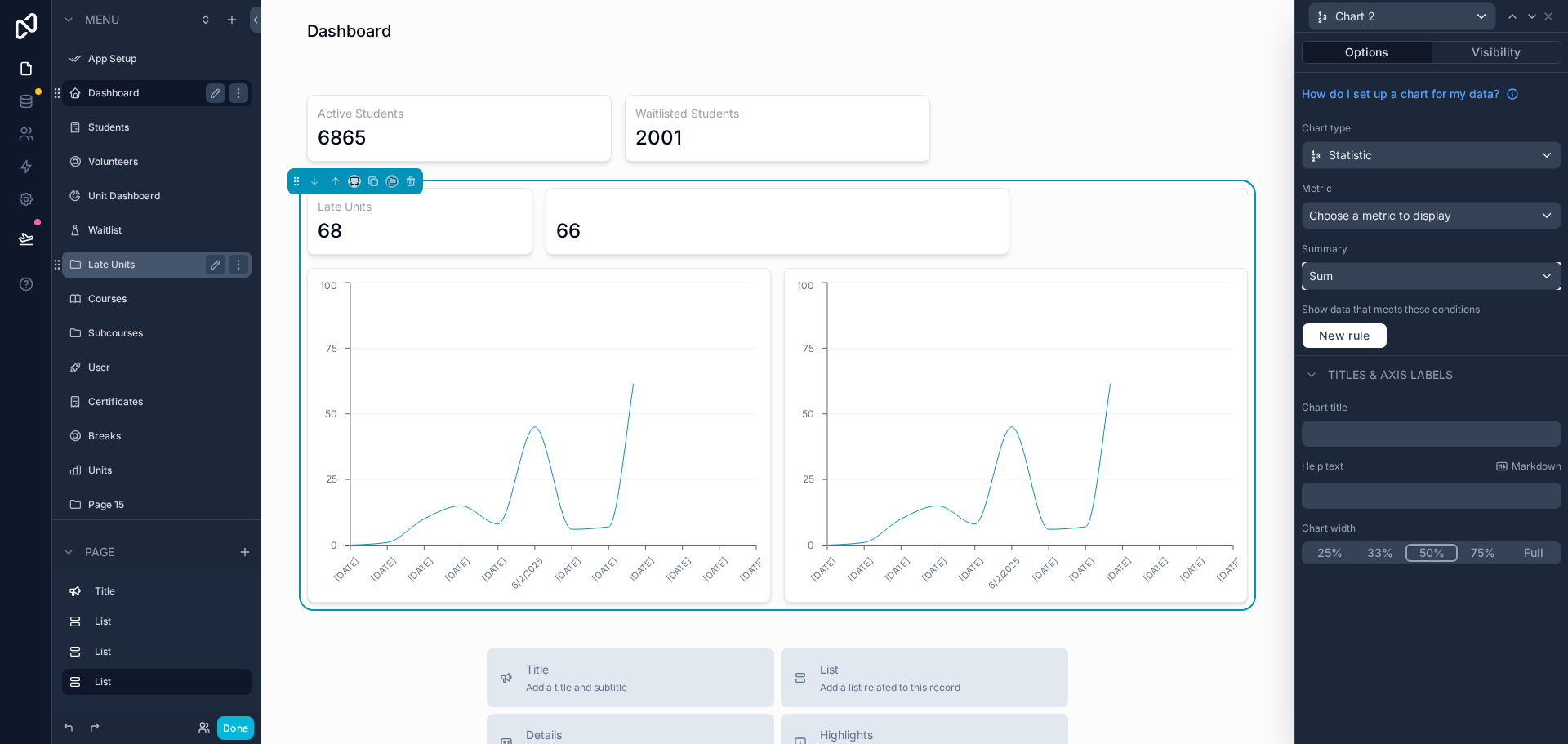
click at [1355, 278] on div "Sum" at bounding box center [1432, 275] width 258 height 26
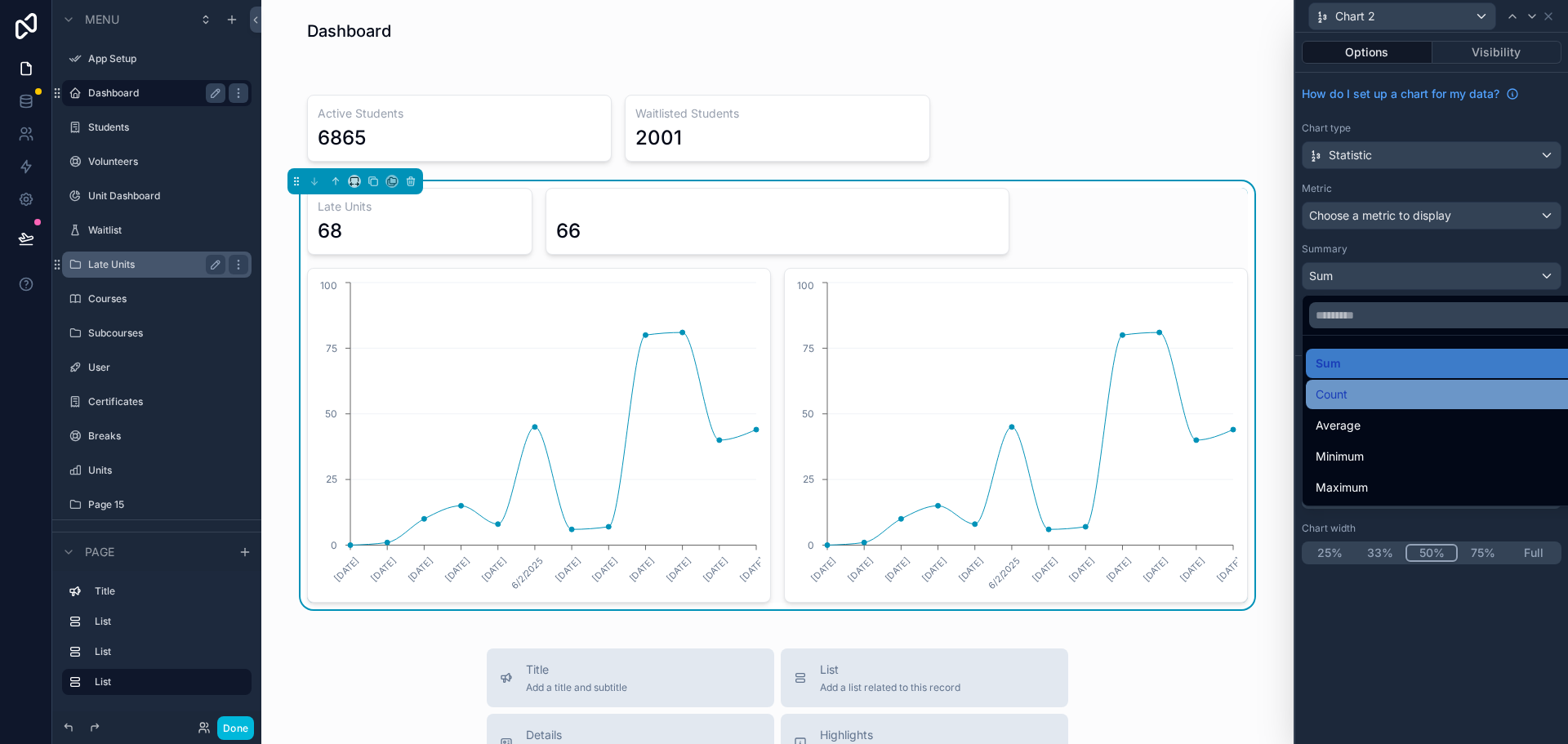
click at [1343, 392] on span "Count" at bounding box center [1331, 394] width 31 height 20
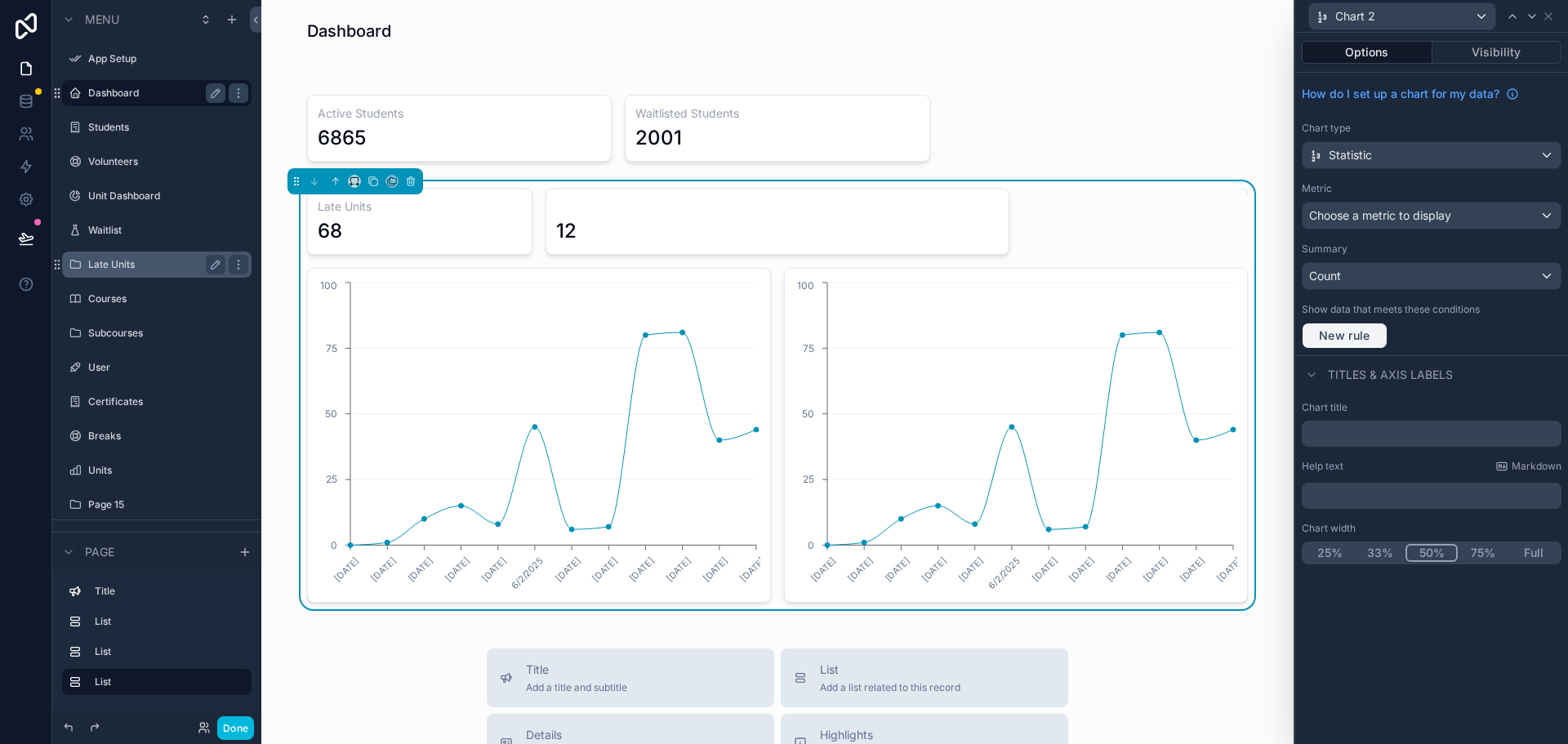
click at [1348, 333] on span "New rule" at bounding box center [1345, 335] width 65 height 14
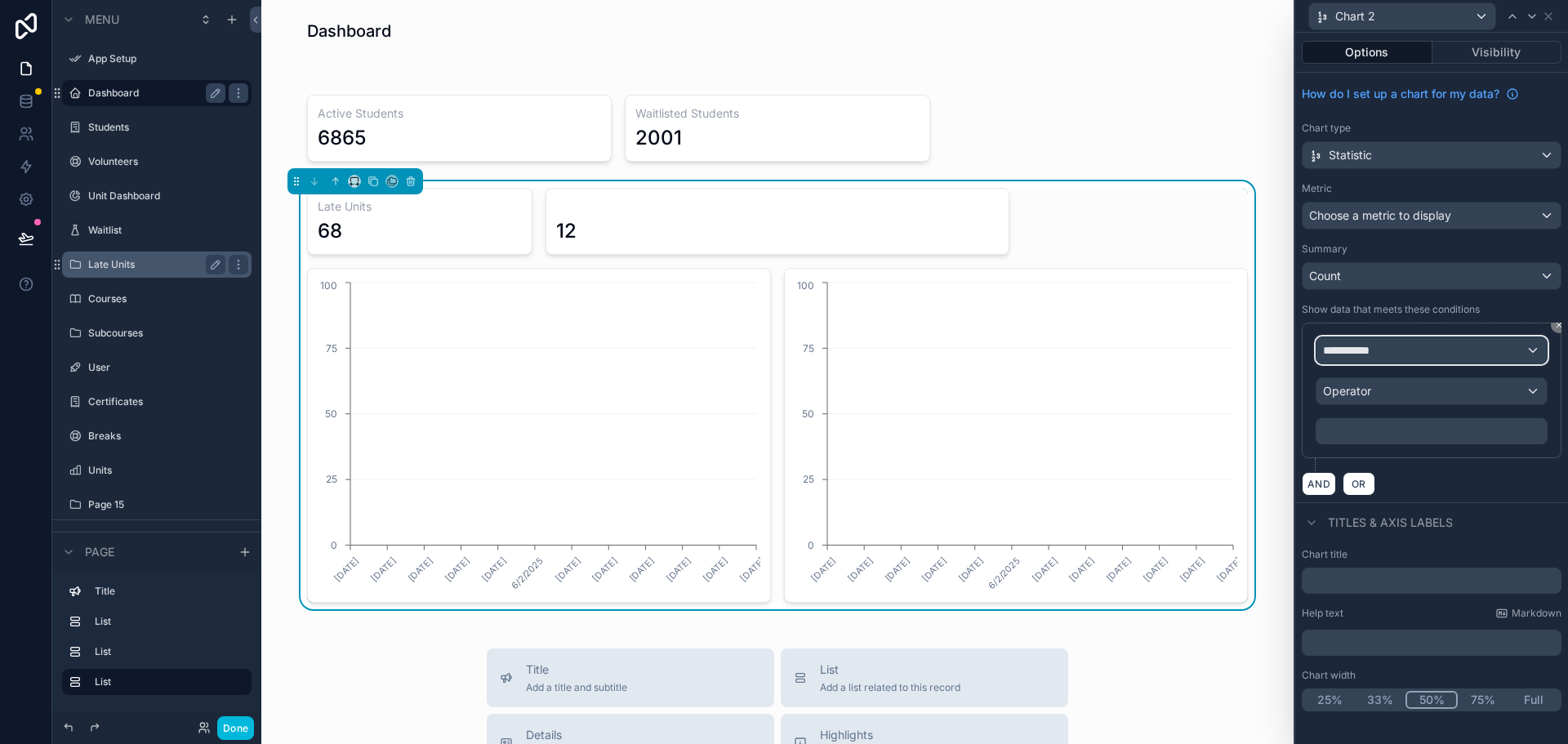
click at [1386, 348] on div "**********" at bounding box center [1432, 350] width 231 height 26
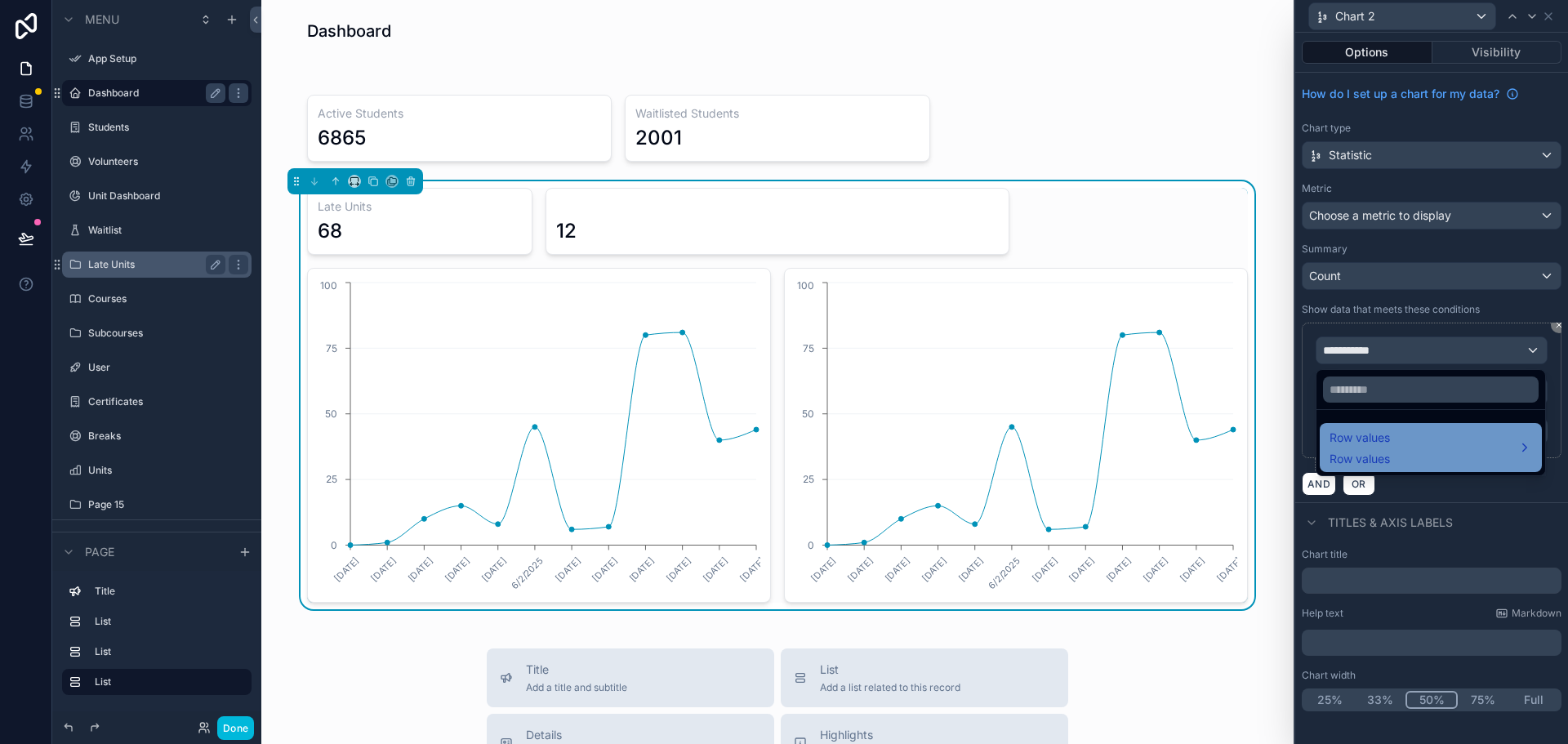
click at [1396, 442] on div "Row values Row values" at bounding box center [1431, 447] width 203 height 39
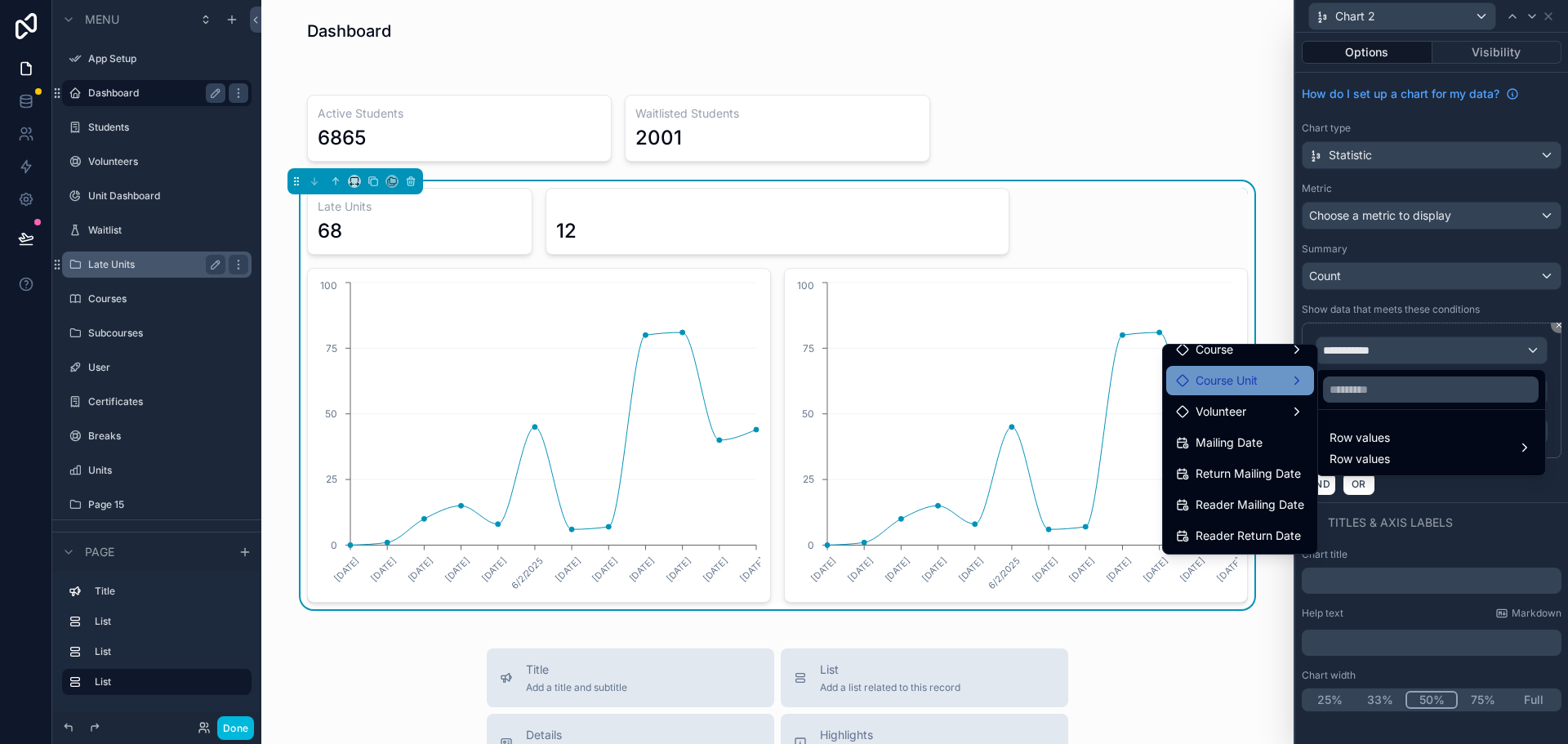
scroll to position [163, 0]
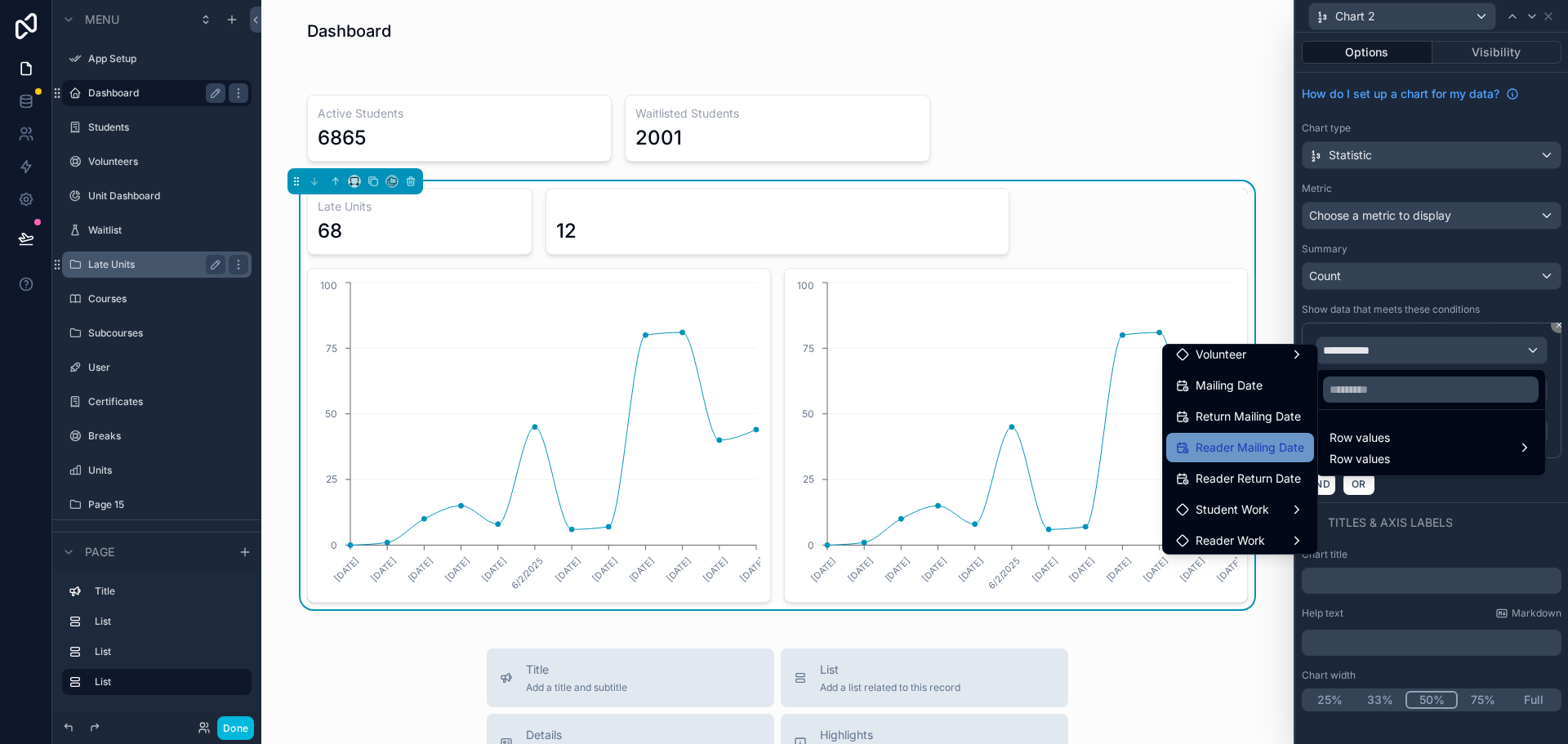
click at [1223, 451] on span "Reader Mailing Date" at bounding box center [1250, 448] width 109 height 20
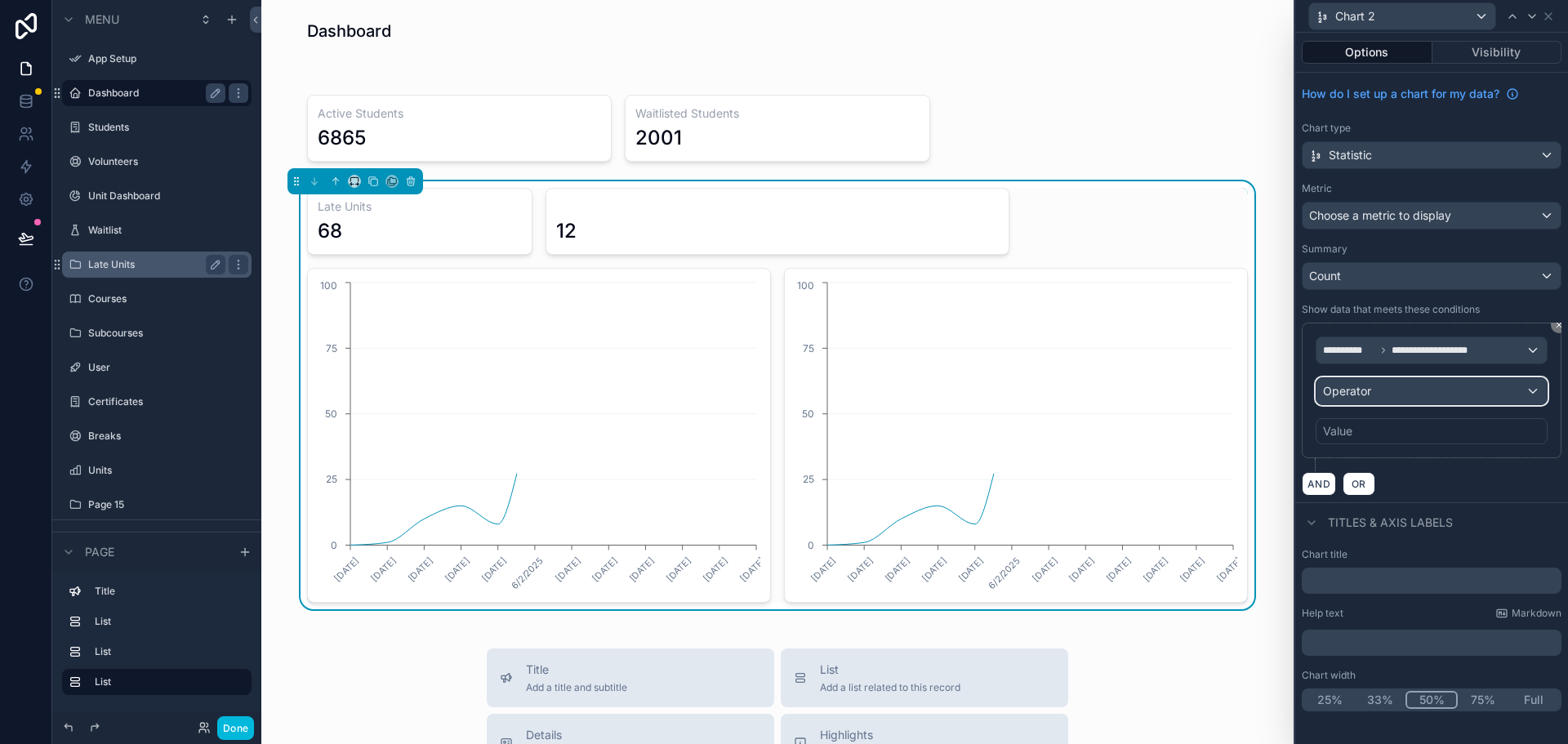
click at [1405, 391] on div "Operator" at bounding box center [1432, 391] width 231 height 26
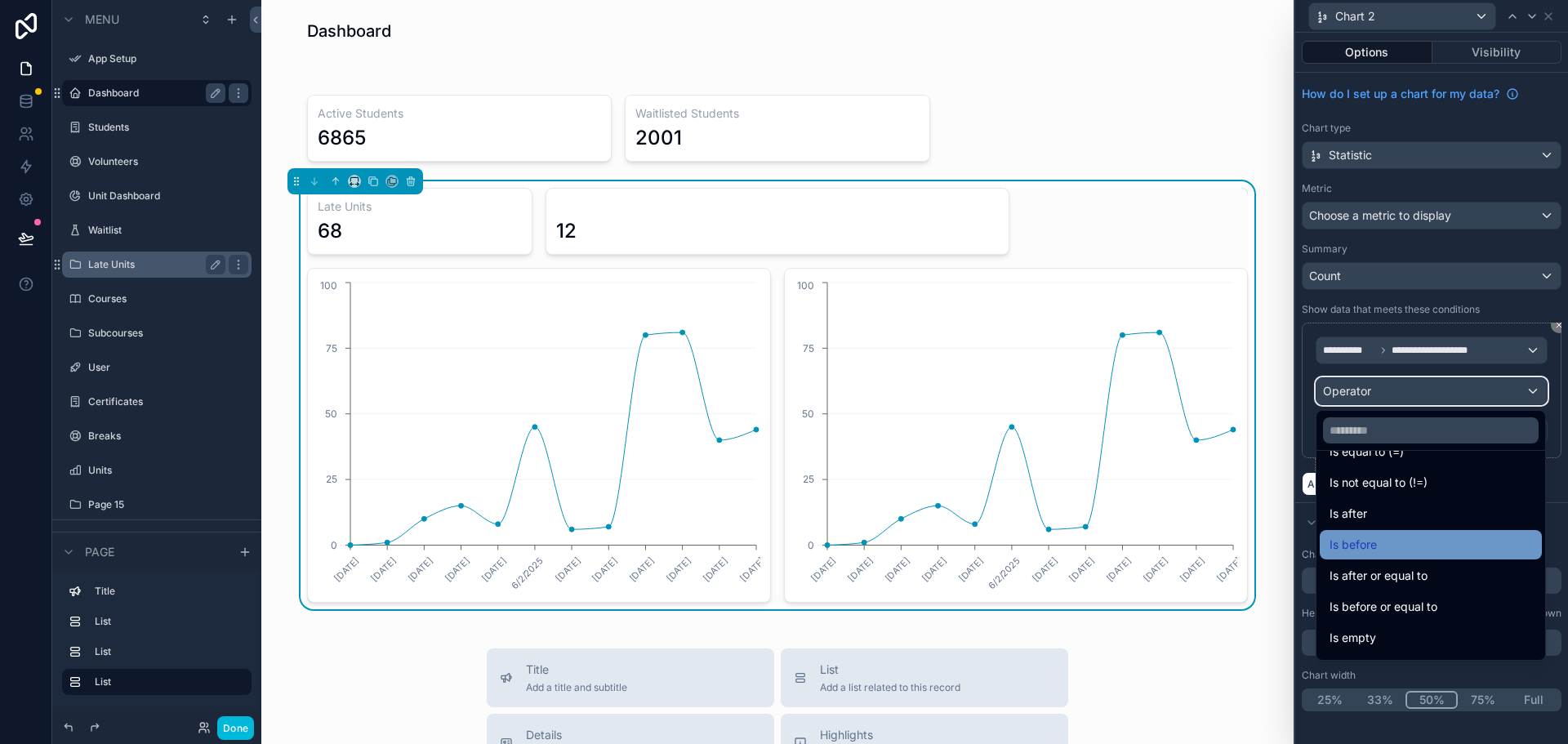
scroll to position [54, 0]
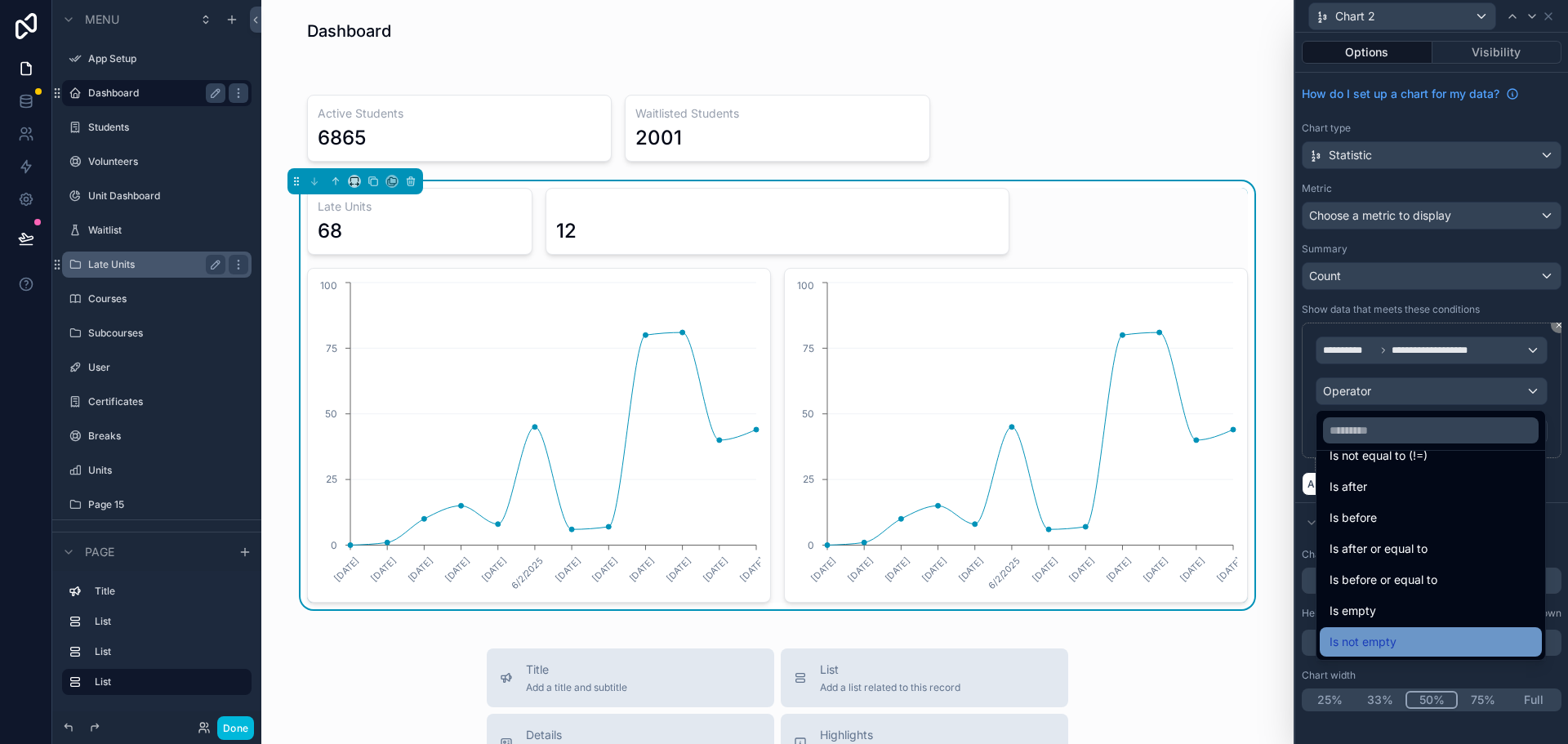
click at [1382, 639] on span "Is not empty" at bounding box center [1363, 642] width 67 height 20
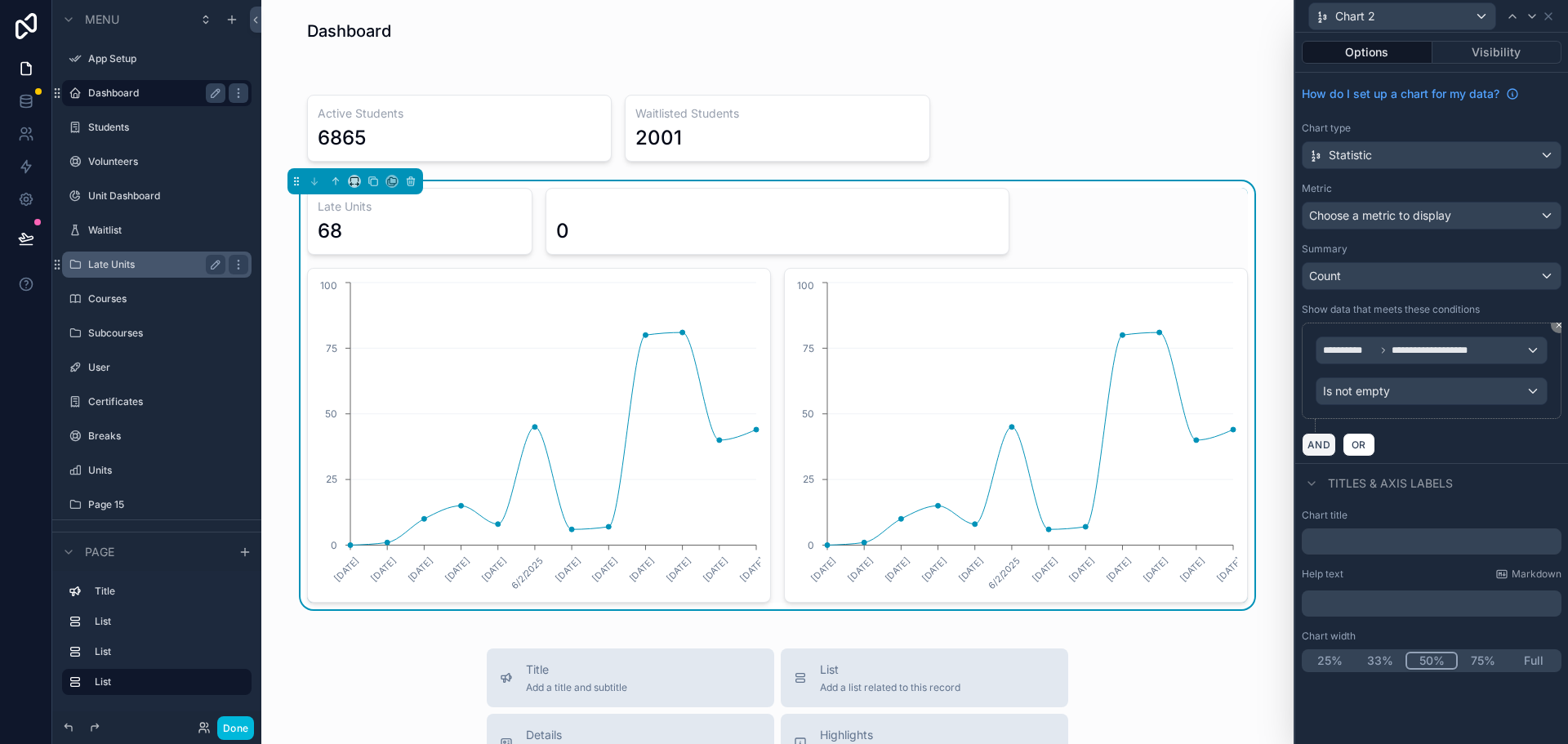
click at [1319, 447] on button "AND" at bounding box center [1319, 444] width 34 height 24
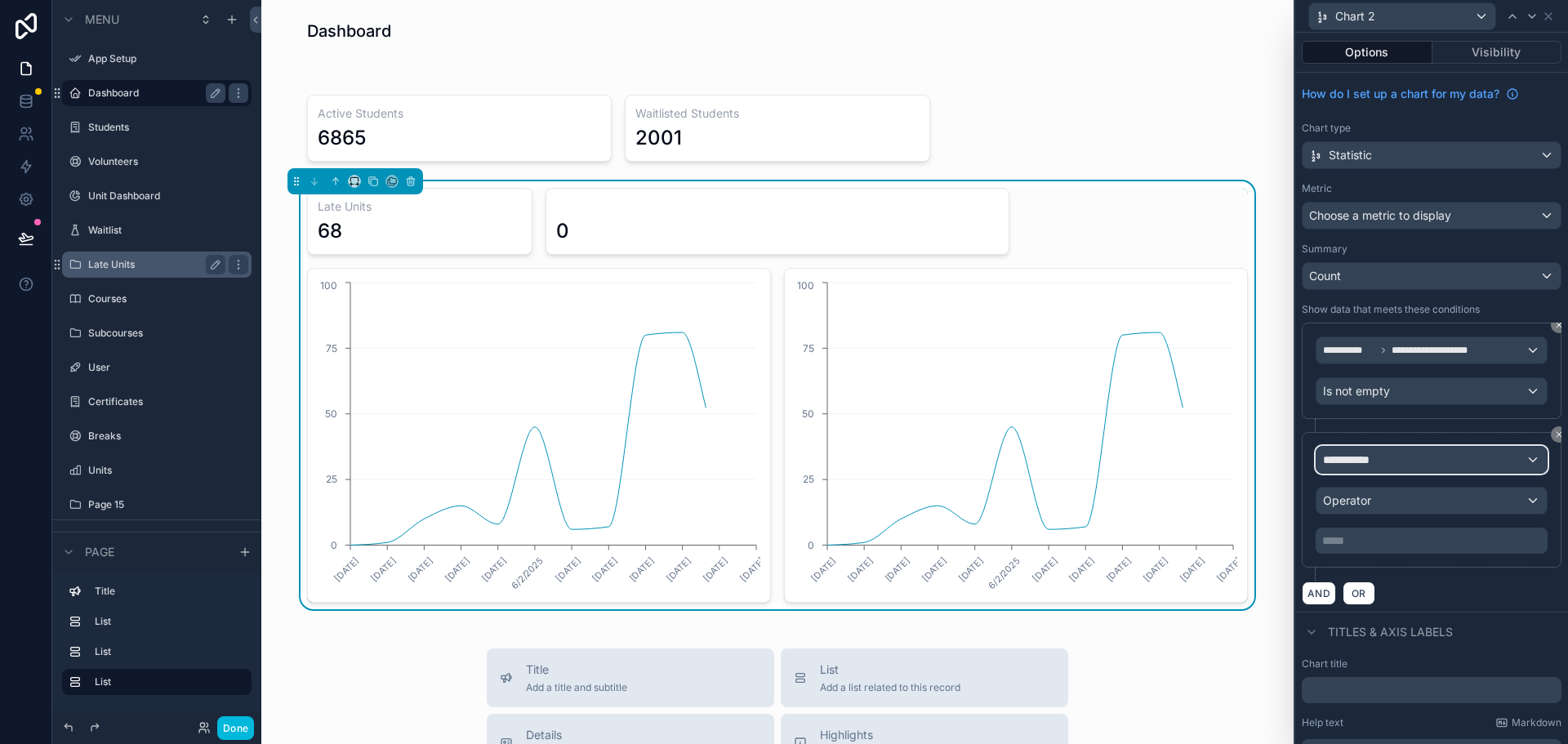
click at [1397, 455] on div "**********" at bounding box center [1432, 459] width 231 height 26
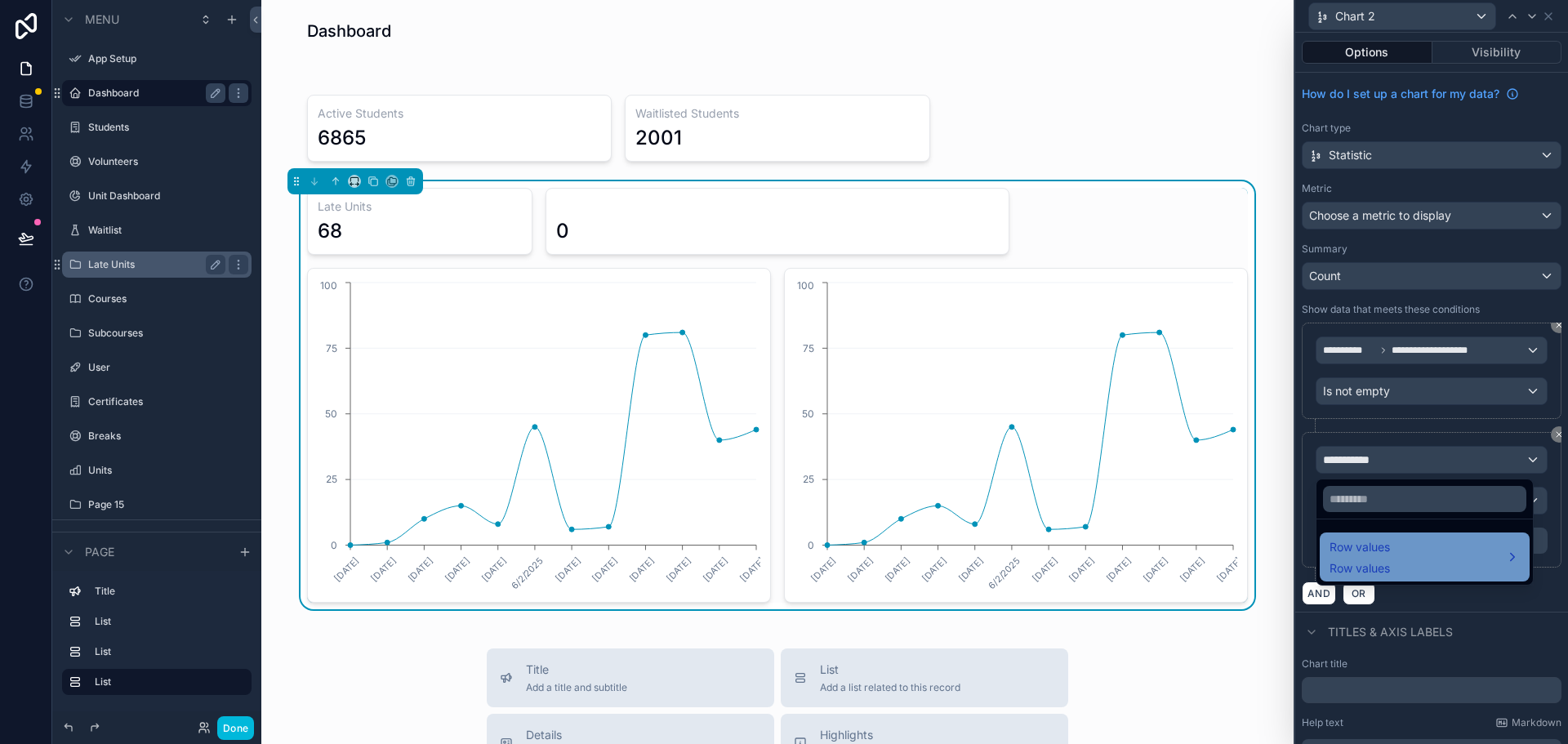
click at [1414, 561] on div "Row values Row values" at bounding box center [1425, 556] width 191 height 39
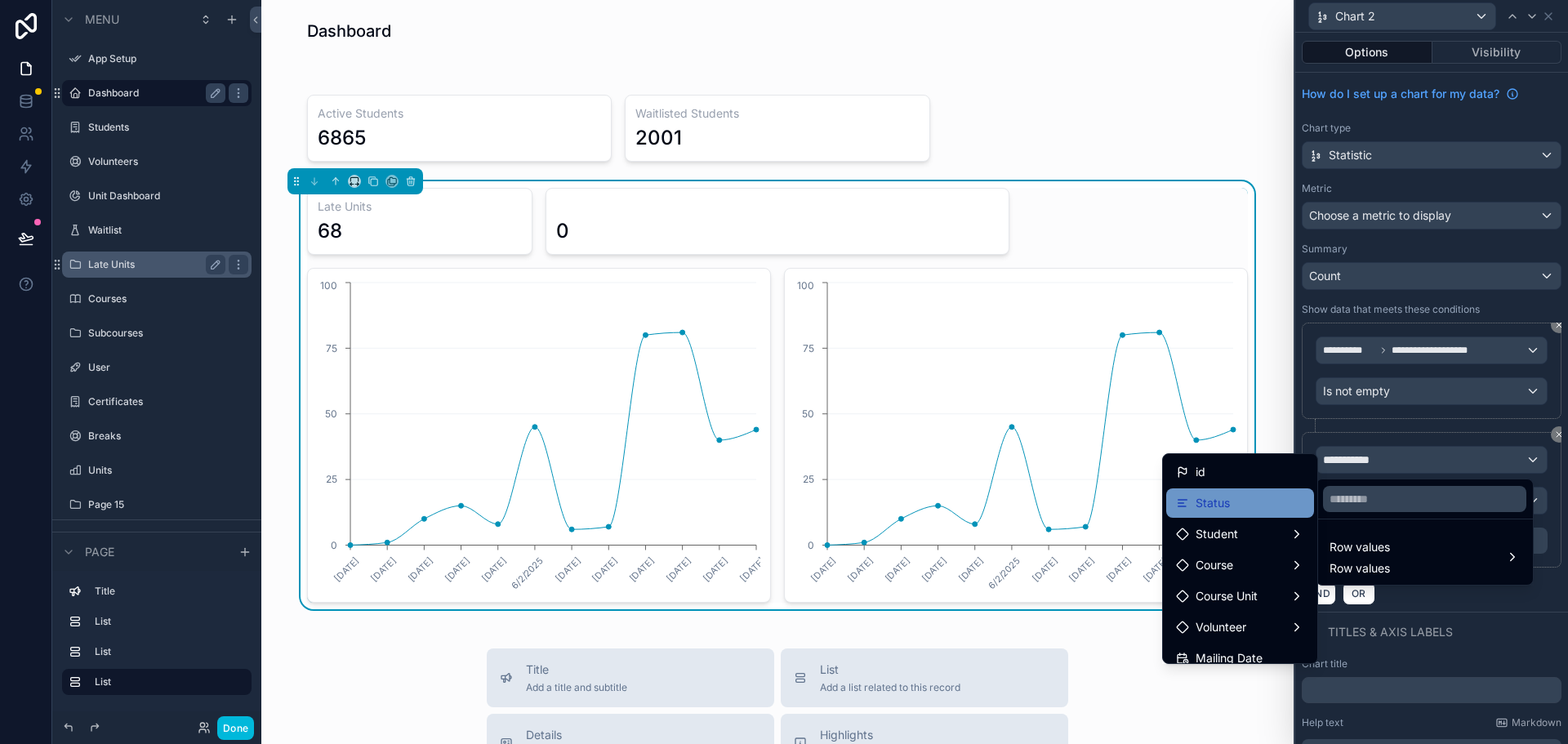
click at [1196, 507] on span "Status" at bounding box center [1213, 503] width 34 height 20
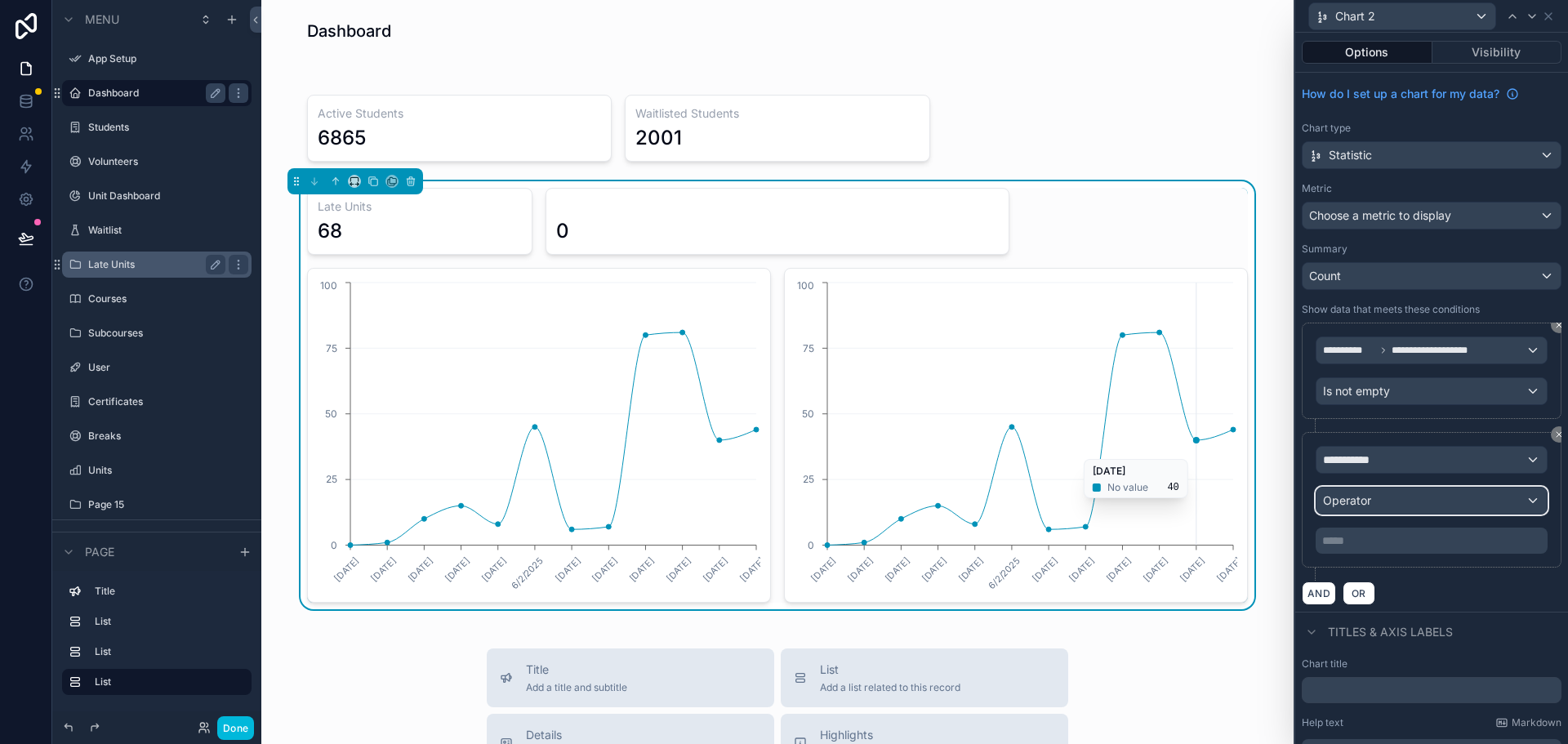
click at [1421, 502] on div "Operator" at bounding box center [1432, 500] width 231 height 26
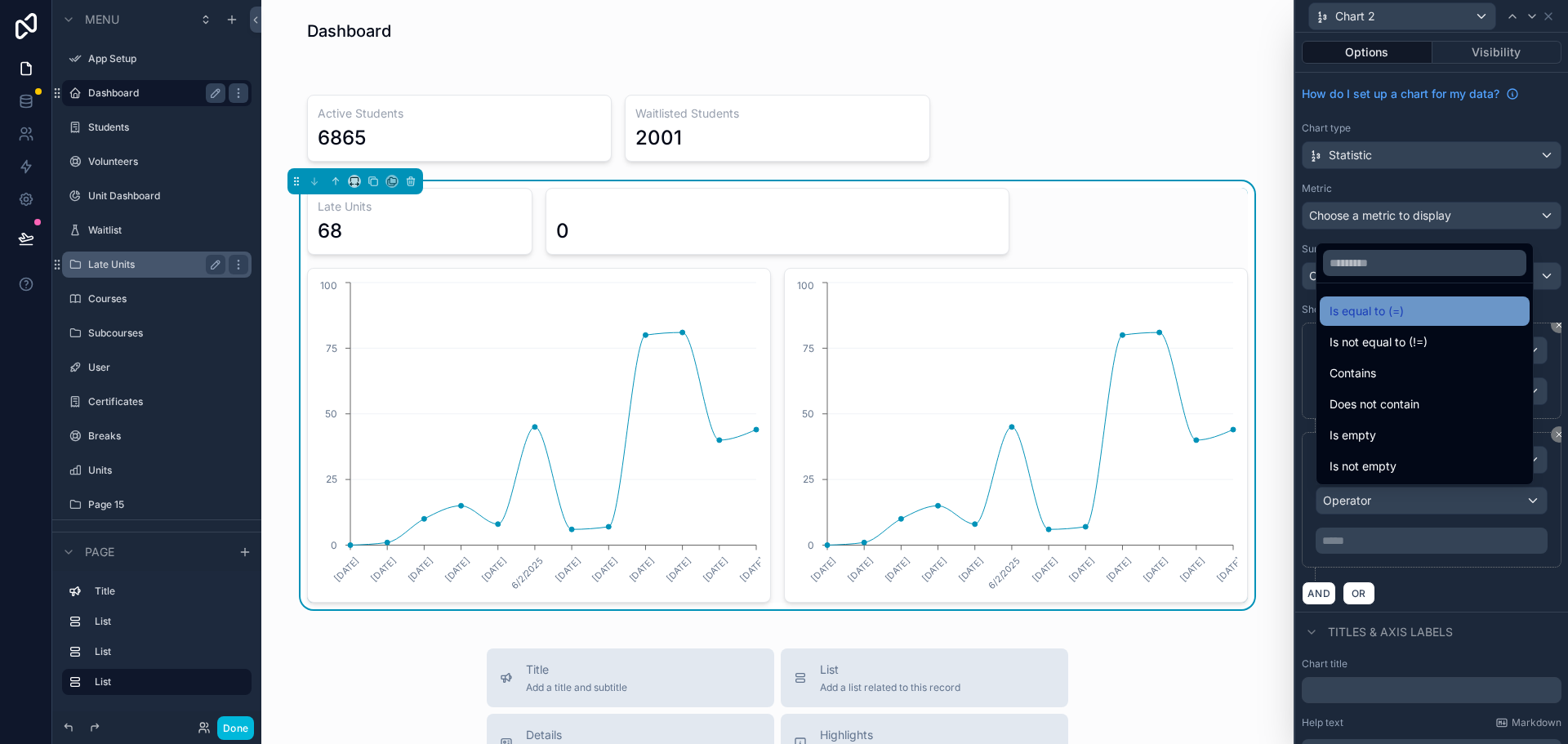
click at [1389, 312] on span "Is equal to (=)" at bounding box center [1367, 311] width 74 height 20
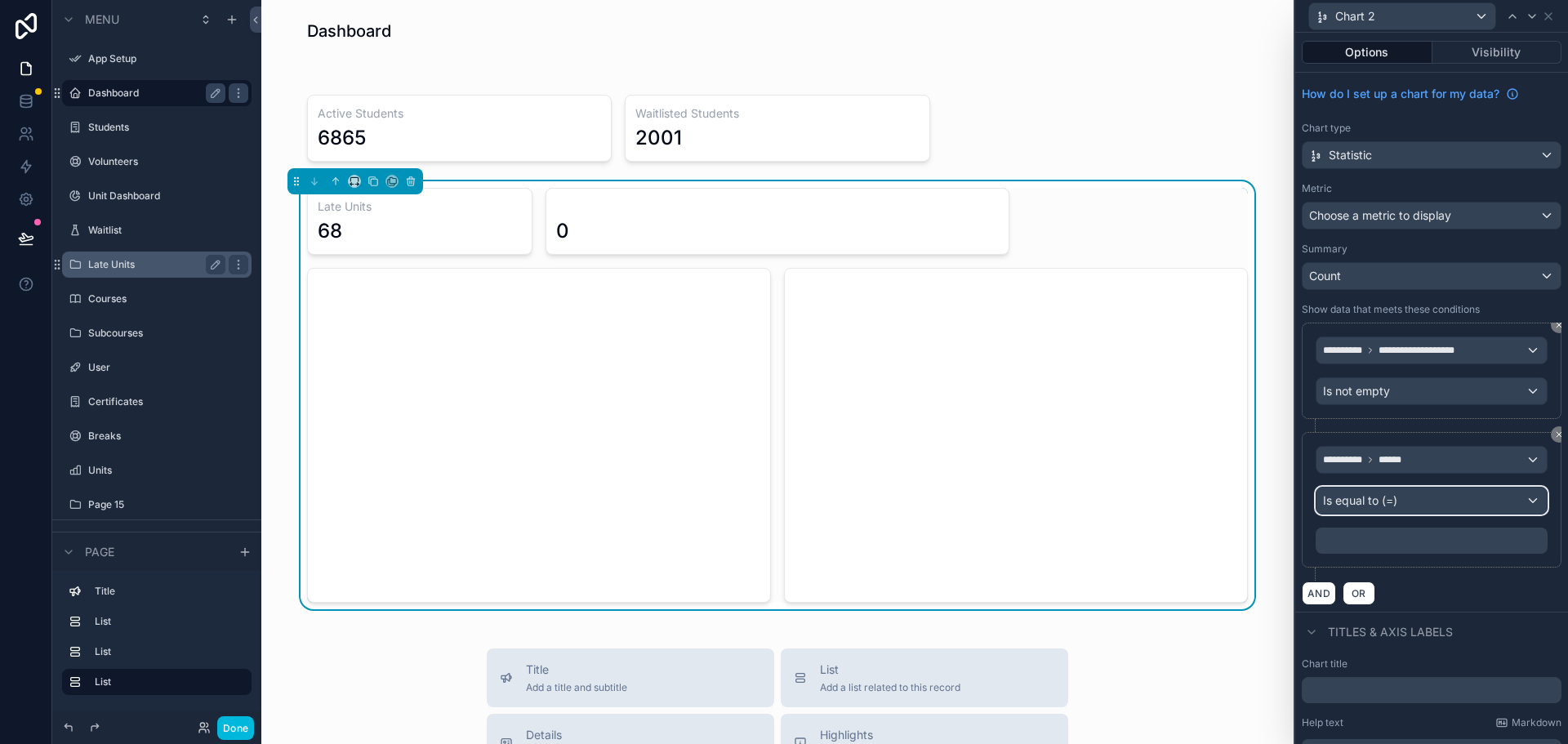
click at [1398, 502] on div "Is equal to (=)" at bounding box center [1432, 500] width 231 height 26
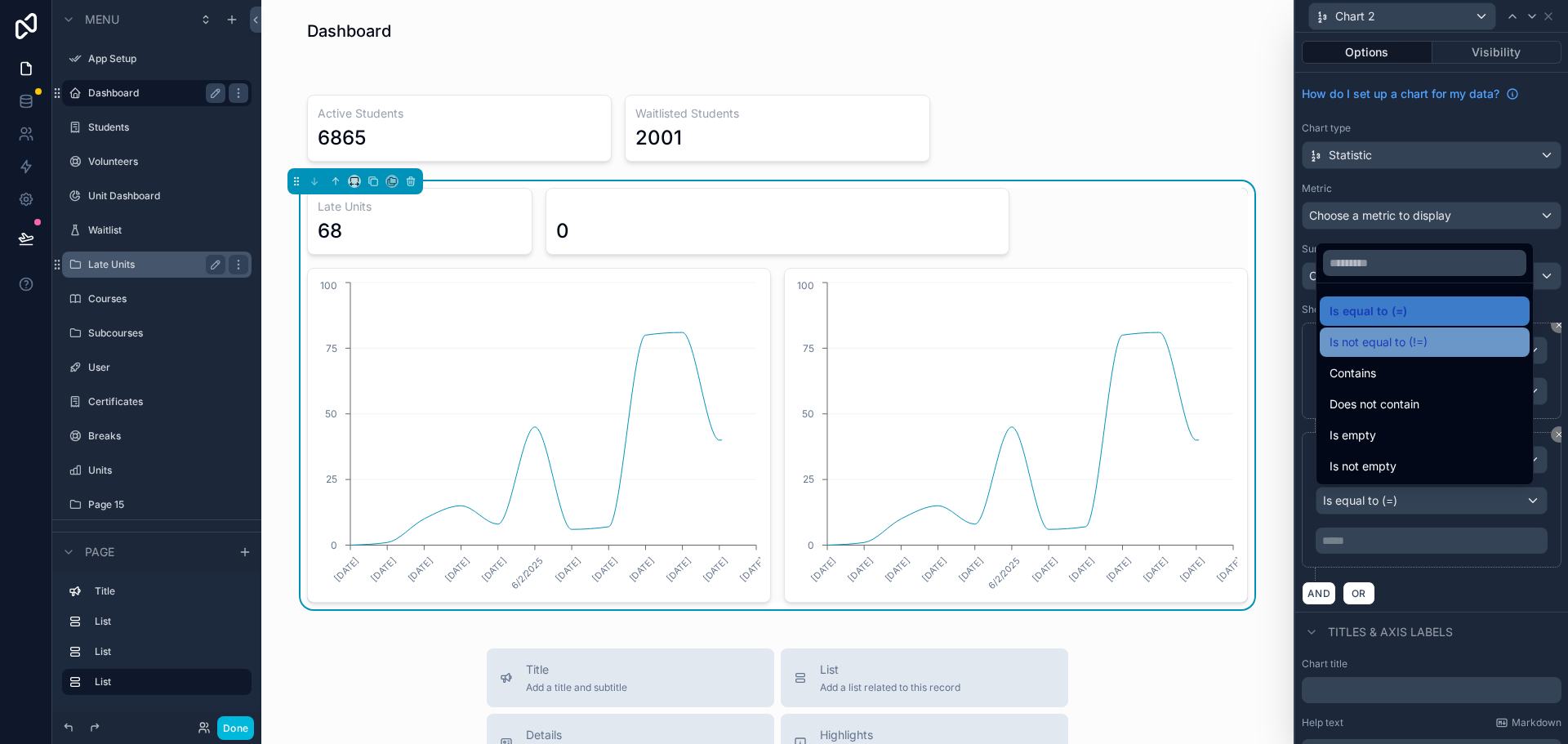
click at [1377, 346] on span "Is not equal to (!=)" at bounding box center [1378, 342] width 98 height 20
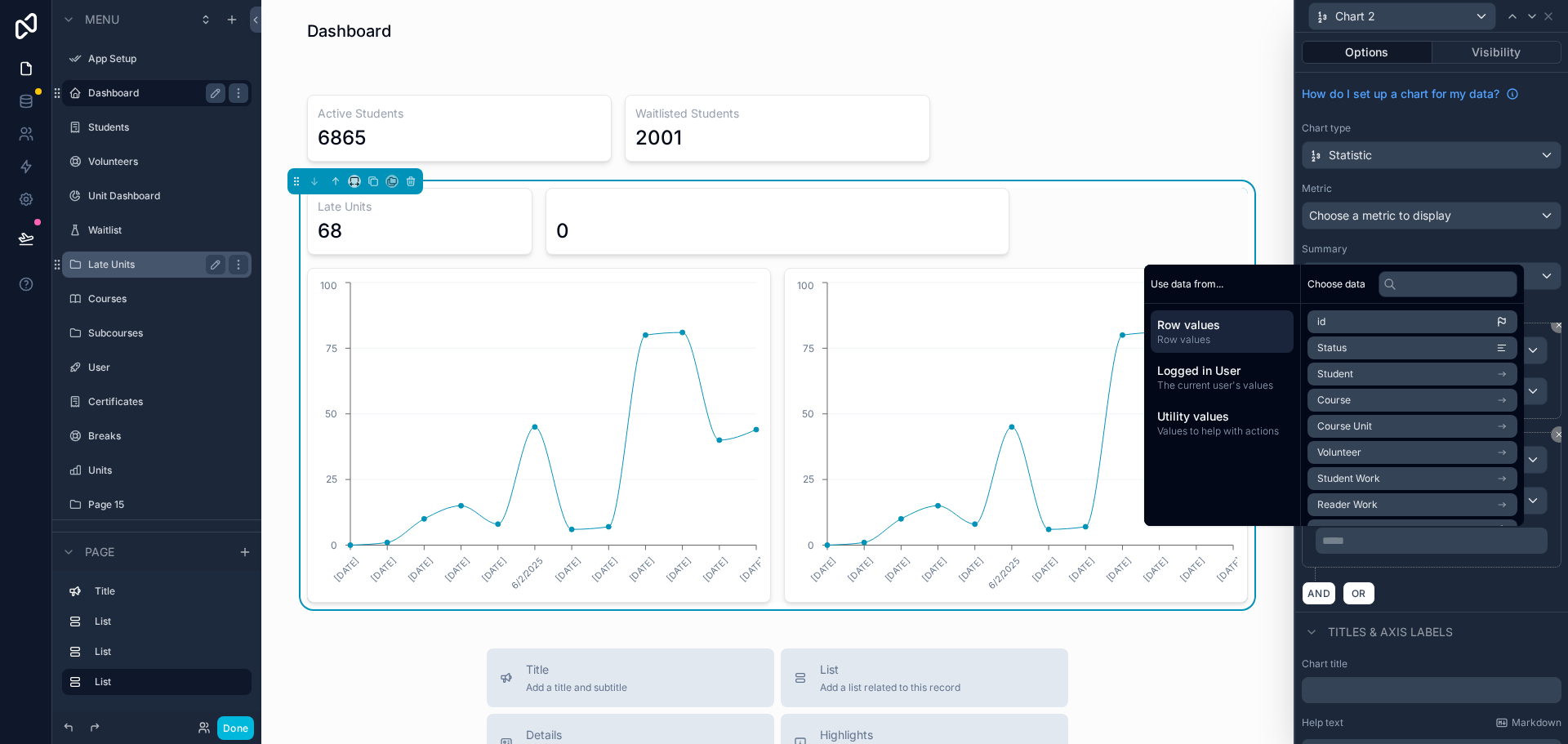
click at [1376, 541] on p "***** ﻿" at bounding box center [1433, 540] width 222 height 16
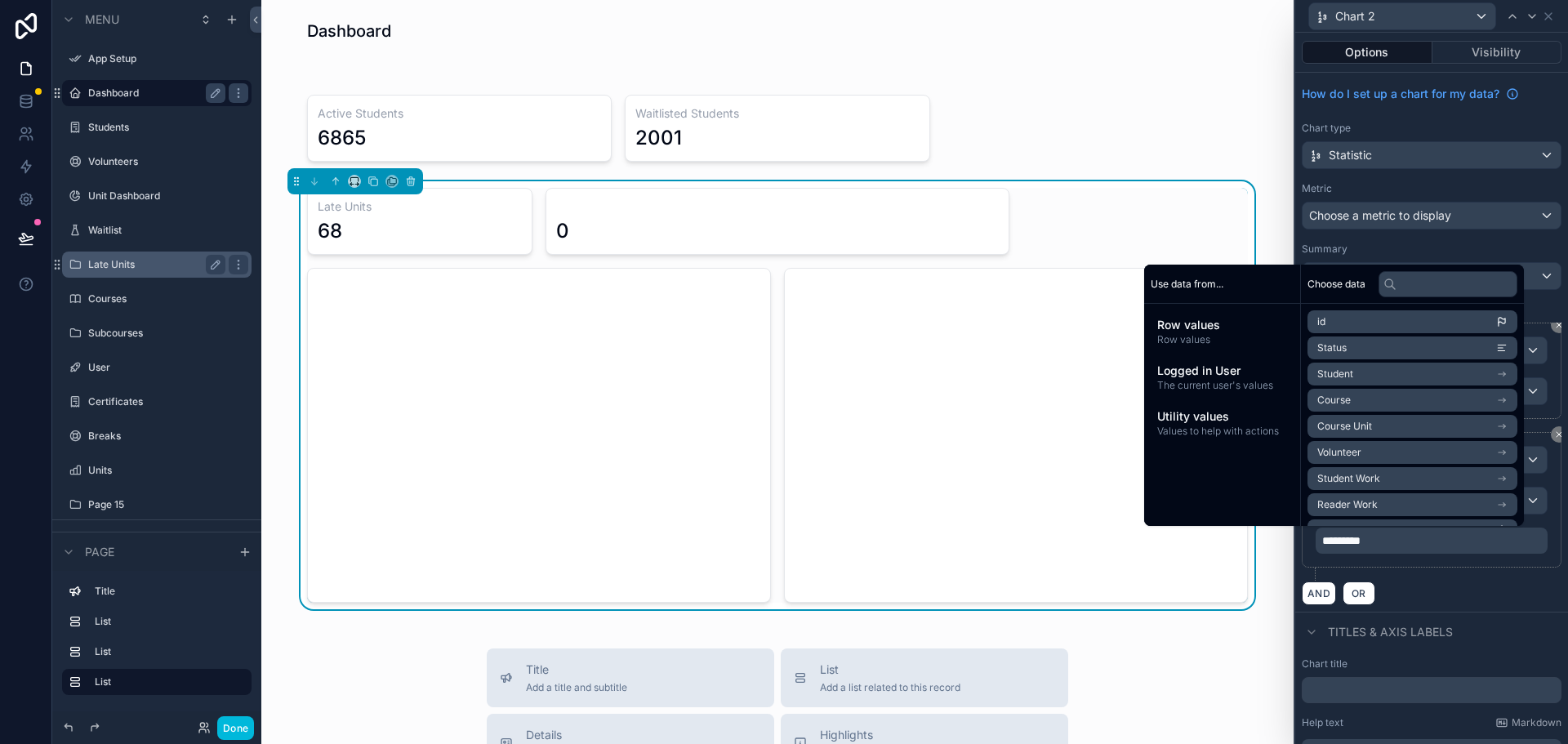
click at [1437, 586] on div "AND OR" at bounding box center [1432, 593] width 260 height 25
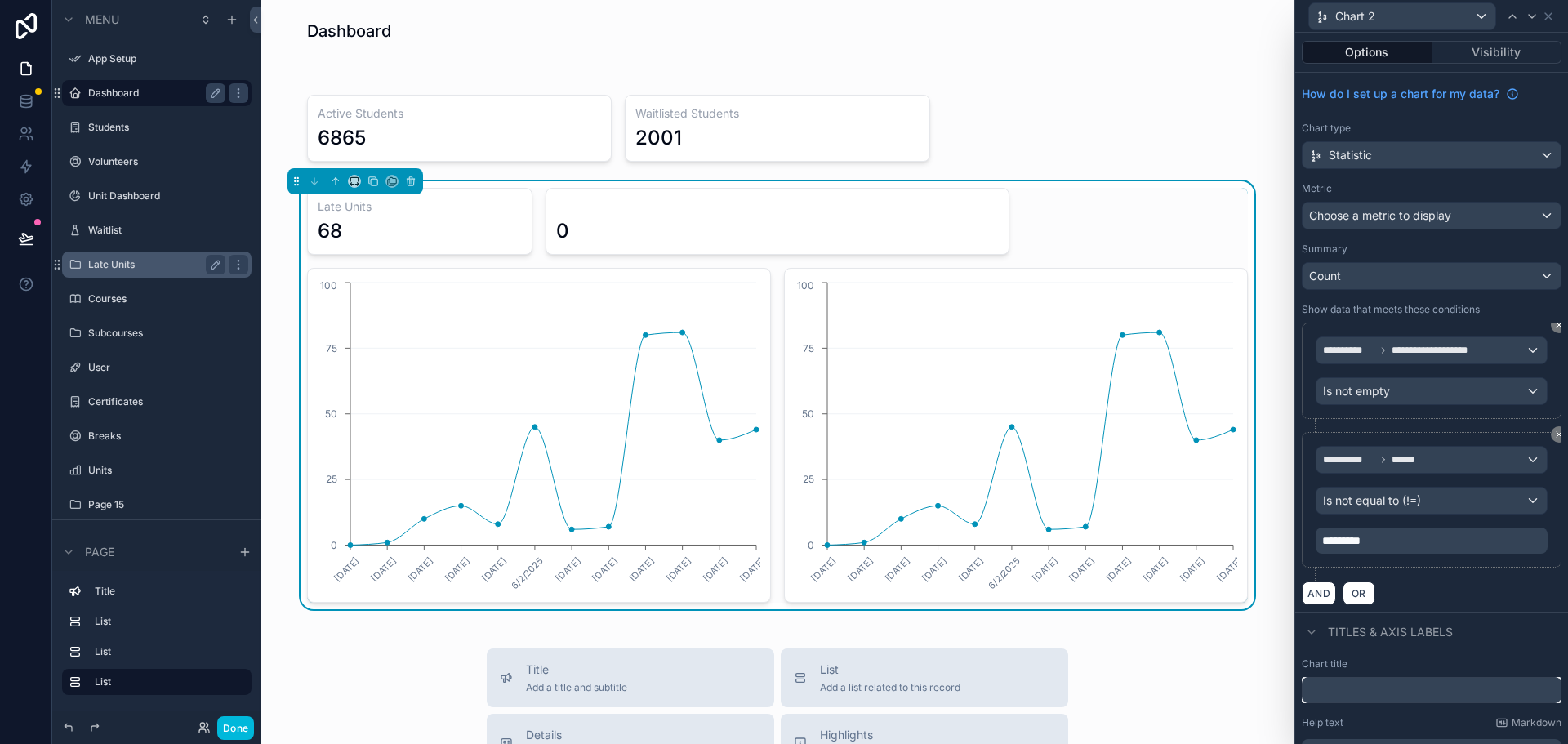
click at [1346, 695] on input "text" at bounding box center [1432, 690] width 260 height 26
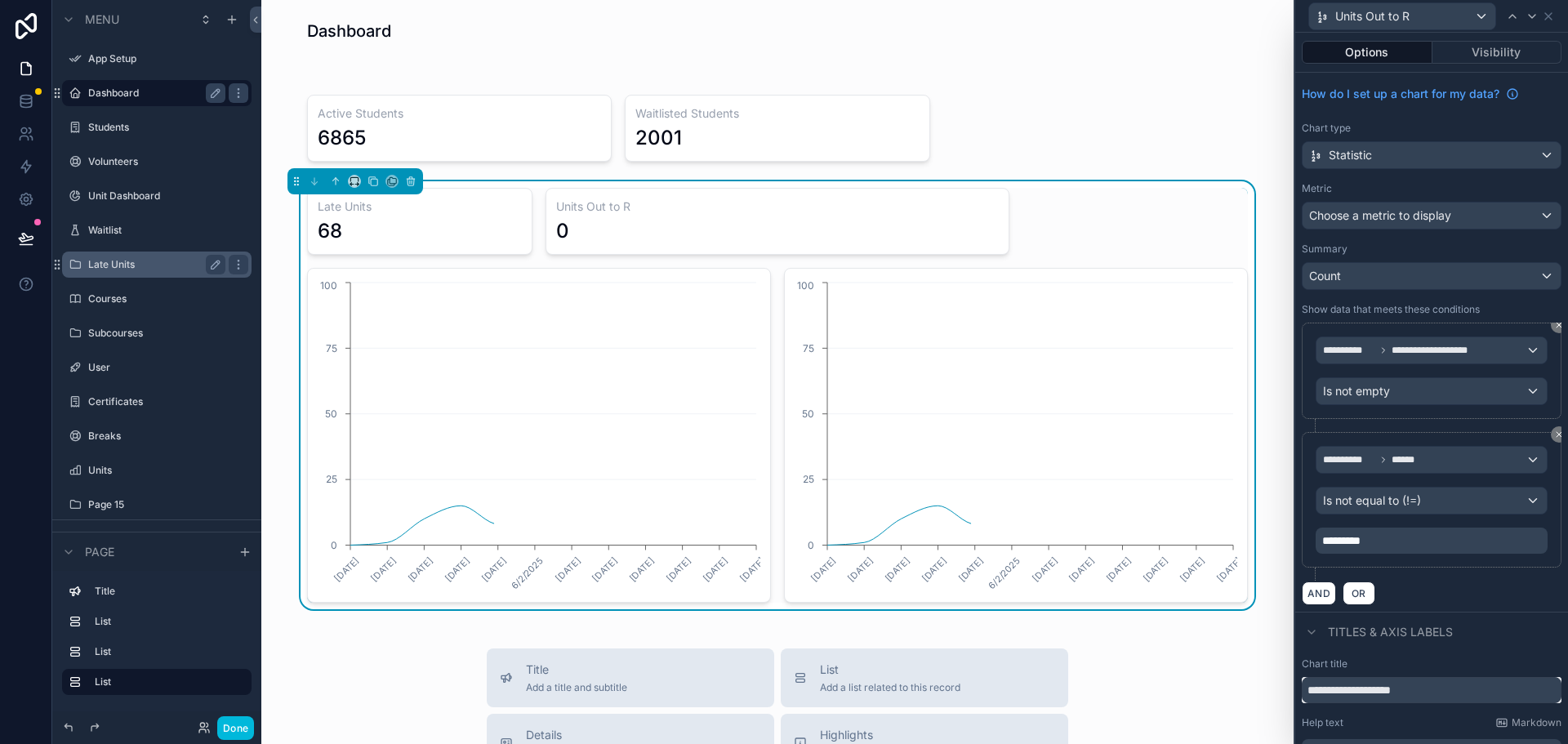
type input "**********"
click at [1480, 642] on div "Titles & Axis labels" at bounding box center [1432, 631] width 272 height 39
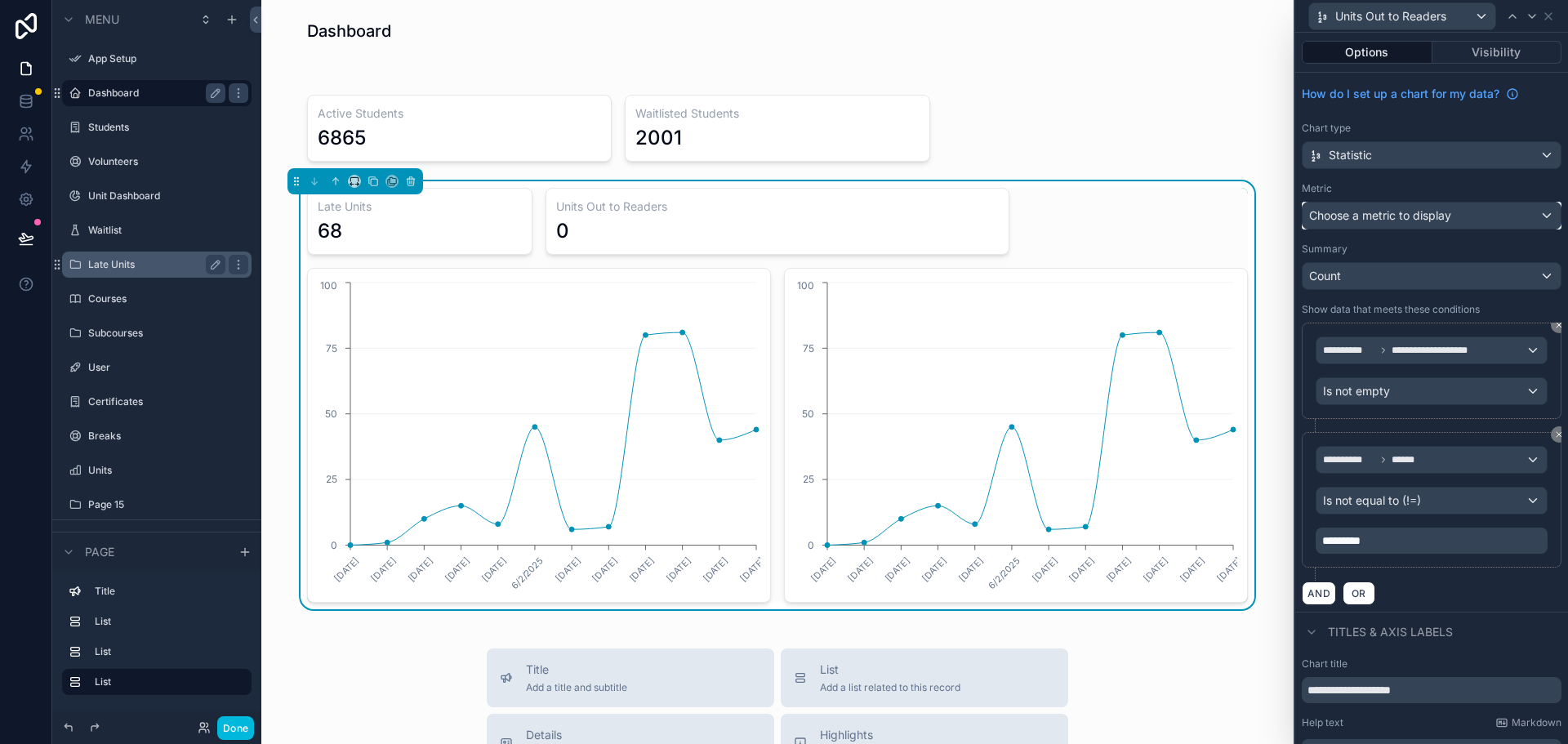
click at [1415, 211] on span "Choose a metric to display" at bounding box center [1379, 215] width 142 height 14
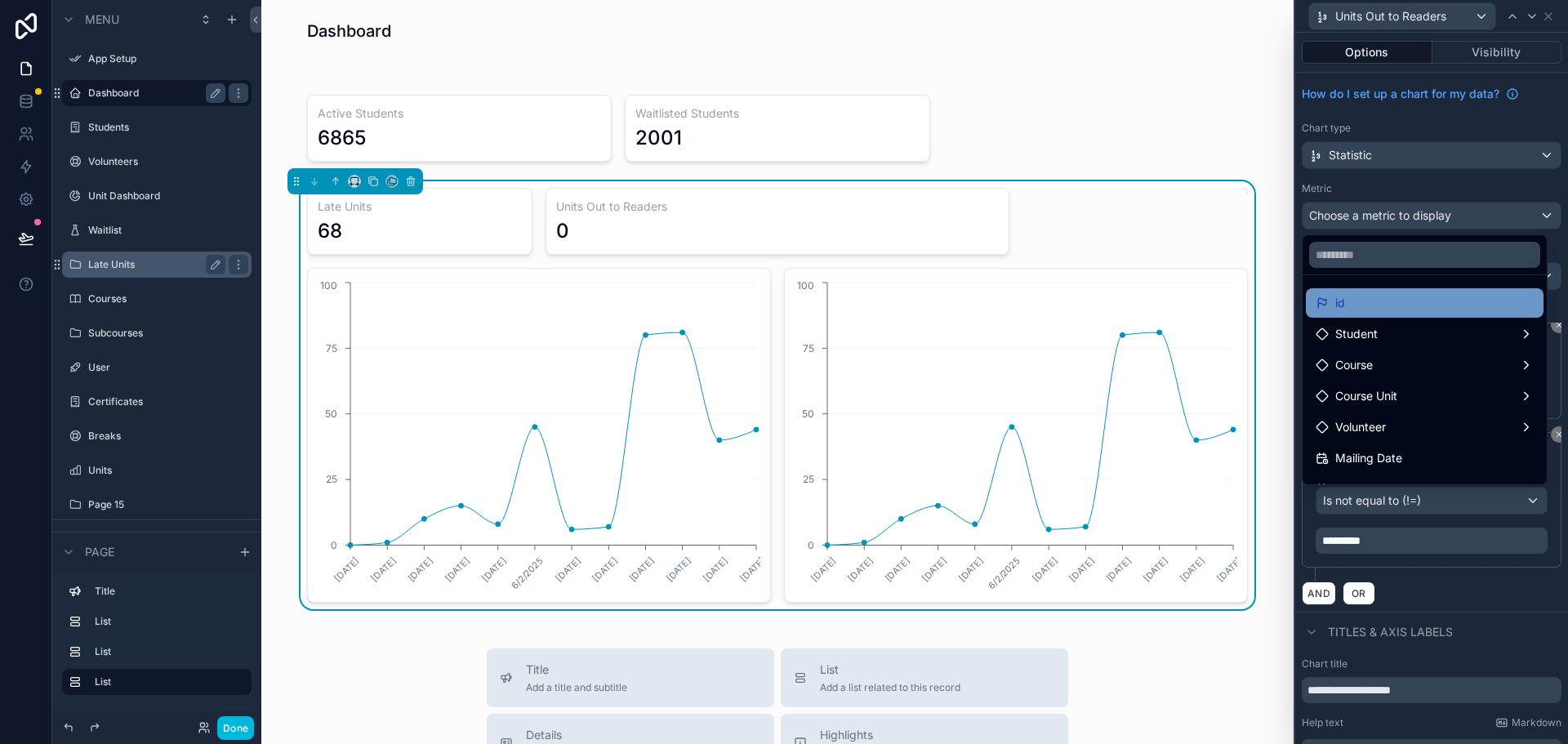
click at [1338, 293] on span "id" at bounding box center [1340, 303] width 10 height 20
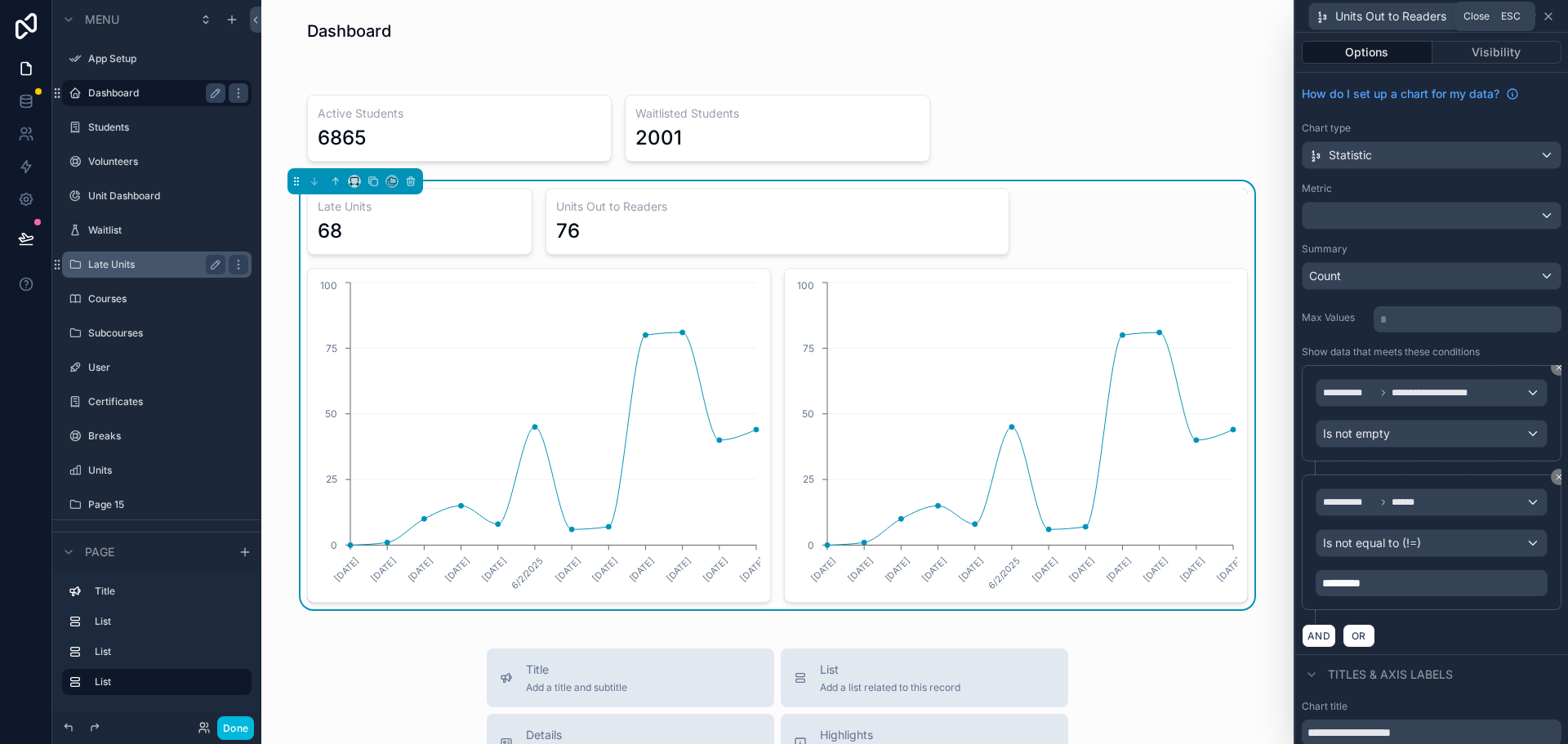
click at [1555, 16] on icon at bounding box center [1549, 16] width 13 height 13
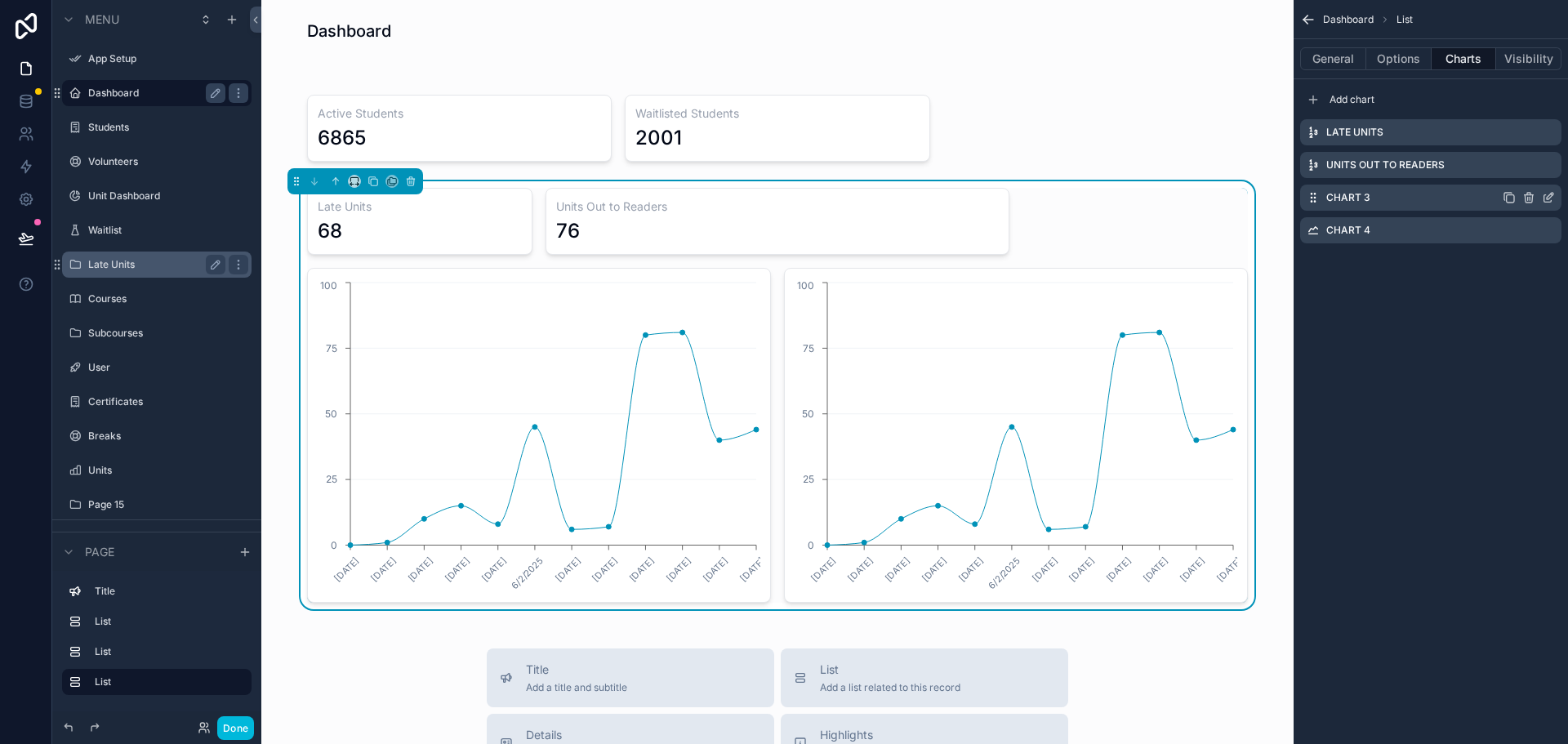
click at [1546, 198] on icon "scrollable content" at bounding box center [1549, 198] width 13 height 13
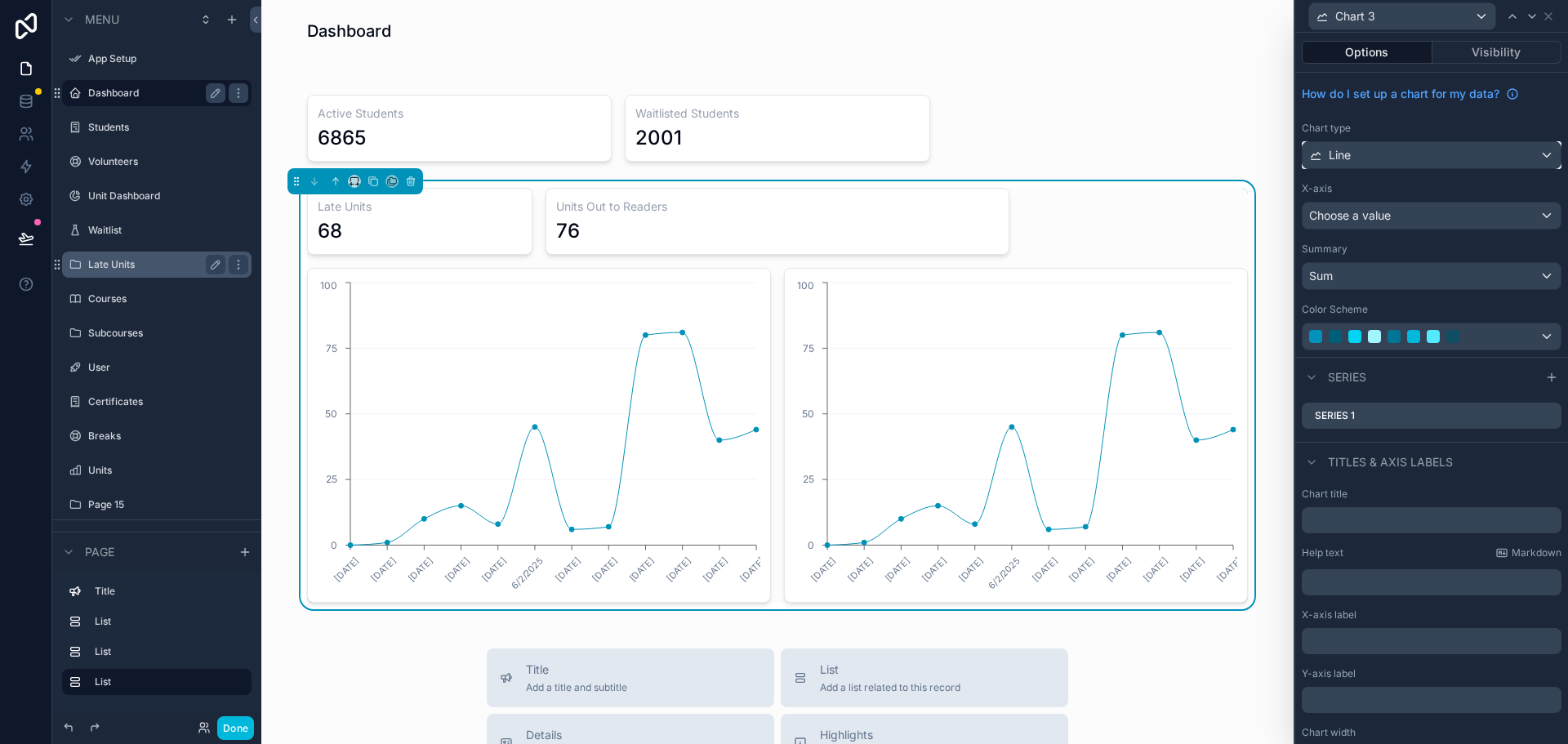
click at [1386, 151] on div "Line" at bounding box center [1432, 154] width 258 height 26
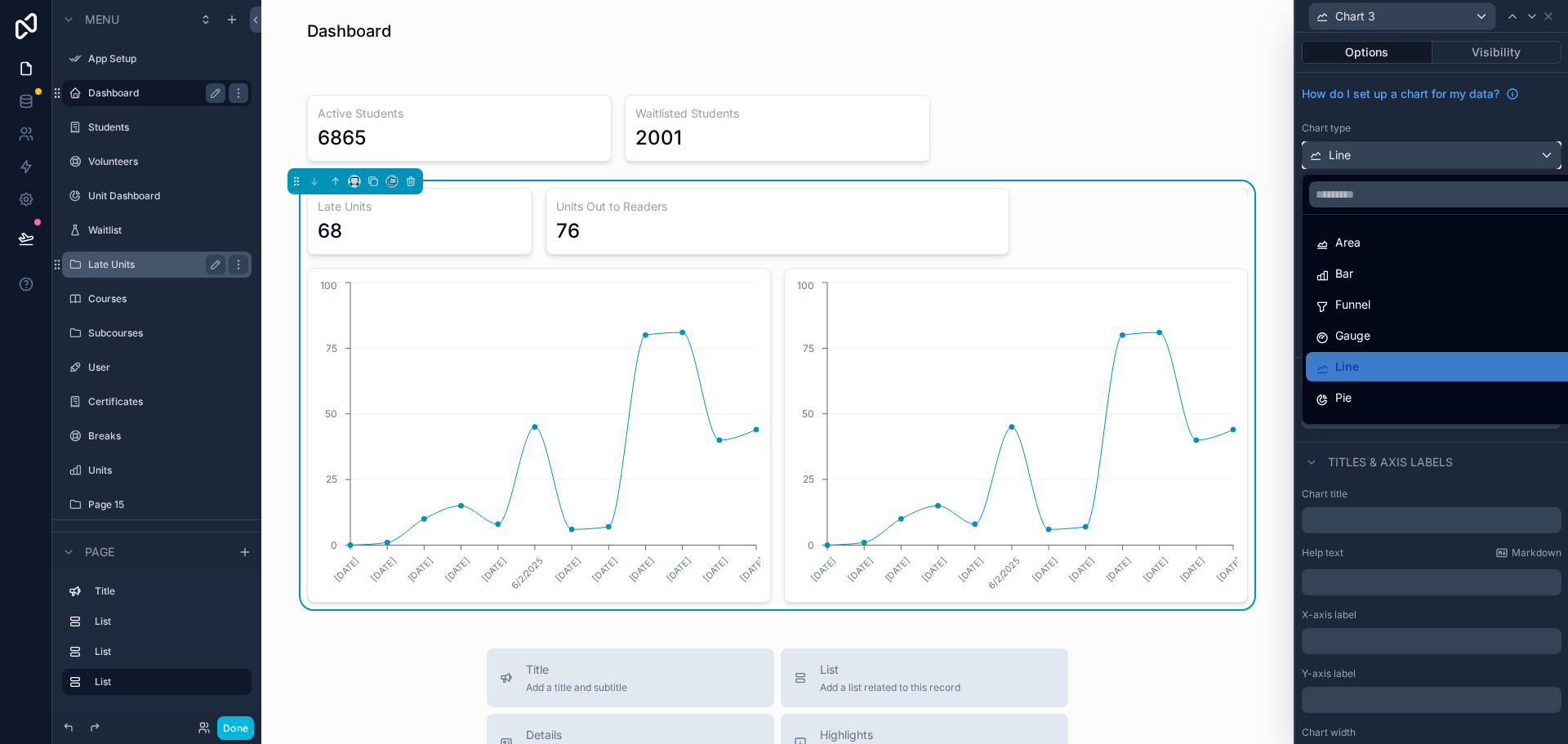
scroll to position [116, 0]
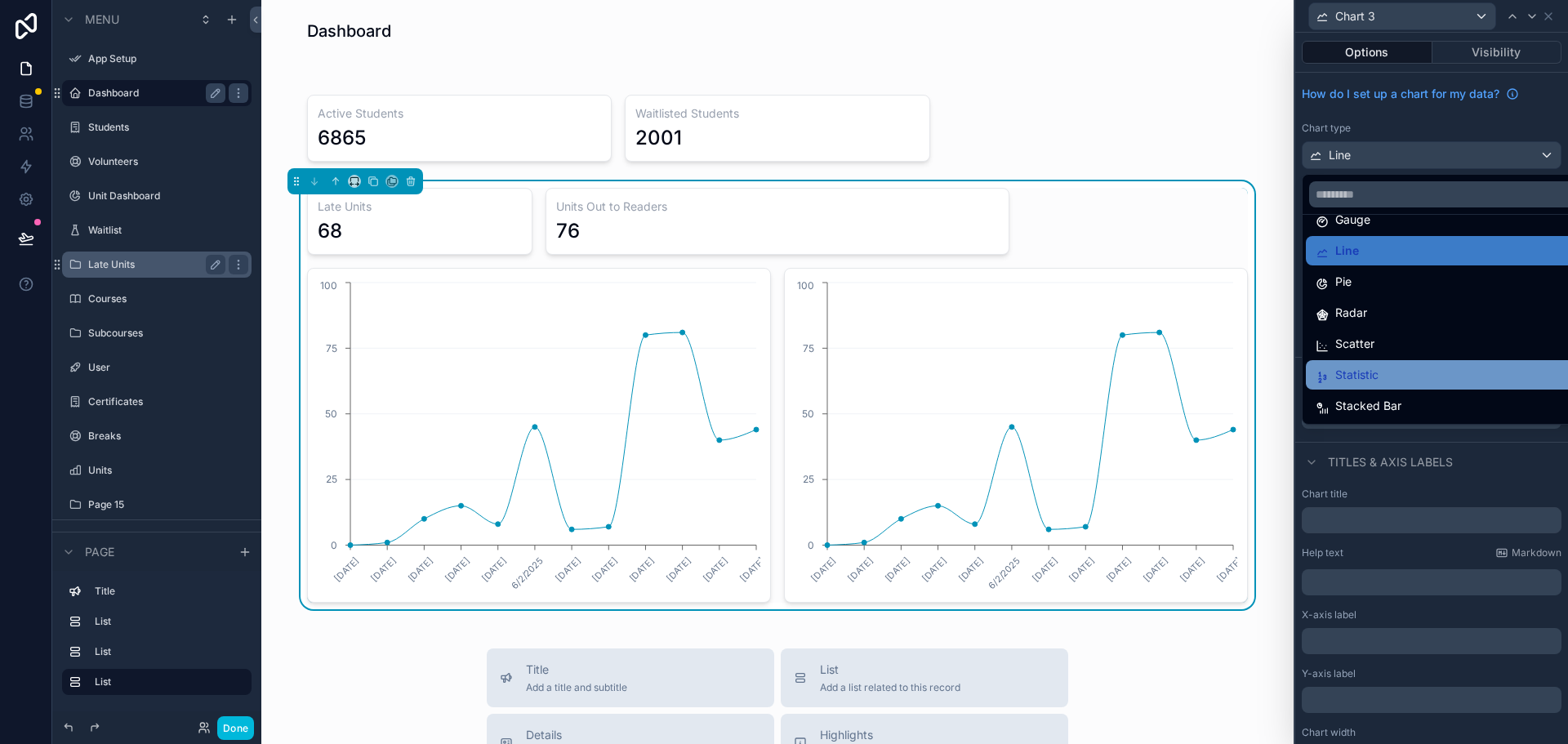
click at [1383, 381] on div "Statistic" at bounding box center [1444, 374] width 257 height 20
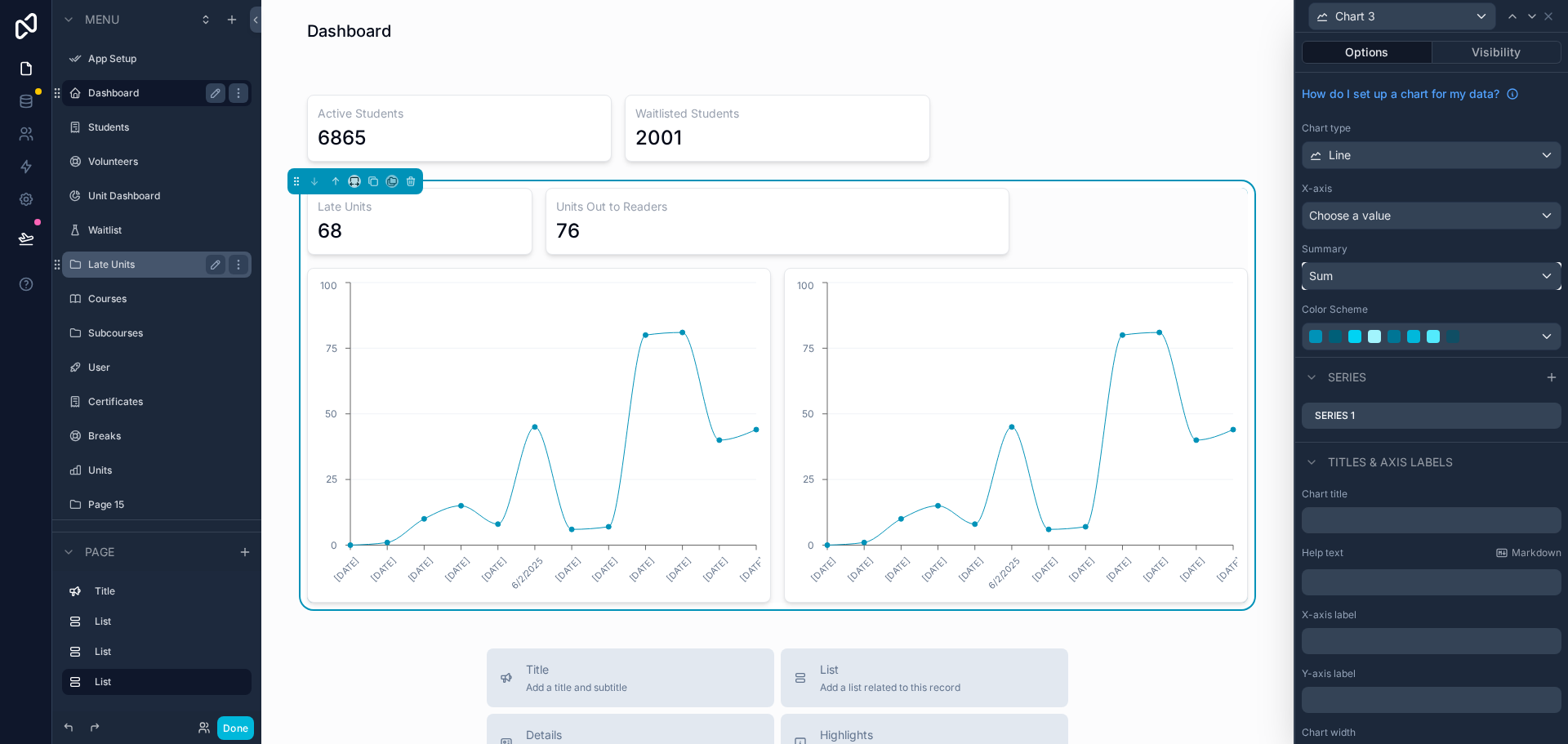
click at [1349, 279] on div "Sum" at bounding box center [1432, 275] width 258 height 26
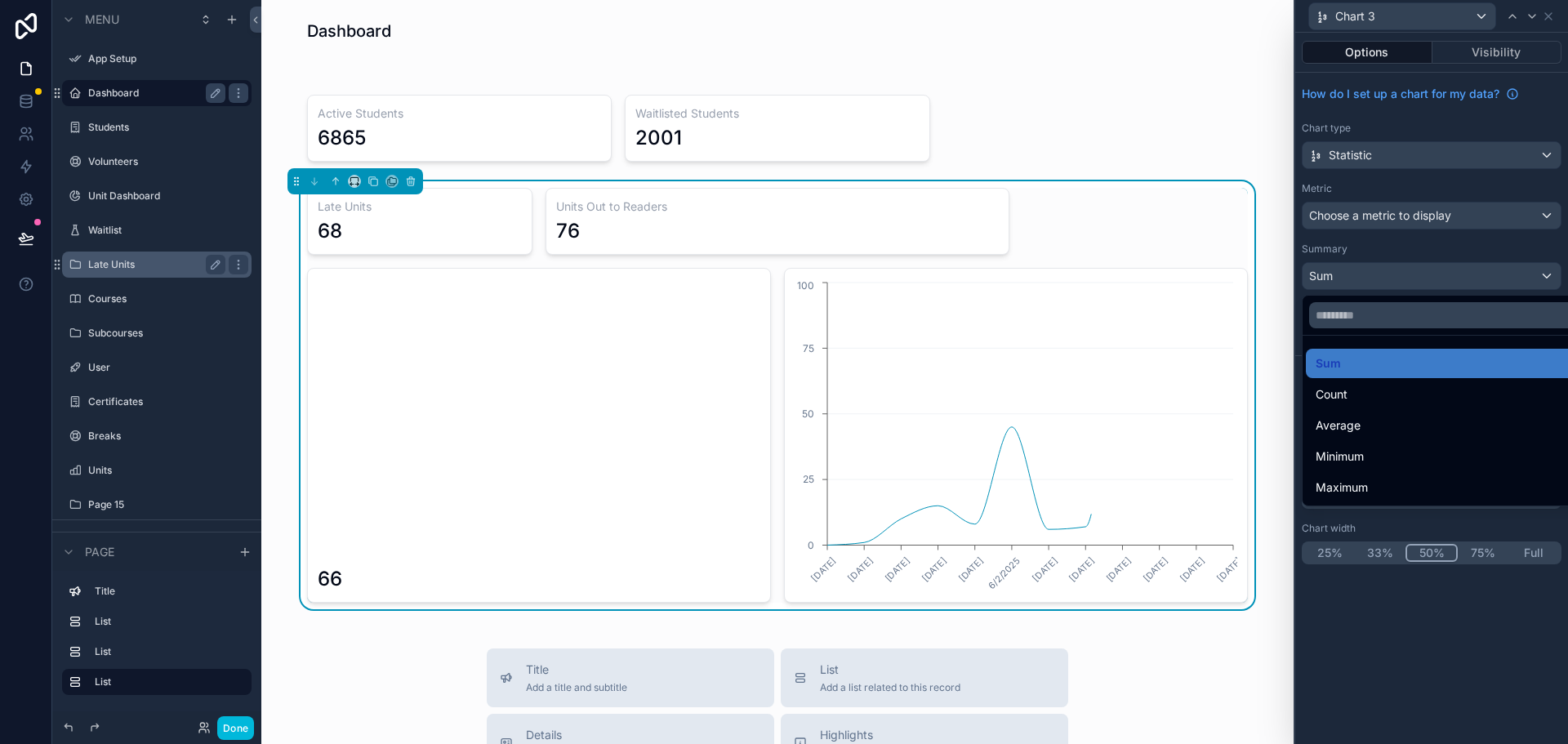
click at [1365, 214] on div at bounding box center [1432, 372] width 272 height 744
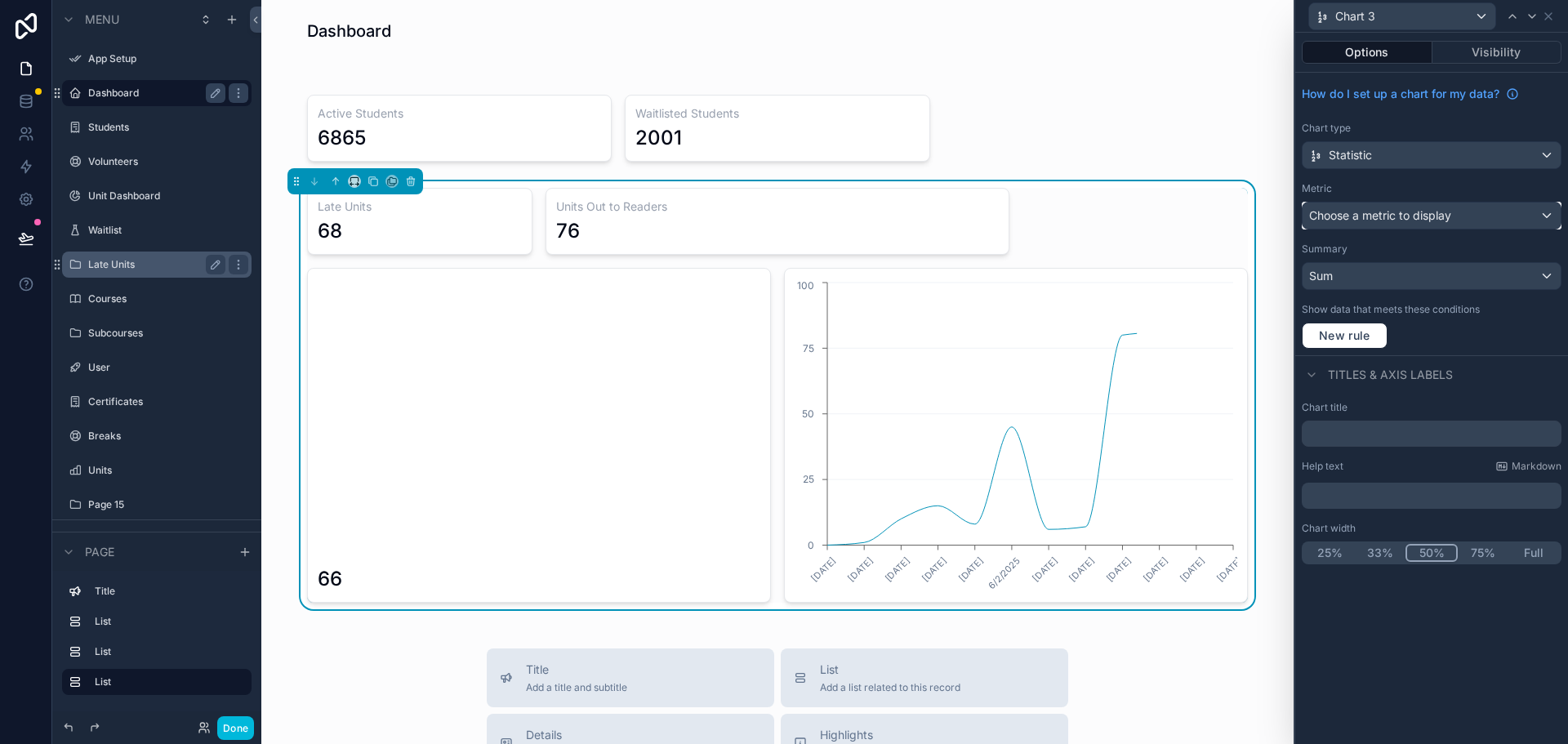
click at [1365, 214] on span "Choose a metric to display" at bounding box center [1379, 215] width 142 height 14
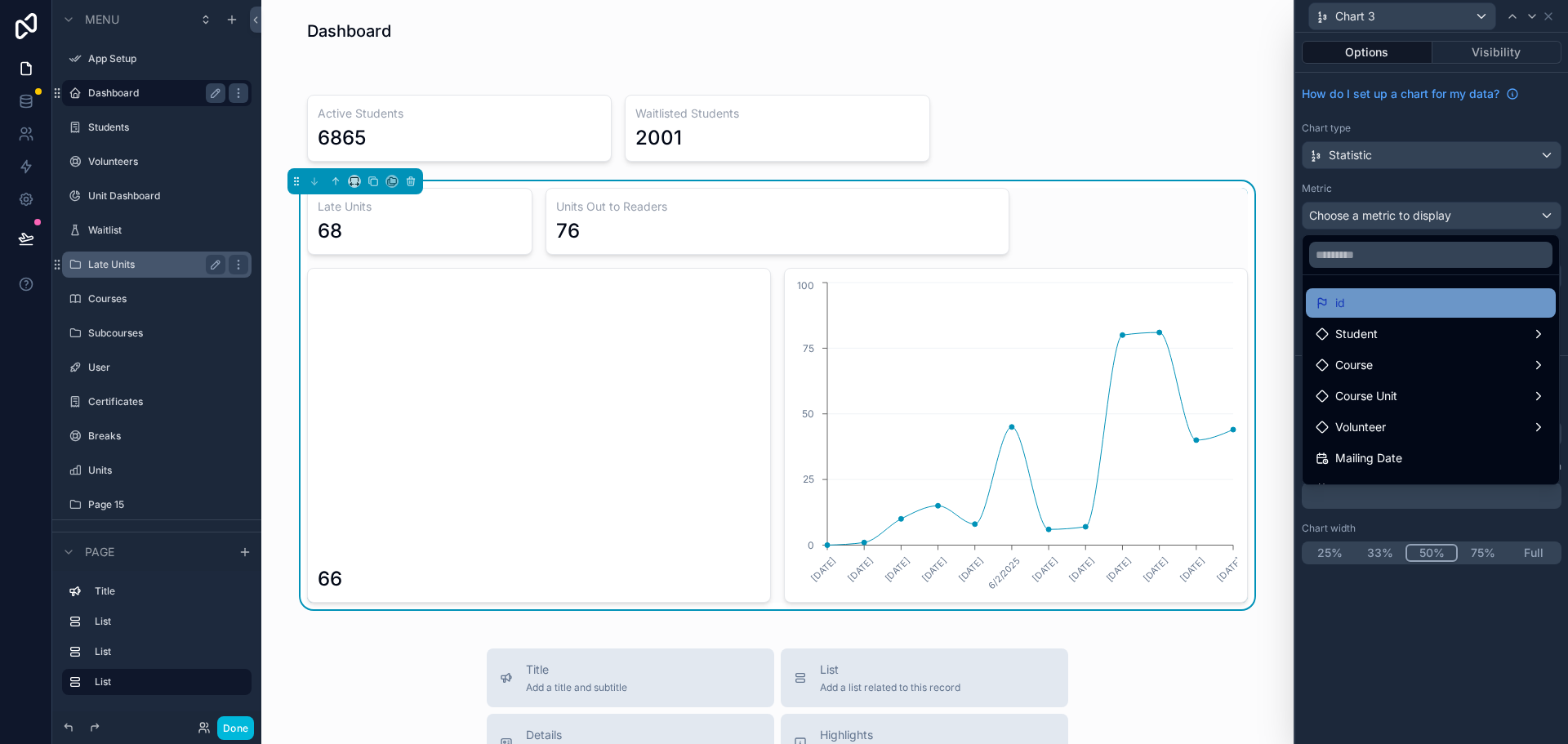
click at [1352, 304] on div "id" at bounding box center [1431, 303] width 231 height 20
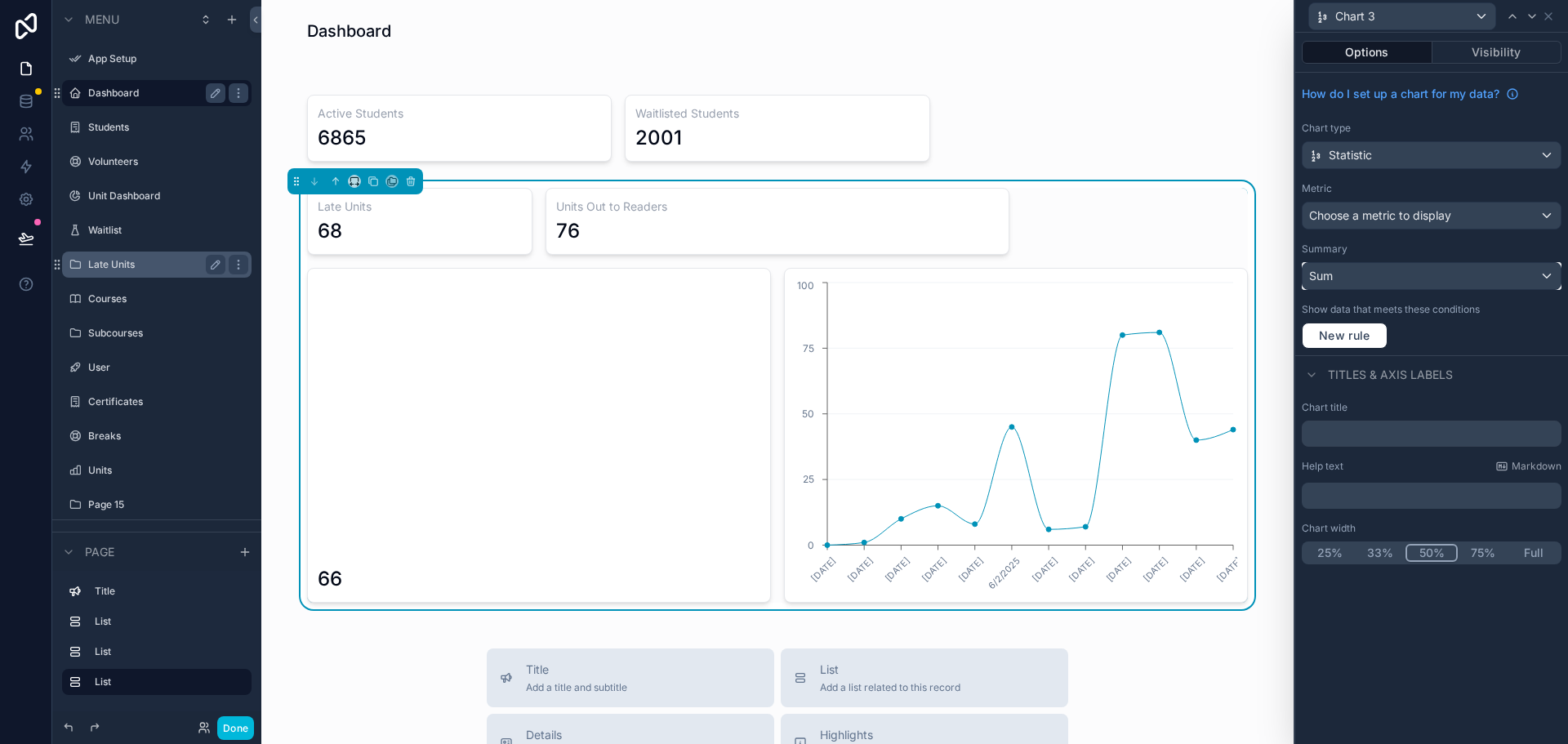
click at [1368, 267] on div "Sum" at bounding box center [1432, 275] width 258 height 26
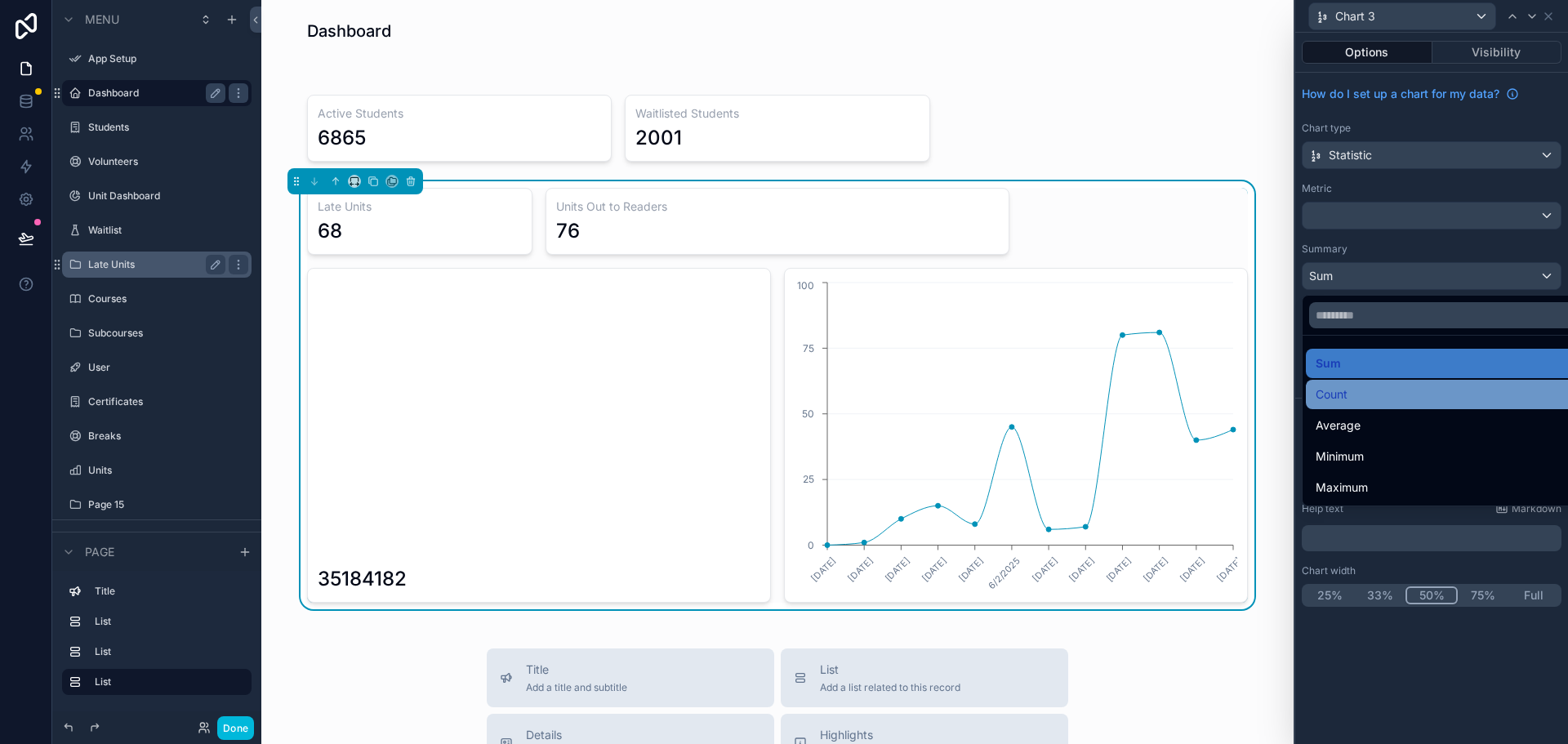
click at [1334, 388] on span "Count" at bounding box center [1331, 394] width 31 height 20
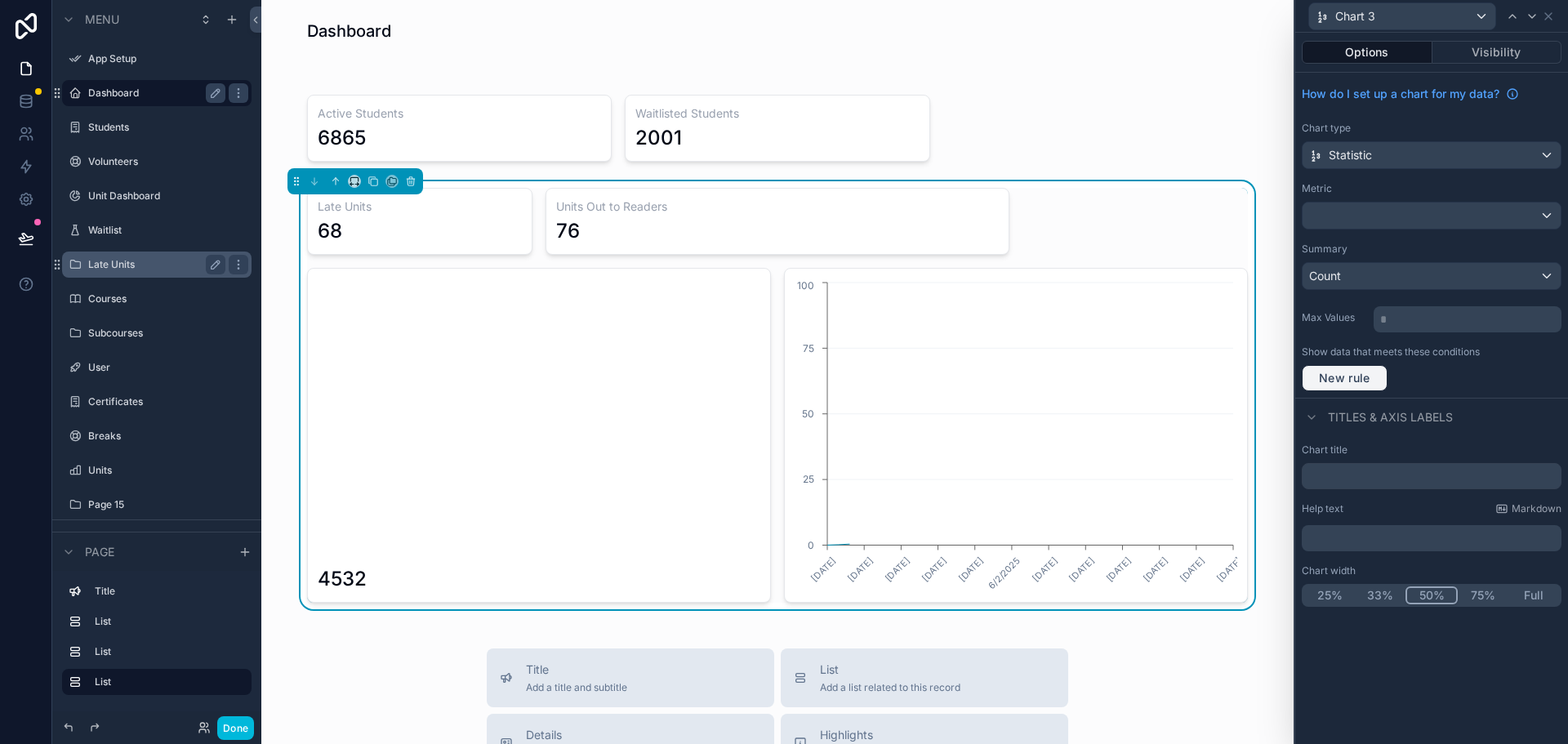
click at [1349, 380] on span "New rule" at bounding box center [1345, 377] width 65 height 14
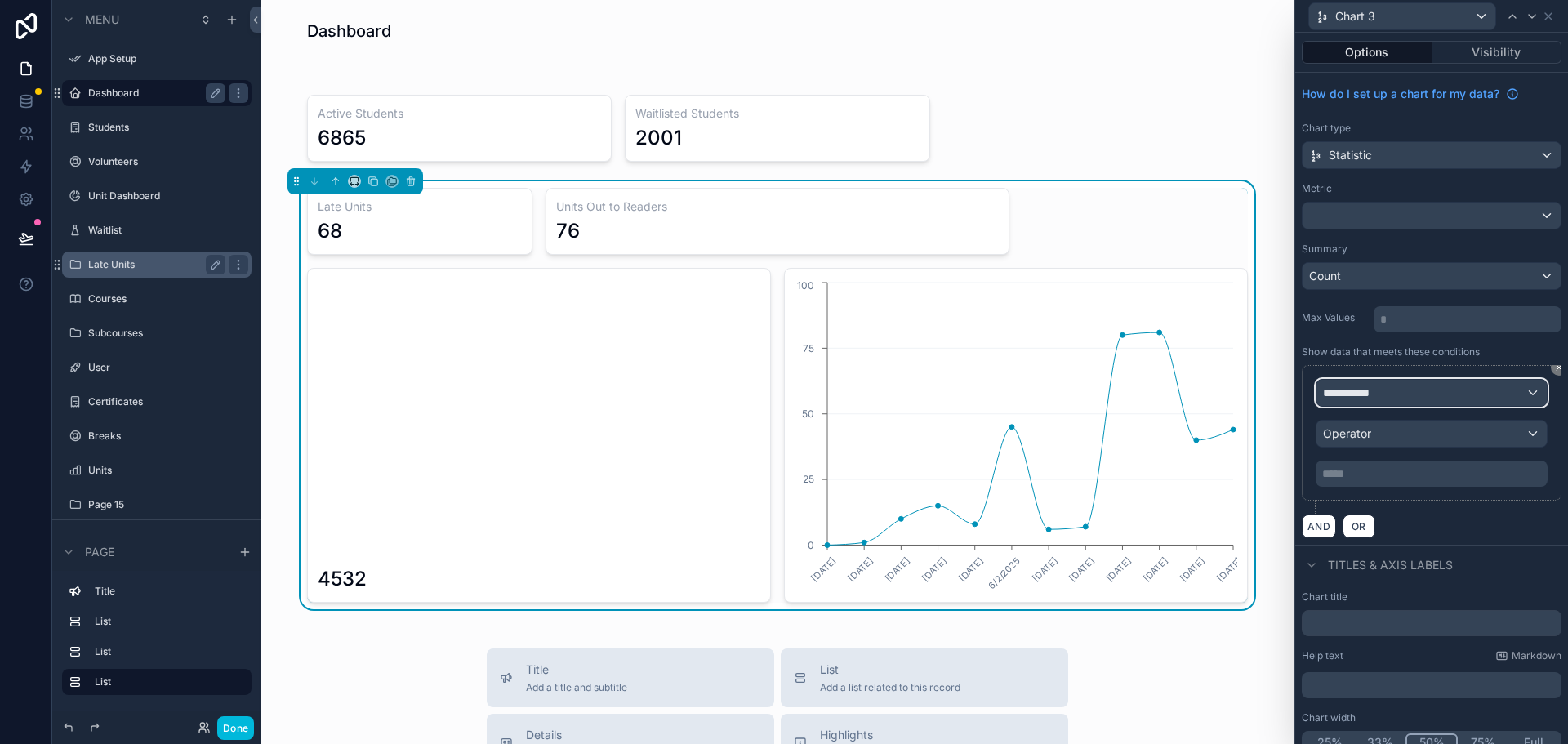
click at [1386, 392] on div "**********" at bounding box center [1432, 392] width 231 height 26
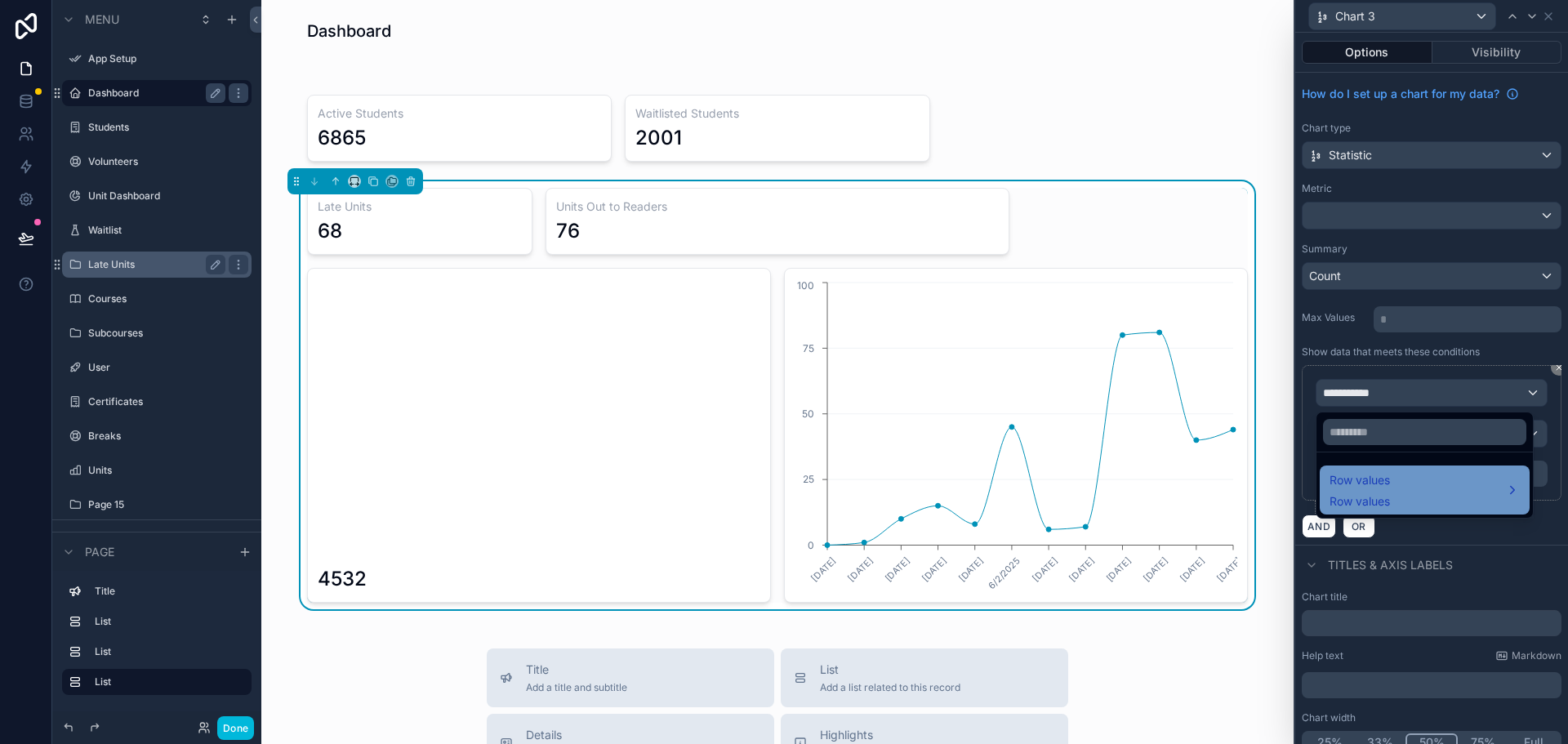
click at [1389, 478] on span "Row values" at bounding box center [1359, 480] width 60 height 20
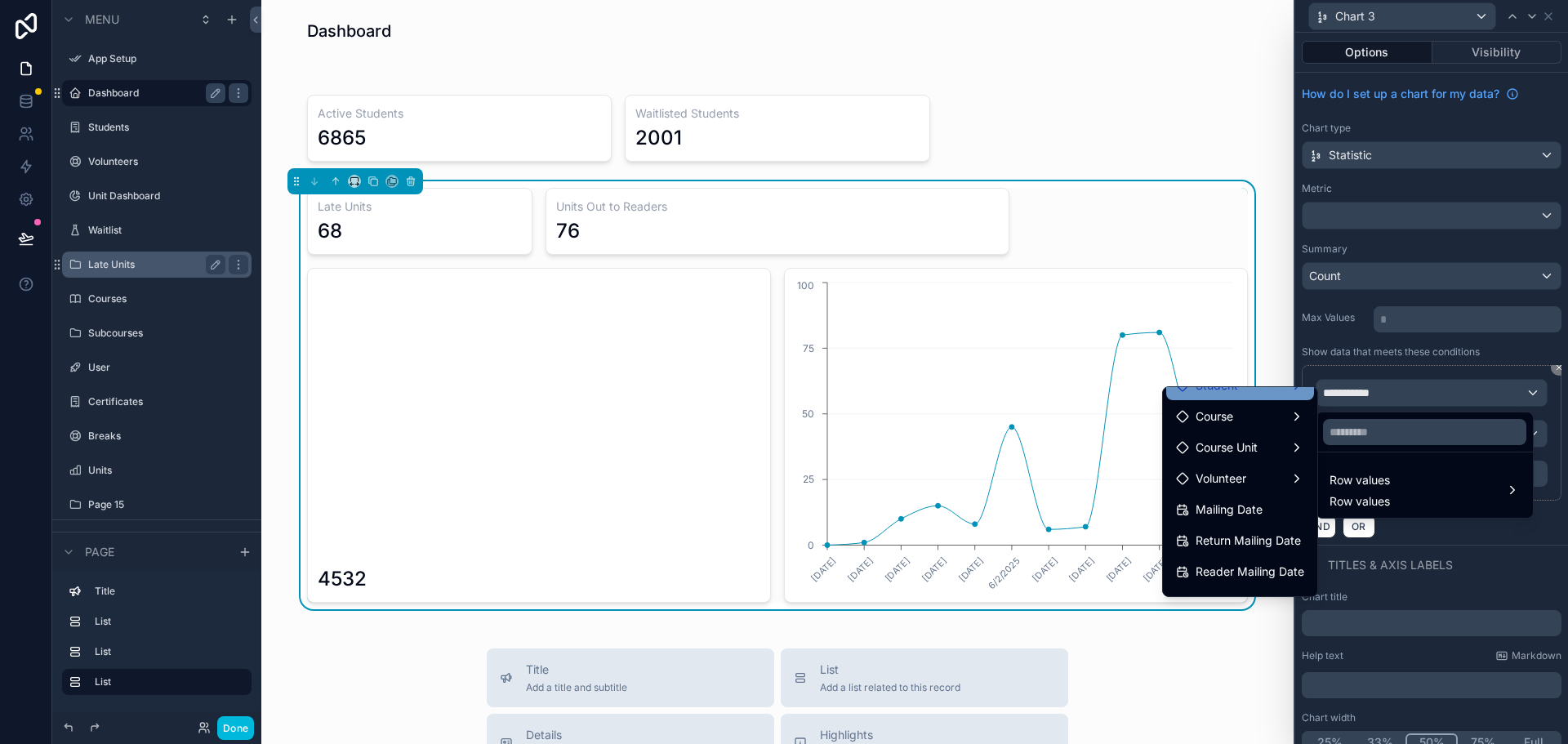
scroll to position [163, 0]
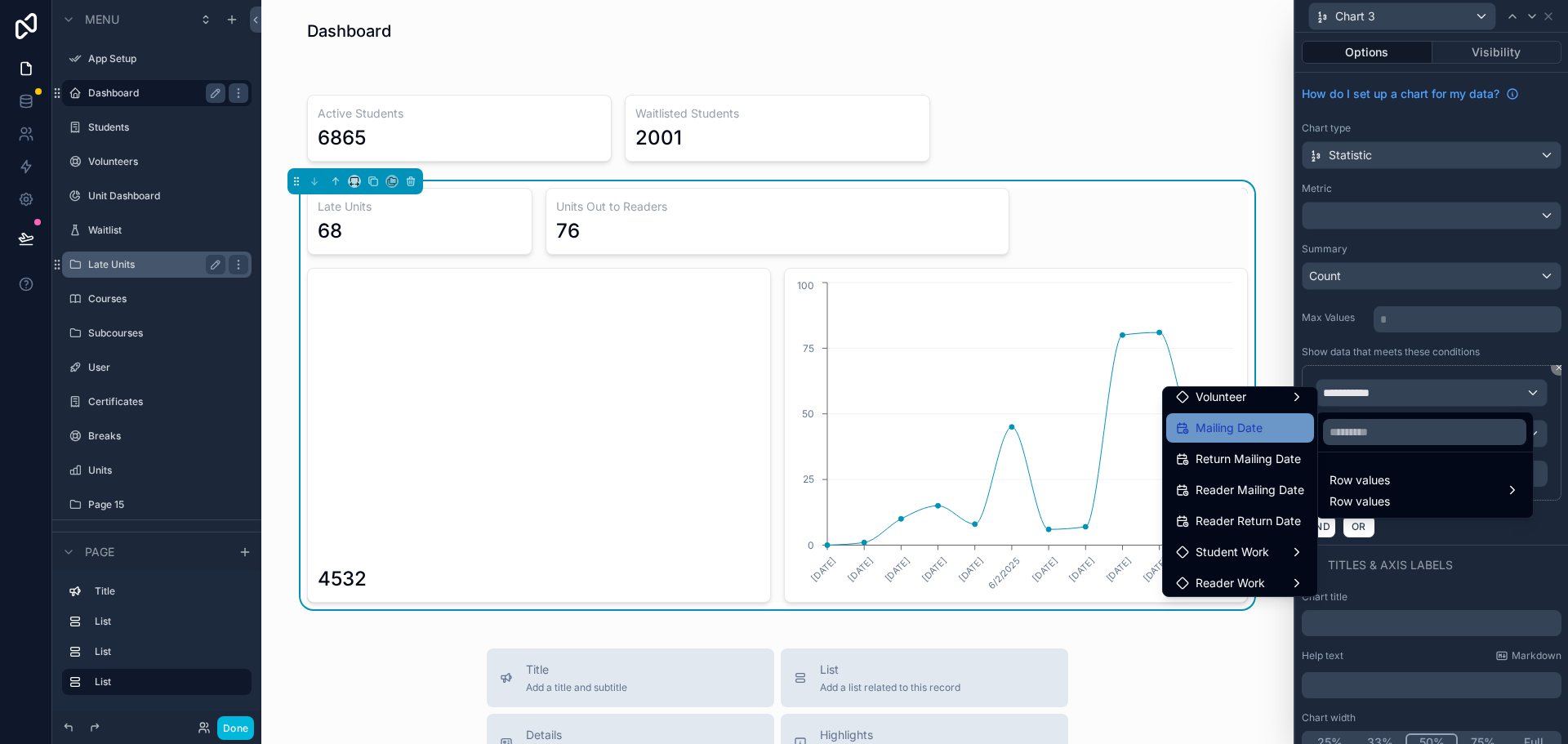
click at [1207, 428] on span "Mailing Date" at bounding box center [1229, 428] width 67 height 20
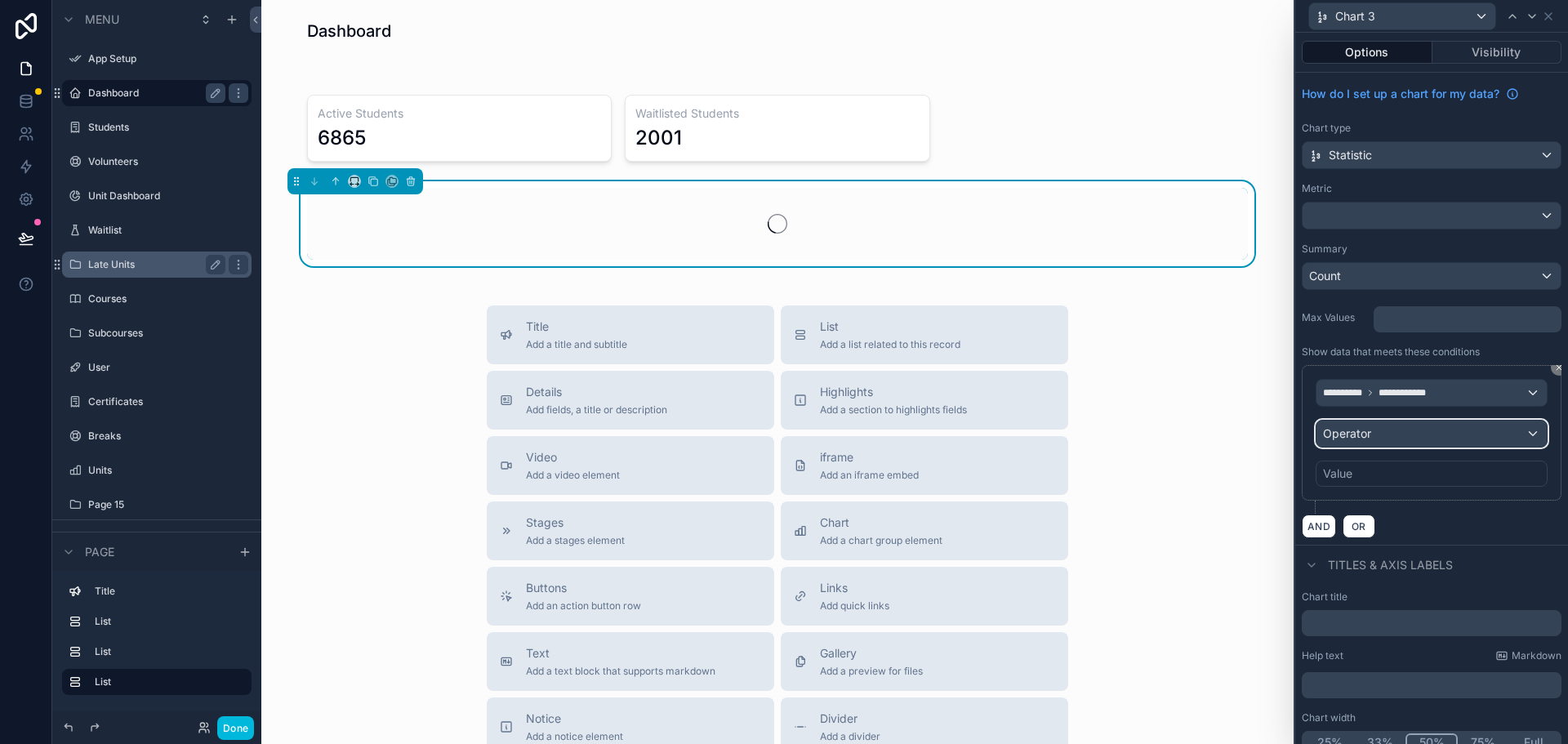
click at [1380, 433] on div "Operator" at bounding box center [1432, 433] width 231 height 26
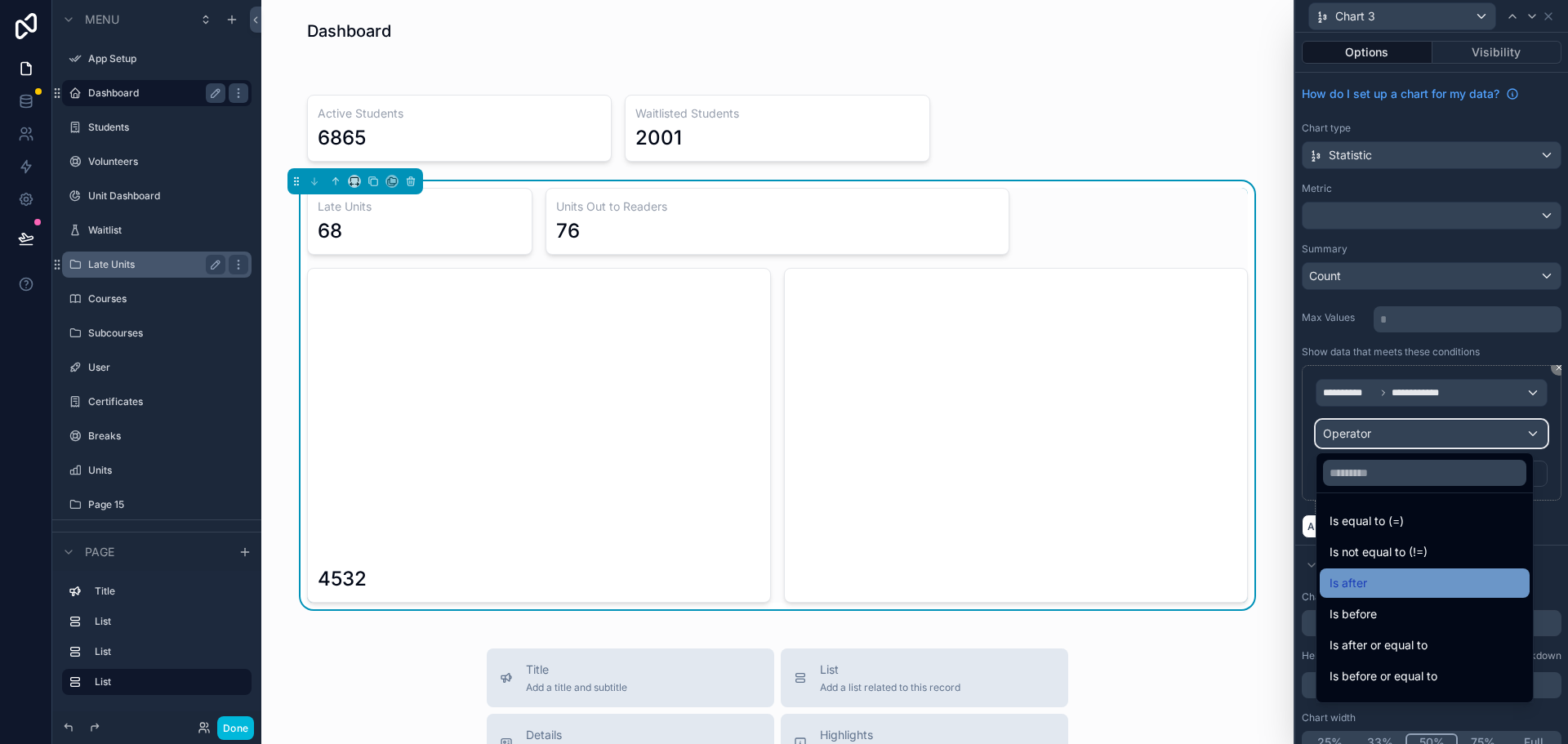
scroll to position [54, 0]
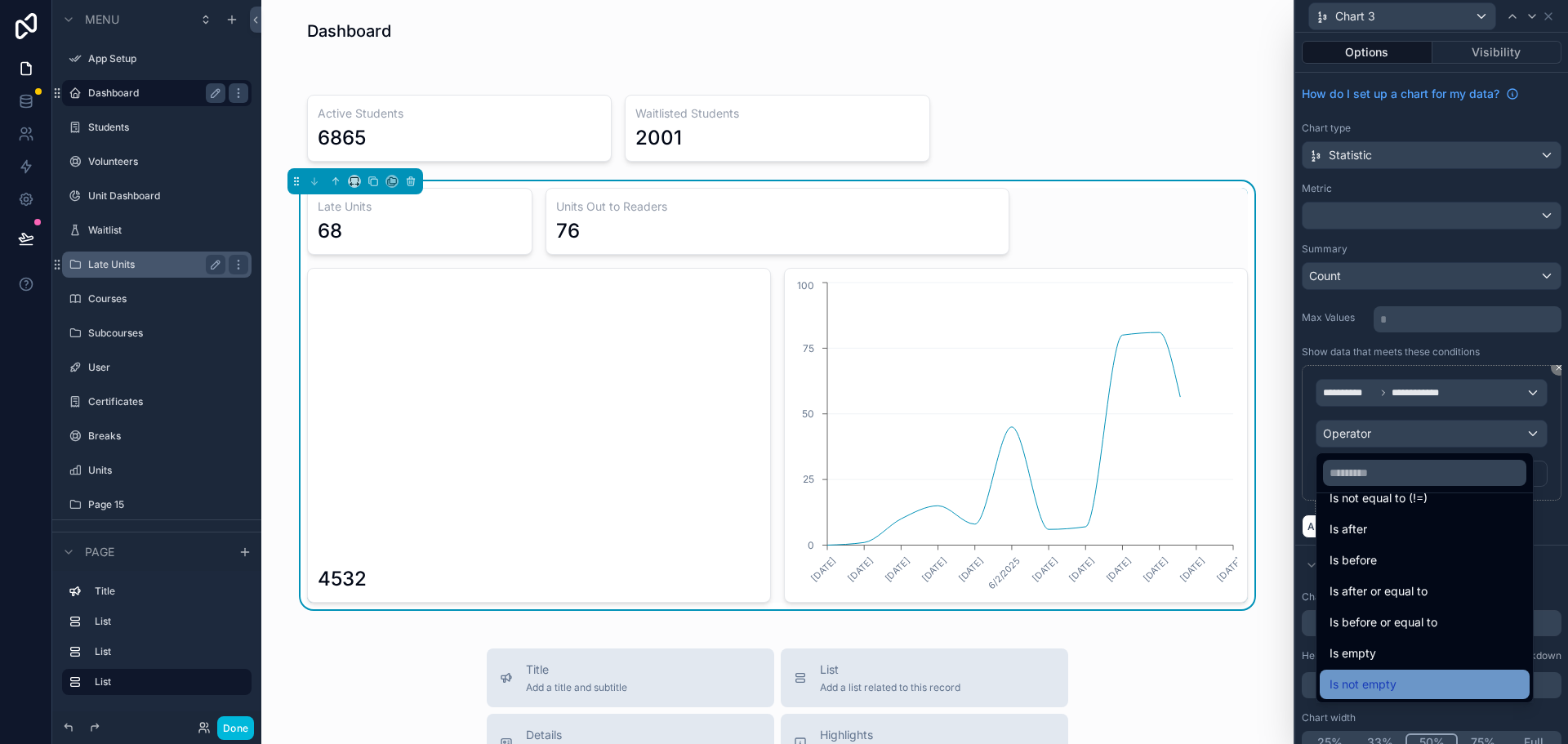
click at [1380, 681] on span "Is not empty" at bounding box center [1363, 684] width 67 height 20
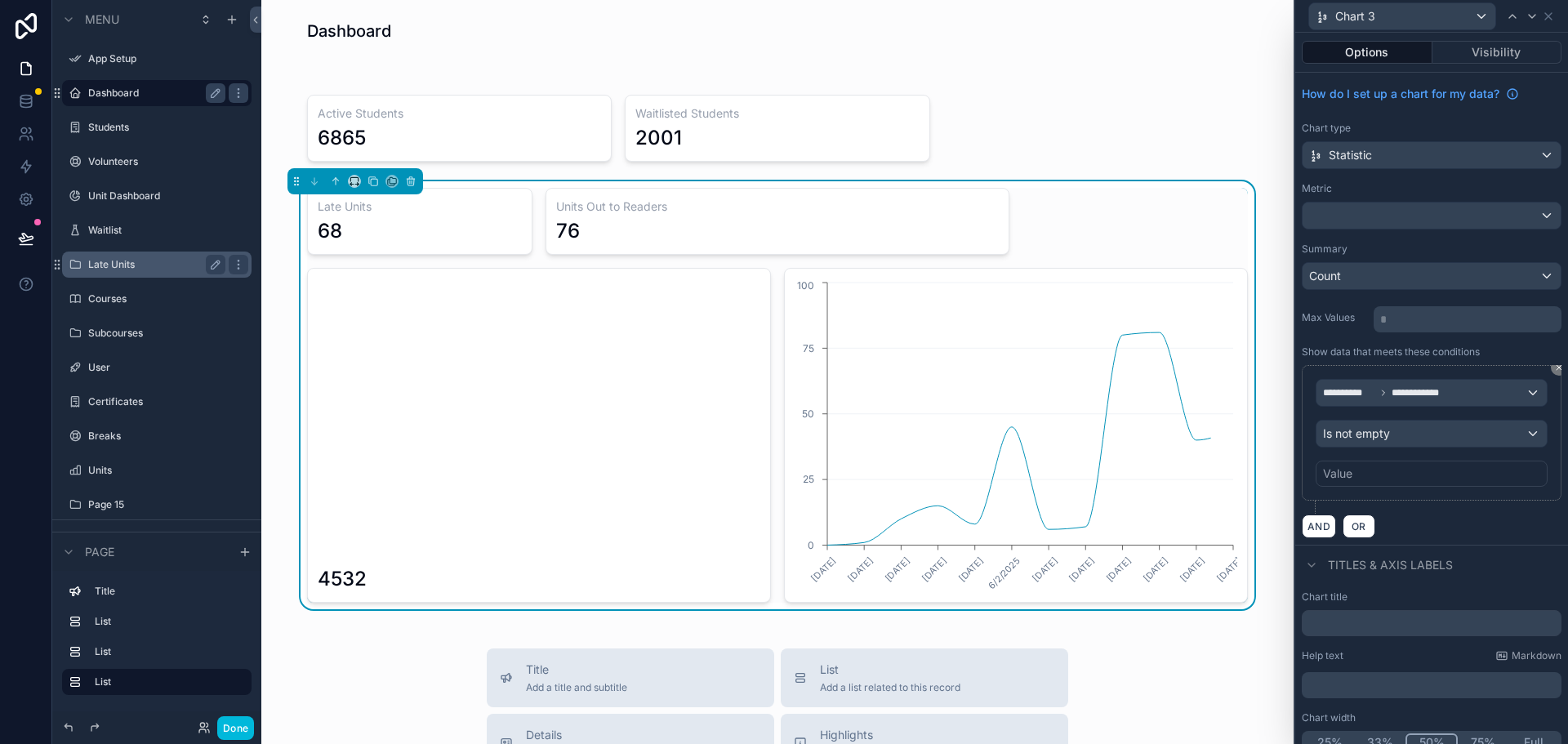
click at [1323, 555] on div "Titles & Axis labels" at bounding box center [1377, 565] width 151 height 20
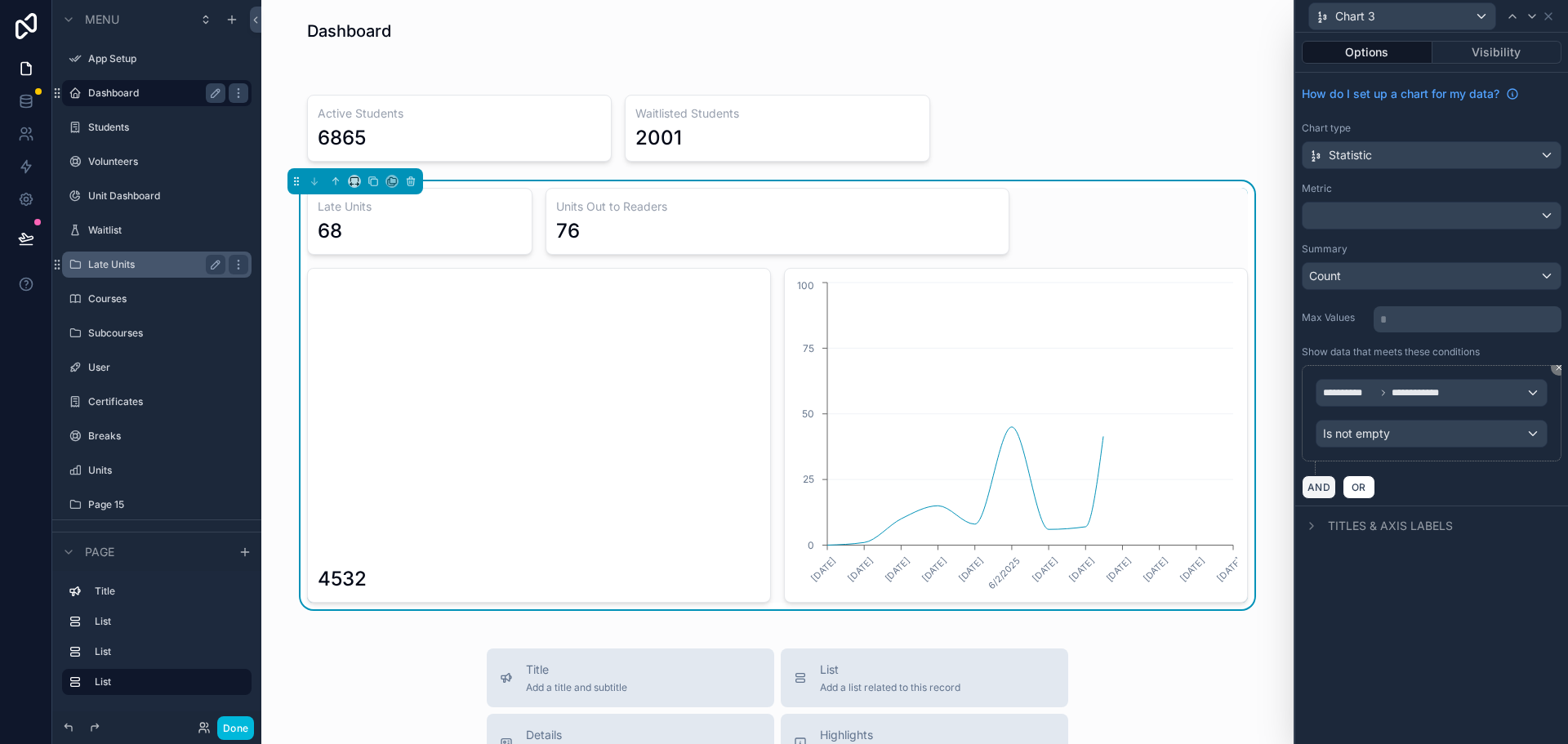
click at [1318, 490] on button "AND" at bounding box center [1319, 487] width 34 height 24
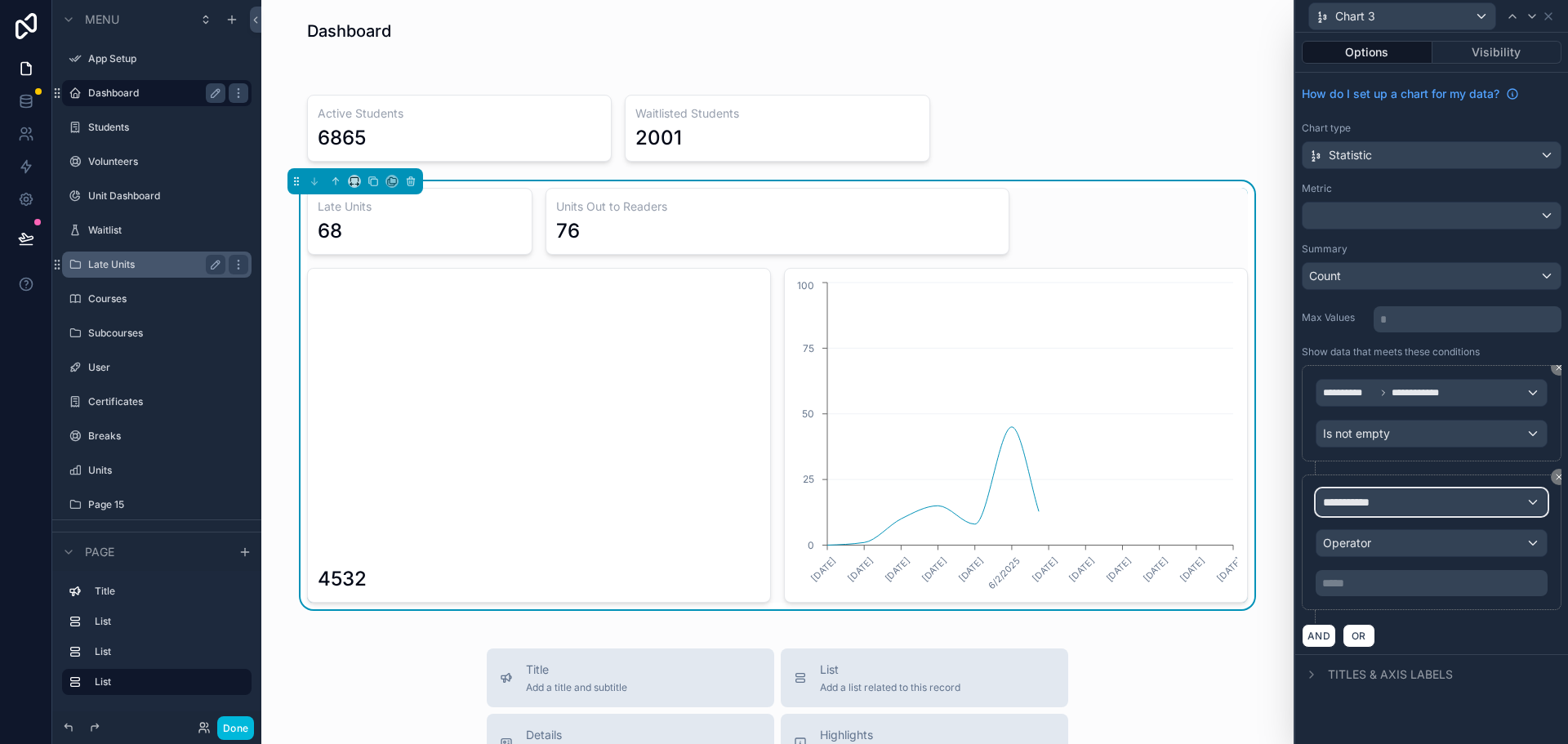
click at [1365, 504] on span "**********" at bounding box center [1353, 502] width 60 height 16
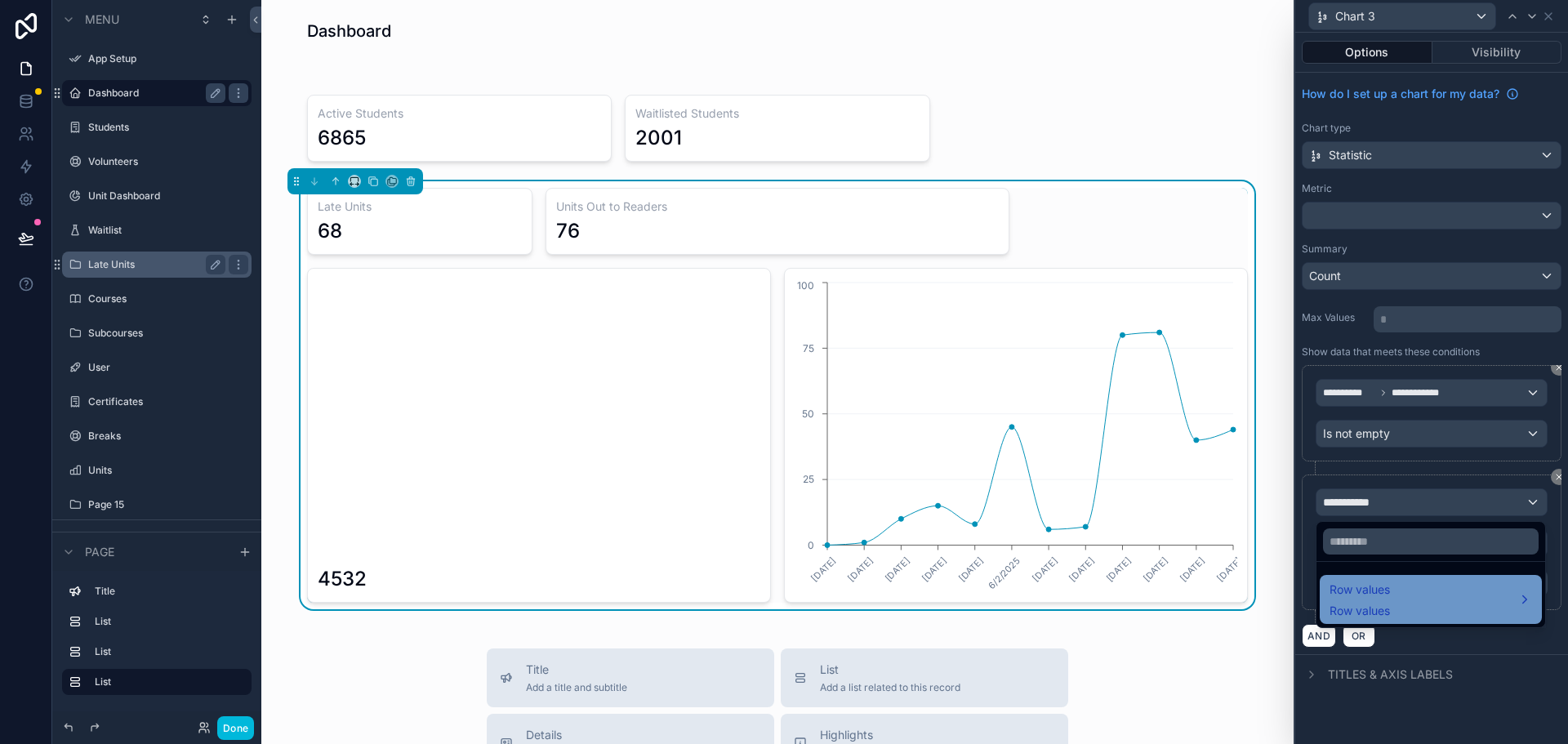
click at [1394, 597] on div "Row values Row values" at bounding box center [1431, 599] width 203 height 39
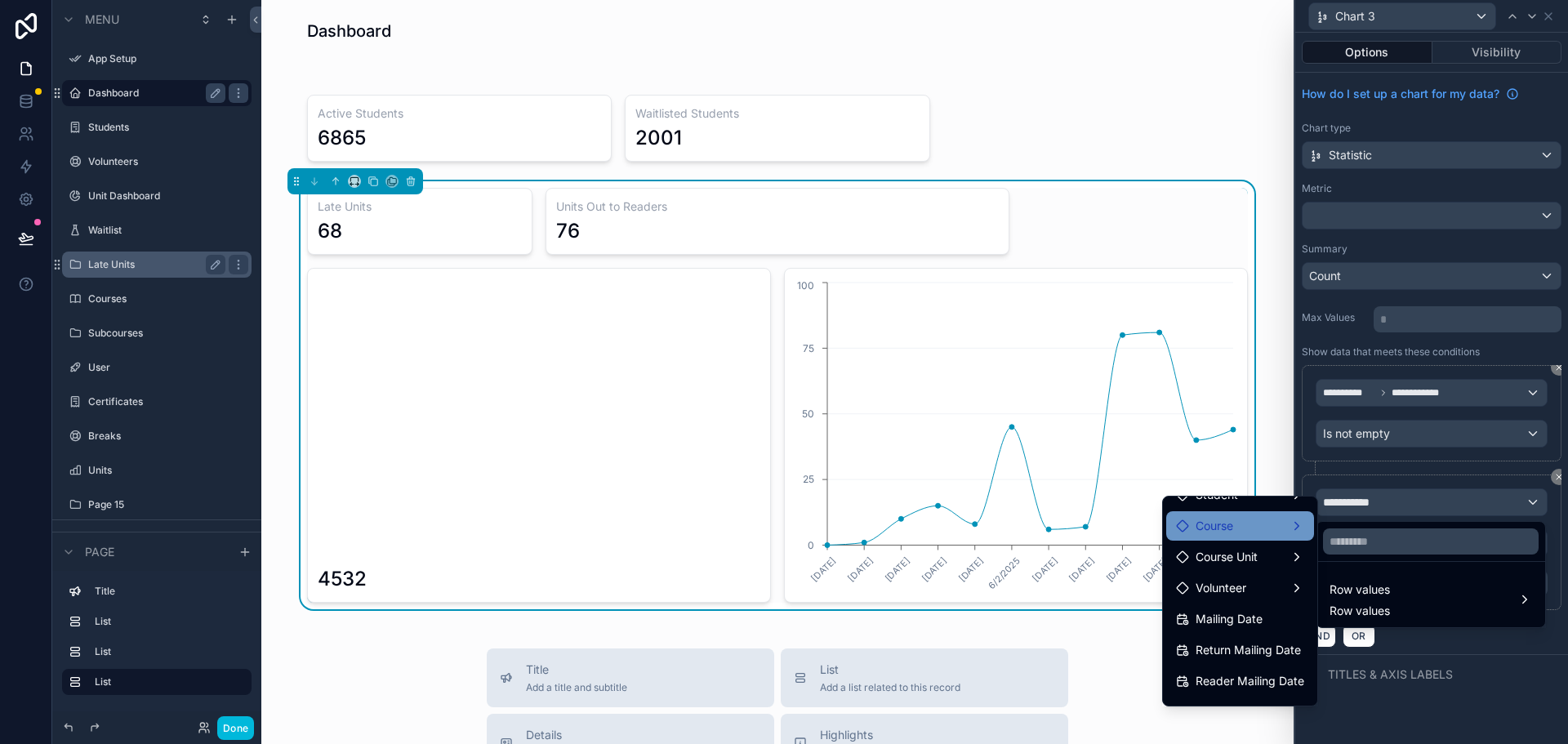
scroll to position [163, 0]
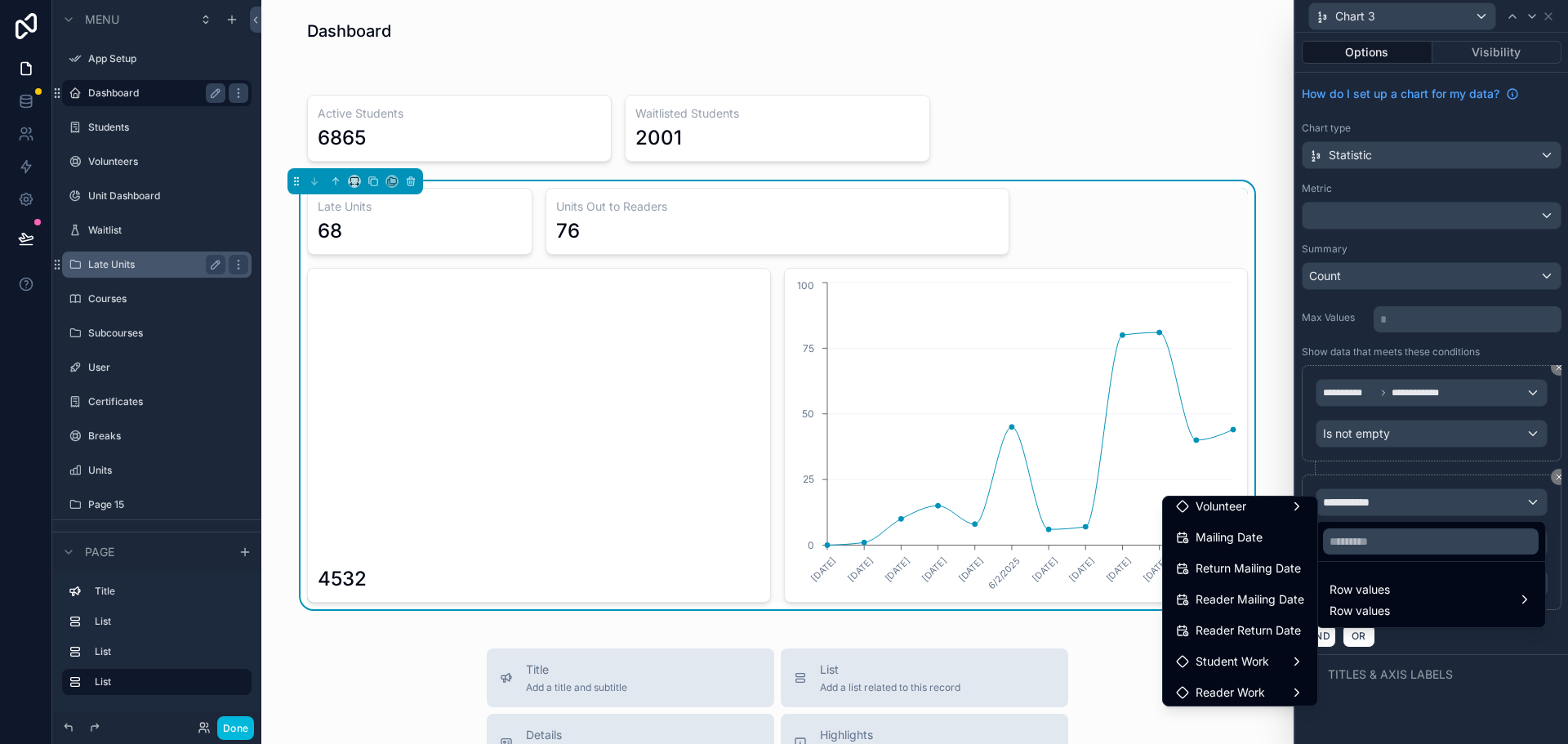
drag, startPoint x: 1189, startPoint y: 630, endPoint x: 1182, endPoint y: 624, distance: 9.2
click at [1196, 625] on span "Reader Return Date" at bounding box center [1248, 631] width 106 height 20
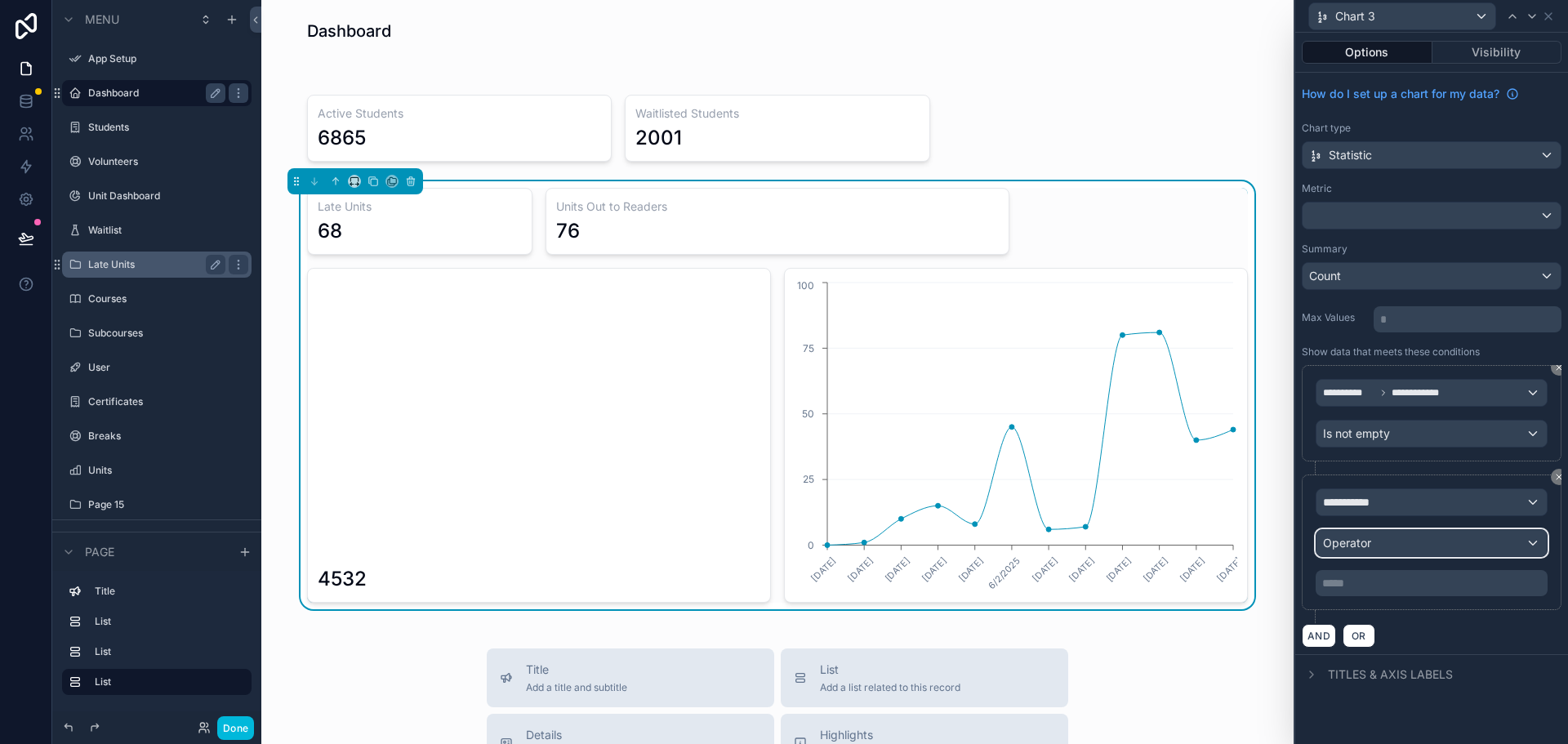
click at [1397, 535] on div "Operator" at bounding box center [1432, 542] width 231 height 26
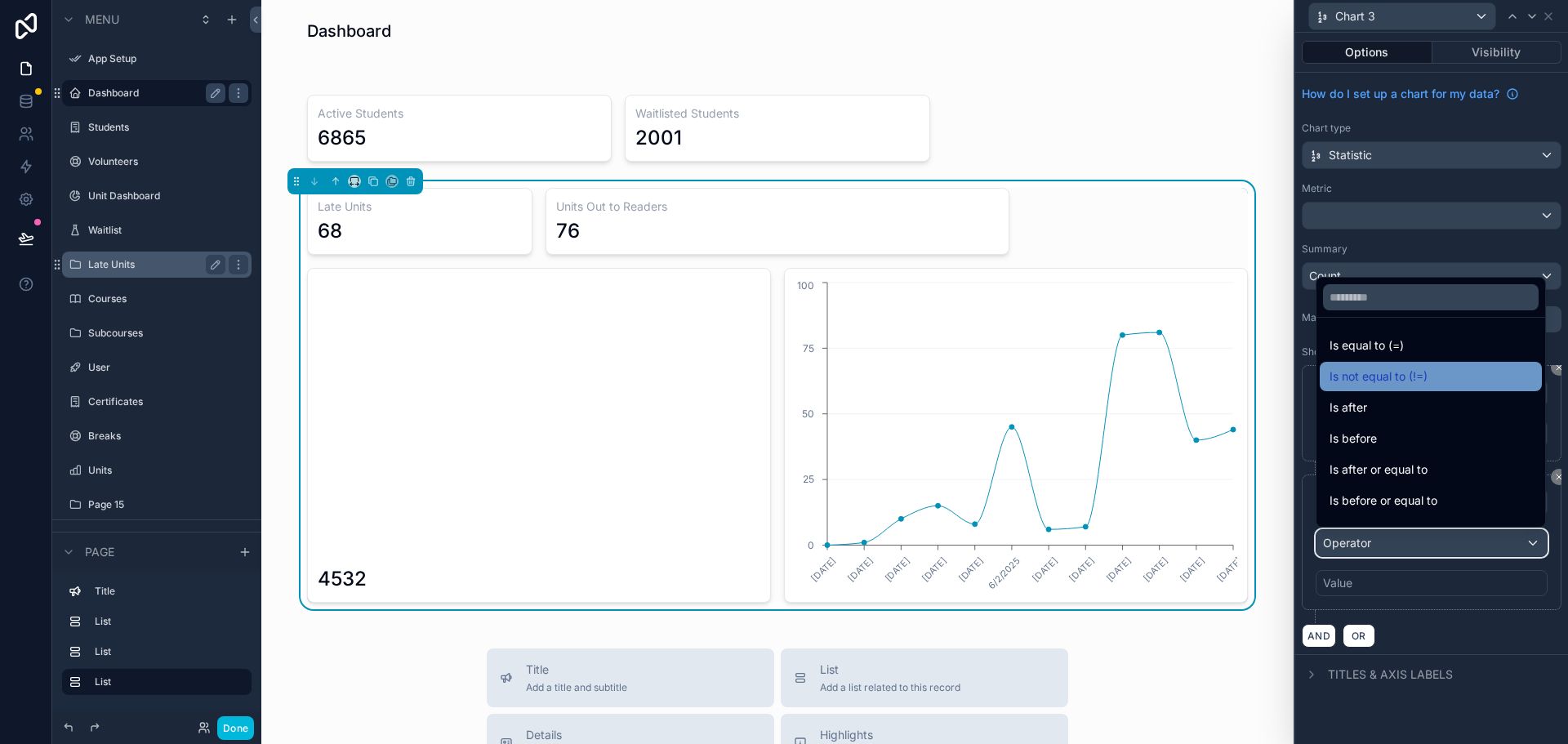
scroll to position [54, 0]
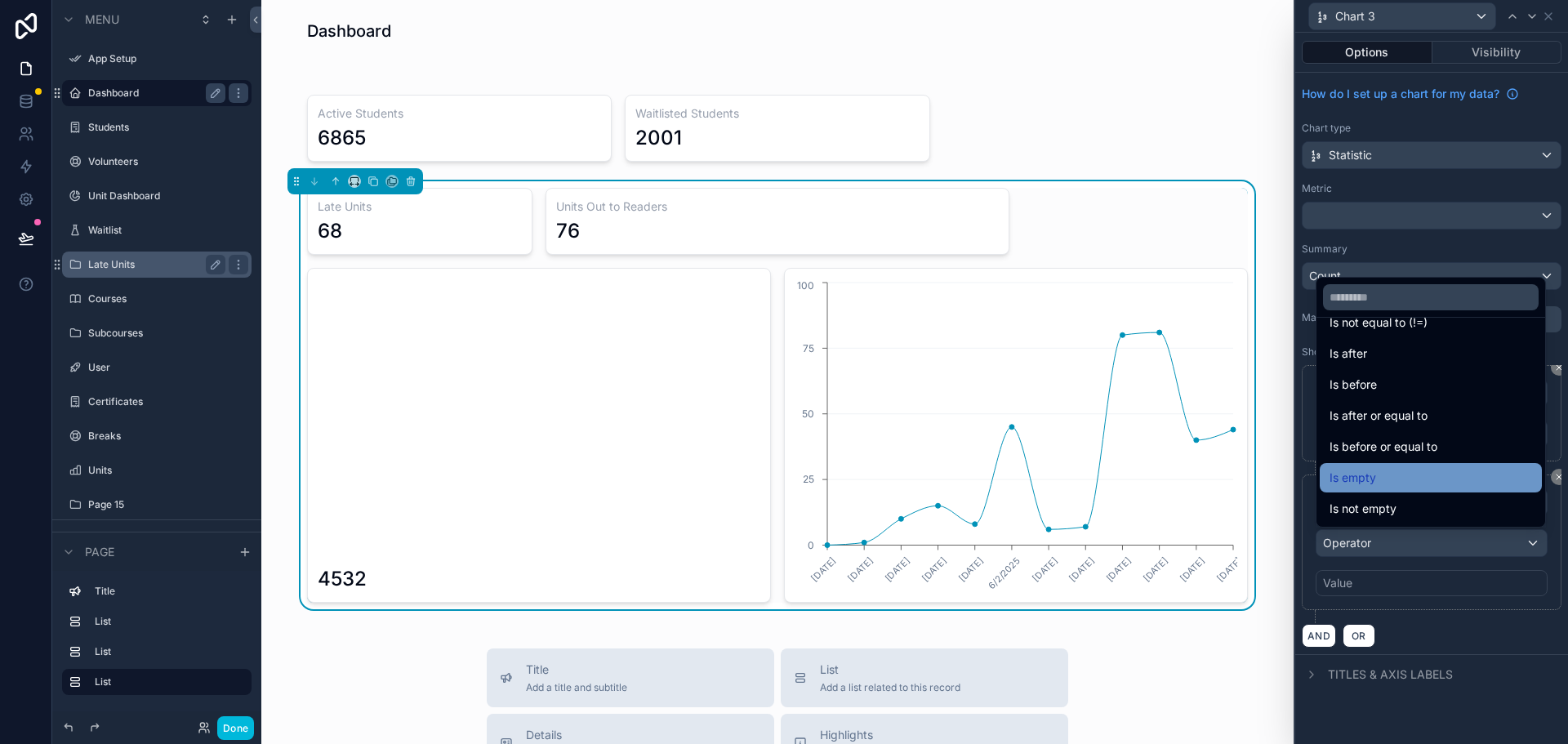
click at [1364, 484] on span "Is empty" at bounding box center [1353, 477] width 47 height 20
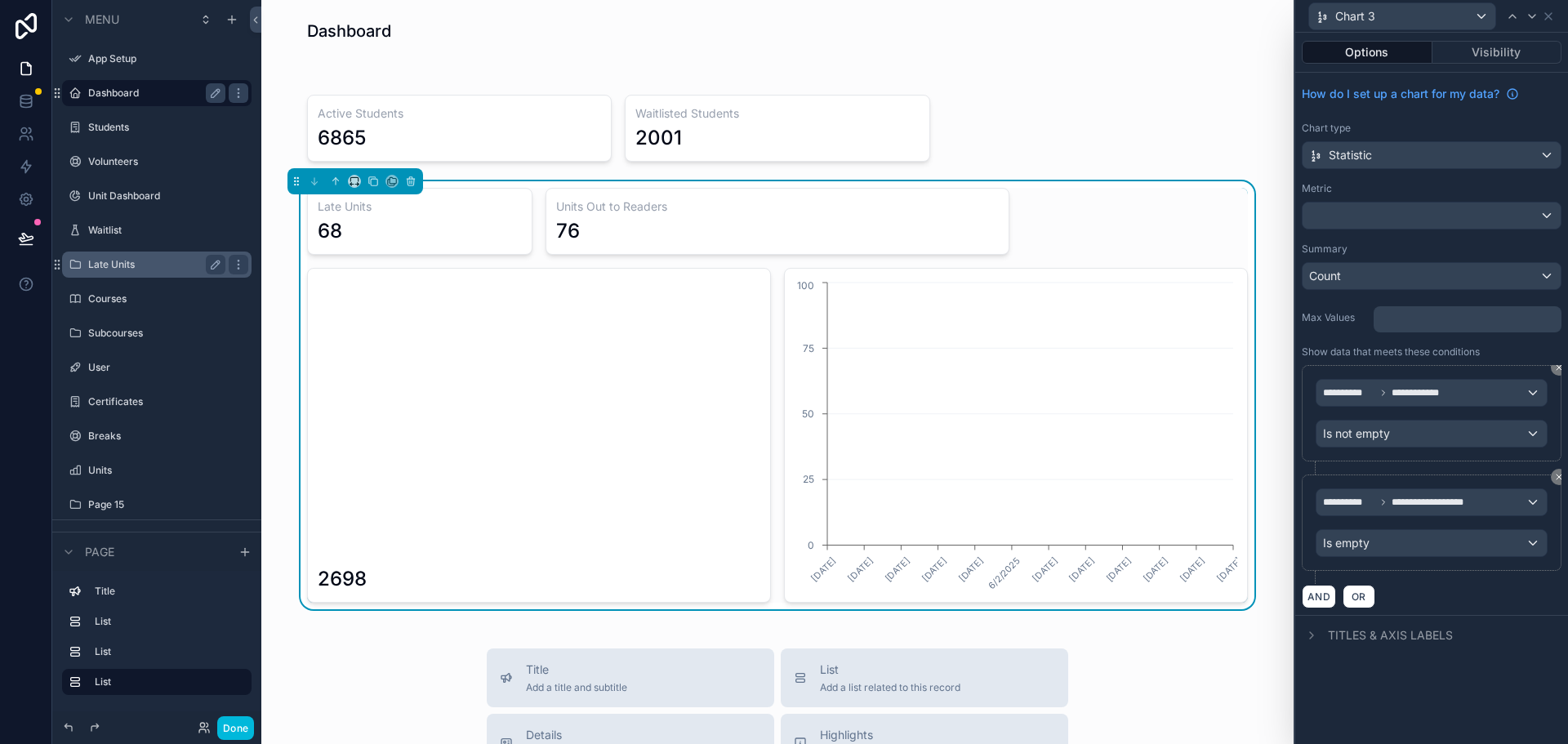
click at [1469, 671] on div "**********" at bounding box center [1432, 388] width 272 height 712
click at [1312, 636] on icon at bounding box center [1311, 635] width 3 height 7
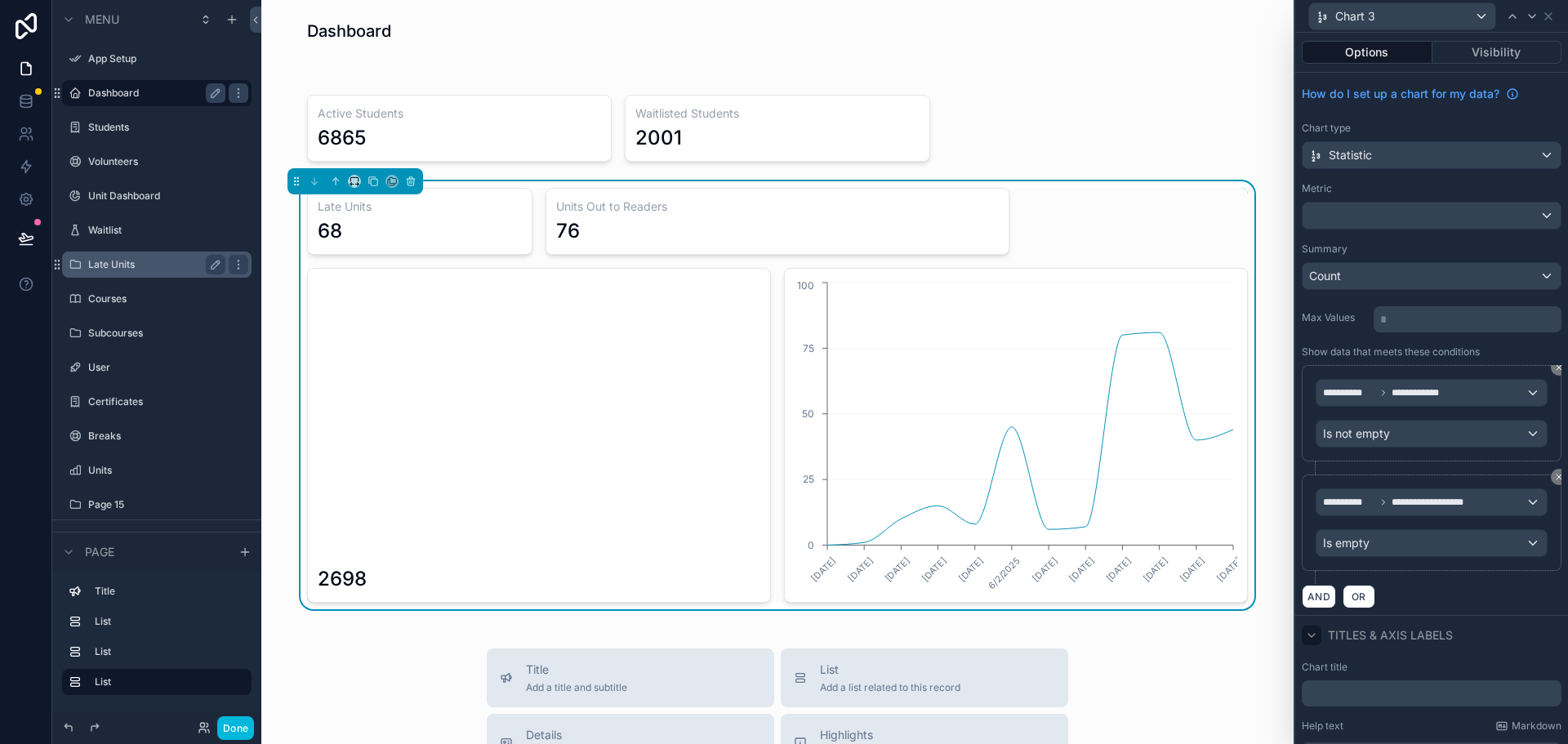
scroll to position [87, 0]
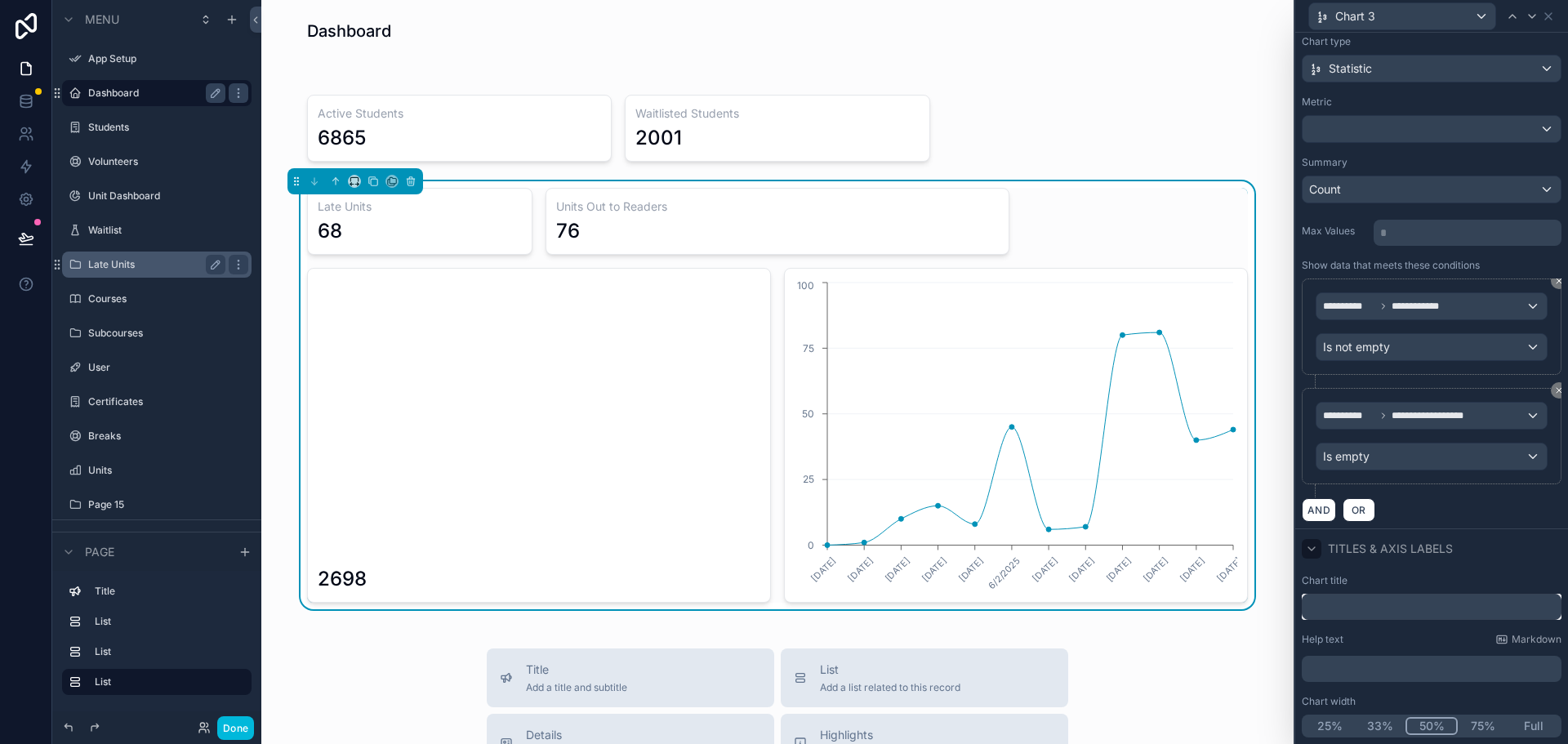
click at [1383, 600] on input "text" at bounding box center [1432, 606] width 260 height 26
type input "**********"
click at [1373, 725] on button "33%" at bounding box center [1380, 726] width 52 height 18
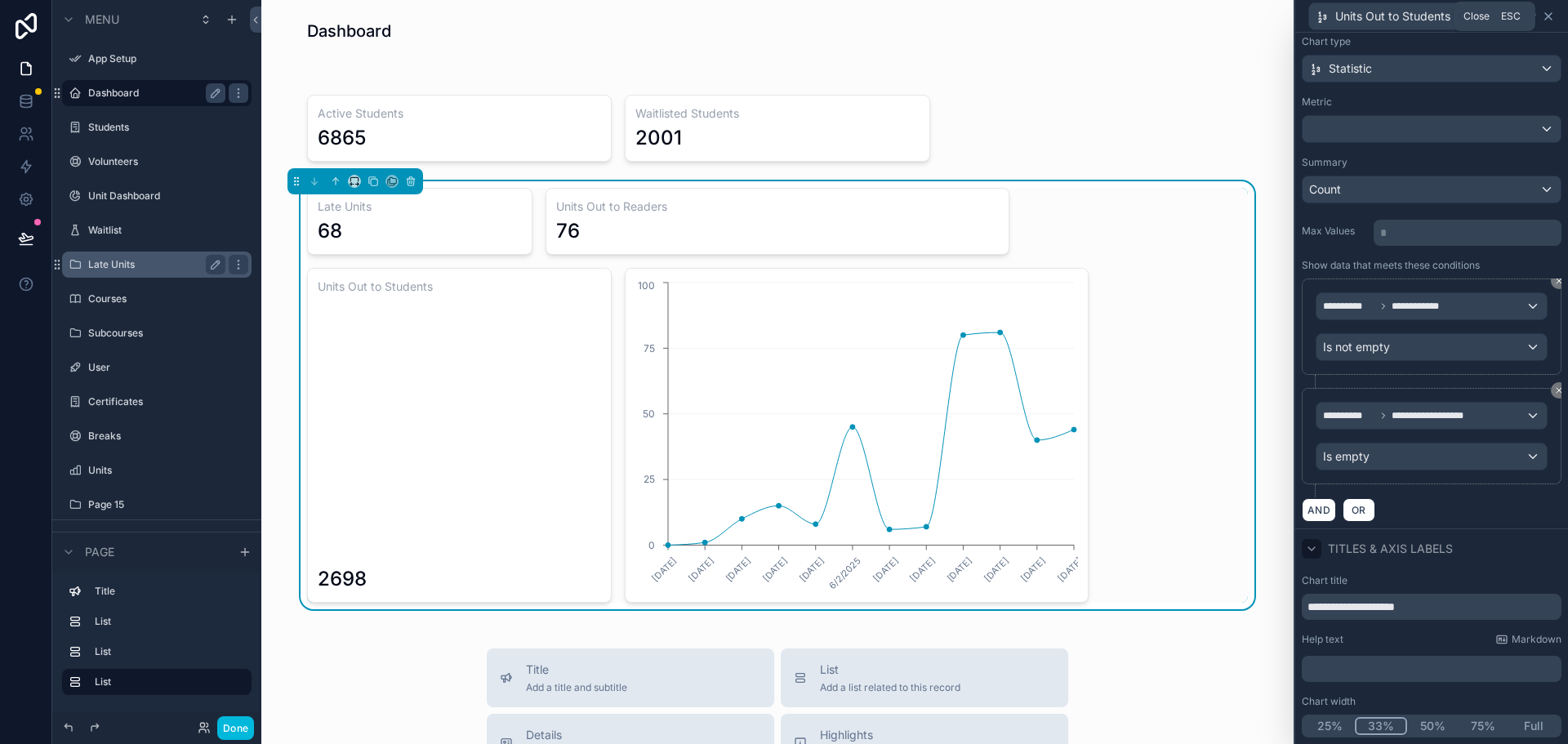
click at [1549, 14] on icon at bounding box center [1549, 16] width 13 height 13
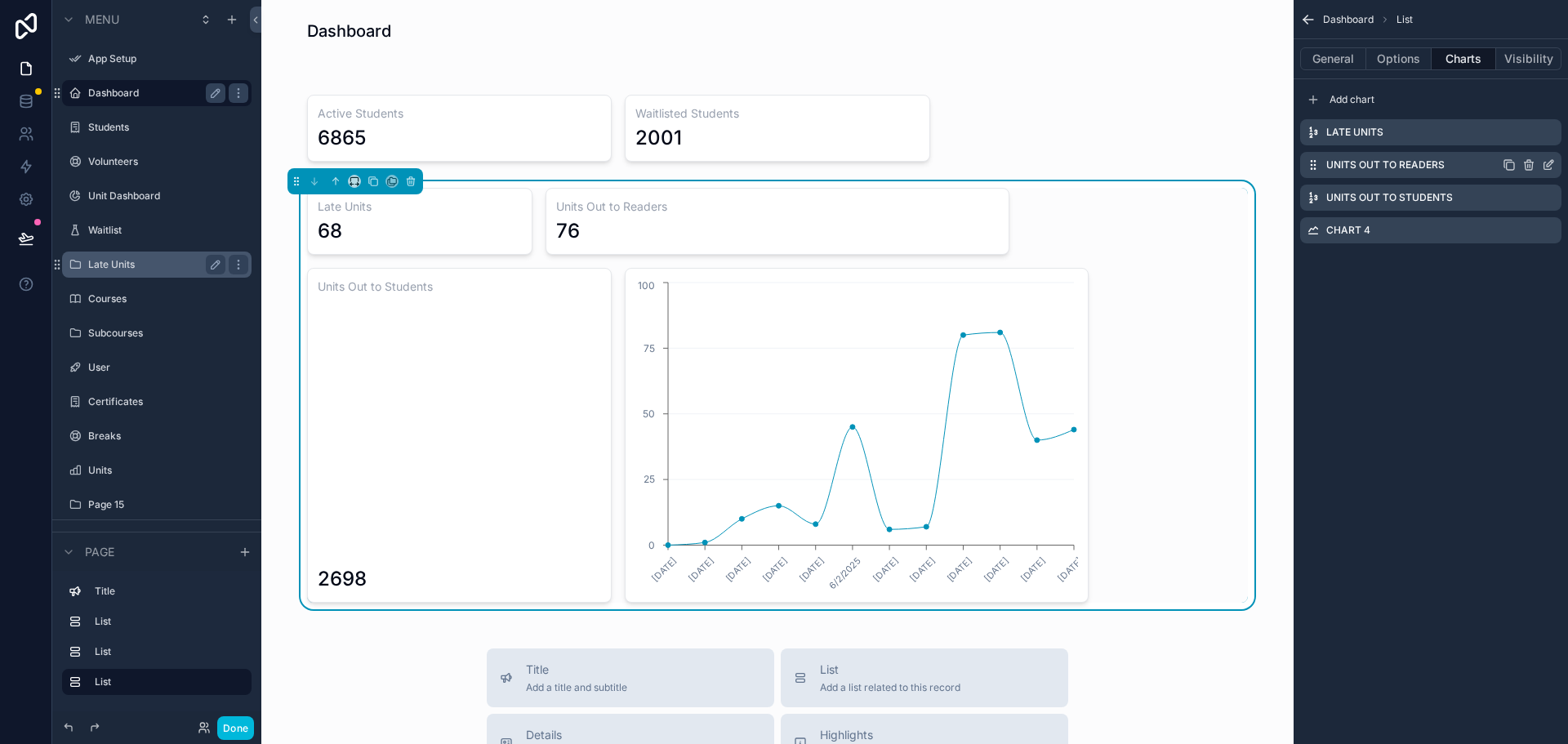
click at [1549, 163] on icon "scrollable content" at bounding box center [1550, 163] width 7 height 7
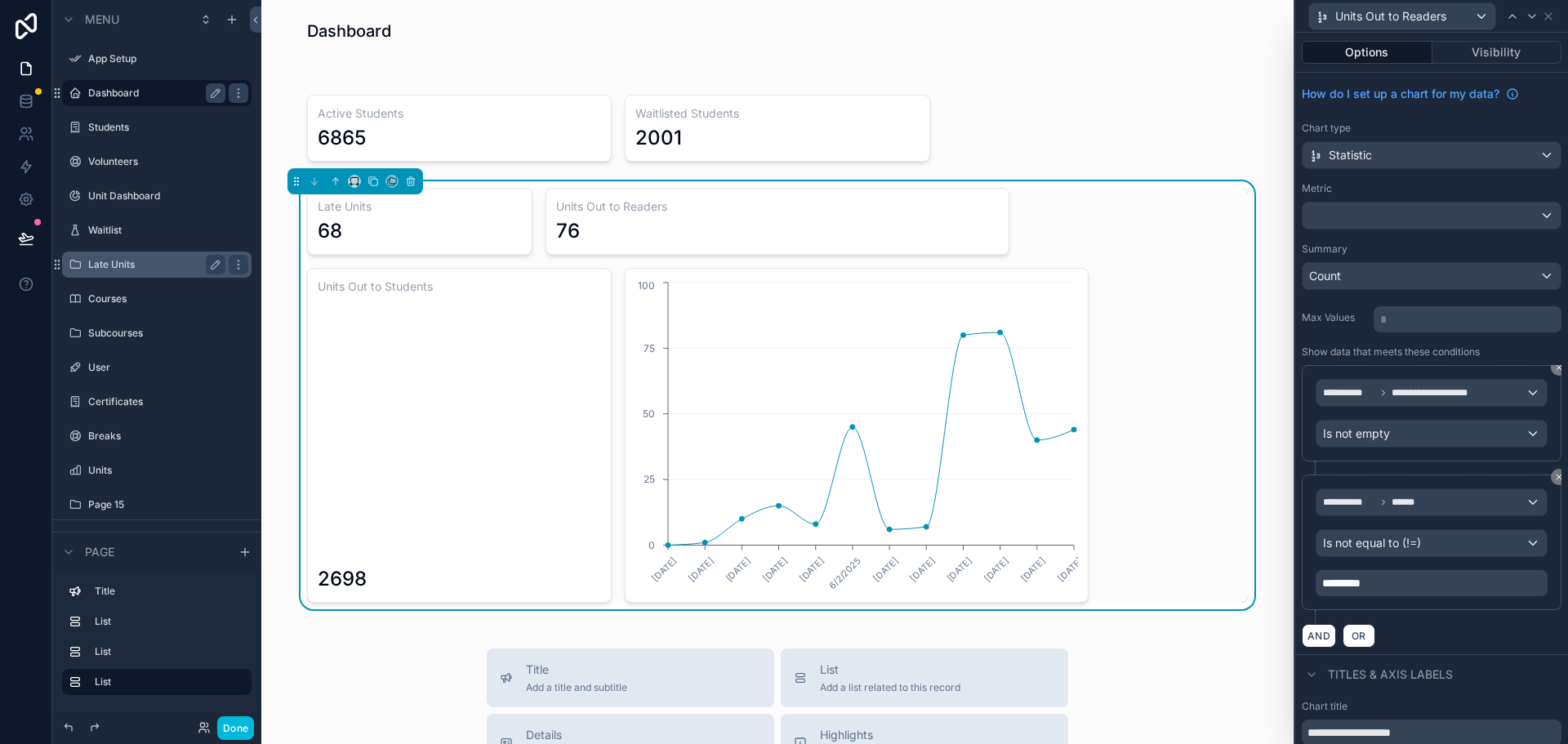
scroll to position [126, 0]
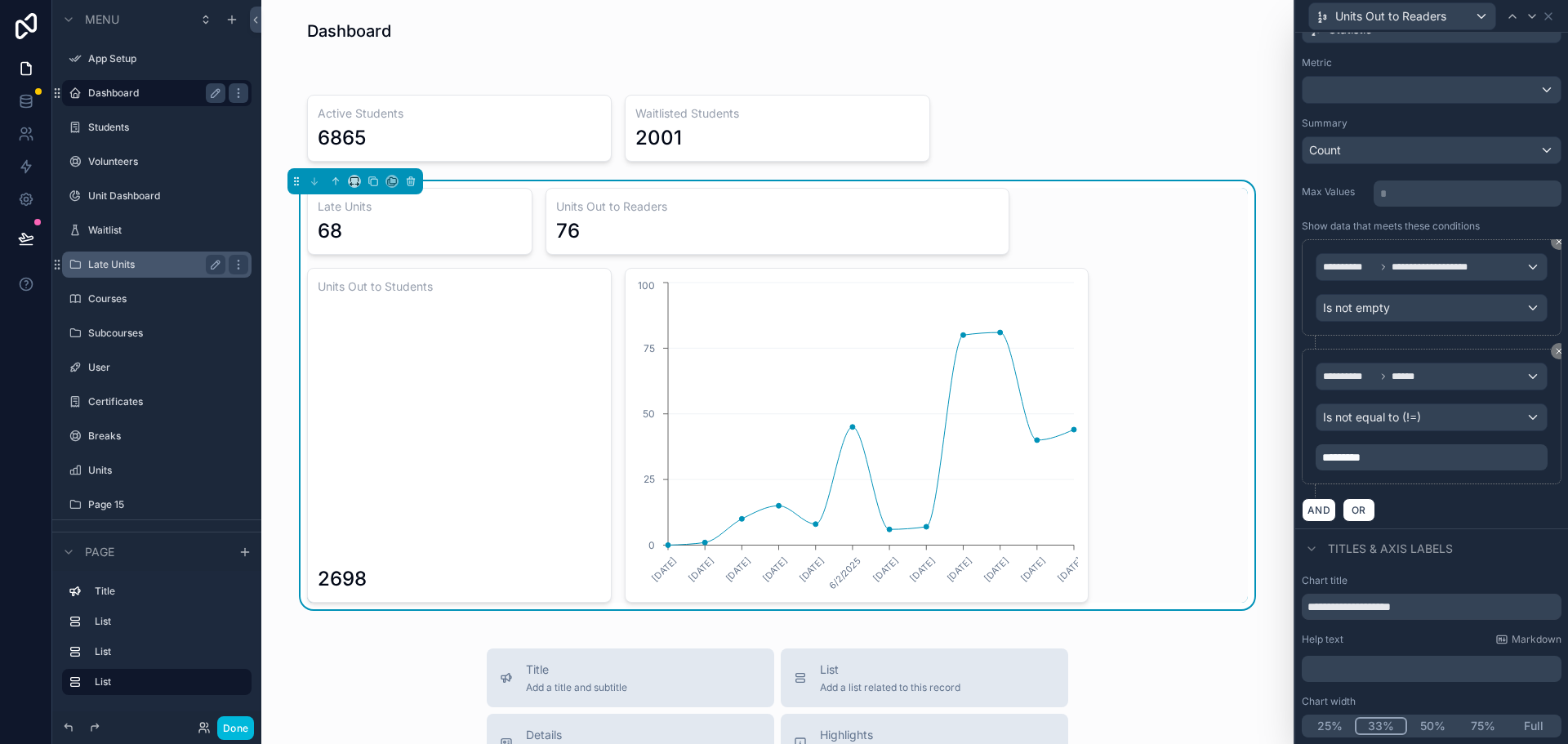
click at [1372, 726] on button "33%" at bounding box center [1380, 726] width 52 height 18
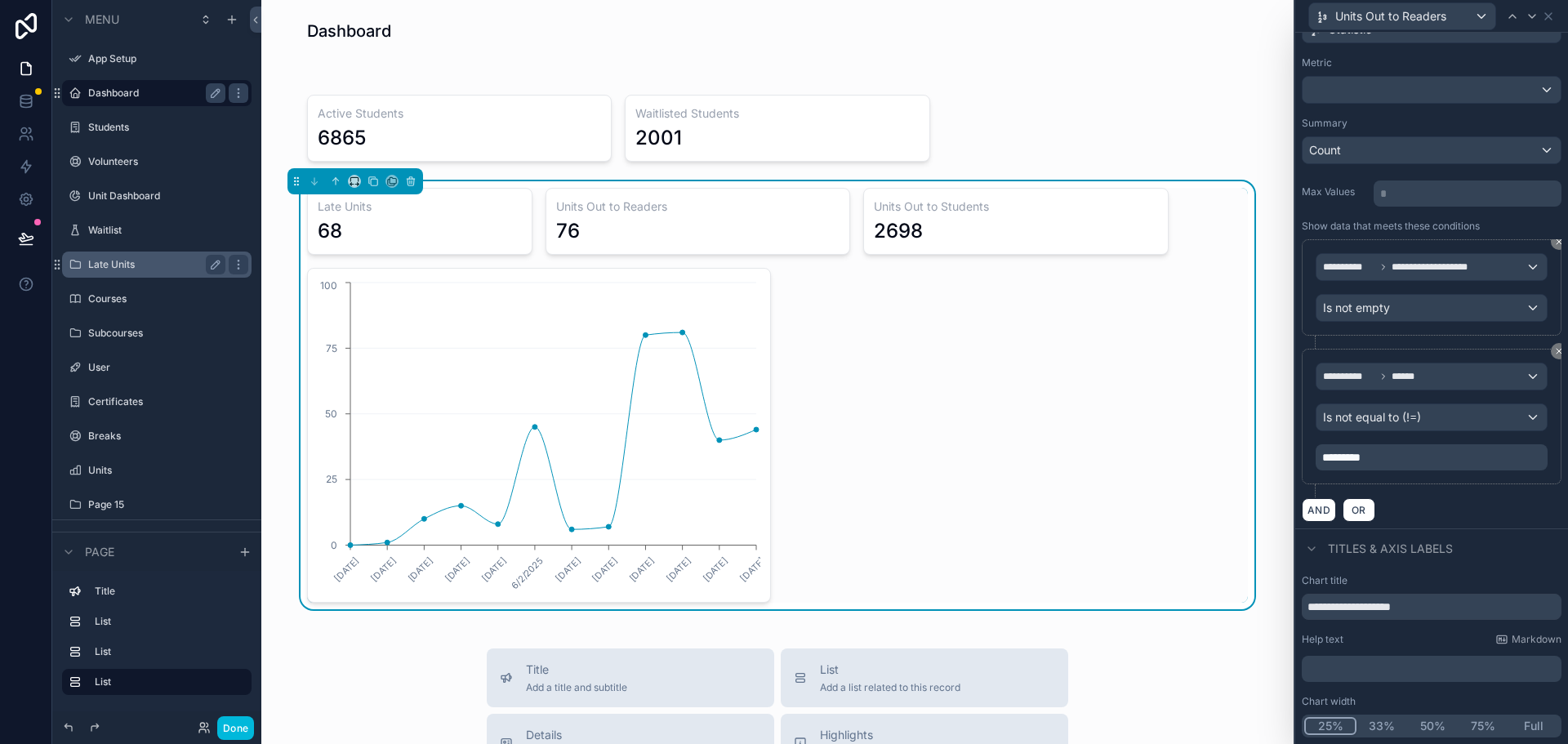
click at [1326, 725] on button "25%" at bounding box center [1330, 726] width 52 height 18
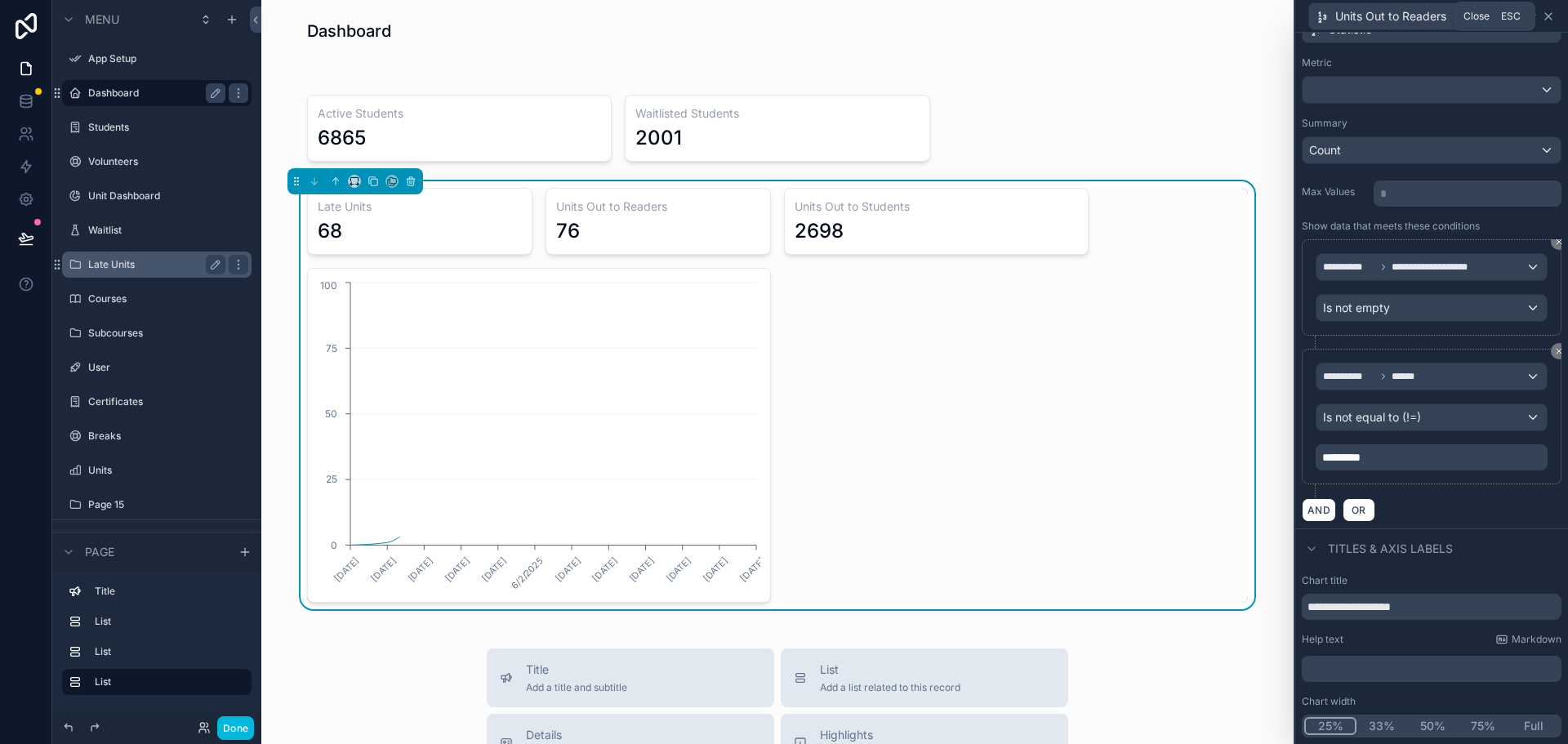
click at [1548, 16] on icon at bounding box center [1548, 16] width 7 height 7
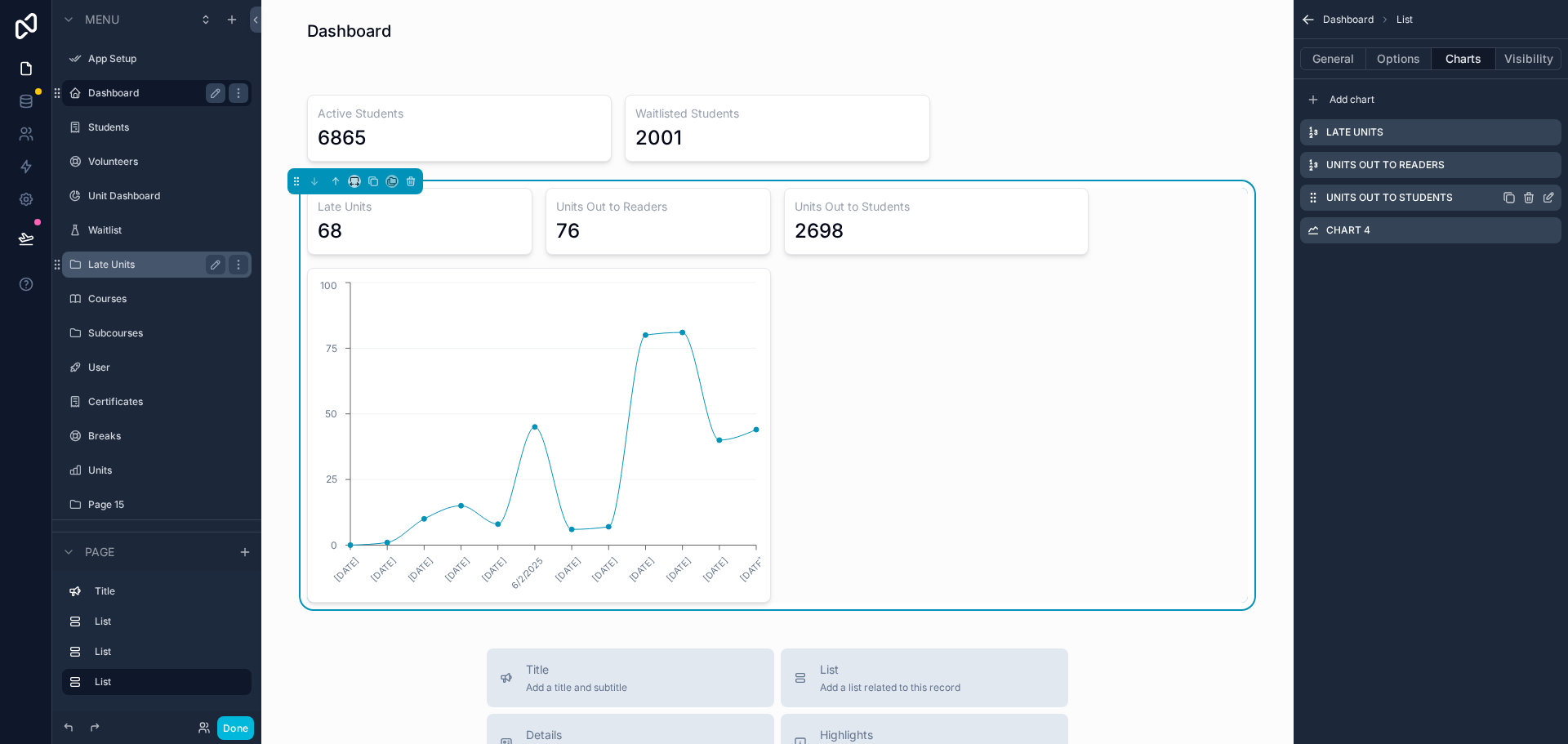
click at [1546, 197] on icon "scrollable content" at bounding box center [1549, 198] width 13 height 13
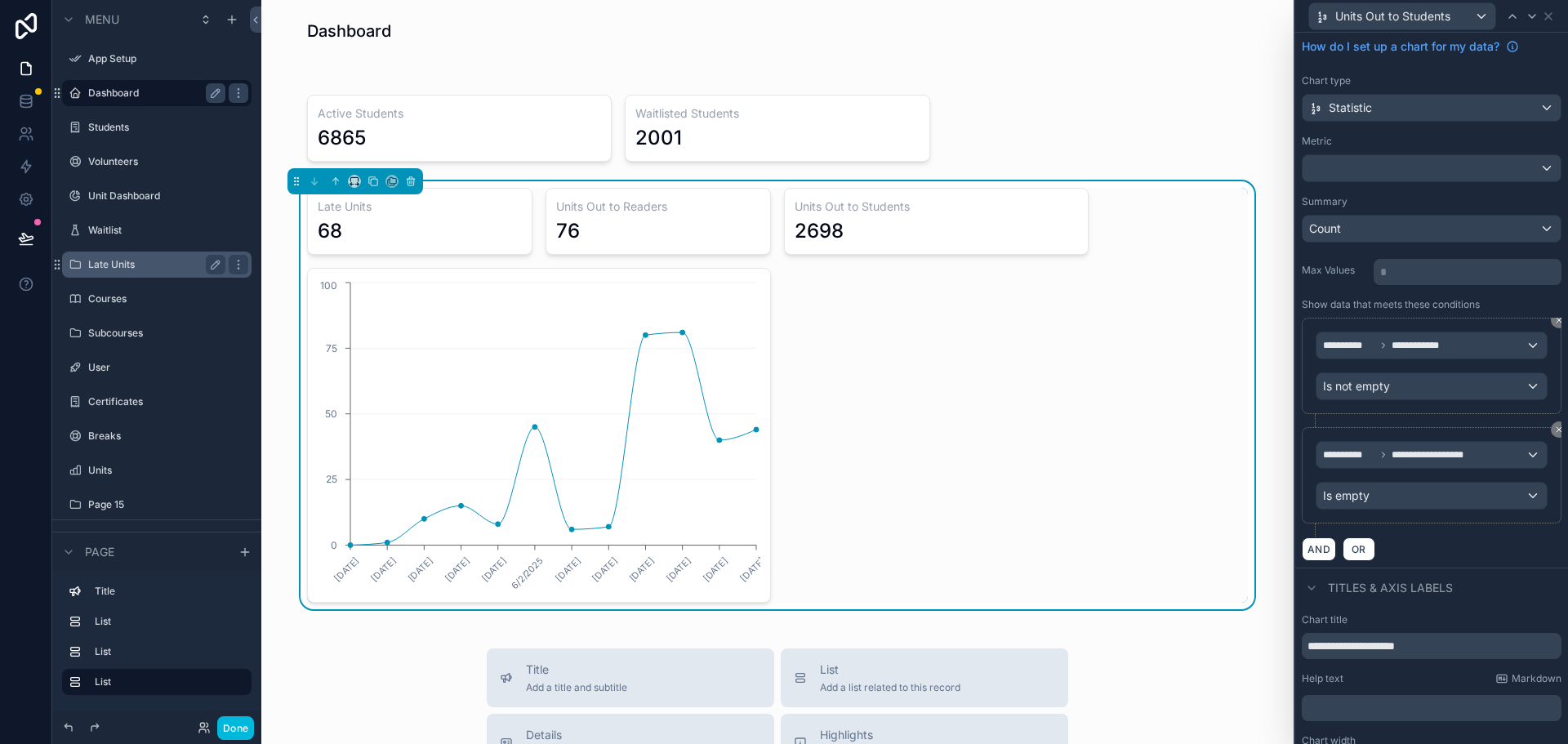
scroll to position [87, 0]
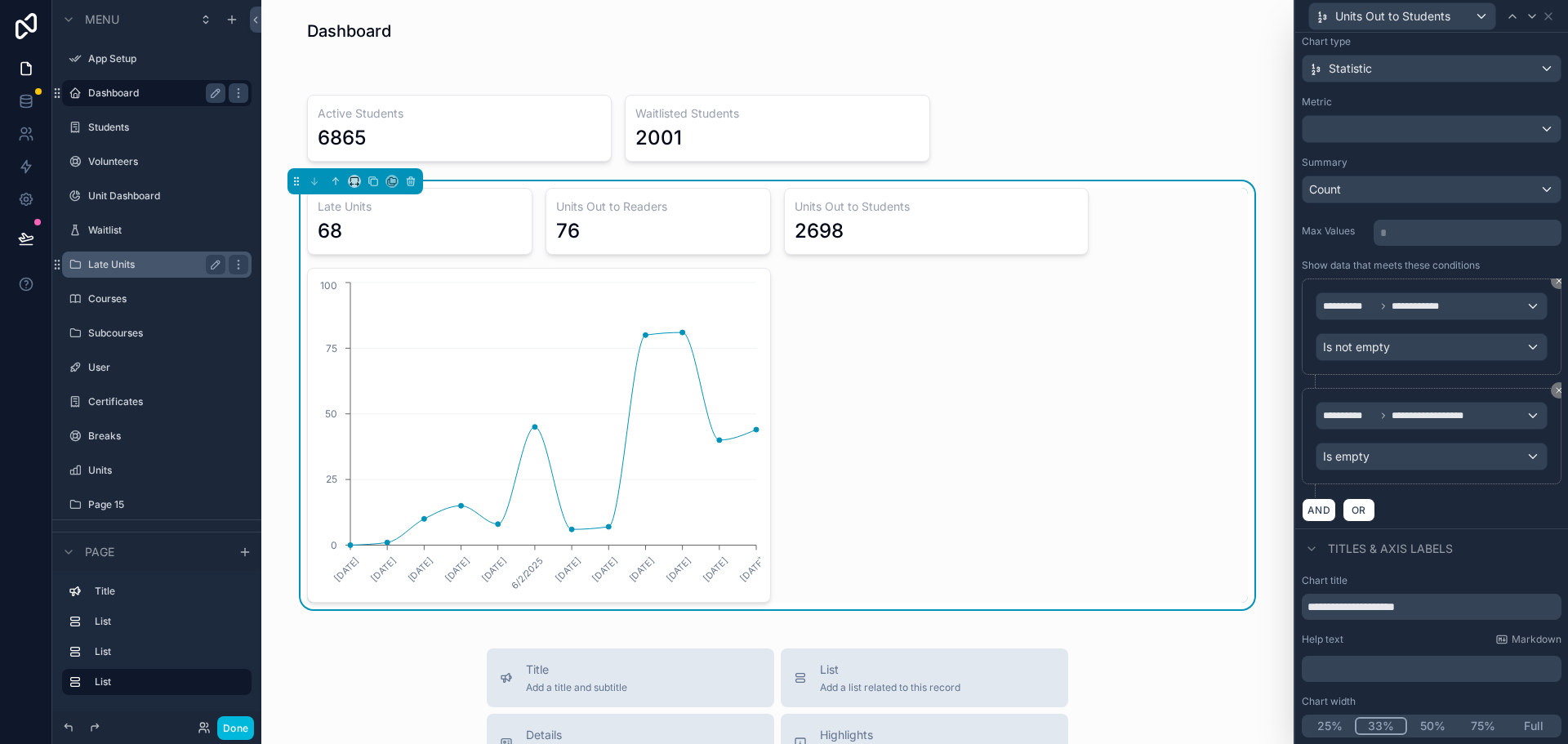
click at [1326, 730] on button "25%" at bounding box center [1329, 726] width 50 height 18
click at [1546, 14] on icon at bounding box center [1549, 16] width 13 height 13
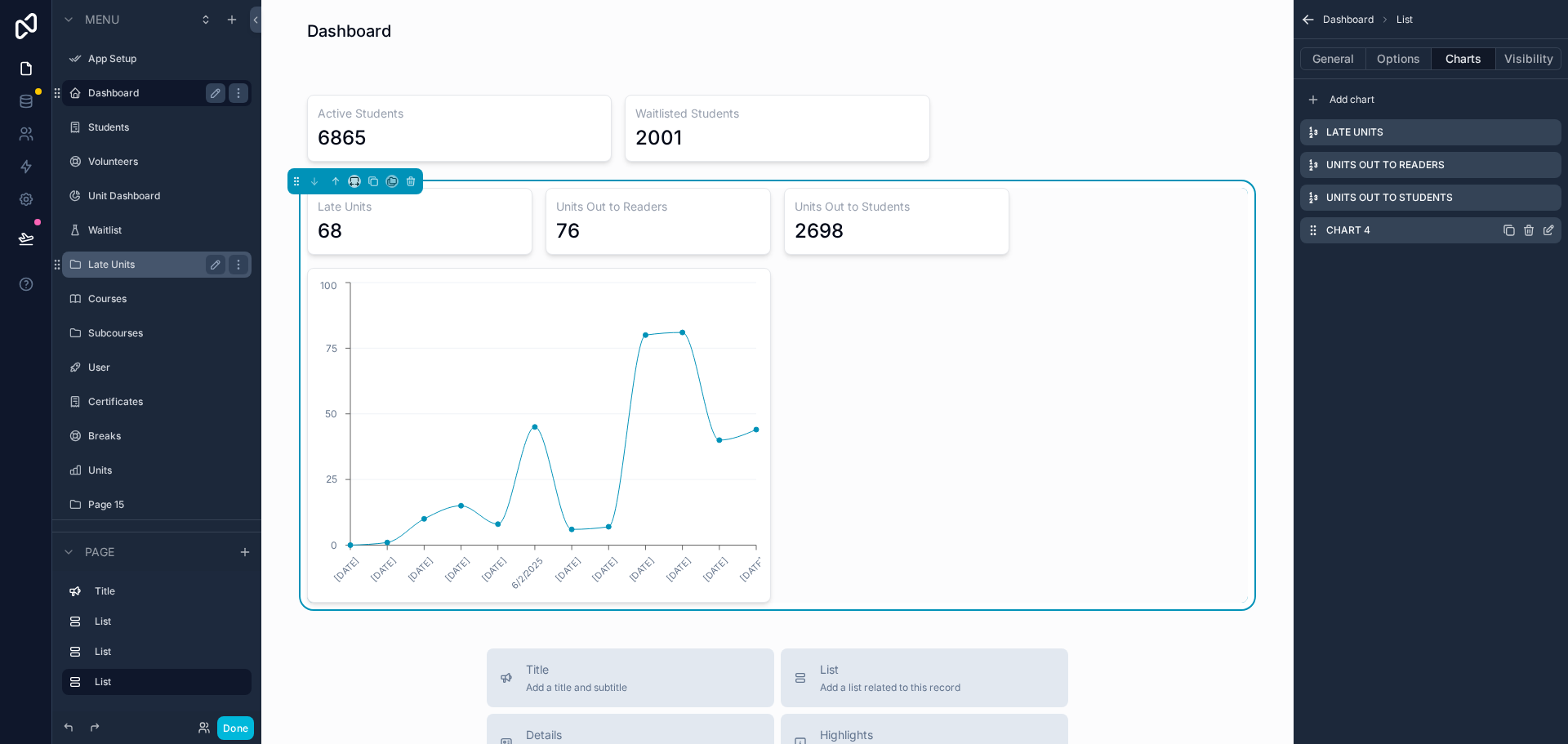
click at [1547, 232] on icon "scrollable content" at bounding box center [1549, 231] width 13 height 13
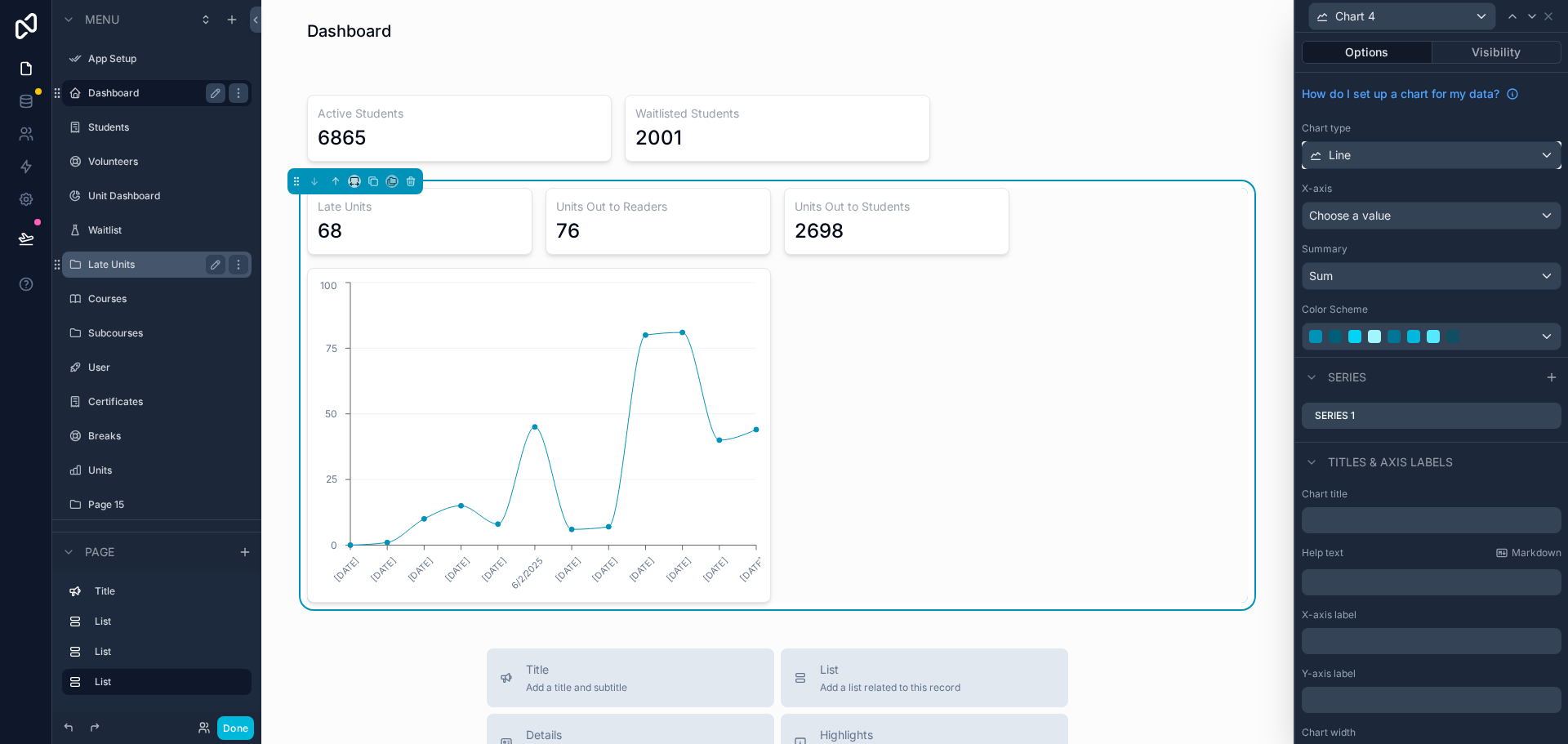
click at [1377, 155] on div "Line" at bounding box center [1432, 154] width 258 height 26
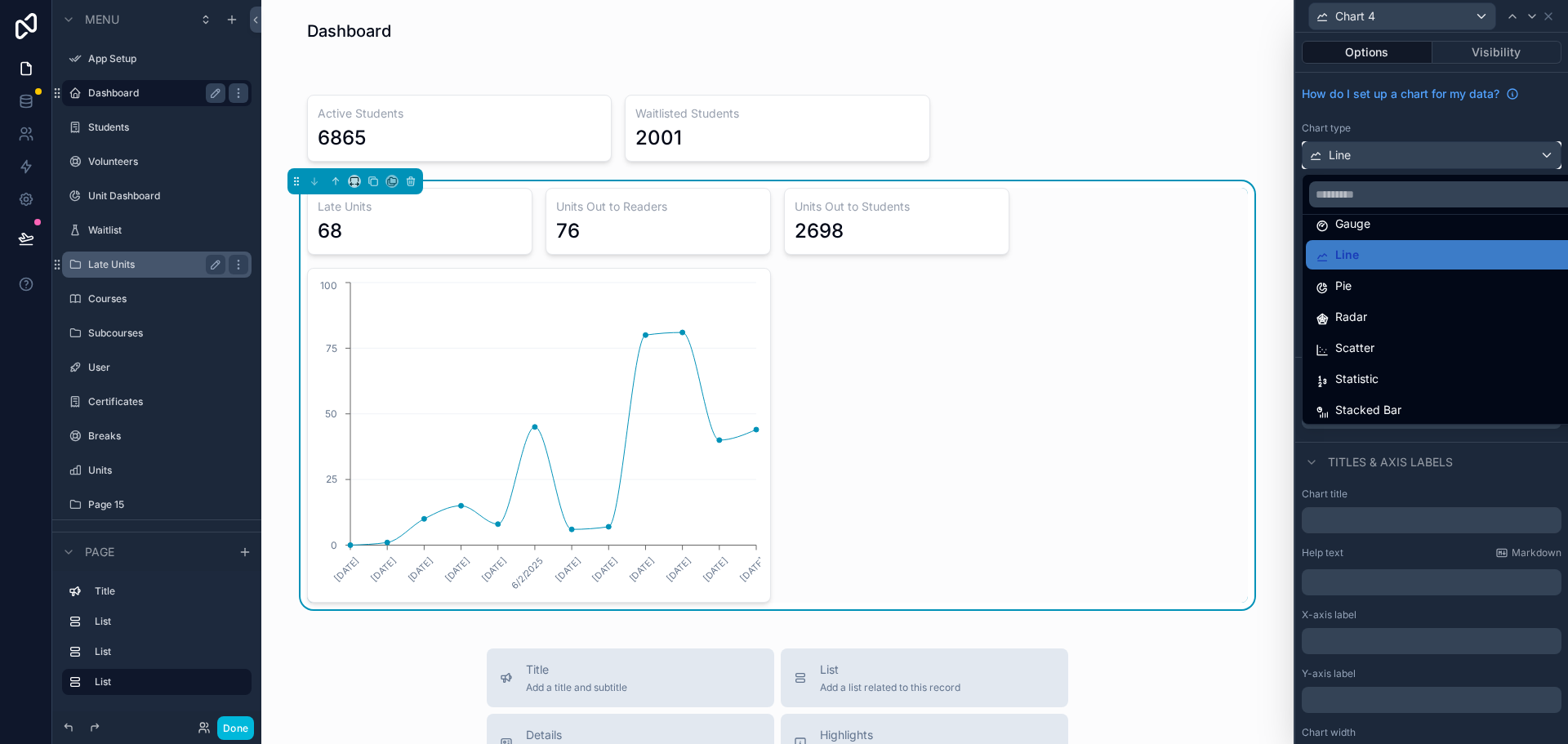
scroll to position [116, 0]
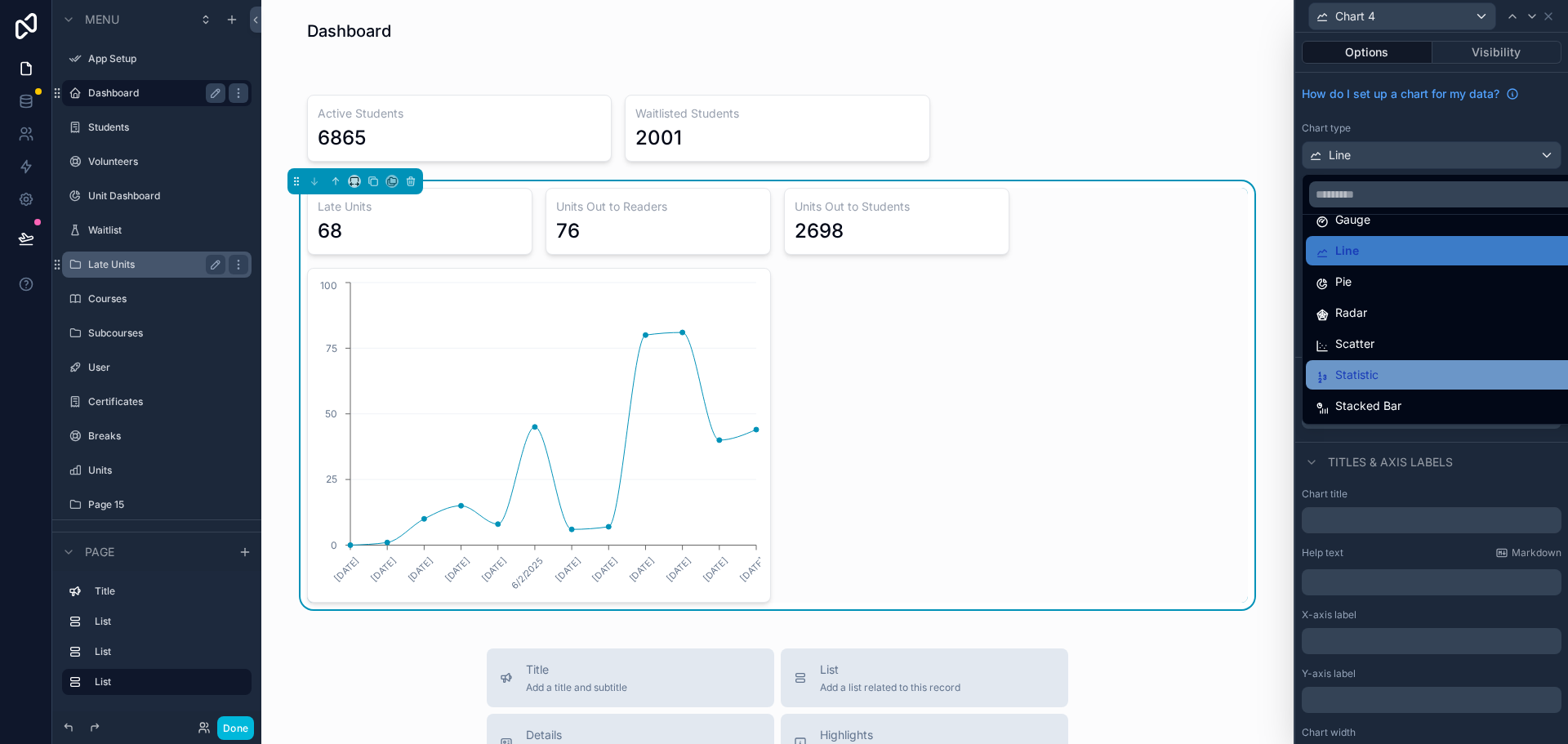
click at [1374, 374] on span "Statistic" at bounding box center [1357, 374] width 43 height 20
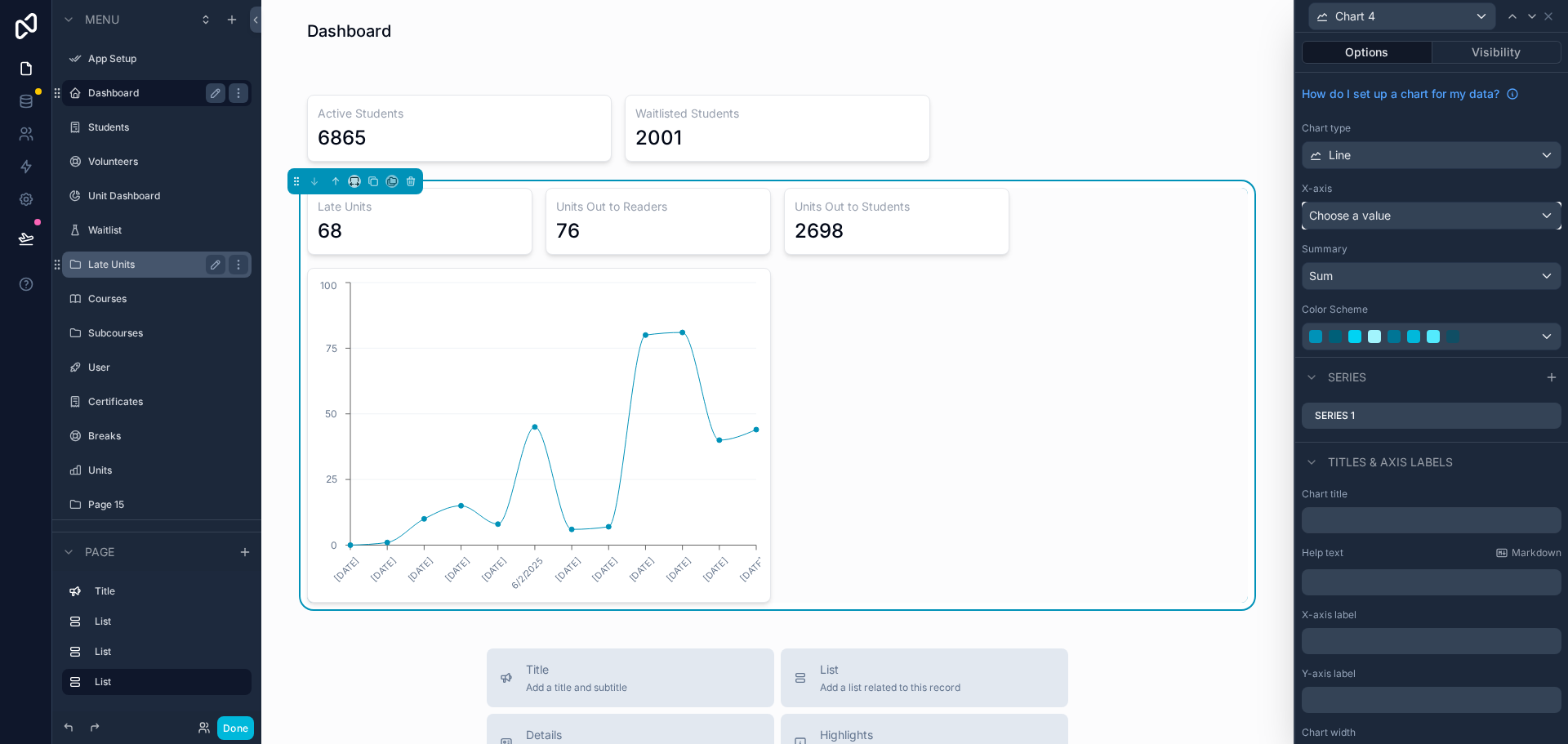
click at [1345, 229] on button "Choose a value" at bounding box center [1432, 215] width 260 height 28
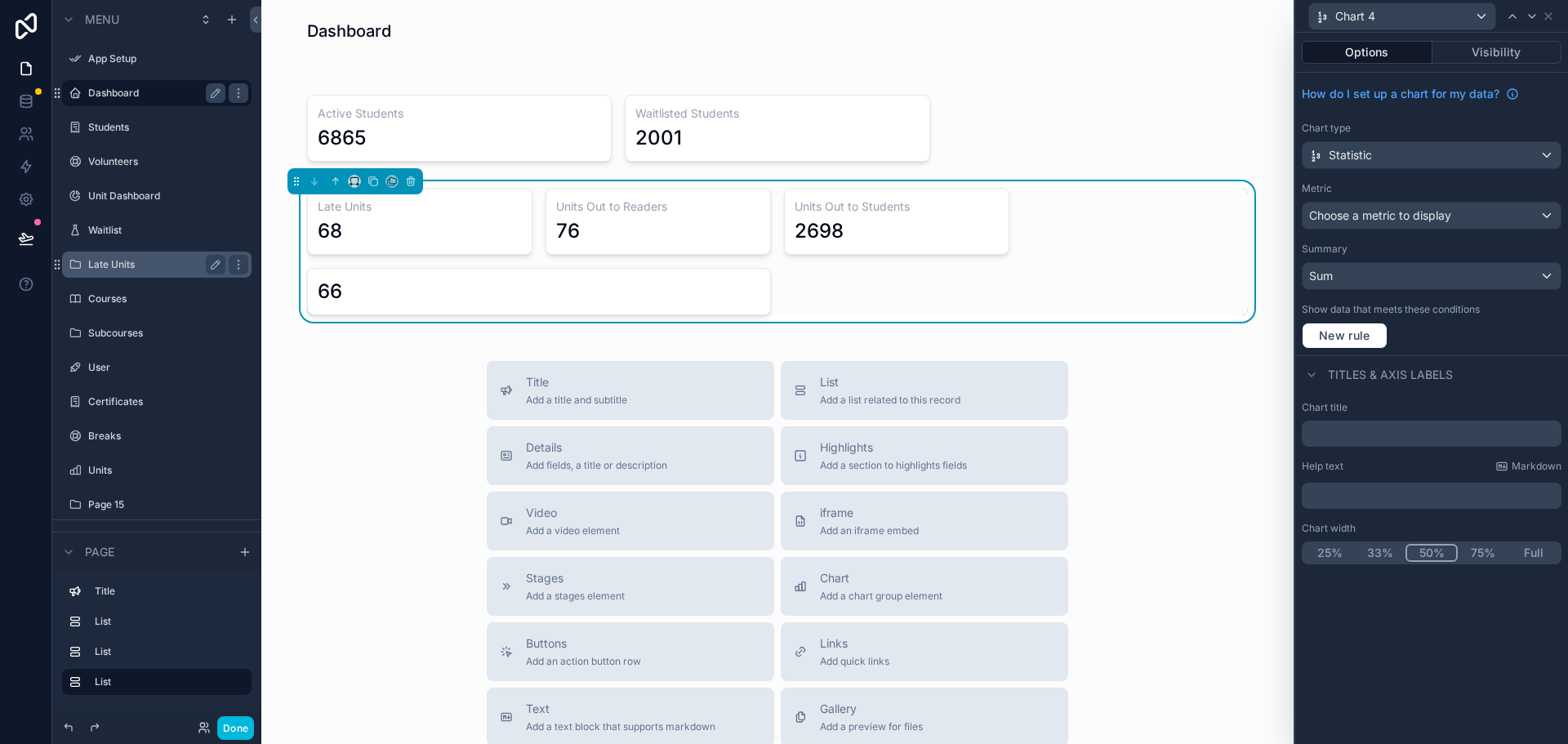
click at [1345, 224] on div at bounding box center [1432, 372] width 272 height 744
click at [1354, 214] on span "Choose a metric to display" at bounding box center [1379, 215] width 142 height 14
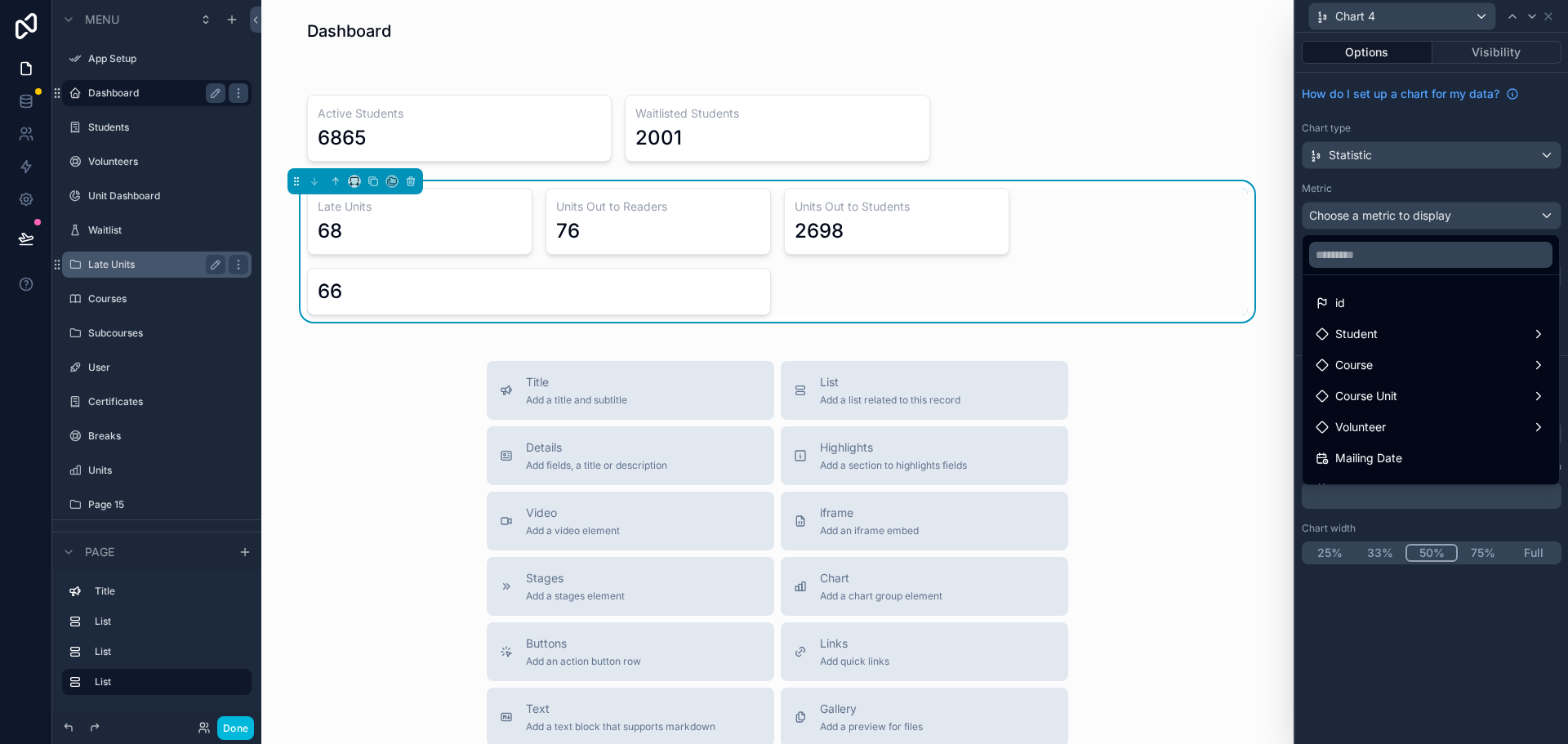
click at [1339, 304] on span "id" at bounding box center [1340, 303] width 10 height 20
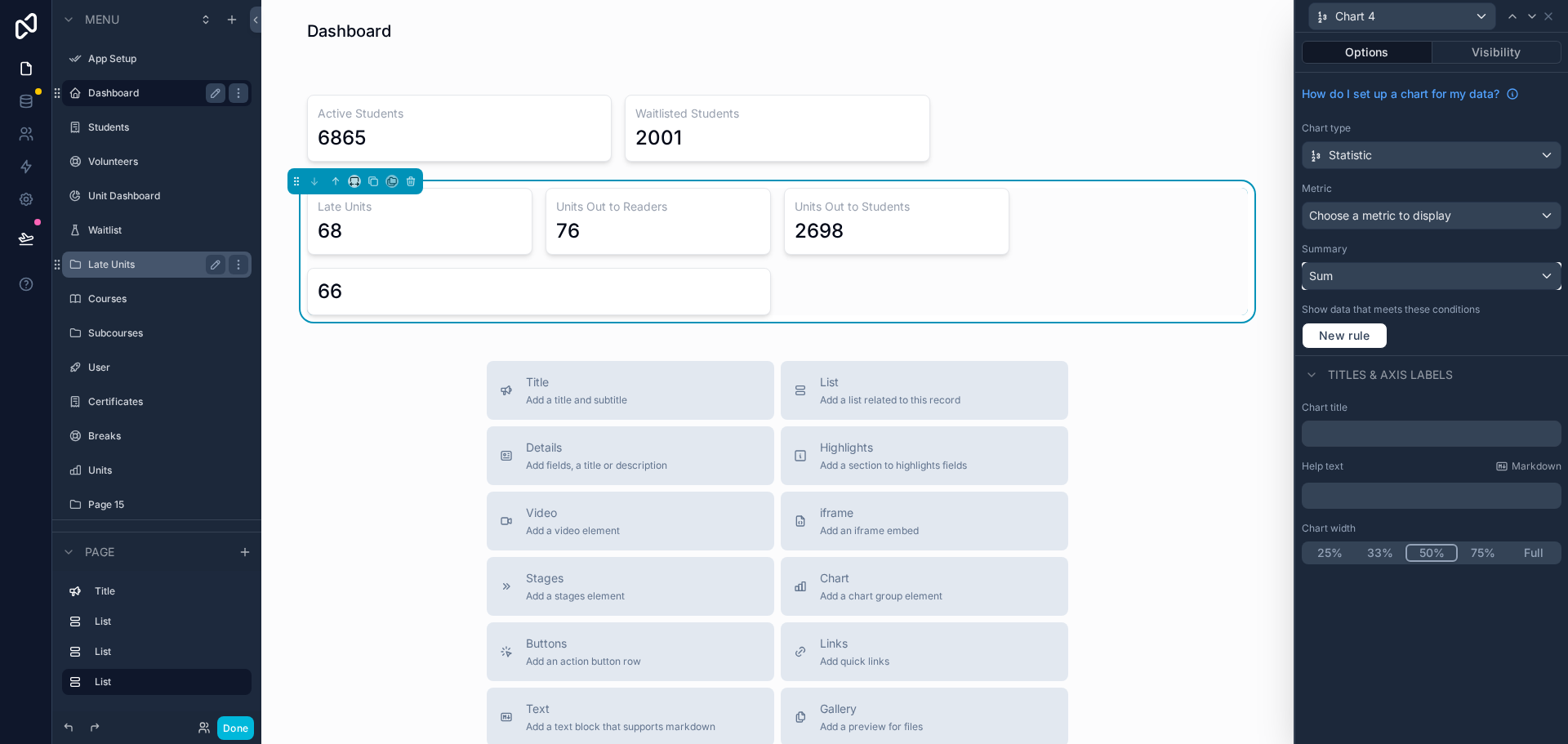
click at [1356, 286] on div "Sum" at bounding box center [1432, 275] width 258 height 26
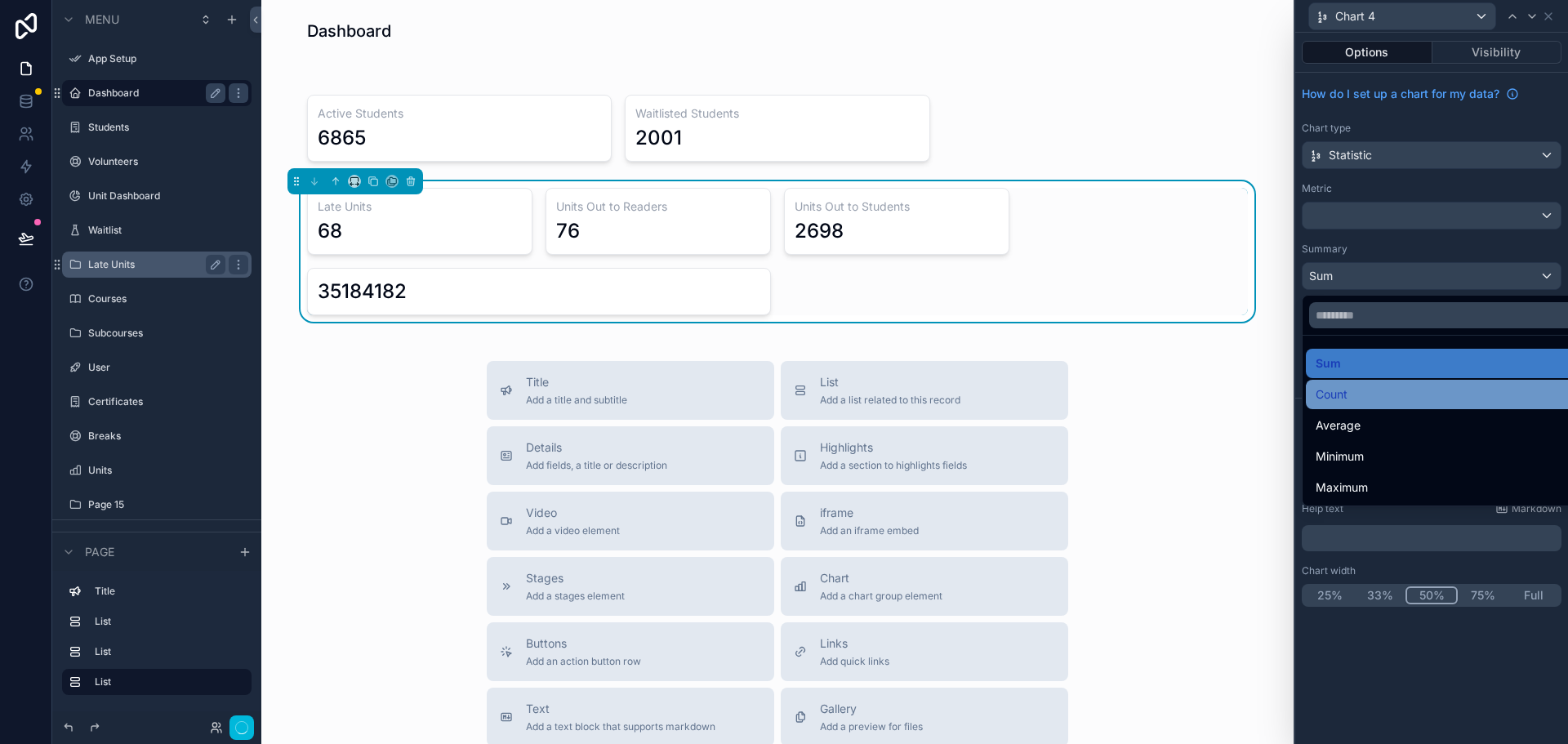
click at [1327, 398] on span "Count" at bounding box center [1331, 394] width 31 height 20
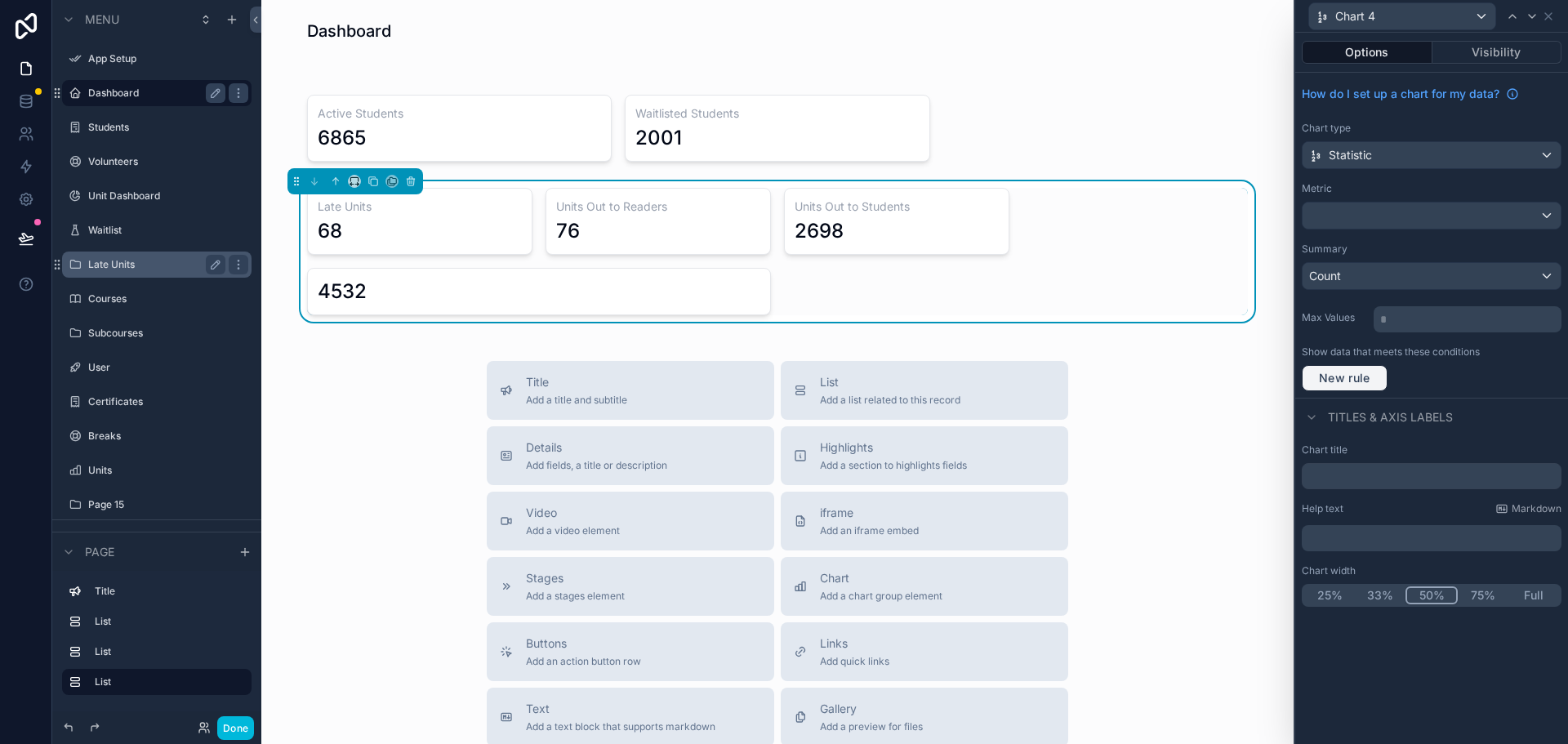
click at [1345, 378] on span "New rule" at bounding box center [1345, 377] width 65 height 14
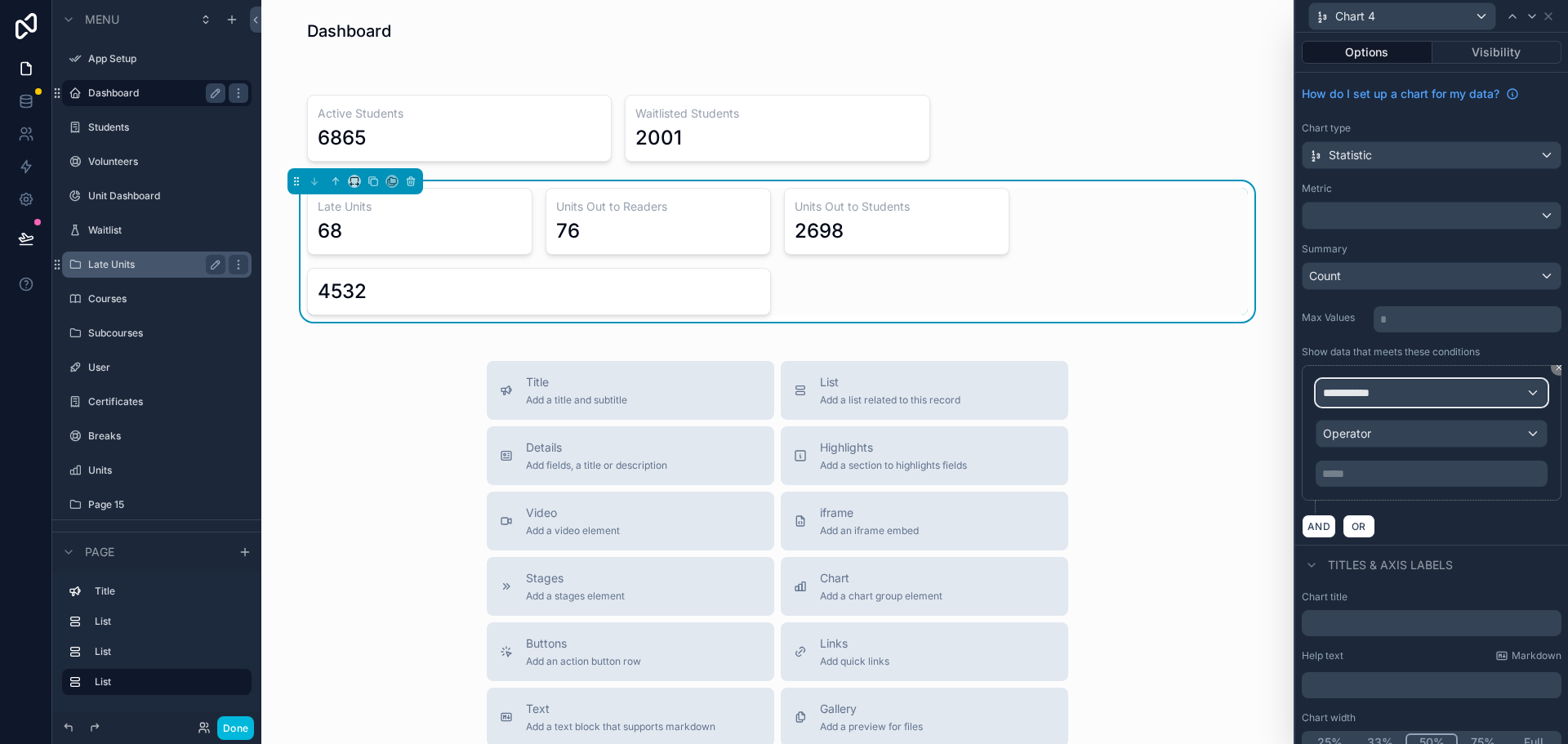
click at [1386, 391] on div "**********" at bounding box center [1432, 392] width 231 height 26
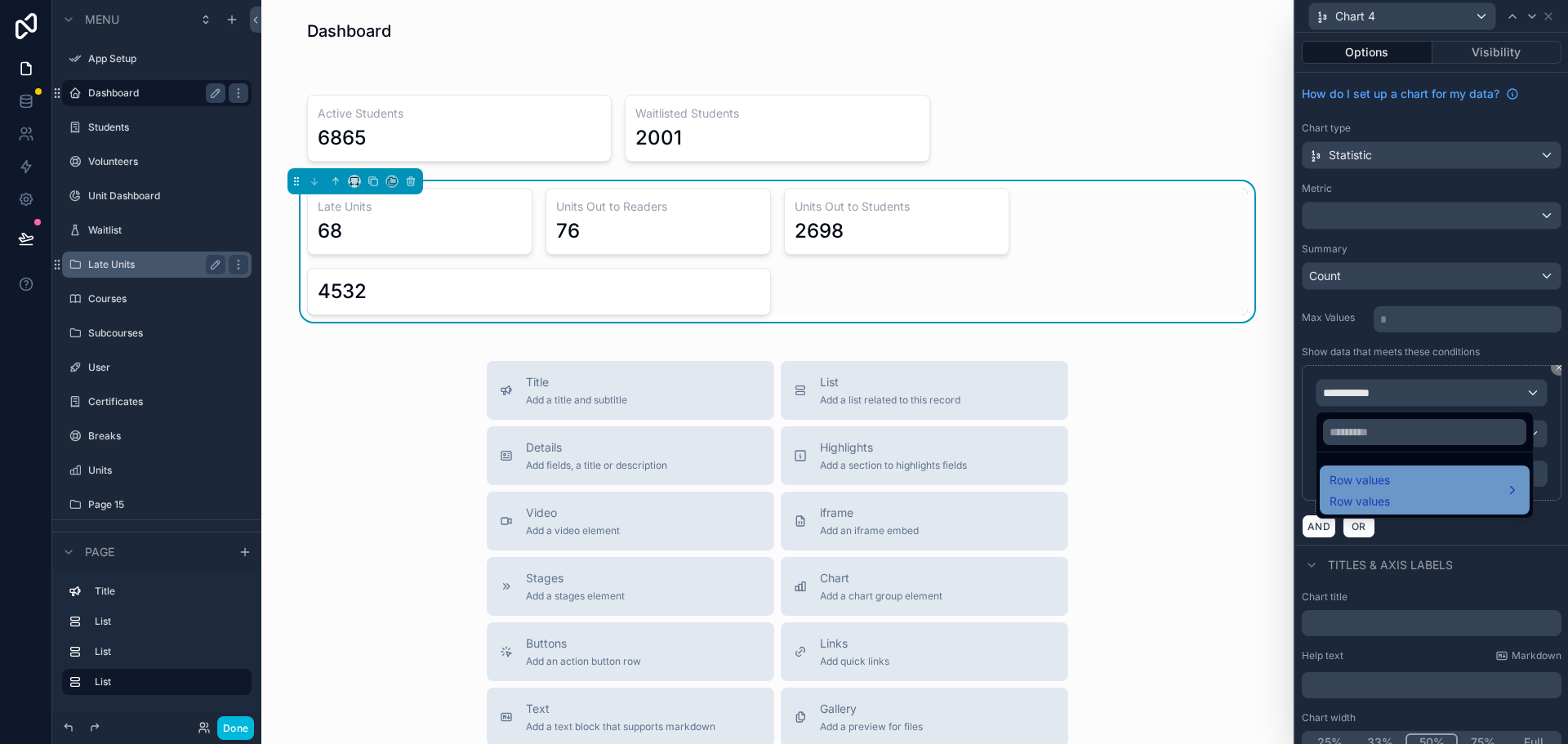
click at [1412, 481] on div "Row values Row values" at bounding box center [1425, 490] width 191 height 39
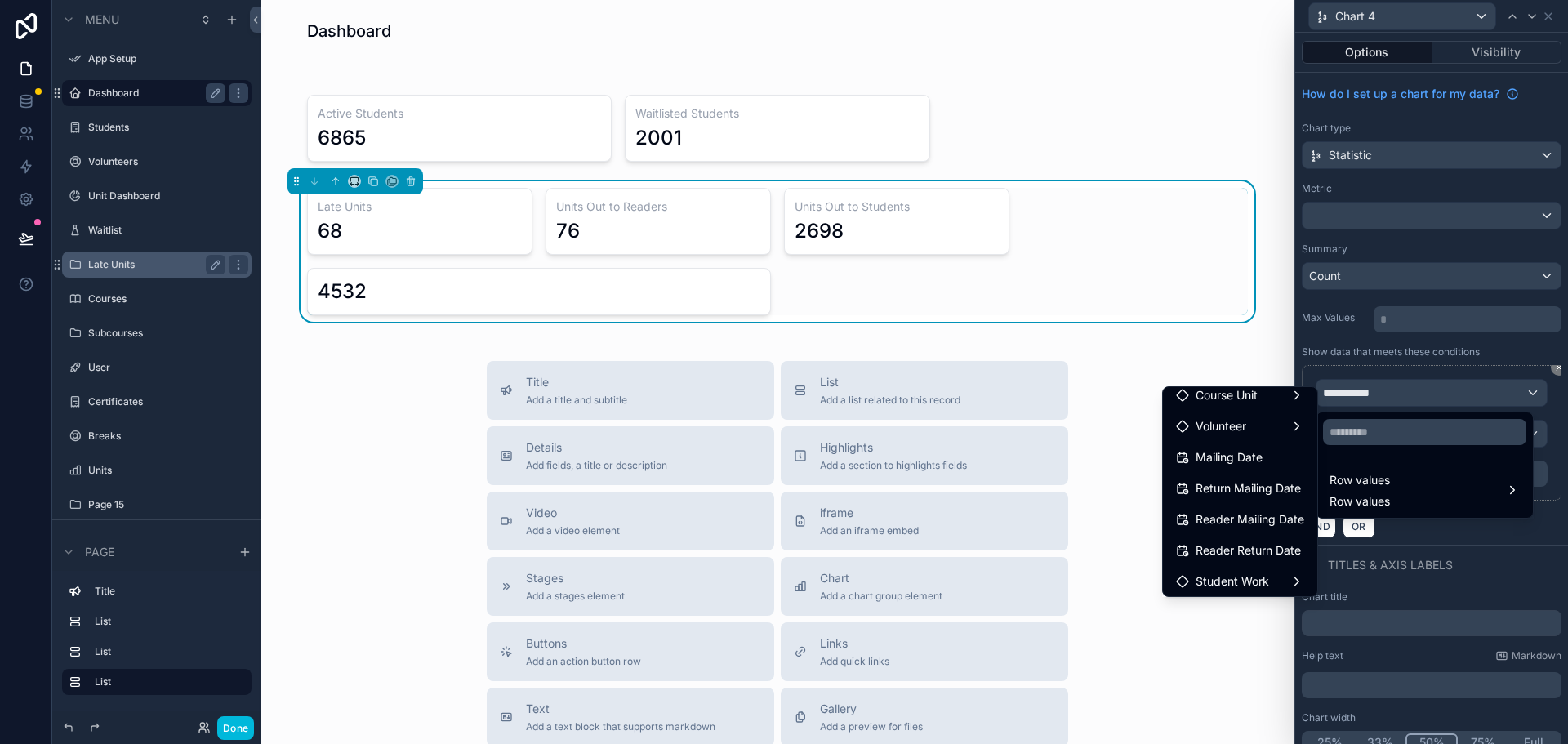
scroll to position [163, 0]
click at [1220, 520] on span "Reader Return Date" at bounding box center [1248, 521] width 106 height 20
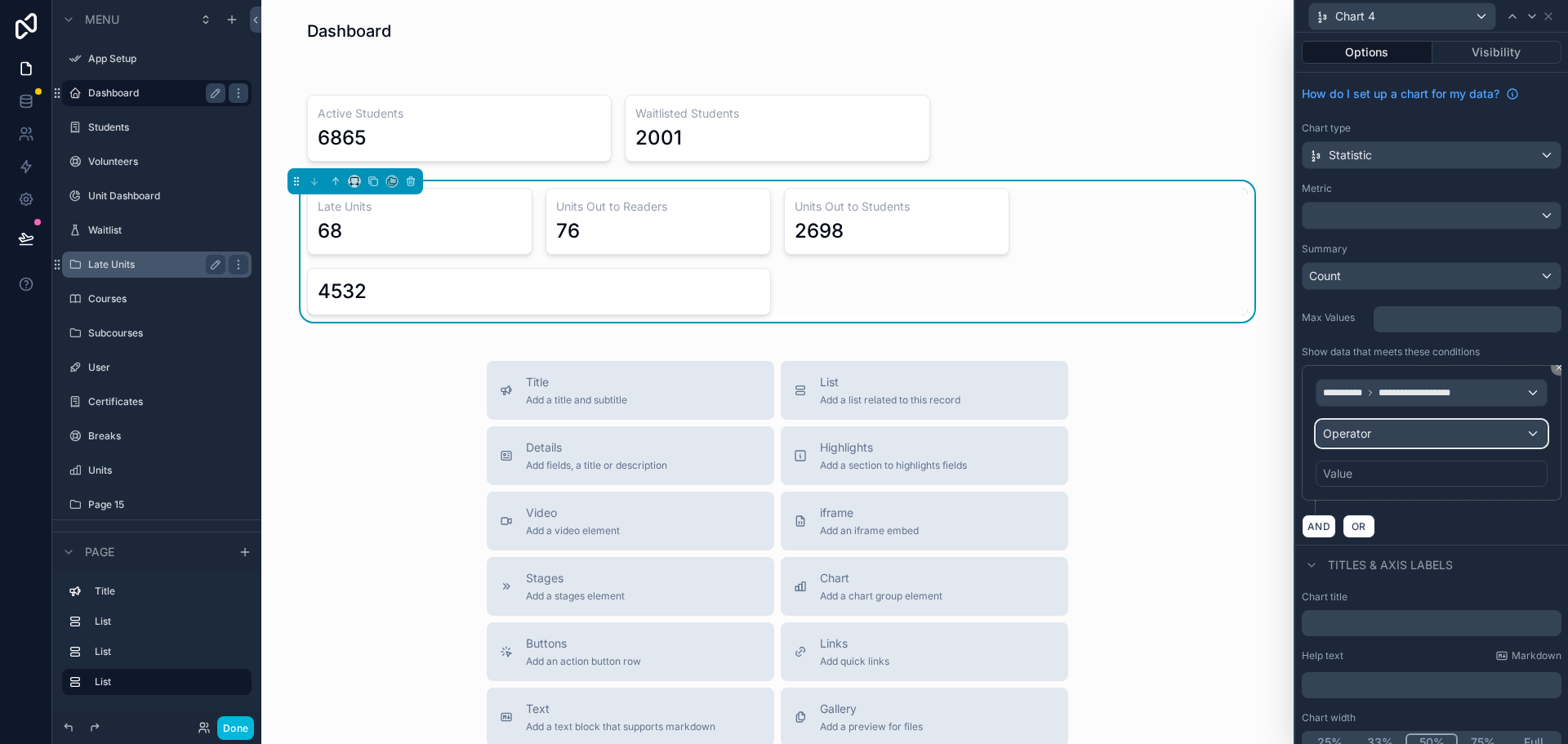
click at [1402, 427] on div "Operator" at bounding box center [1432, 433] width 231 height 26
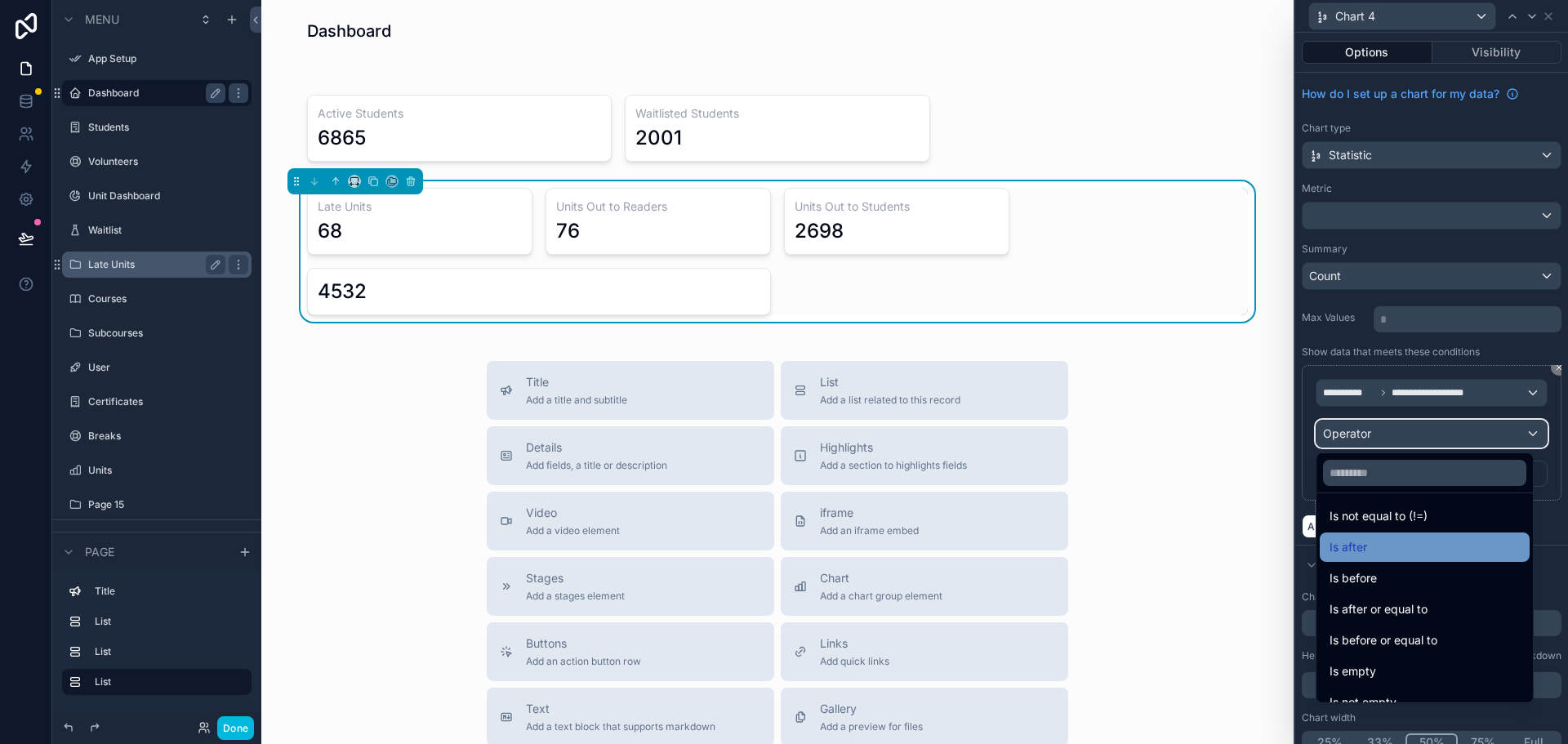
scroll to position [54, 0]
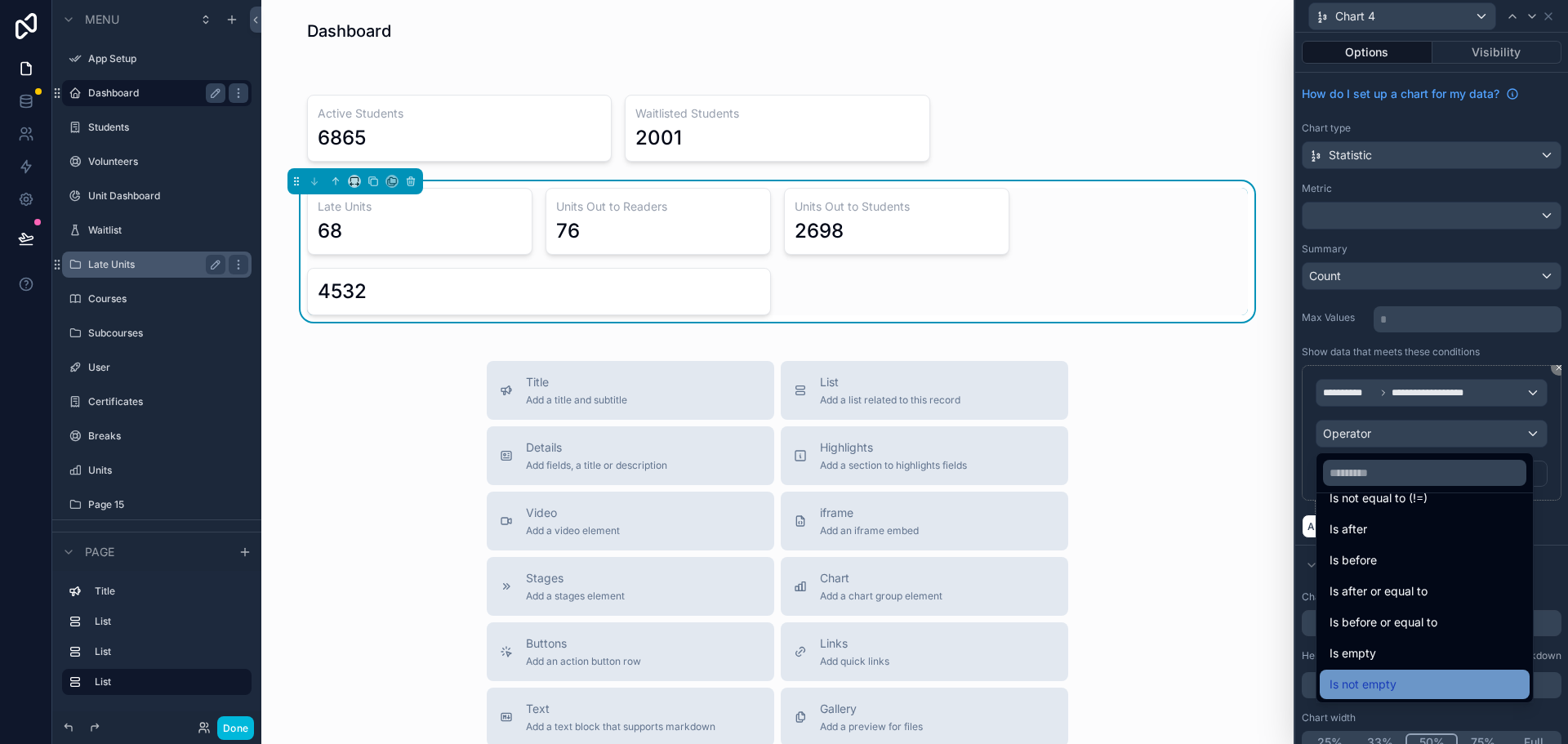
click at [1411, 678] on div "Is not empty" at bounding box center [1425, 684] width 191 height 20
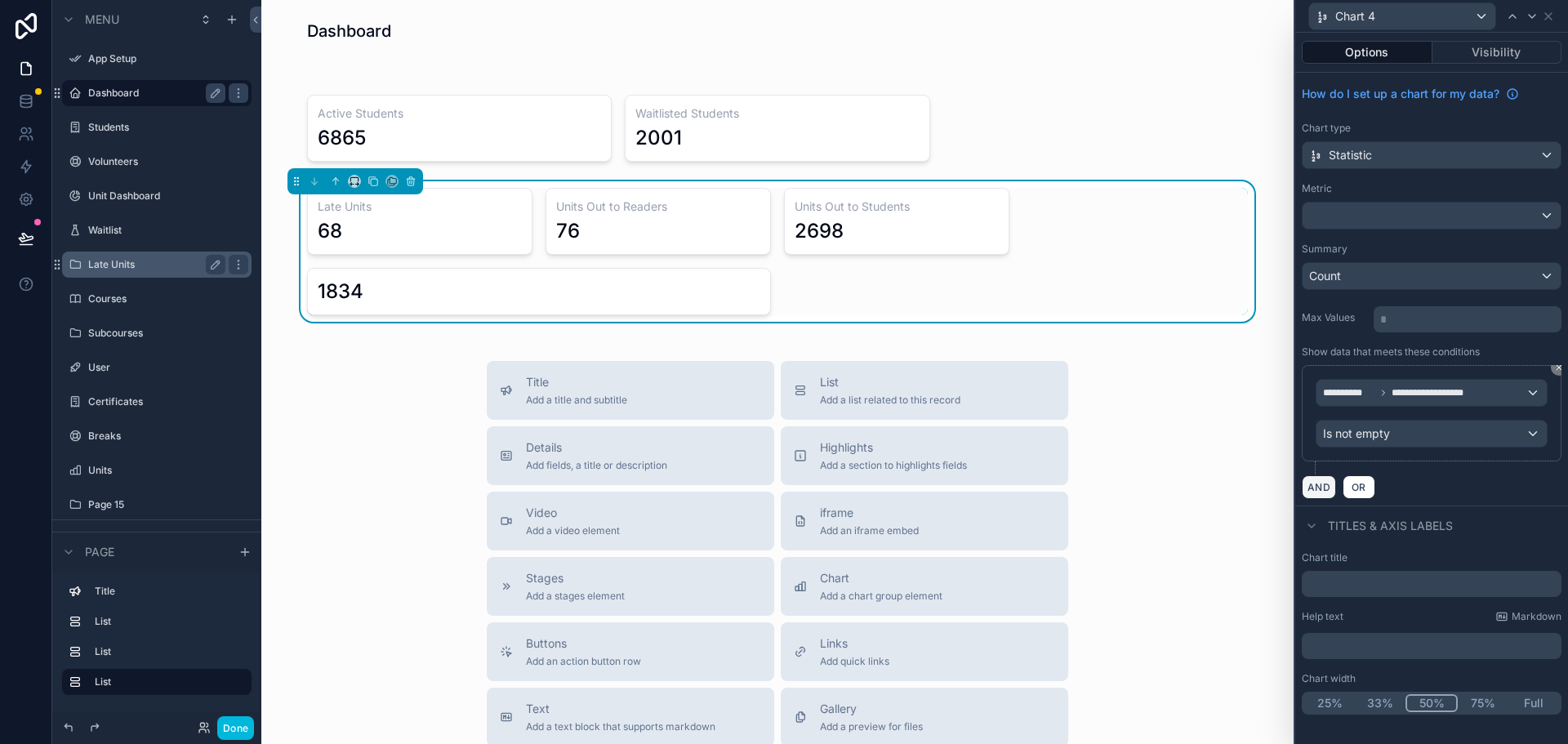
click at [1318, 489] on button "AND" at bounding box center [1319, 487] width 34 height 24
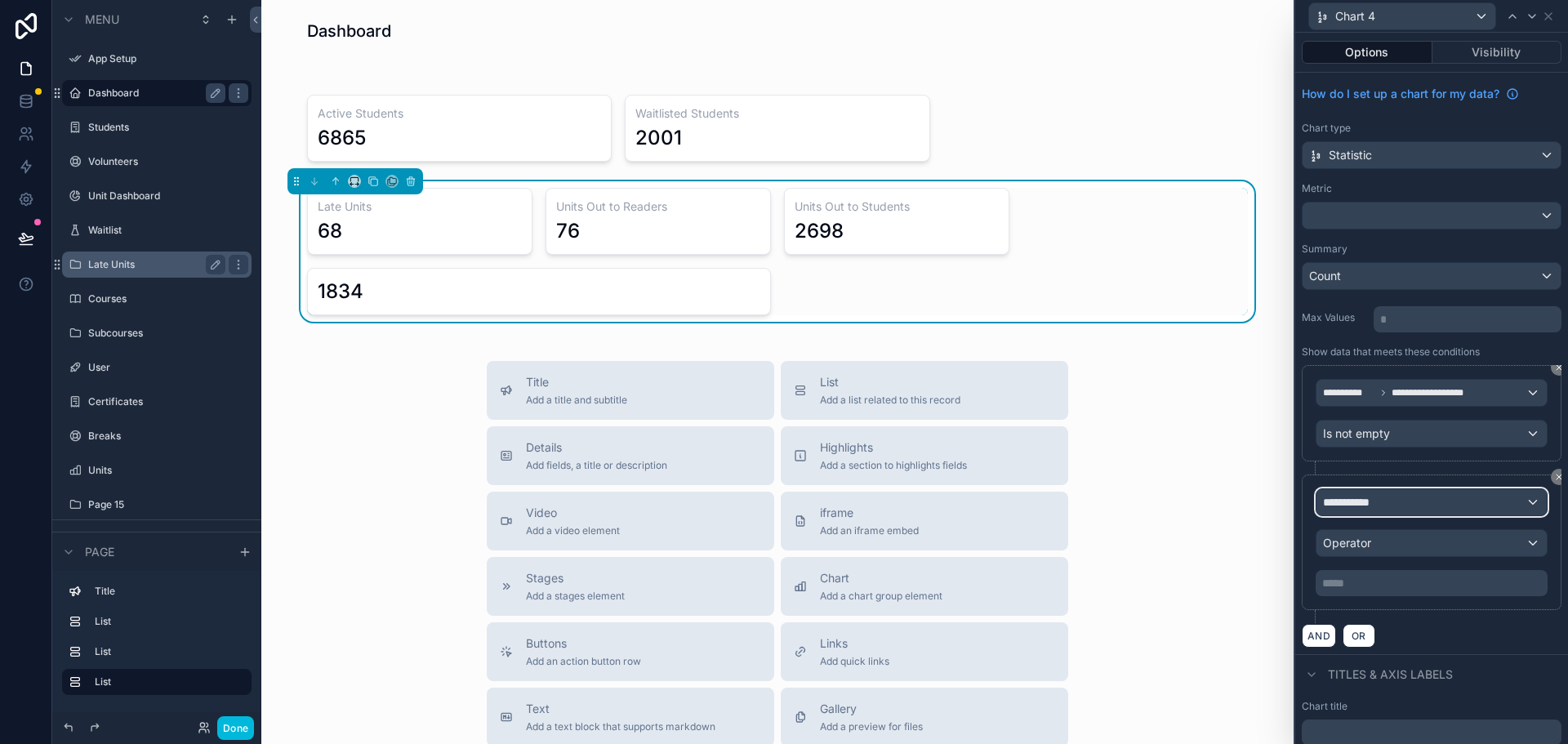
click at [1384, 504] on div "**********" at bounding box center [1432, 502] width 231 height 26
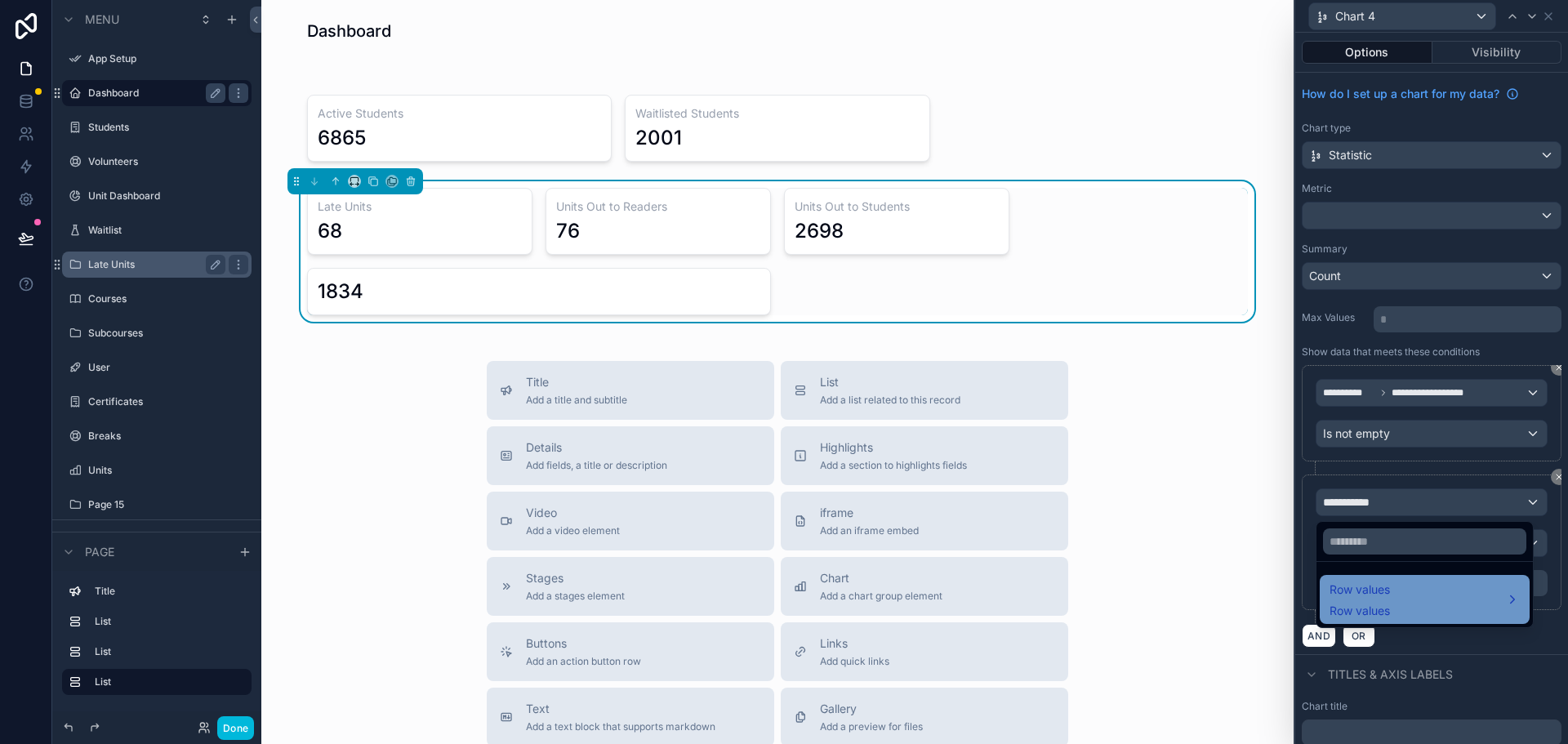
click at [1400, 606] on div "Row values Row values" at bounding box center [1425, 599] width 191 height 39
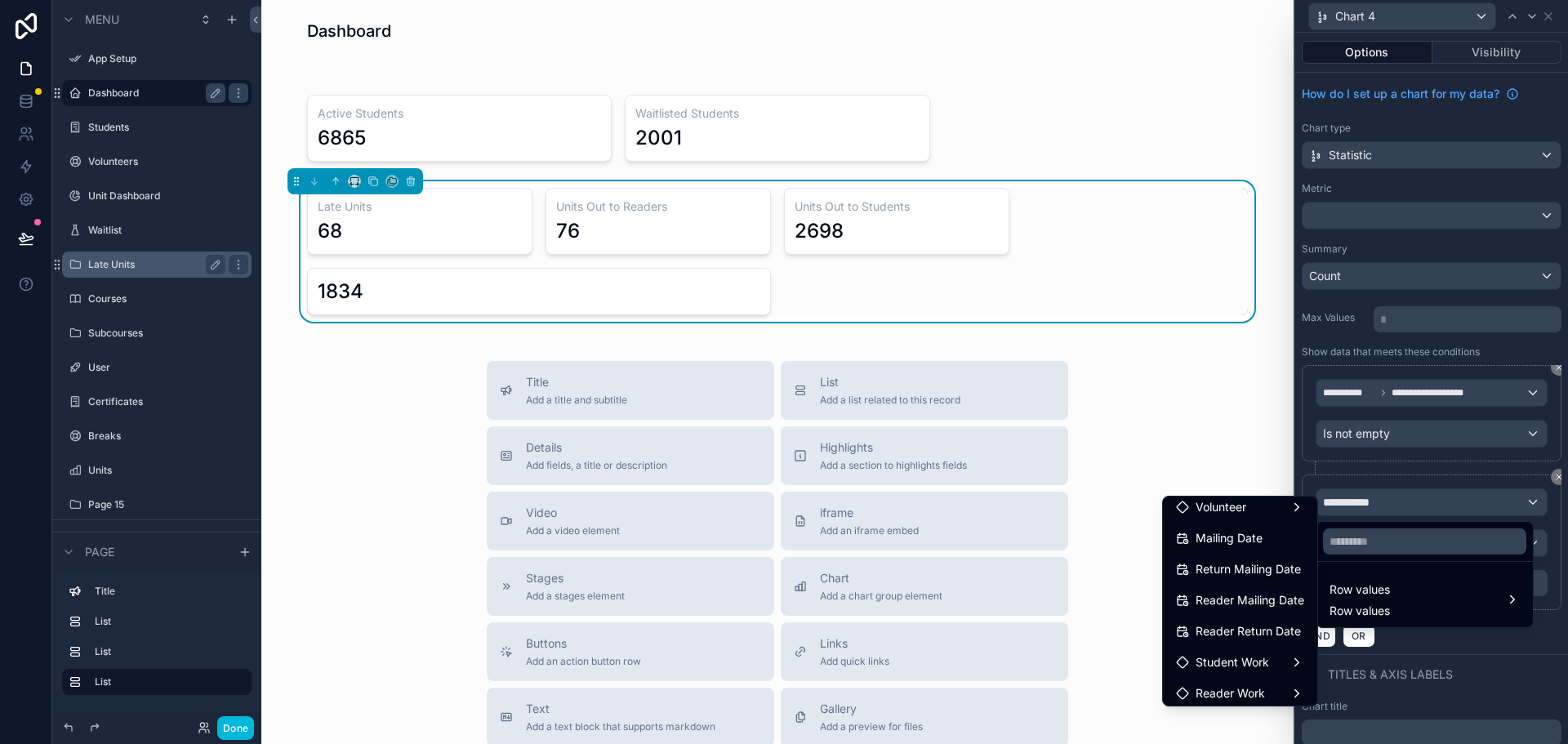
scroll to position [261, 0]
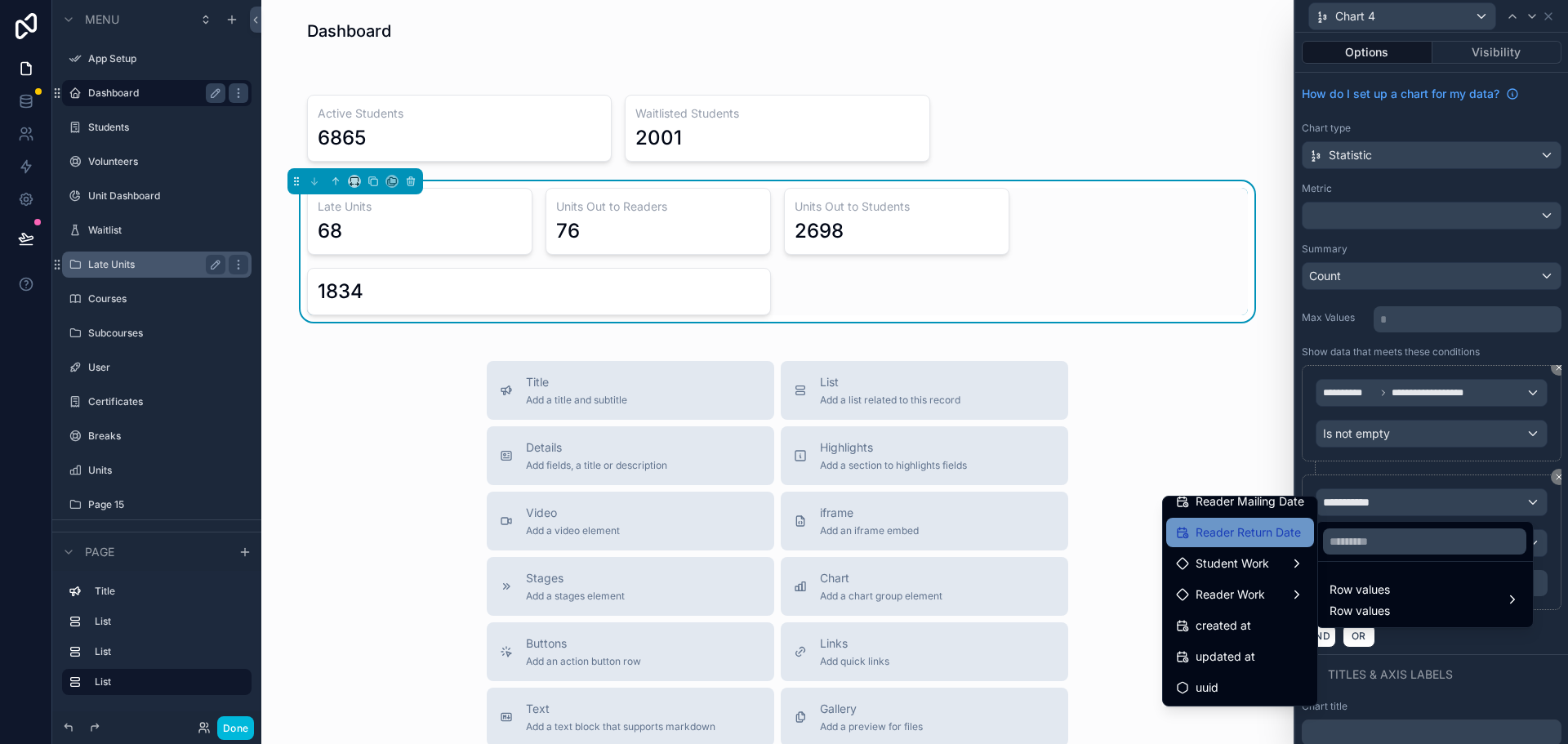
click at [1242, 535] on span "Reader Return Date" at bounding box center [1248, 533] width 106 height 20
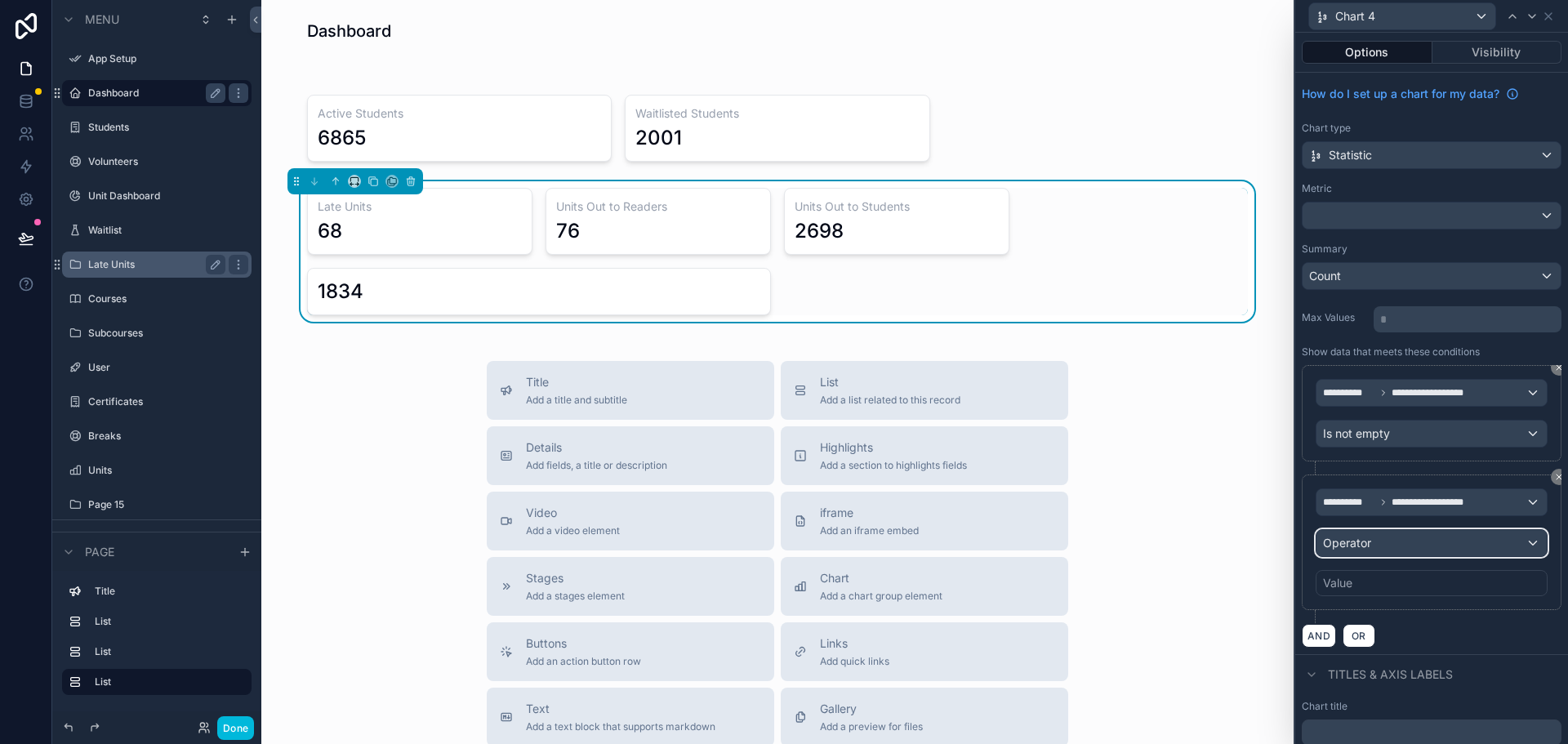
click at [1371, 537] on span "Operator" at bounding box center [1347, 542] width 49 height 14
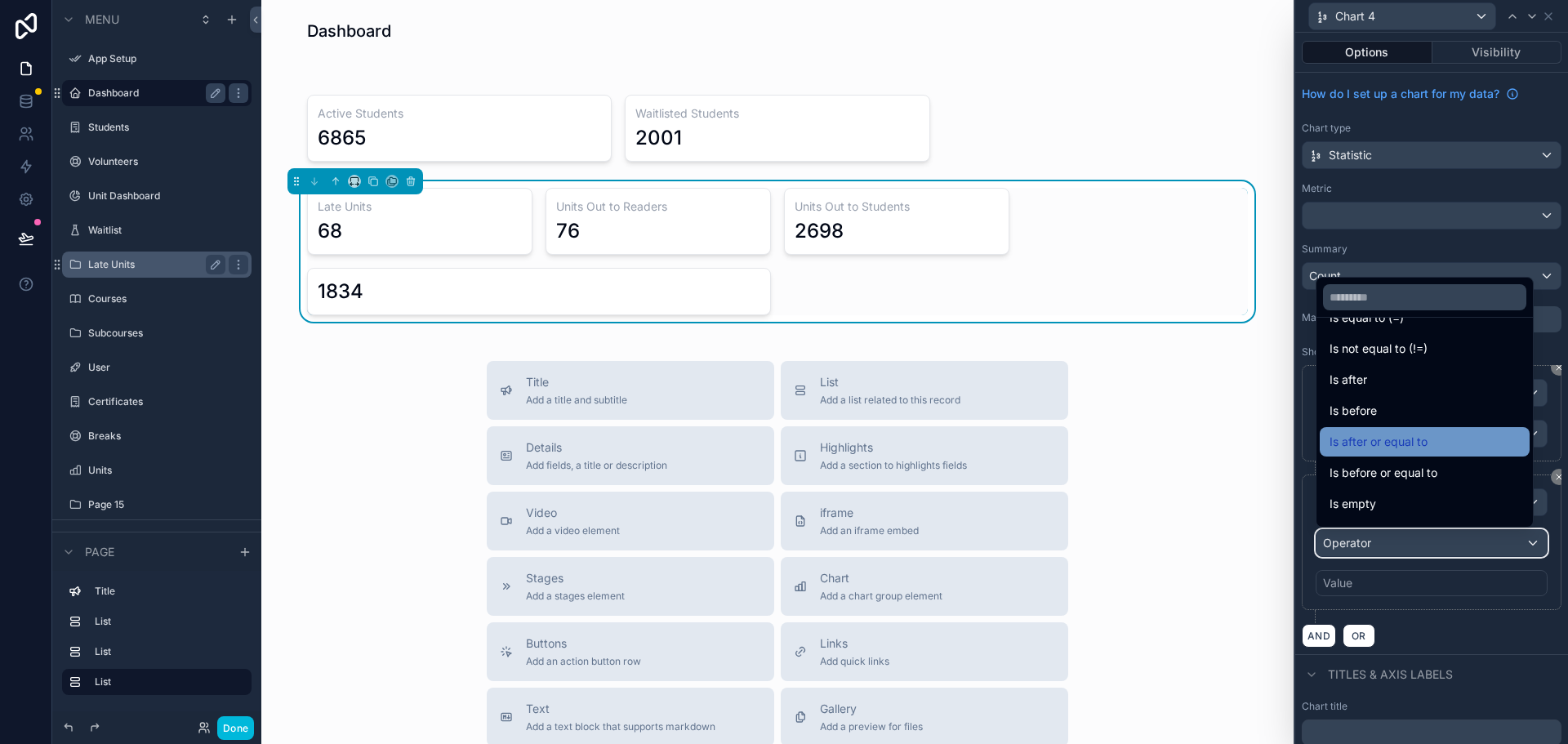
scroll to position [54, 0]
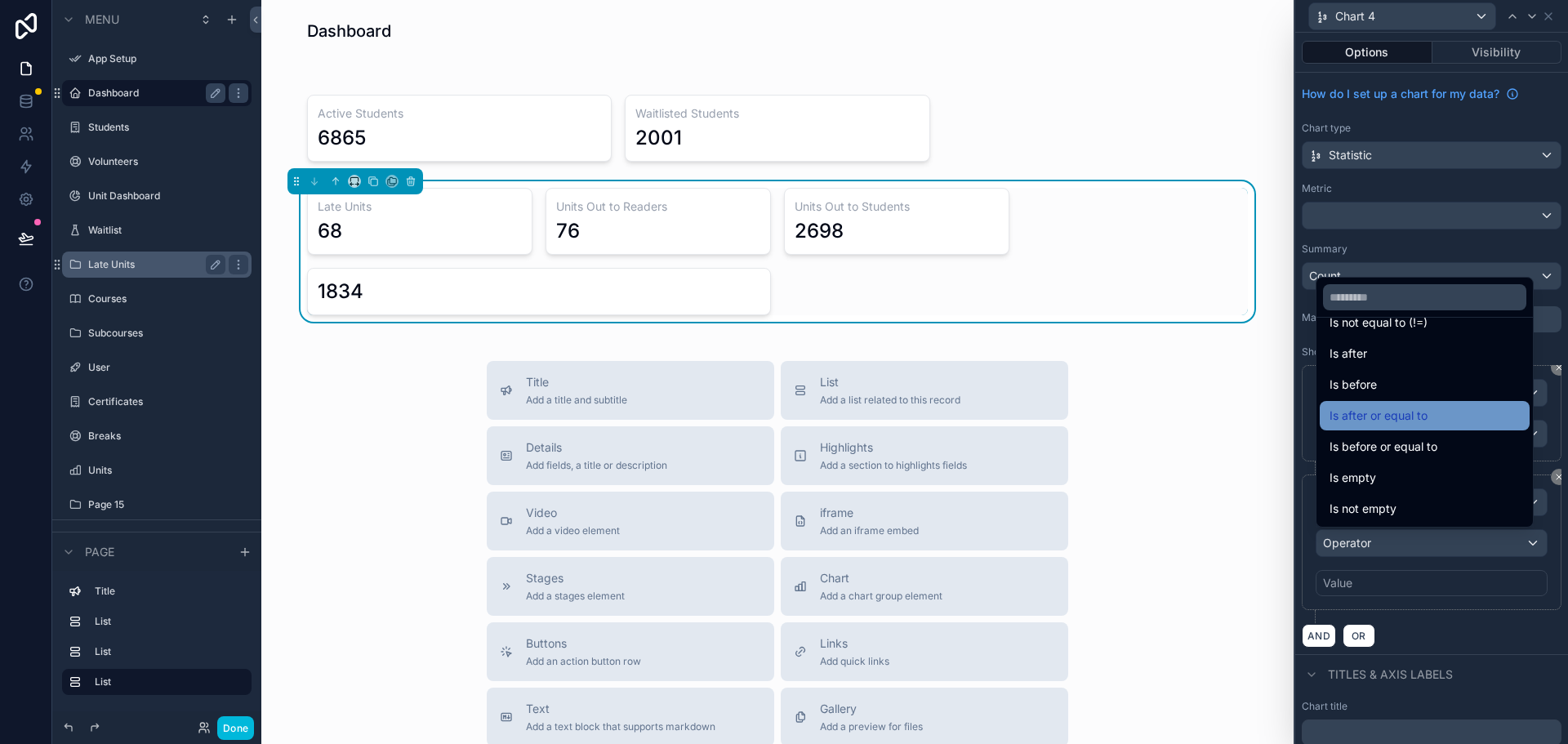
click at [1360, 419] on span "Is after or equal to" at bounding box center [1378, 415] width 98 height 20
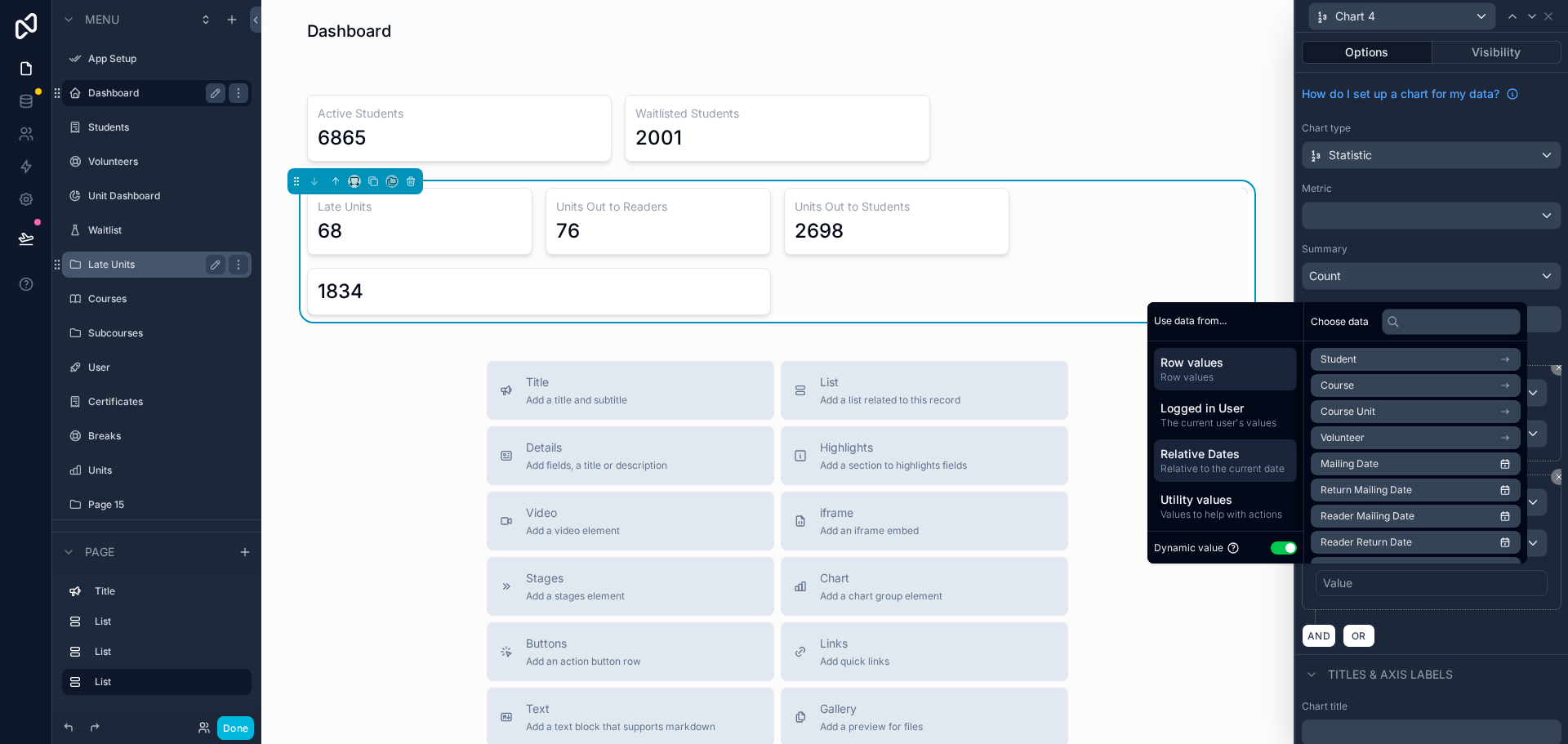
click at [1238, 462] on span "Relative to the current date" at bounding box center [1225, 469] width 130 height 13
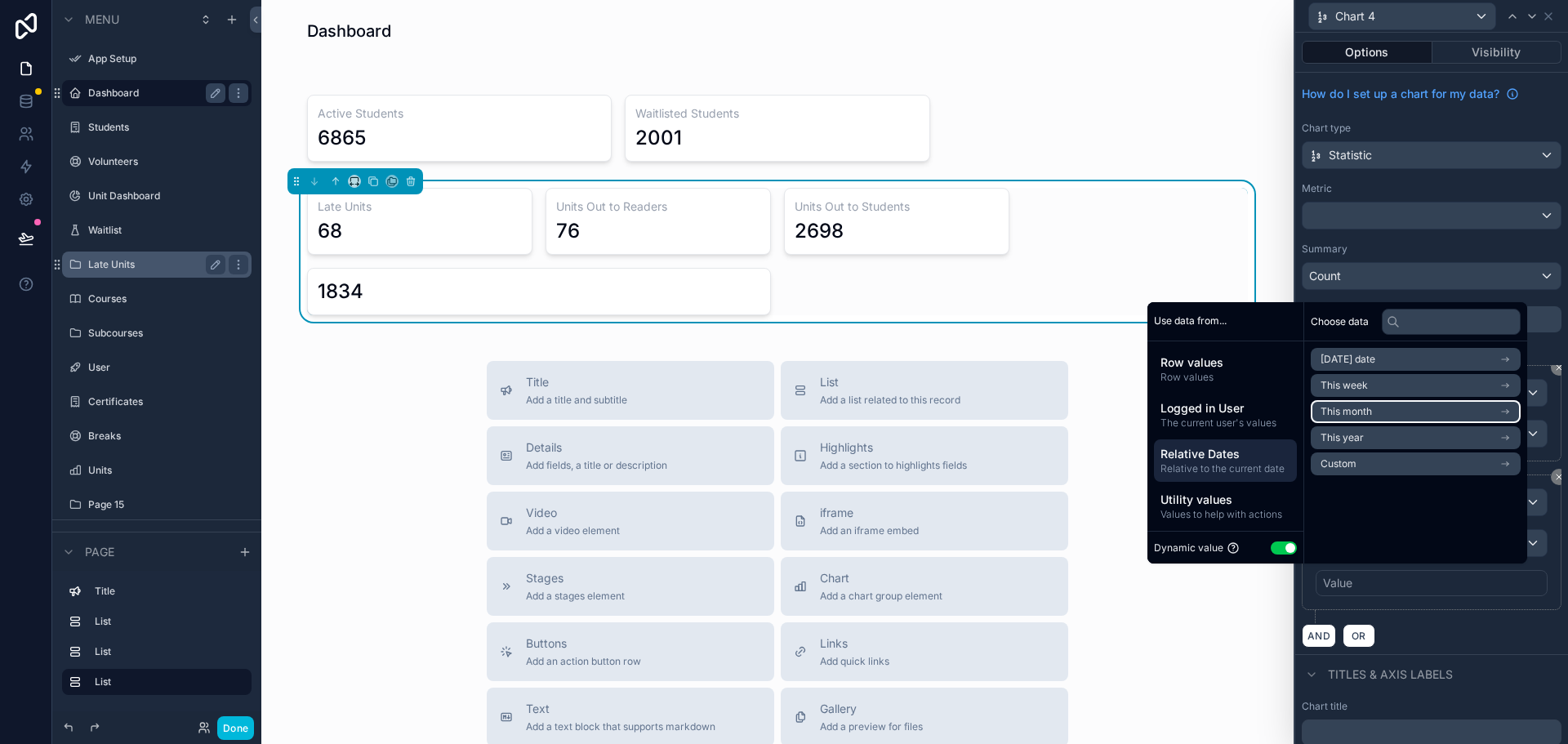
click at [1337, 412] on span "This month" at bounding box center [1346, 412] width 51 height 13
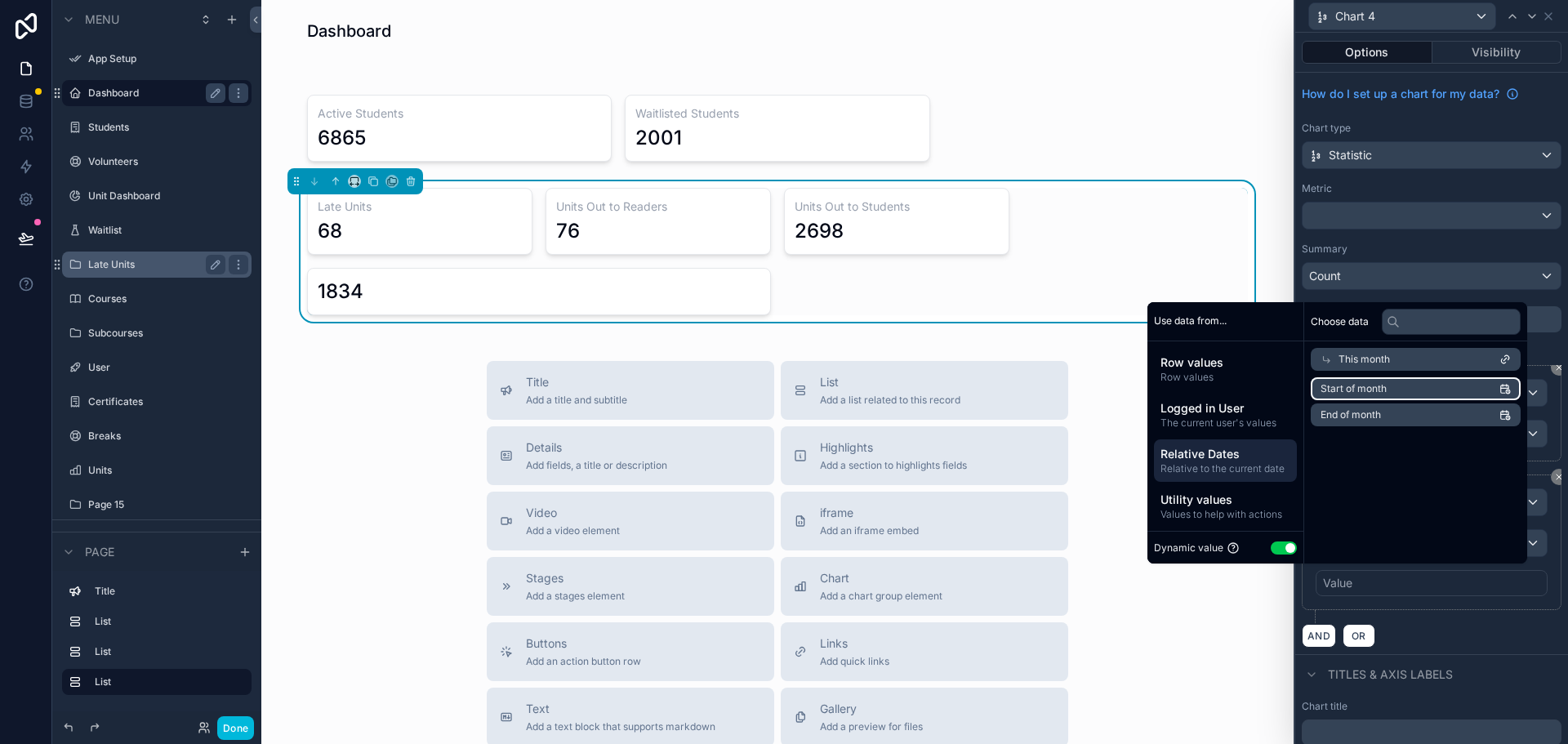
click at [1349, 390] on span "Start of month" at bounding box center [1353, 389] width 66 height 13
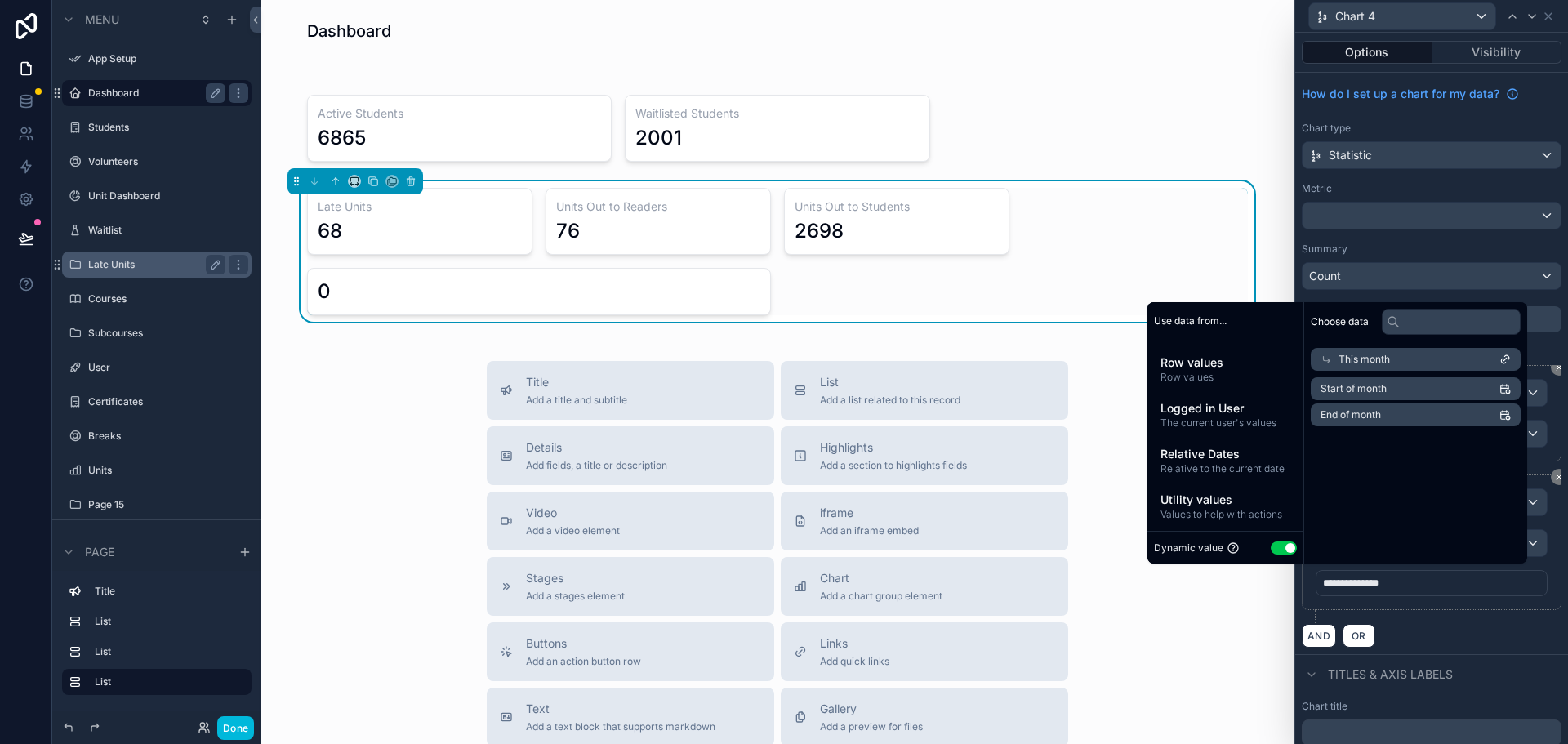
click at [1474, 638] on div "AND OR" at bounding box center [1432, 635] width 260 height 25
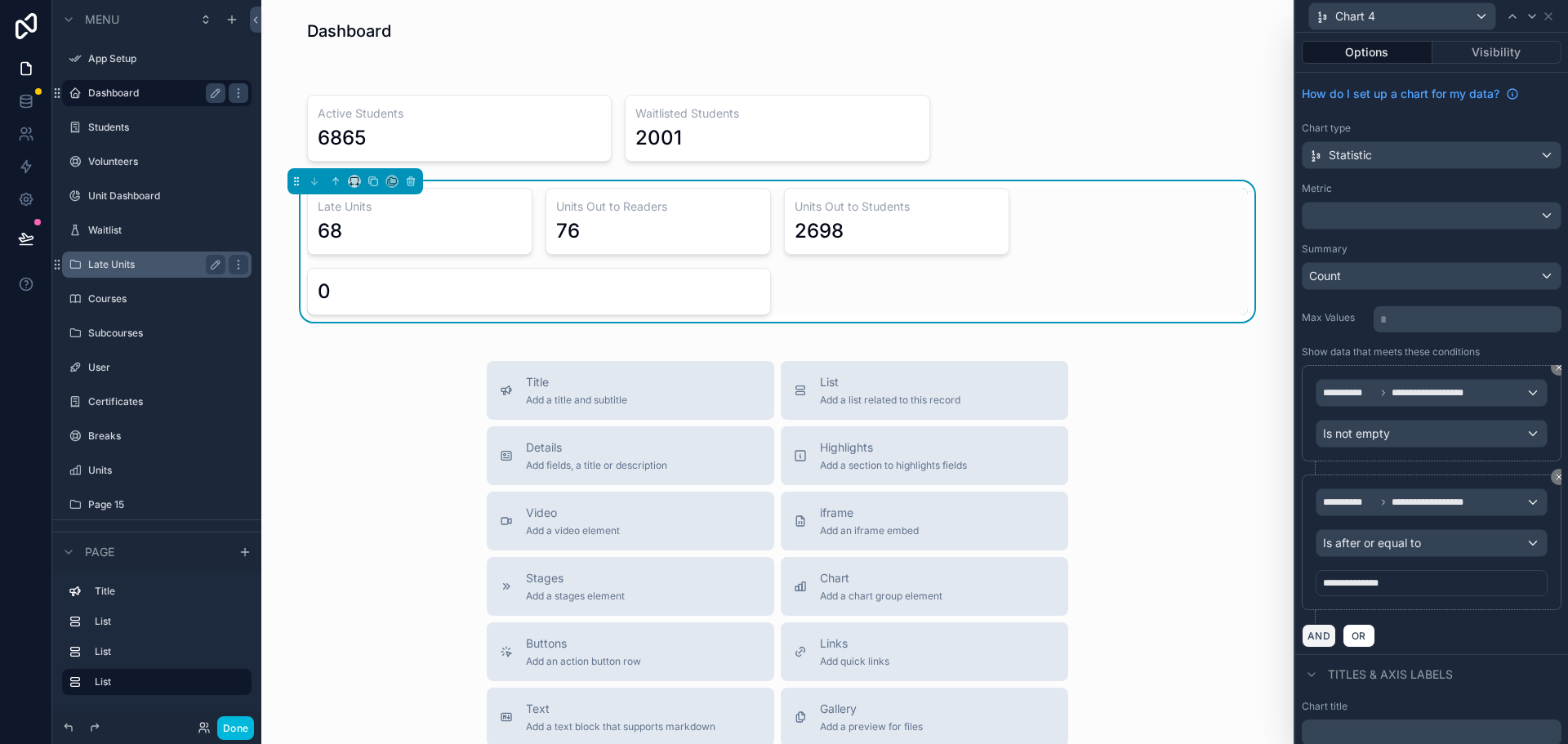
click at [1318, 638] on button "AND" at bounding box center [1319, 635] width 34 height 24
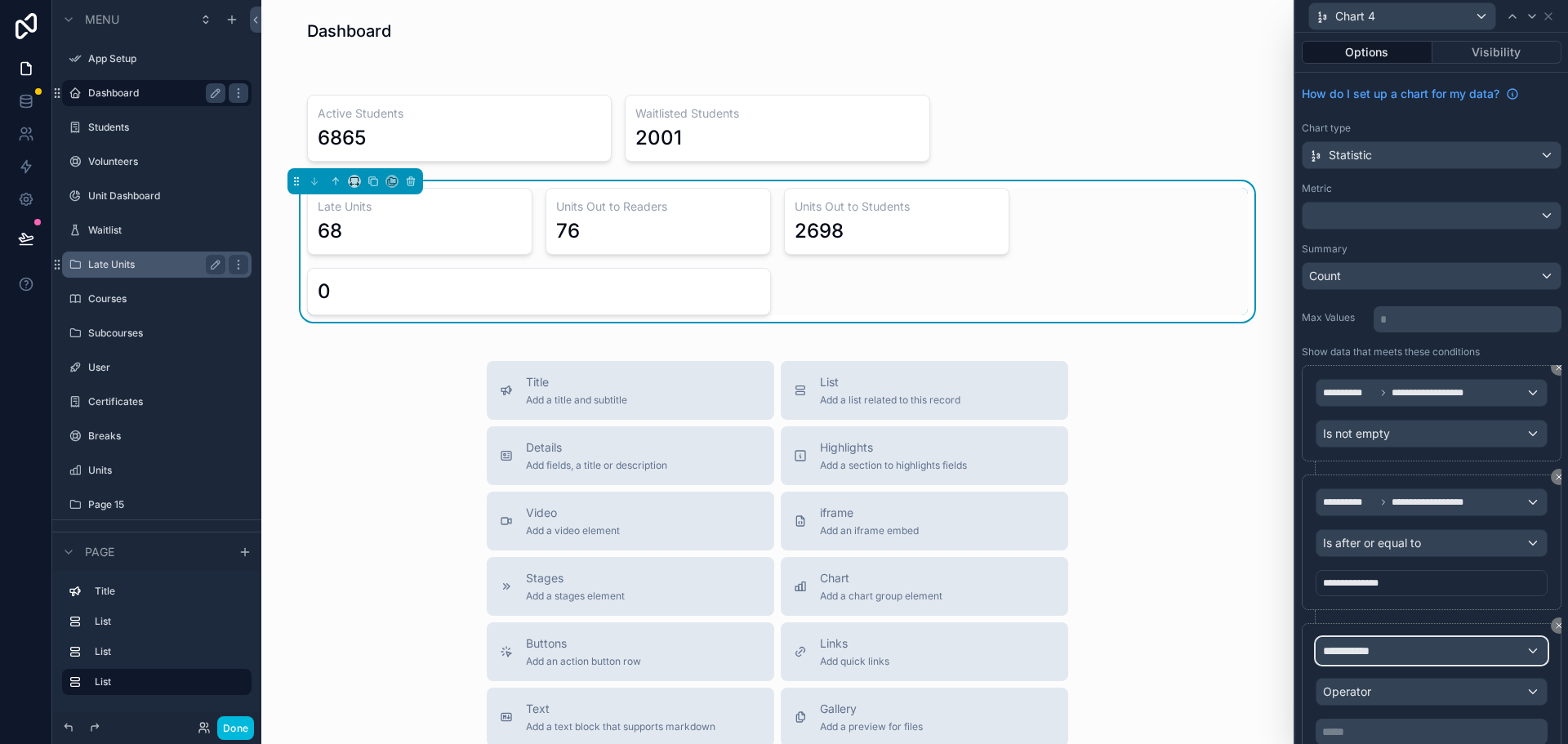
click at [1376, 654] on span "**********" at bounding box center [1353, 651] width 60 height 16
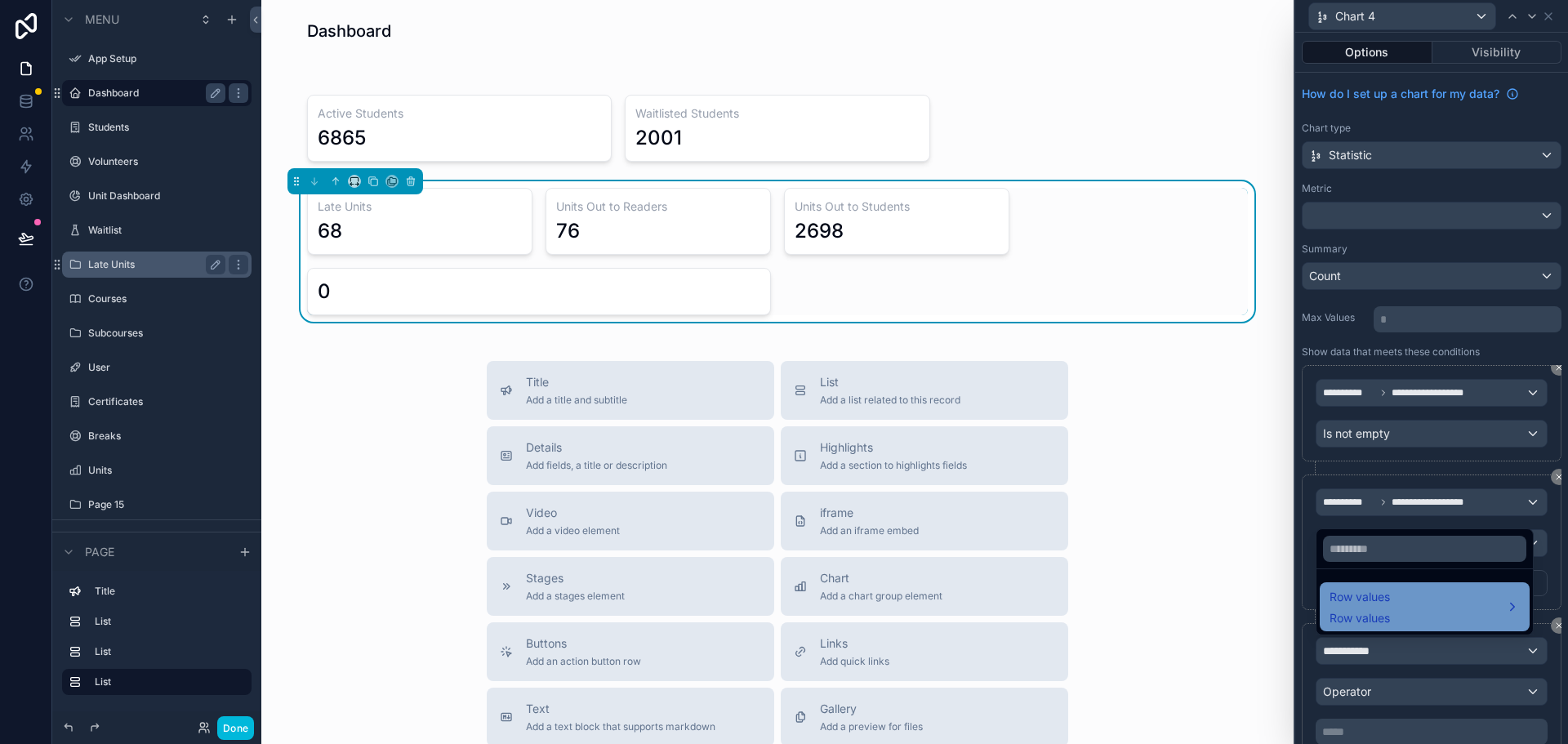
click at [1374, 603] on span "Row values" at bounding box center [1359, 596] width 60 height 20
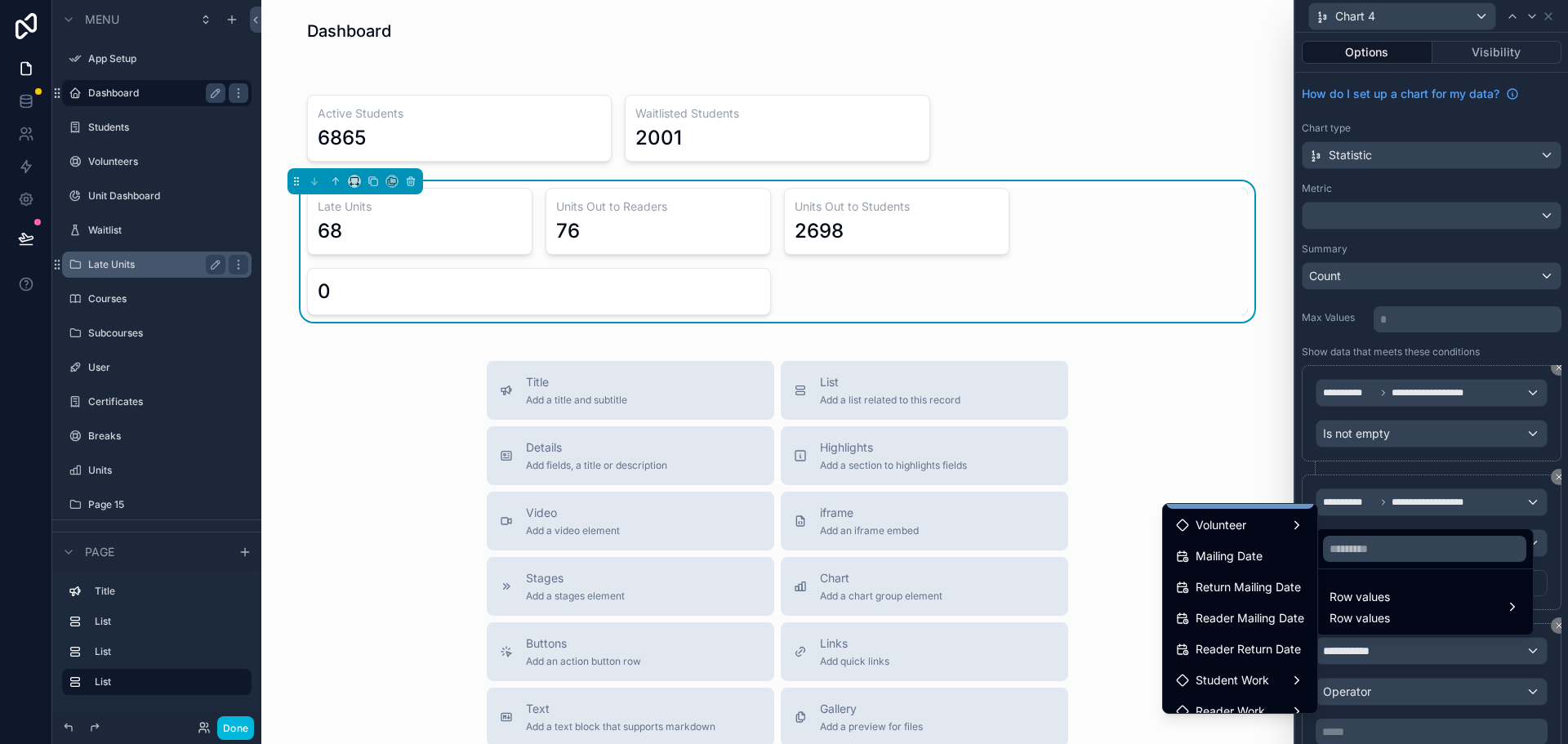
scroll to position [163, 0]
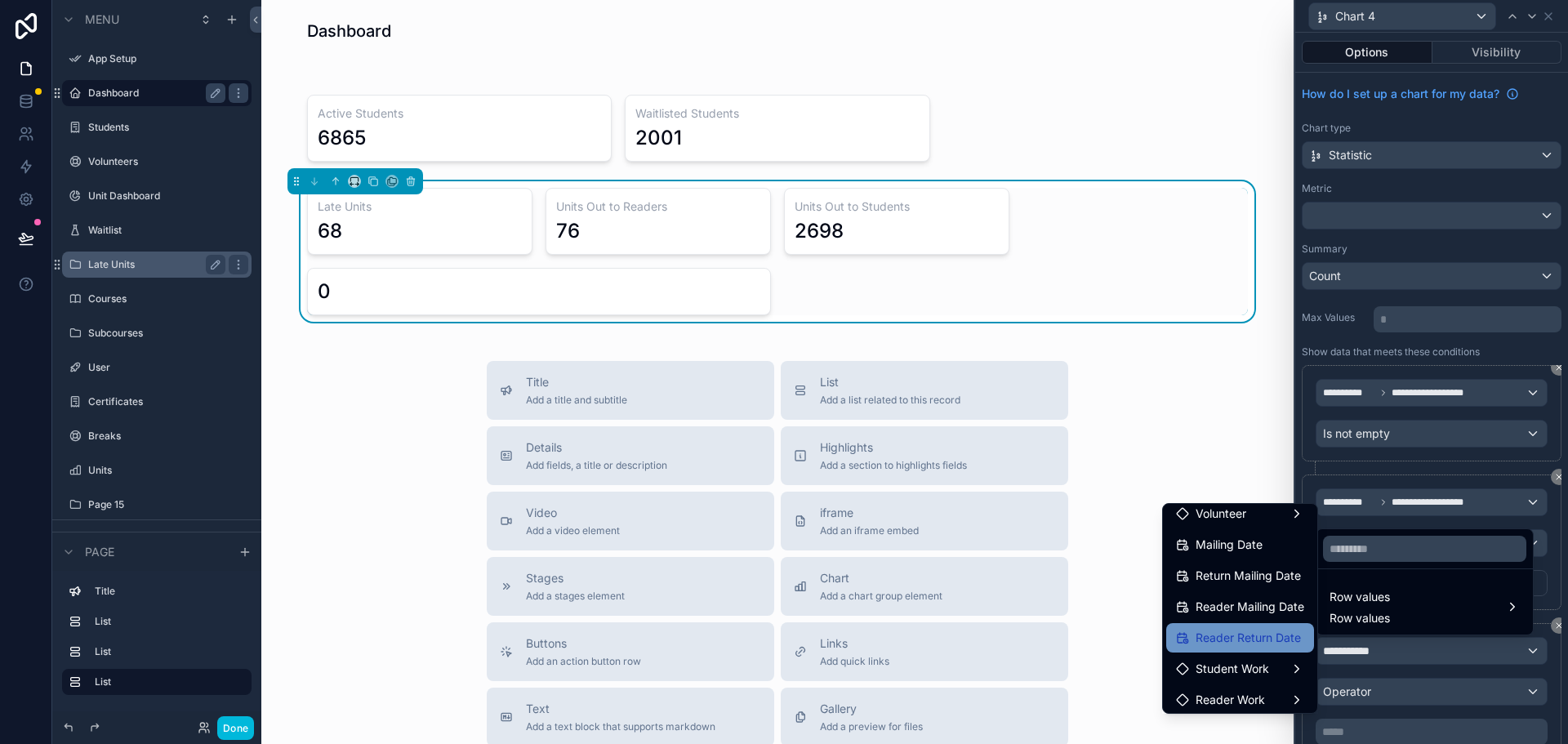
click at [1258, 634] on span "Reader Return Date" at bounding box center [1248, 637] width 106 height 20
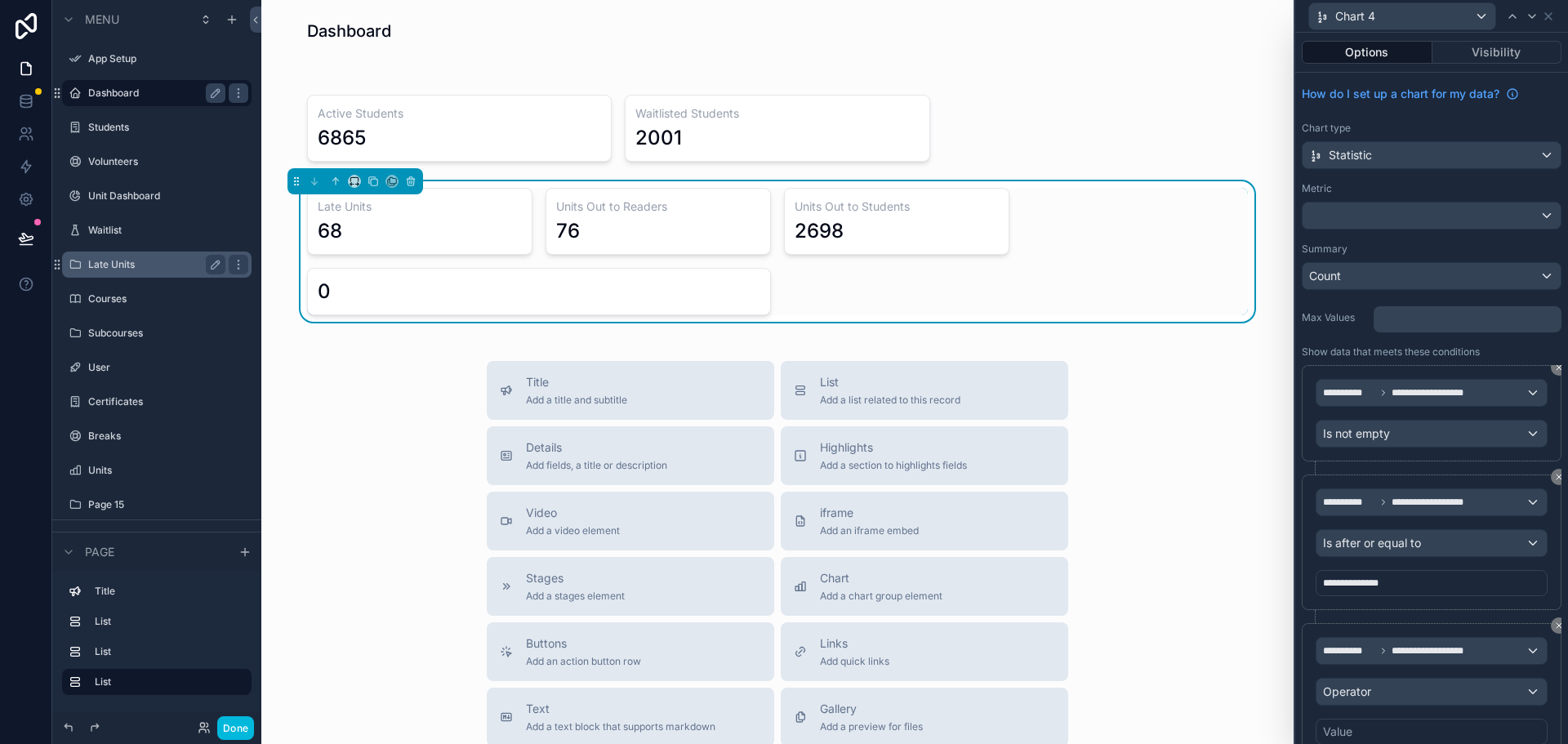
scroll to position [82, 0]
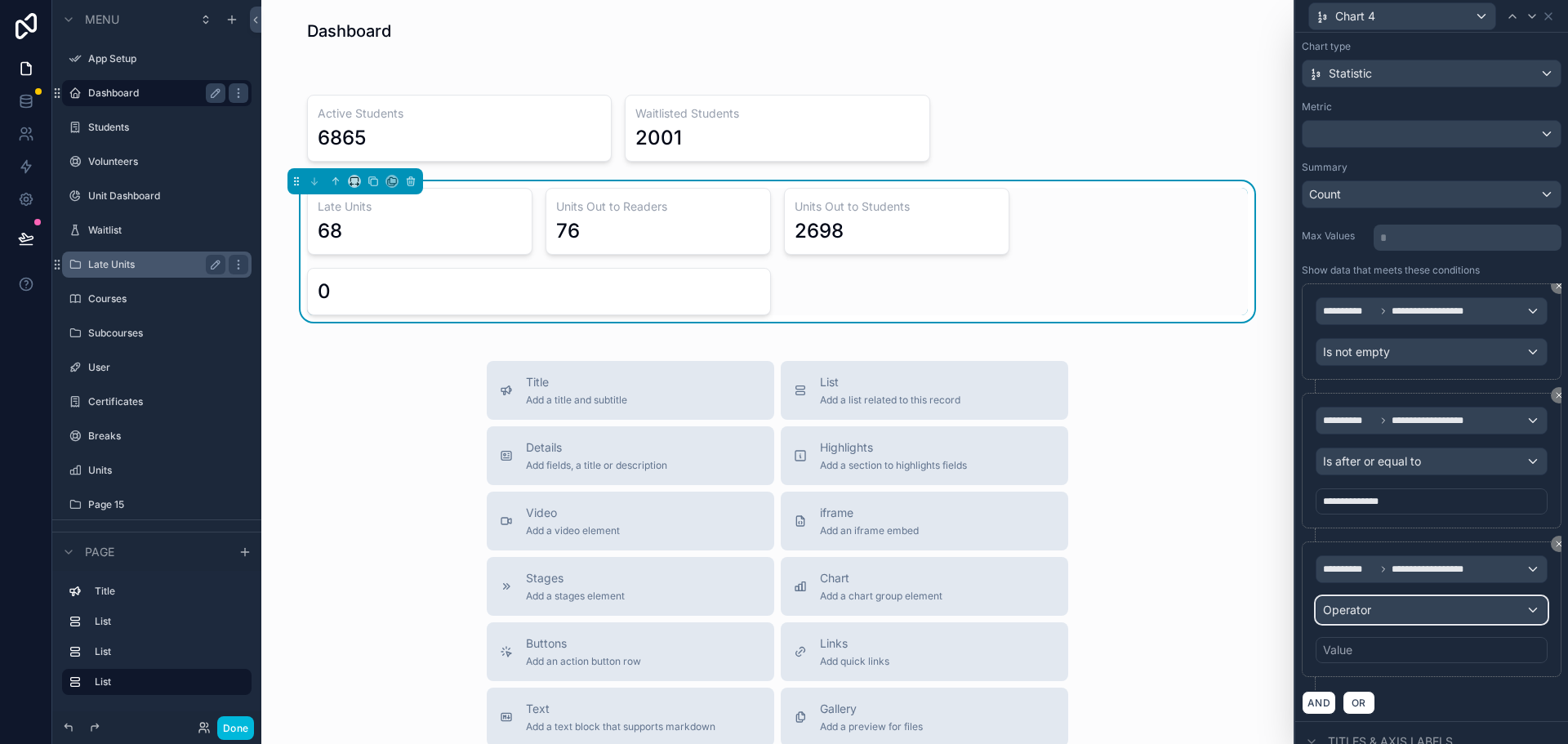
click at [1385, 610] on div "Operator" at bounding box center [1432, 610] width 231 height 26
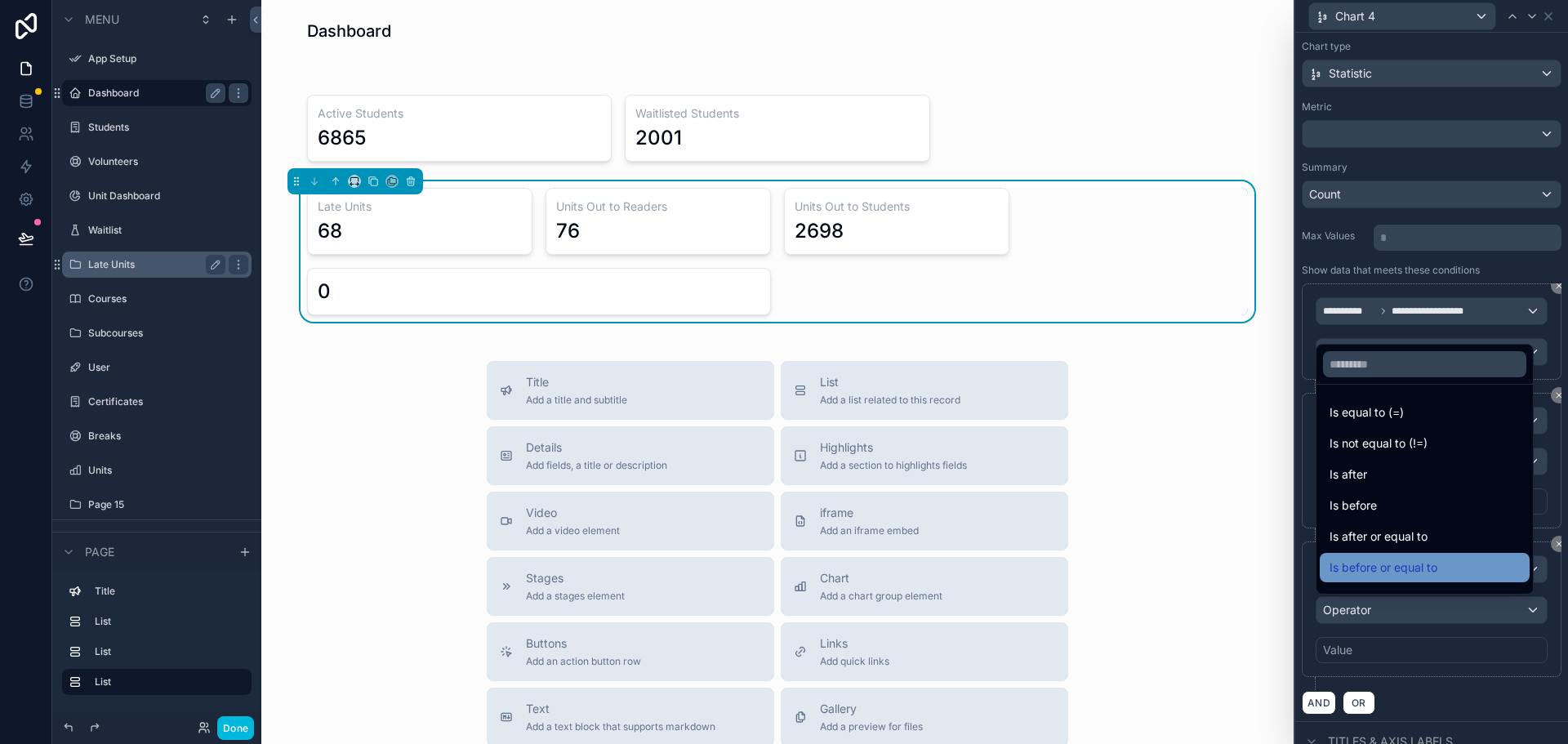
click at [1387, 571] on span "Is before or equal to" at bounding box center [1383, 568] width 108 height 20
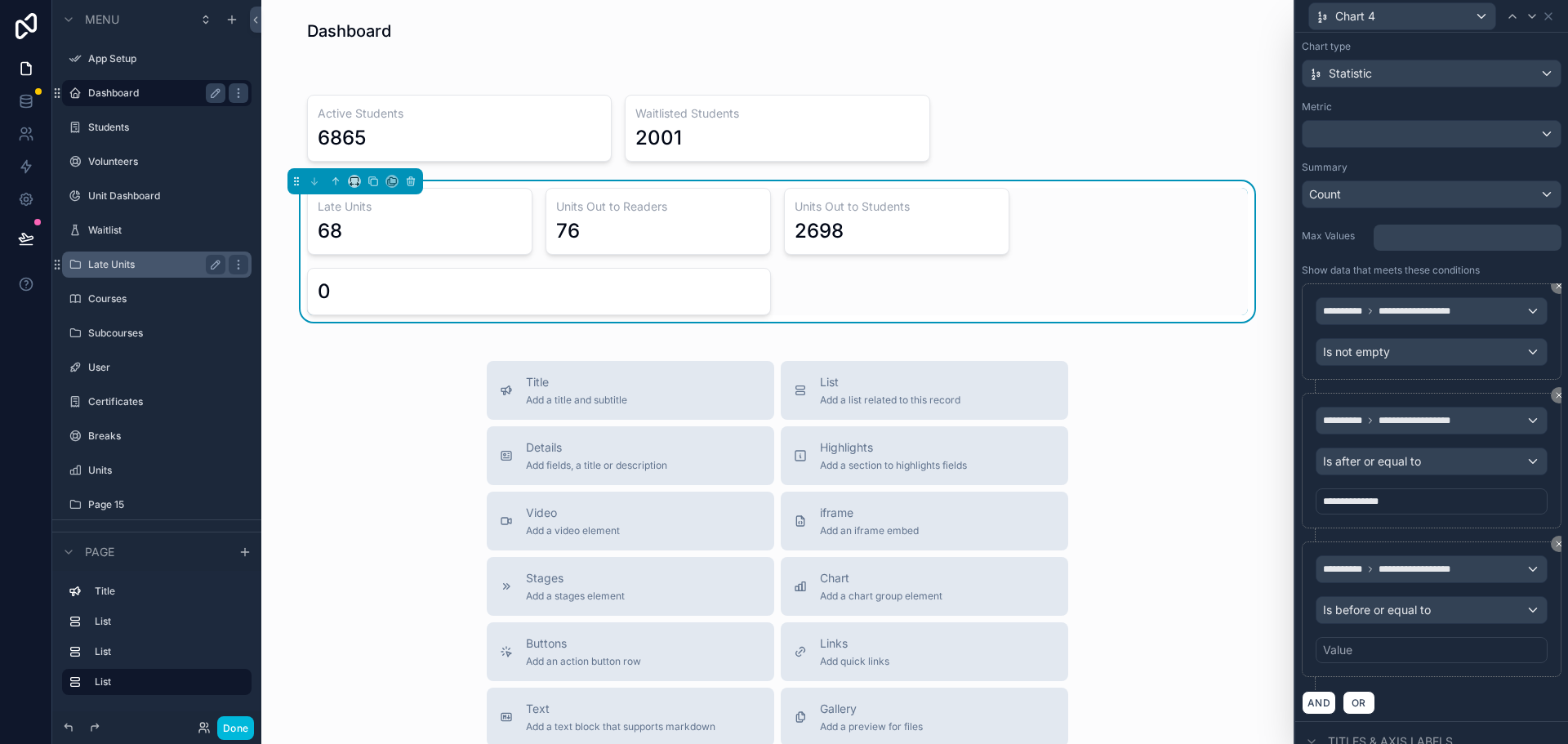
click at [1375, 648] on div "Value" at bounding box center [1431, 650] width 231 height 26
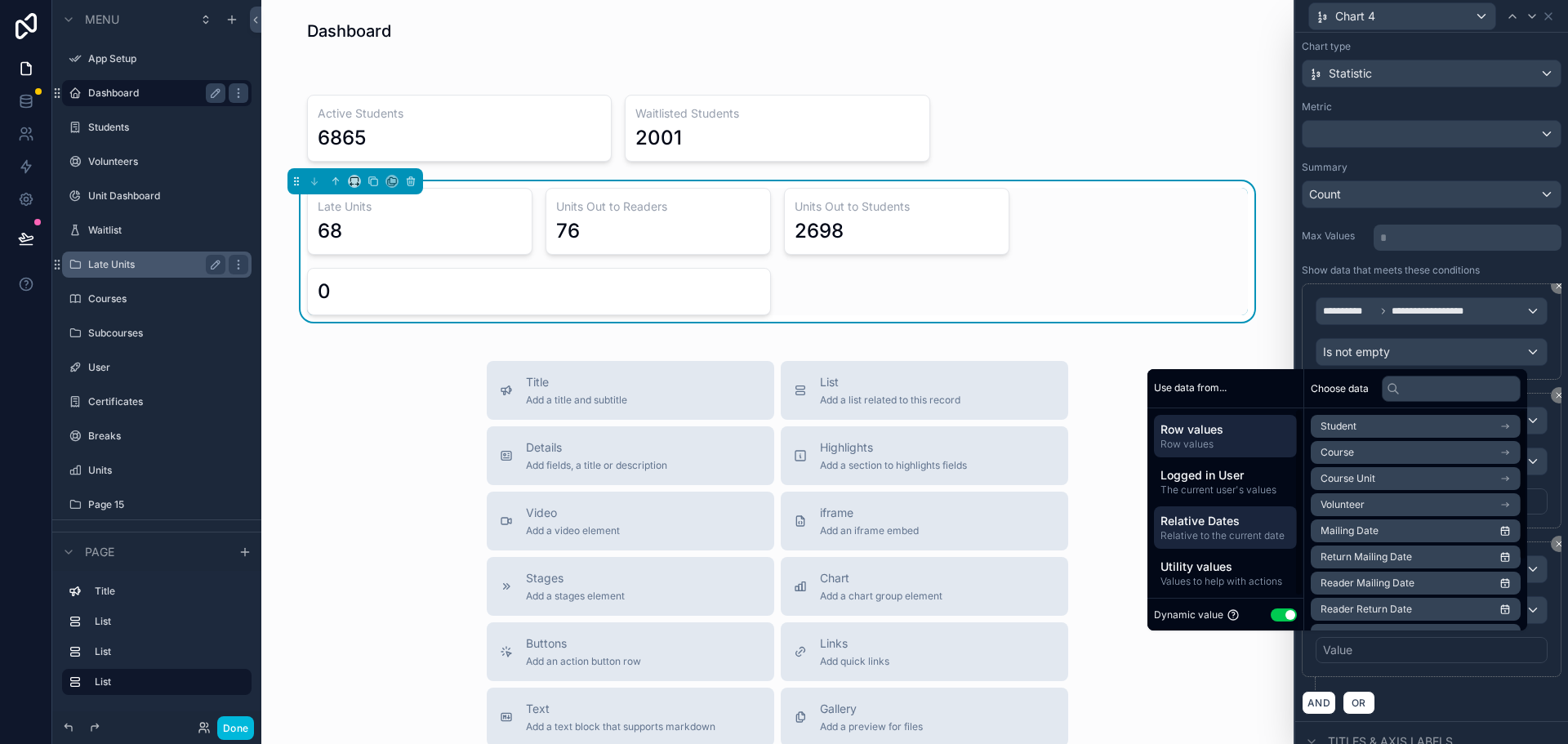
click at [1214, 527] on span "Relative Dates" at bounding box center [1225, 520] width 130 height 16
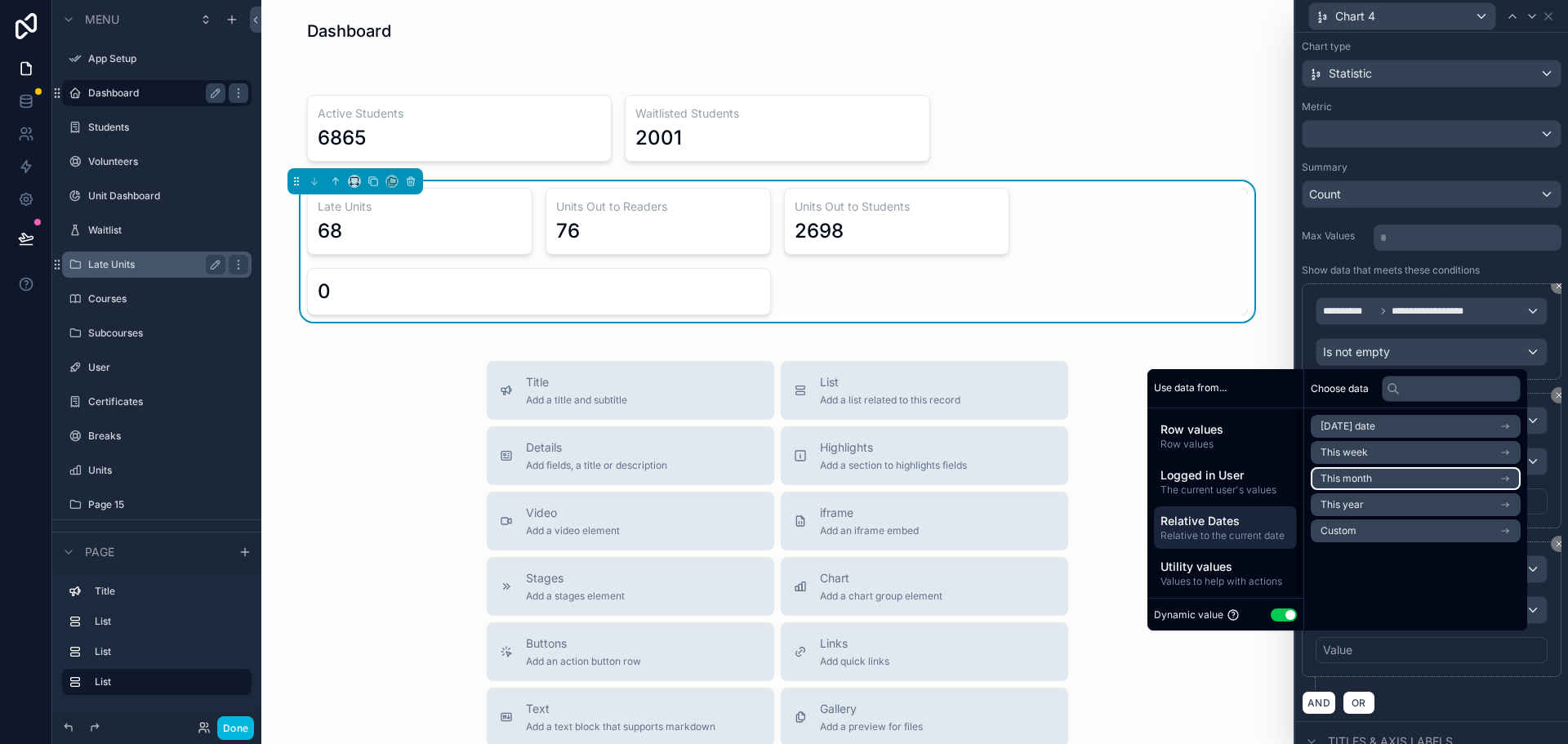
click at [1344, 482] on span "This month" at bounding box center [1346, 479] width 51 height 13
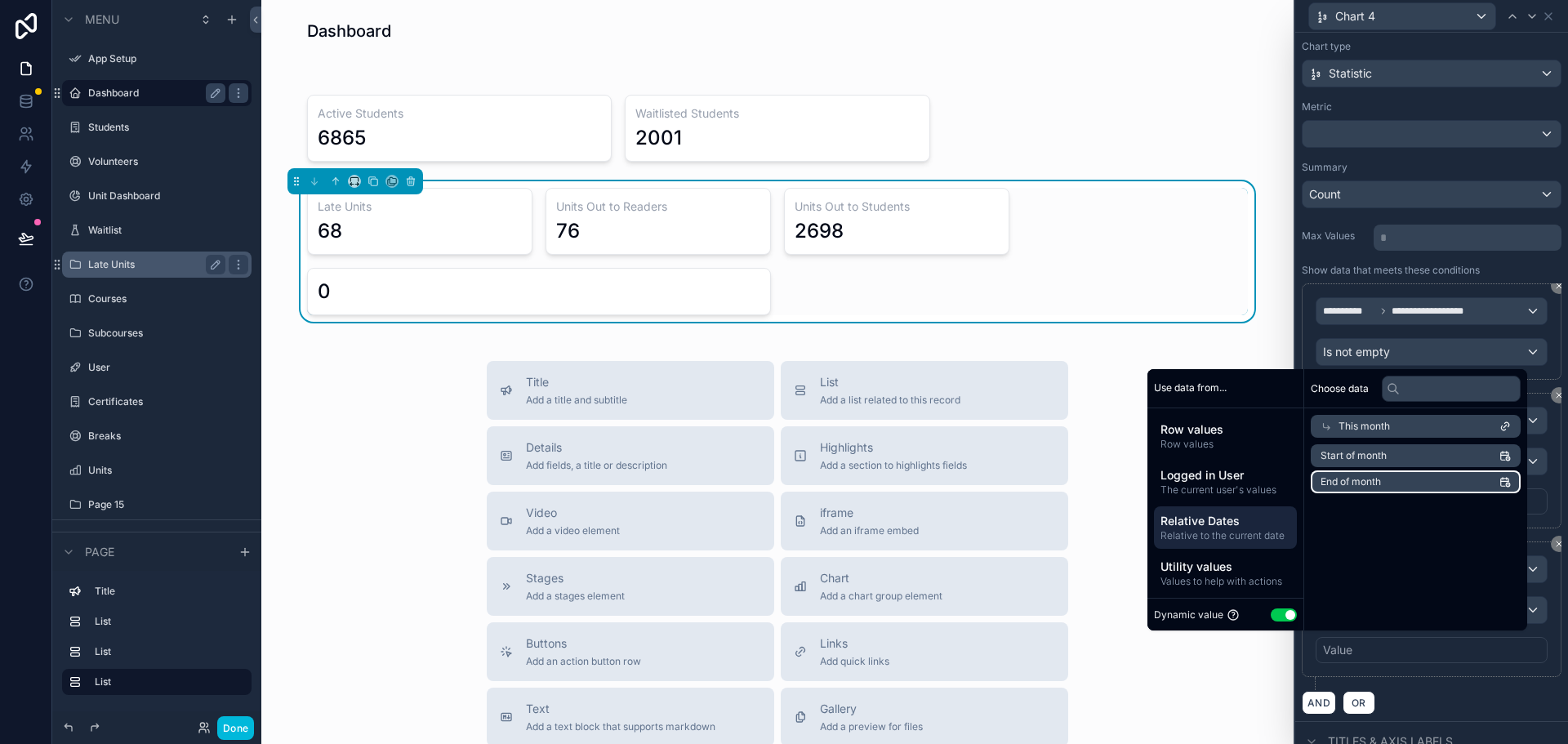
click at [1352, 482] on span "End of month" at bounding box center [1350, 482] width 60 height 13
click at [1453, 695] on div "AND OR" at bounding box center [1432, 702] width 260 height 25
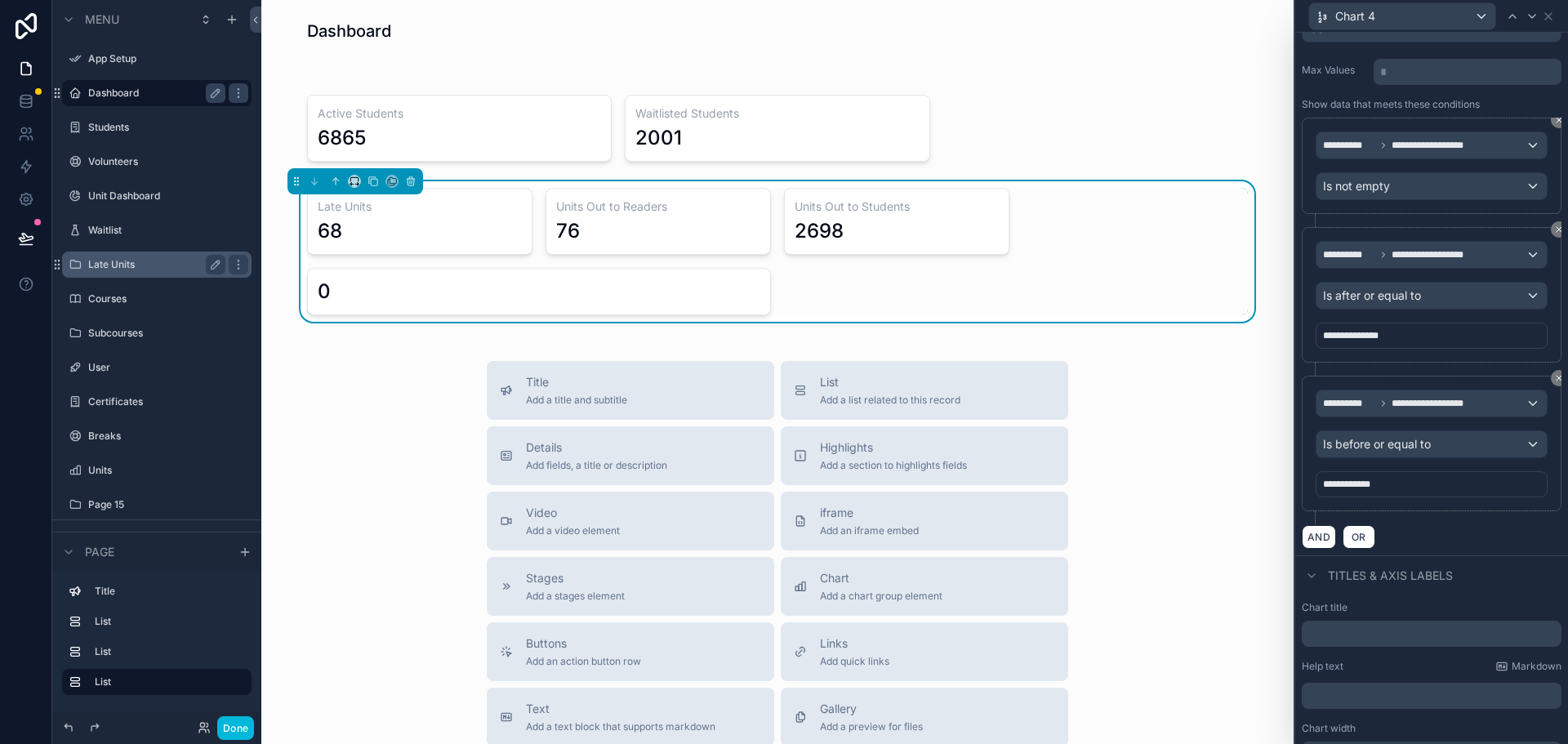
scroll to position [274, 0]
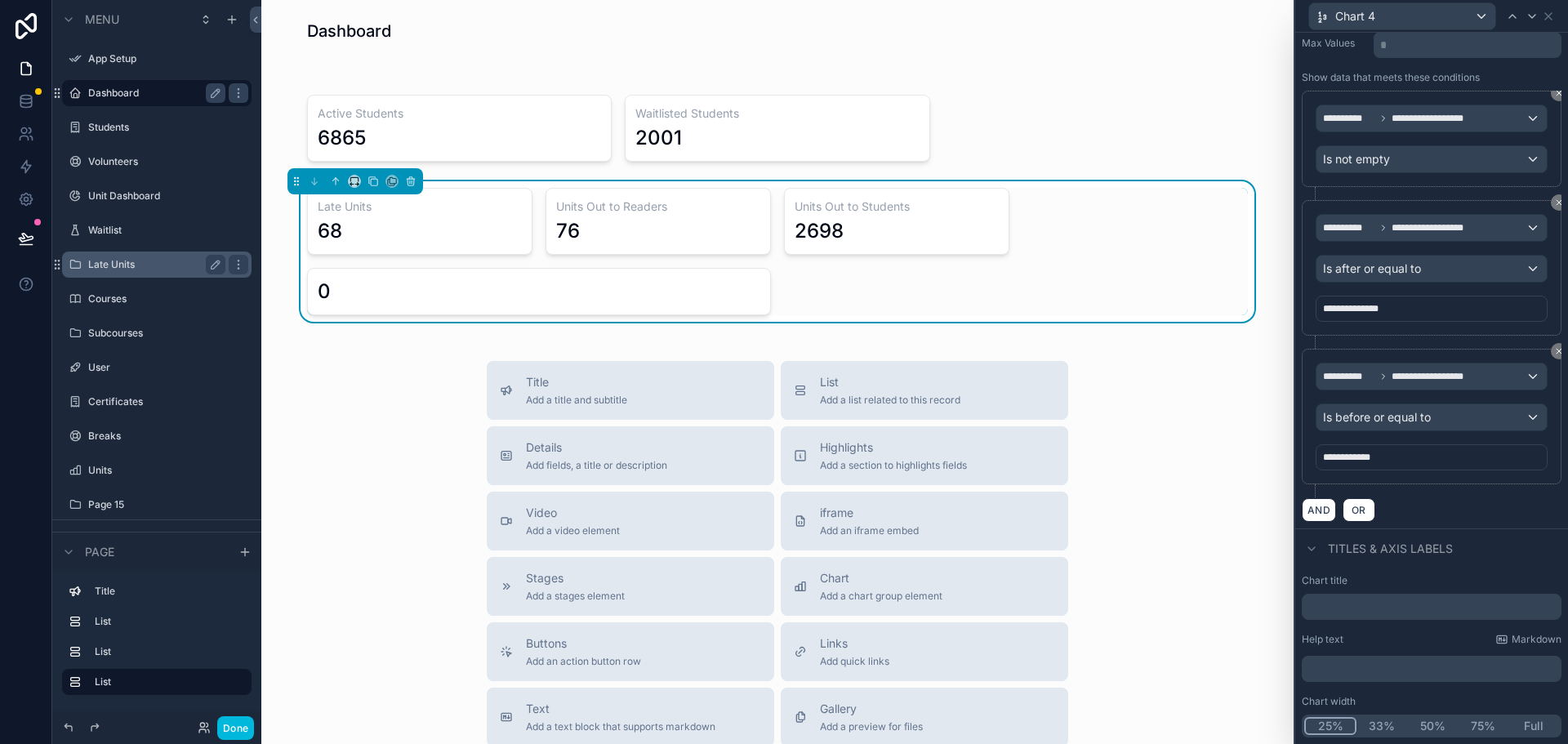
click at [1333, 724] on button "25%" at bounding box center [1330, 726] width 52 height 18
click at [1351, 608] on input "text" at bounding box center [1432, 606] width 260 height 26
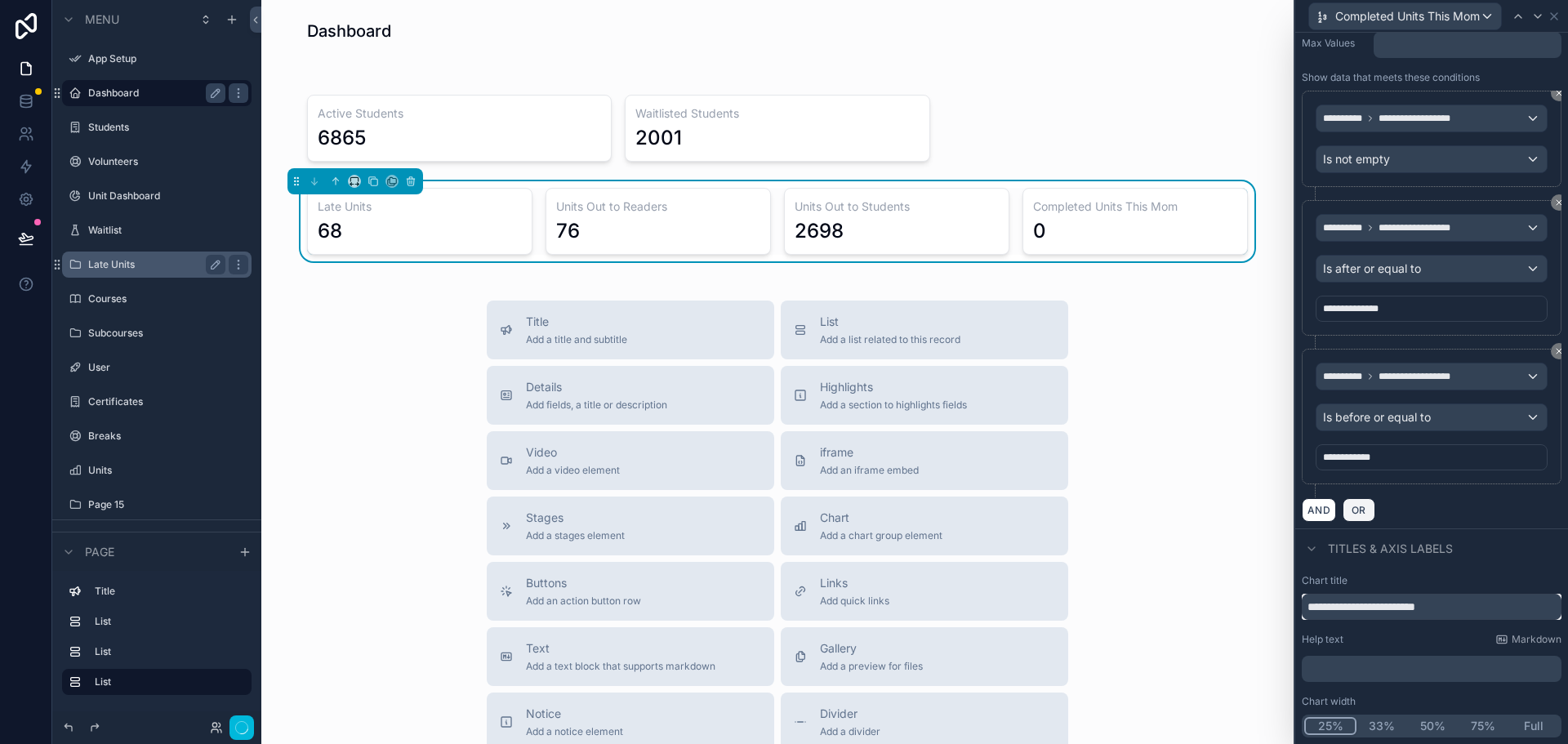
type input "**********"
click at [232, 731] on button "Done" at bounding box center [235, 728] width 37 height 24
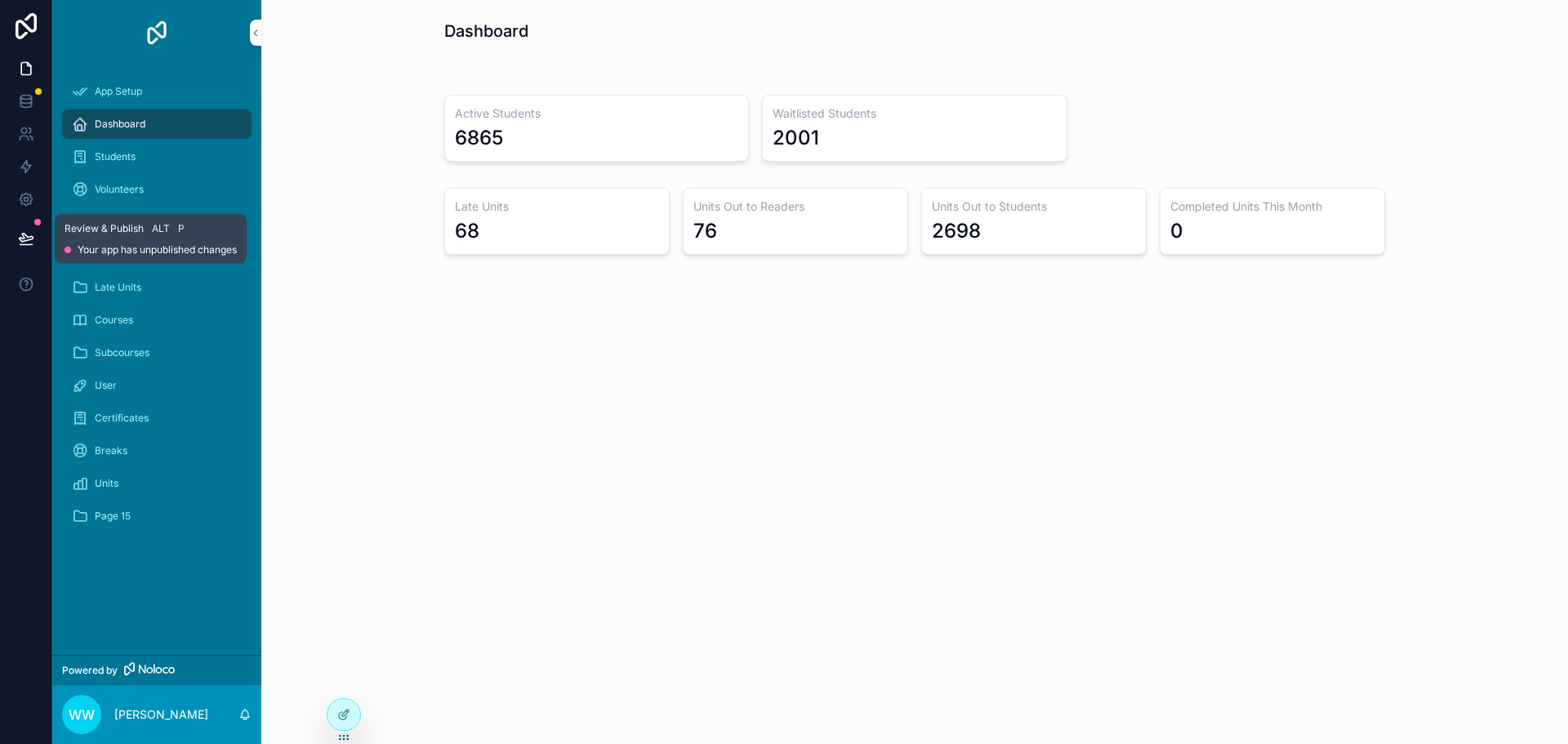
click at [123, 234] on span "Review & Publish" at bounding box center [104, 229] width 79 height 13
click at [24, 234] on icon at bounding box center [26, 238] width 16 height 16
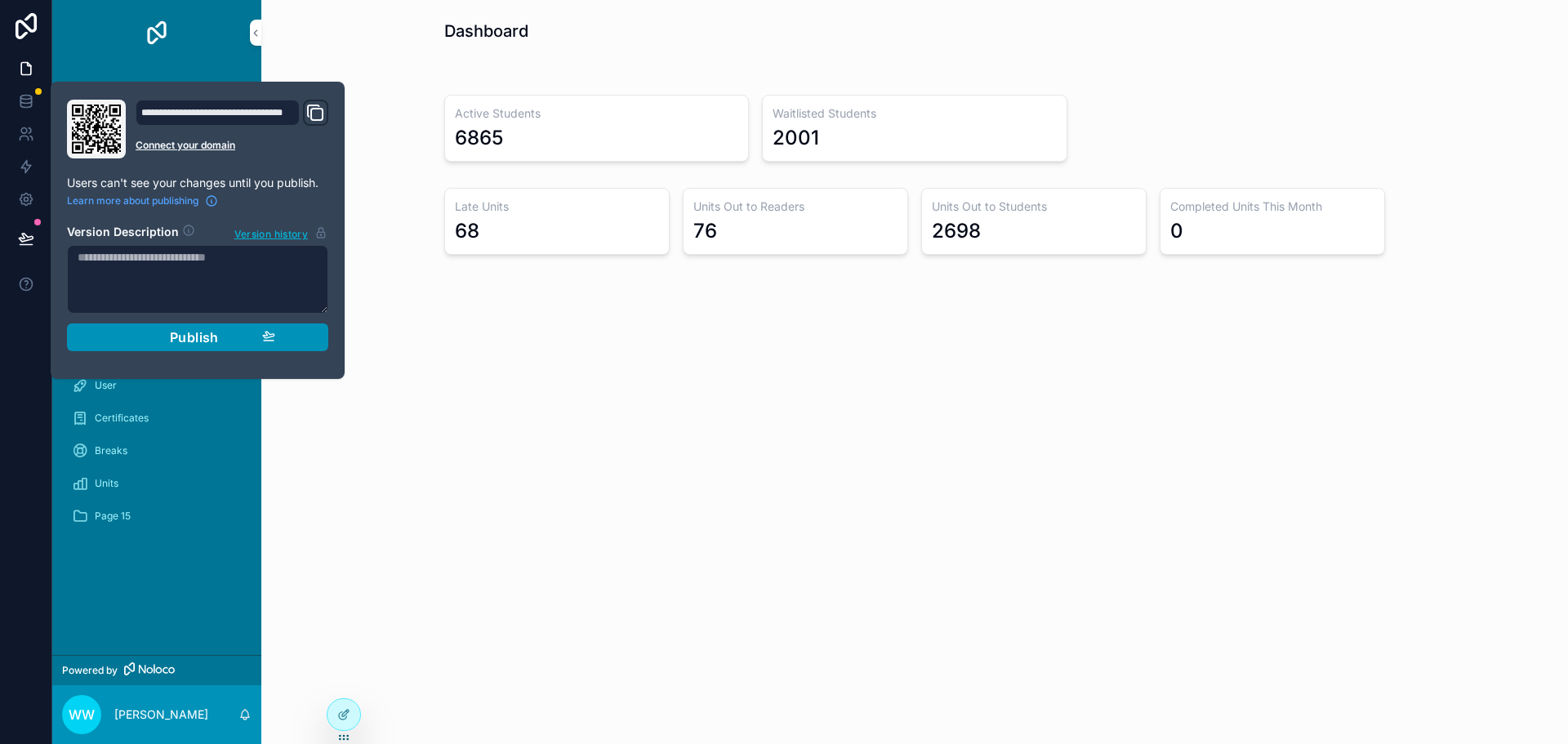
click at [193, 337] on span "Publish" at bounding box center [193, 337] width 49 height 16
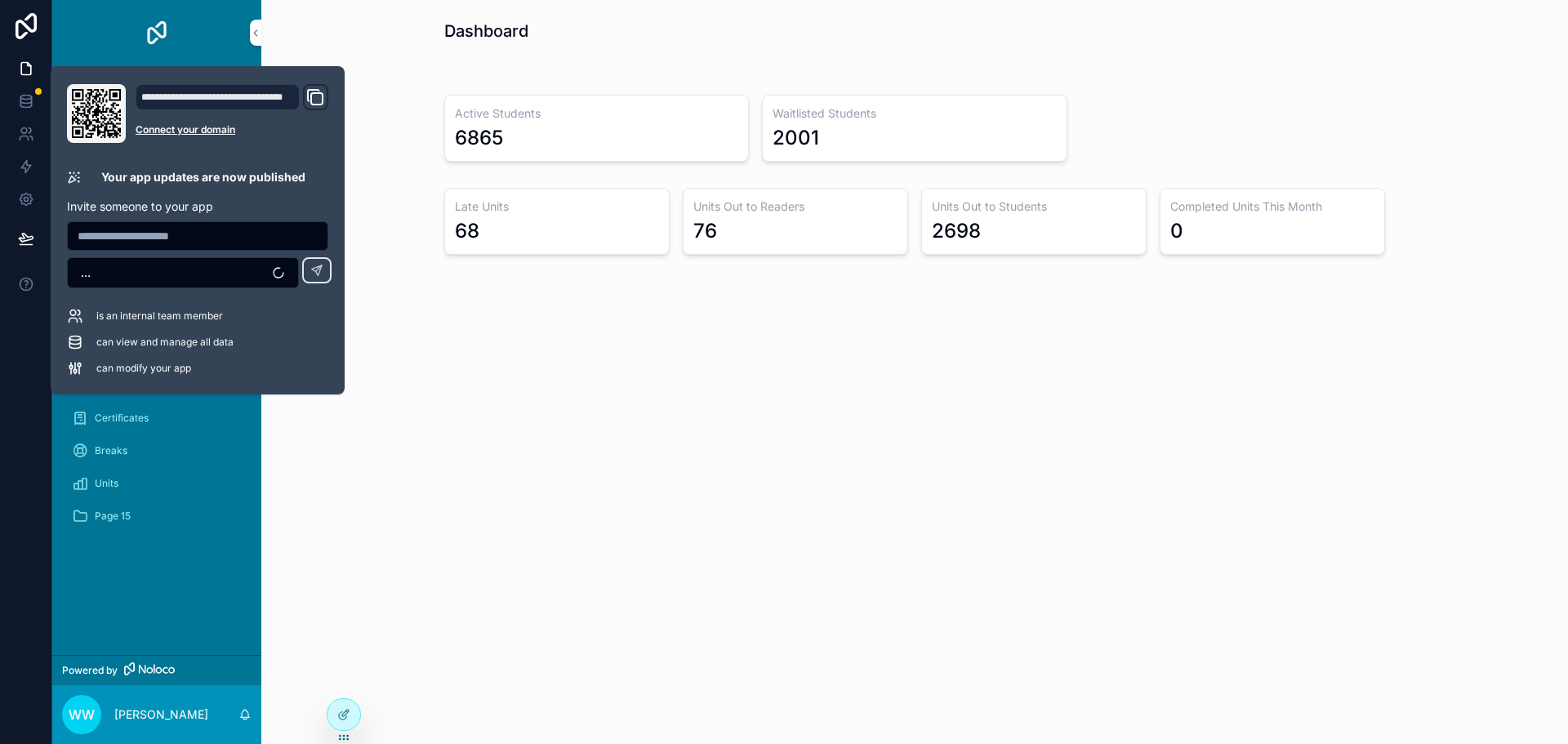
click at [825, 493] on div "Dashboard Active Students 6865 Waitlisted Students 2001 Late Units 68 Units Out…" at bounding box center [915, 372] width 1307 height 744
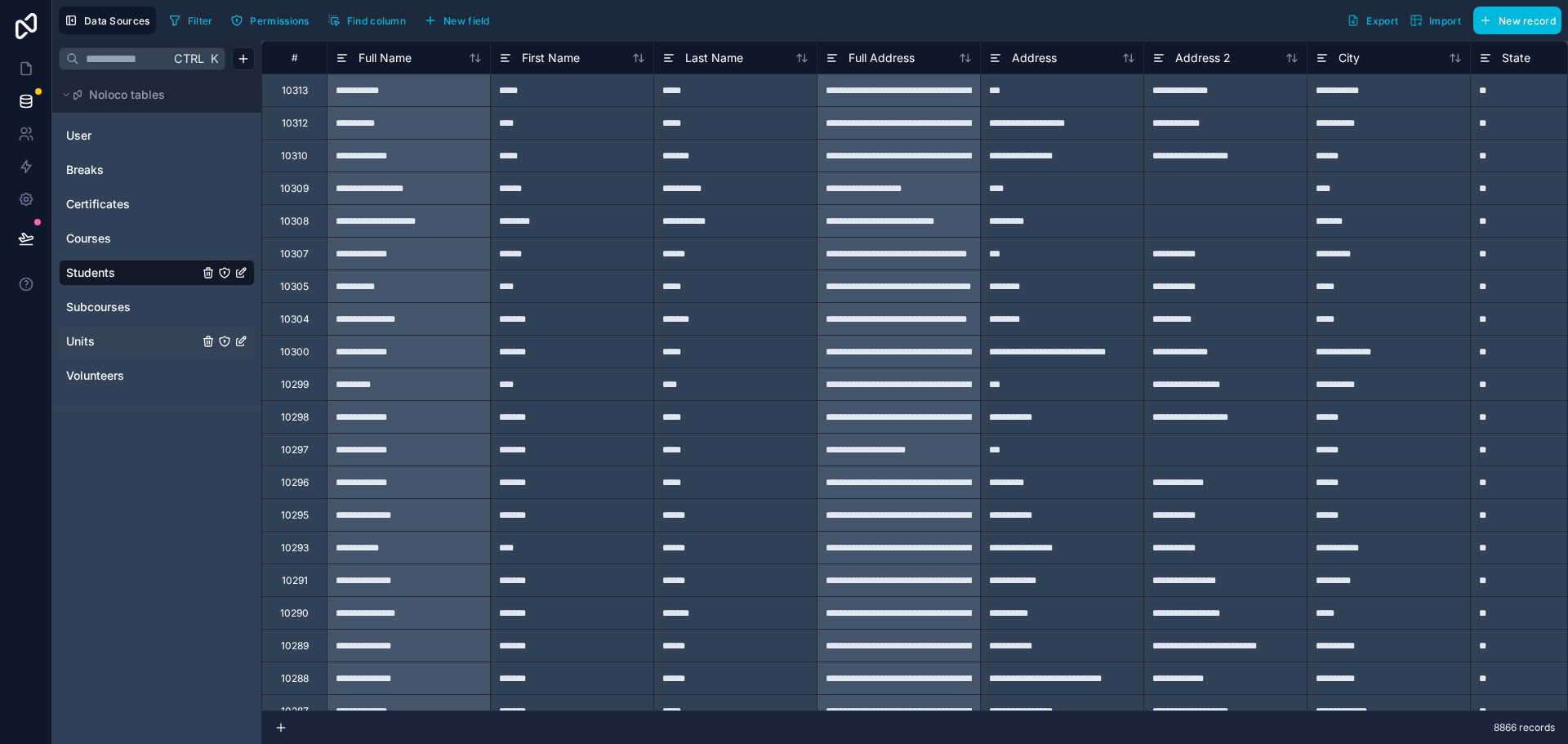
click at [87, 340] on span "Units" at bounding box center [80, 341] width 29 height 16
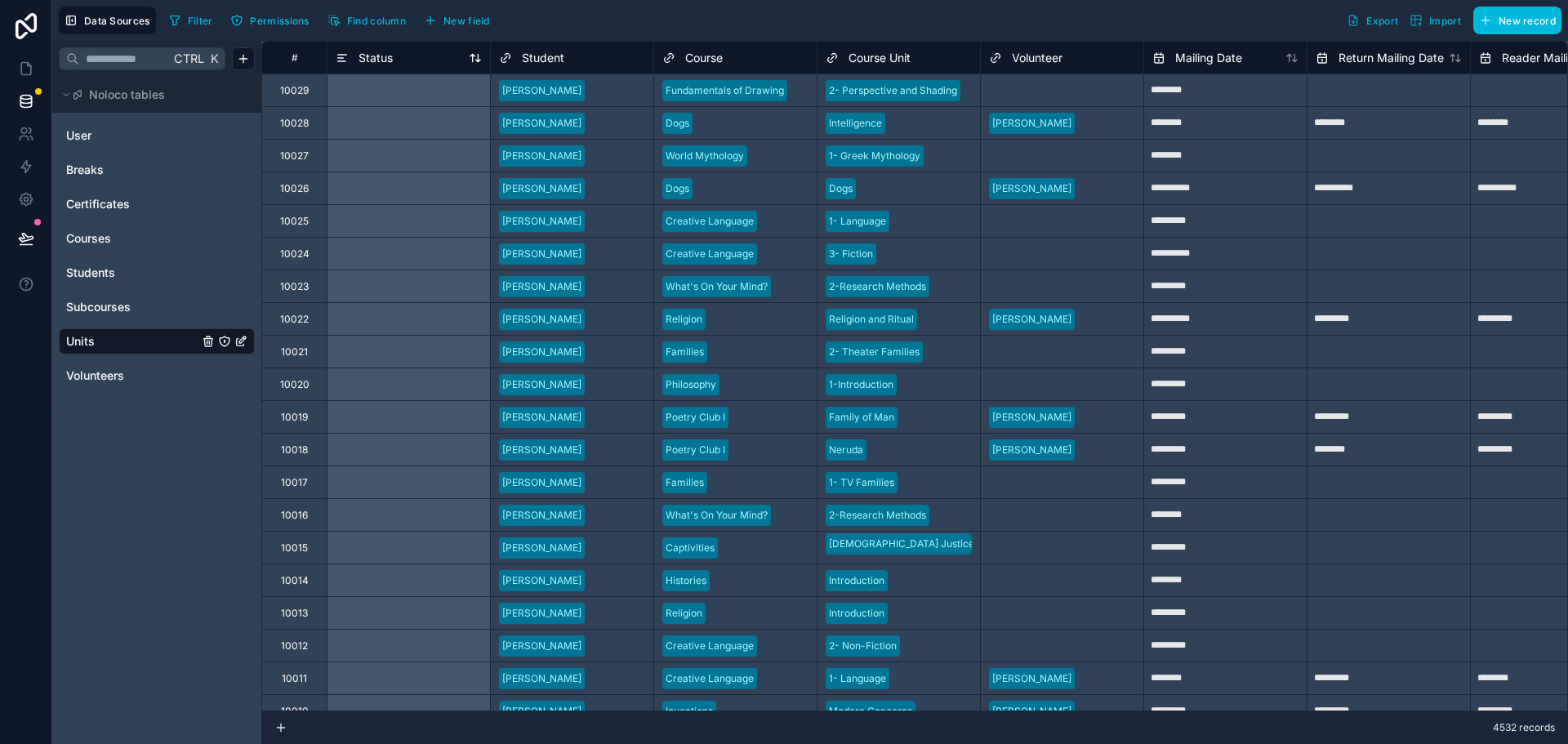
click at [407, 58] on div "Status" at bounding box center [408, 58] width 146 height 20
click at [346, 61] on icon at bounding box center [342, 61] width 8 height 0
